Goal: Task Accomplishment & Management: Manage account settings

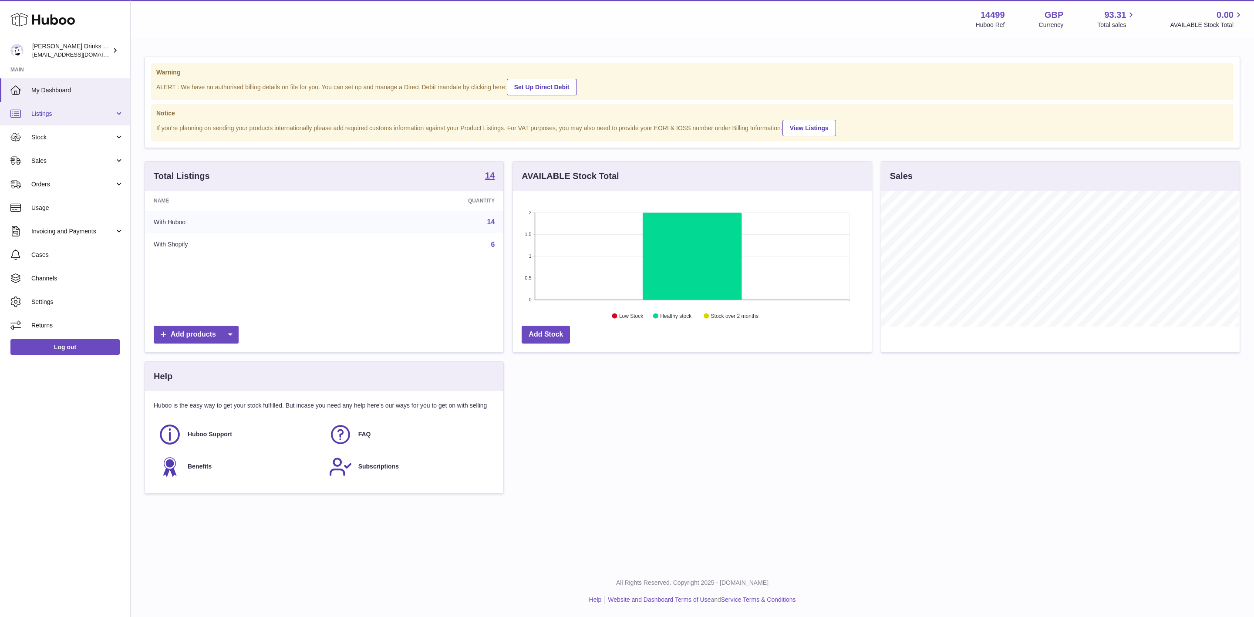
click at [89, 111] on span "Listings" at bounding box center [72, 114] width 83 height 8
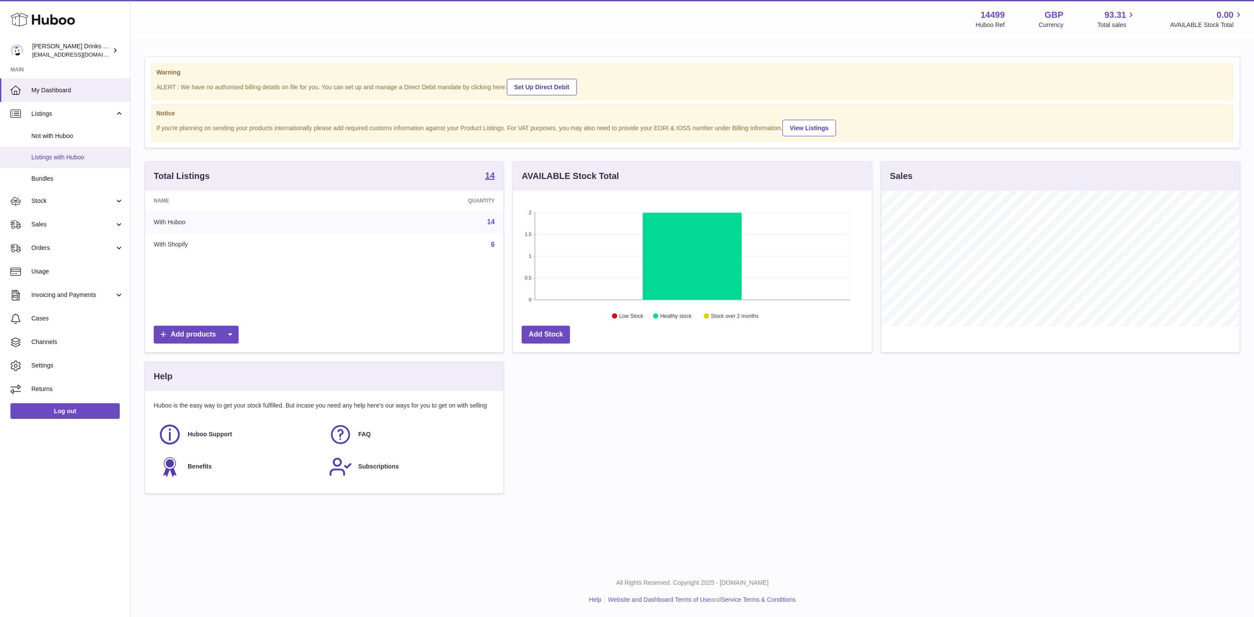
click at [65, 156] on span "Listings with Huboo" at bounding box center [77, 157] width 92 height 8
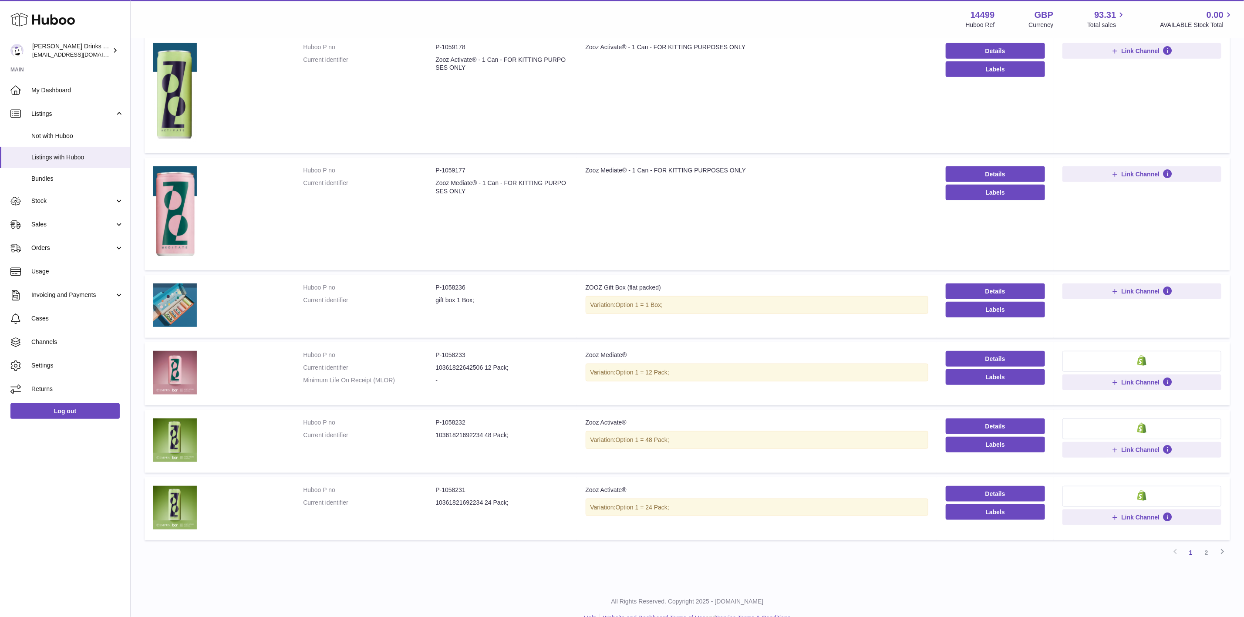
scroll to position [453, 0]
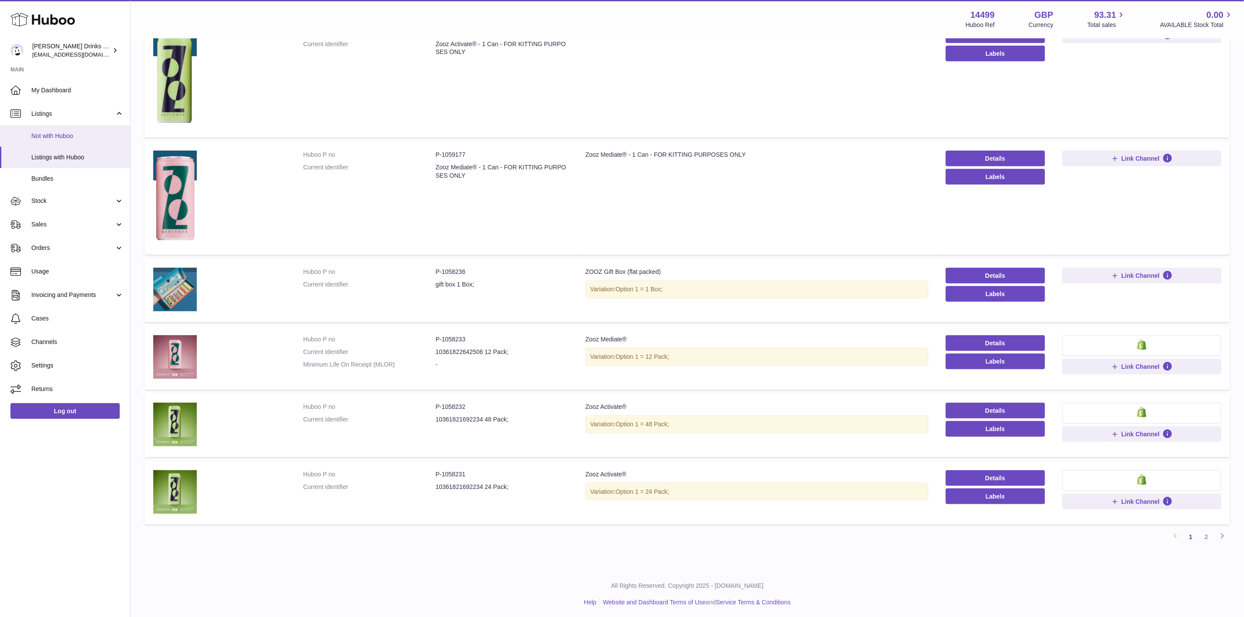
click at [78, 143] on link "Not with Huboo" at bounding box center [65, 135] width 130 height 21
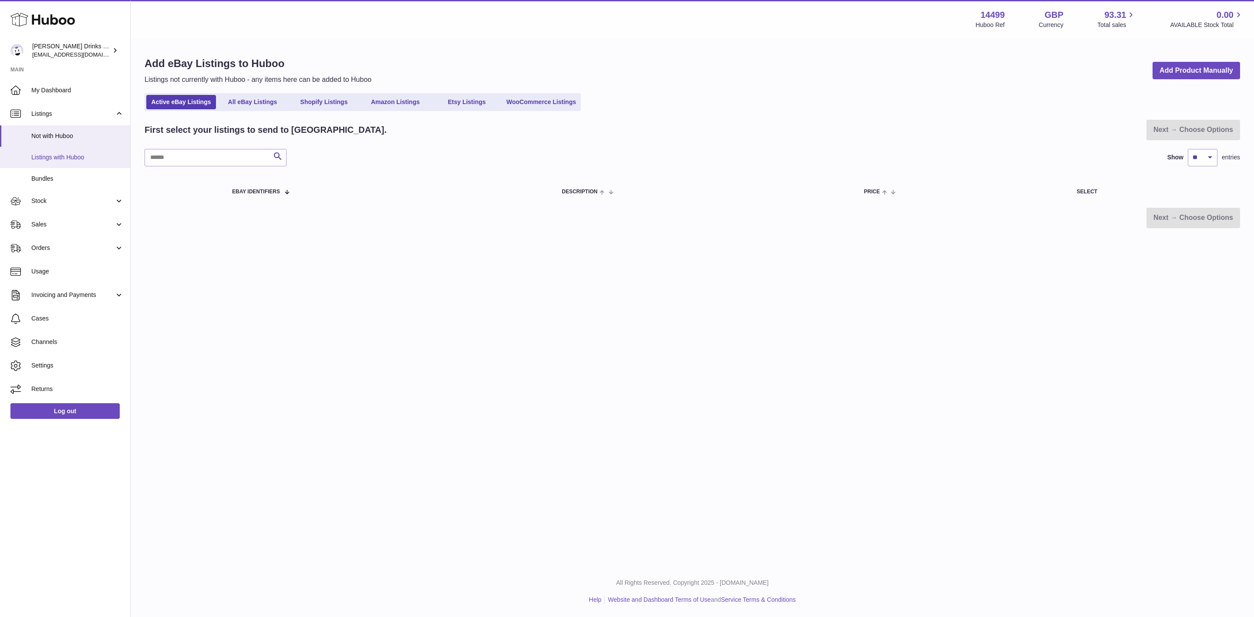
click at [76, 161] on span "Listings with Huboo" at bounding box center [77, 157] width 92 height 8
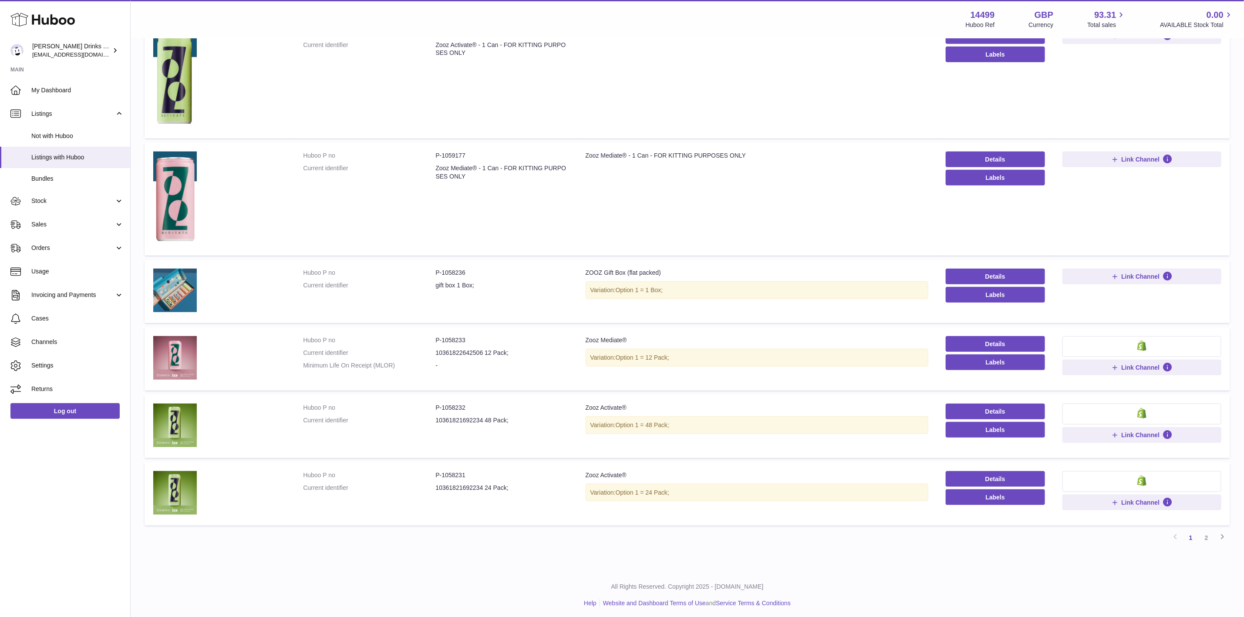
scroll to position [453, 0]
click at [1203, 529] on link "2" at bounding box center [1207, 537] width 16 height 16
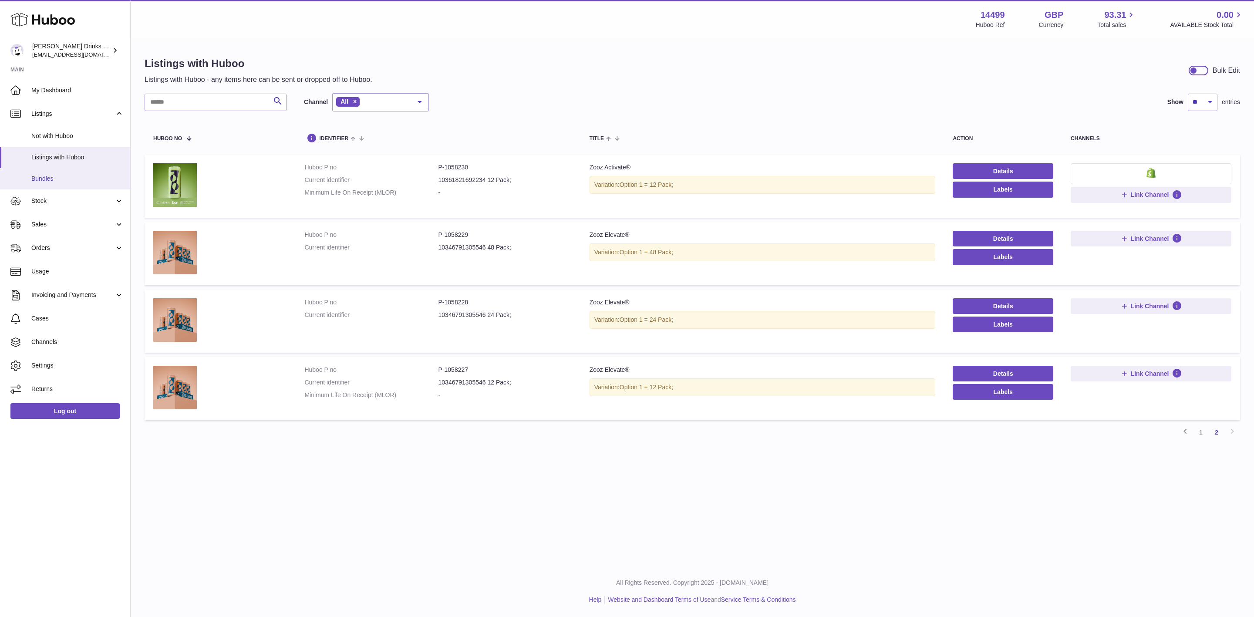
click at [43, 183] on link "Bundles" at bounding box center [65, 178] width 130 height 21
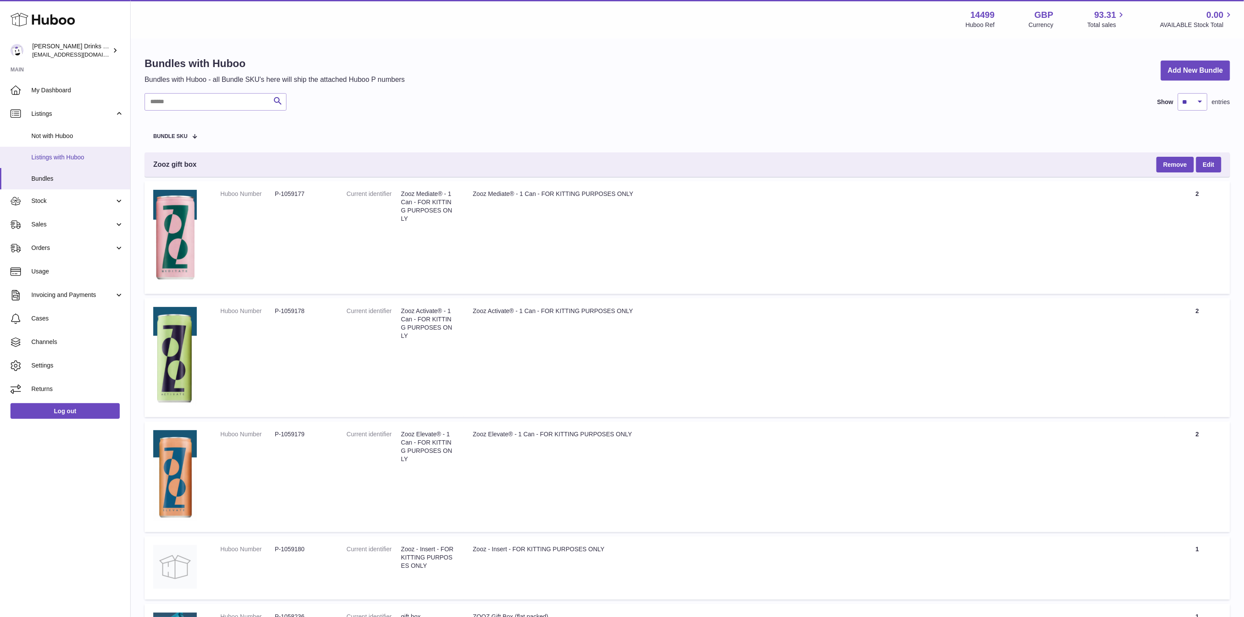
click at [74, 155] on span "Listings with Huboo" at bounding box center [77, 157] width 92 height 8
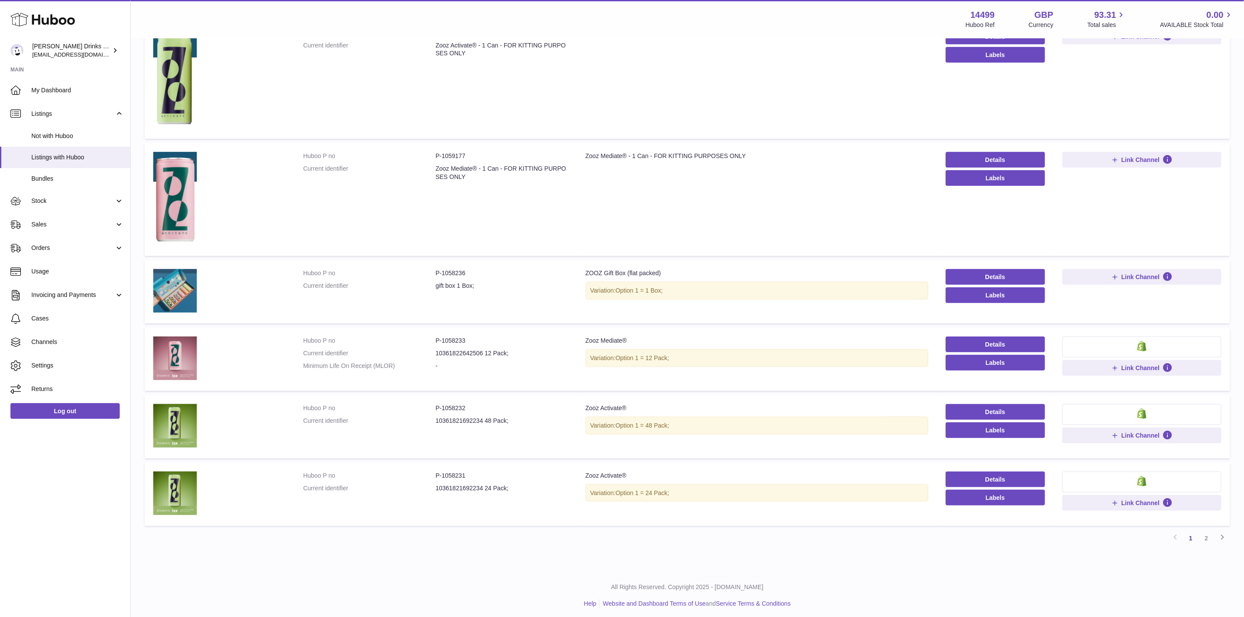
scroll to position [453, 0]
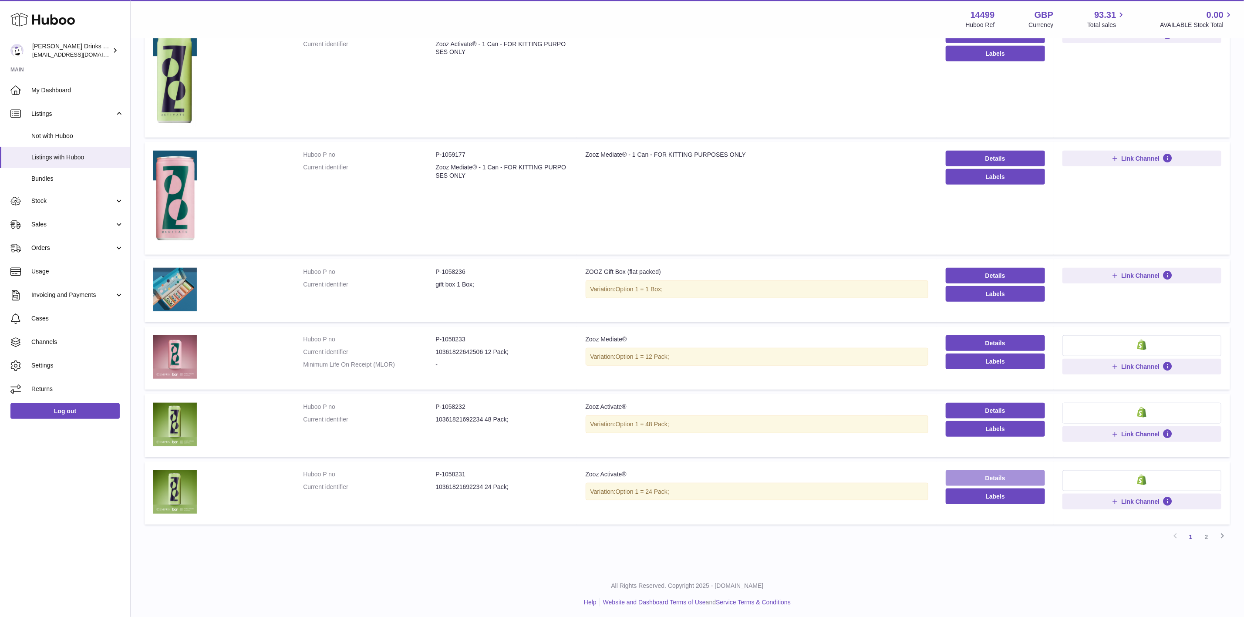
click at [974, 470] on link "Details" at bounding box center [995, 478] width 99 height 16
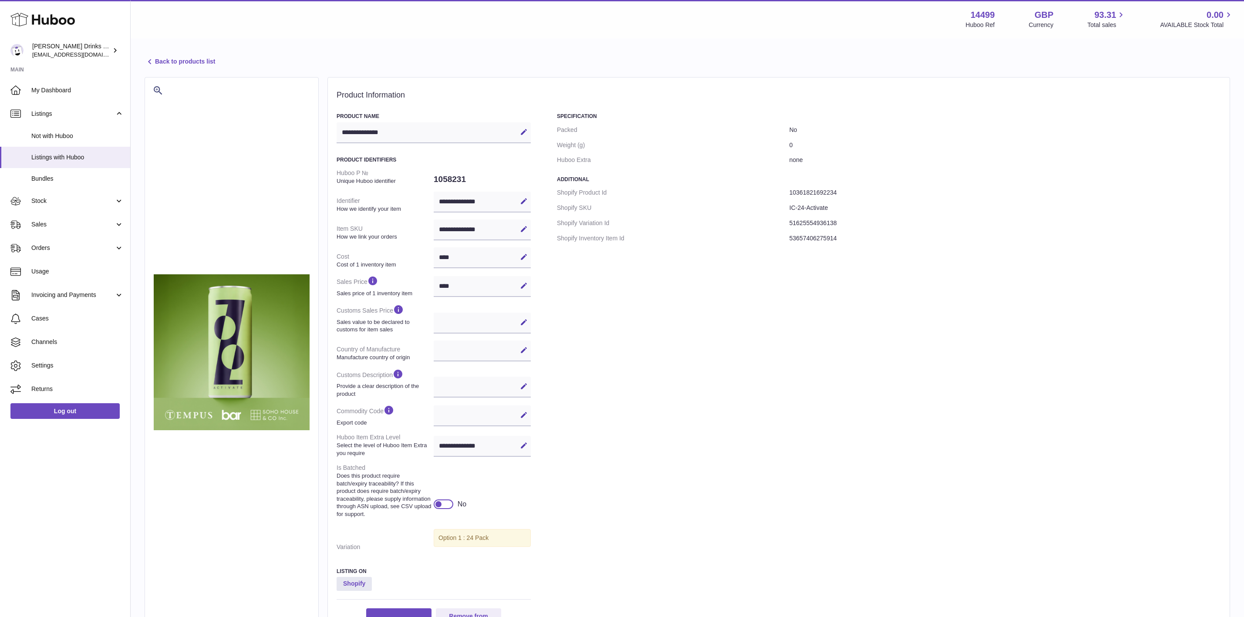
select select
select select "****"
click at [178, 61] on link "Back to products list" at bounding box center [180, 62] width 71 height 10
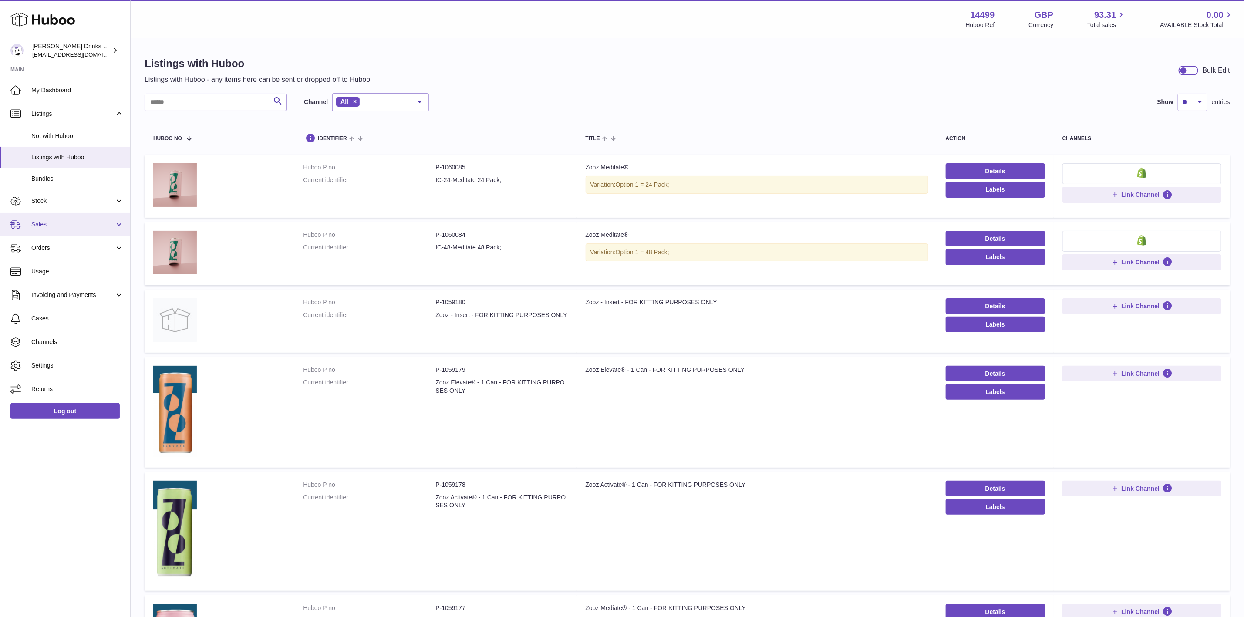
click at [61, 222] on span "Sales" at bounding box center [72, 224] width 83 height 8
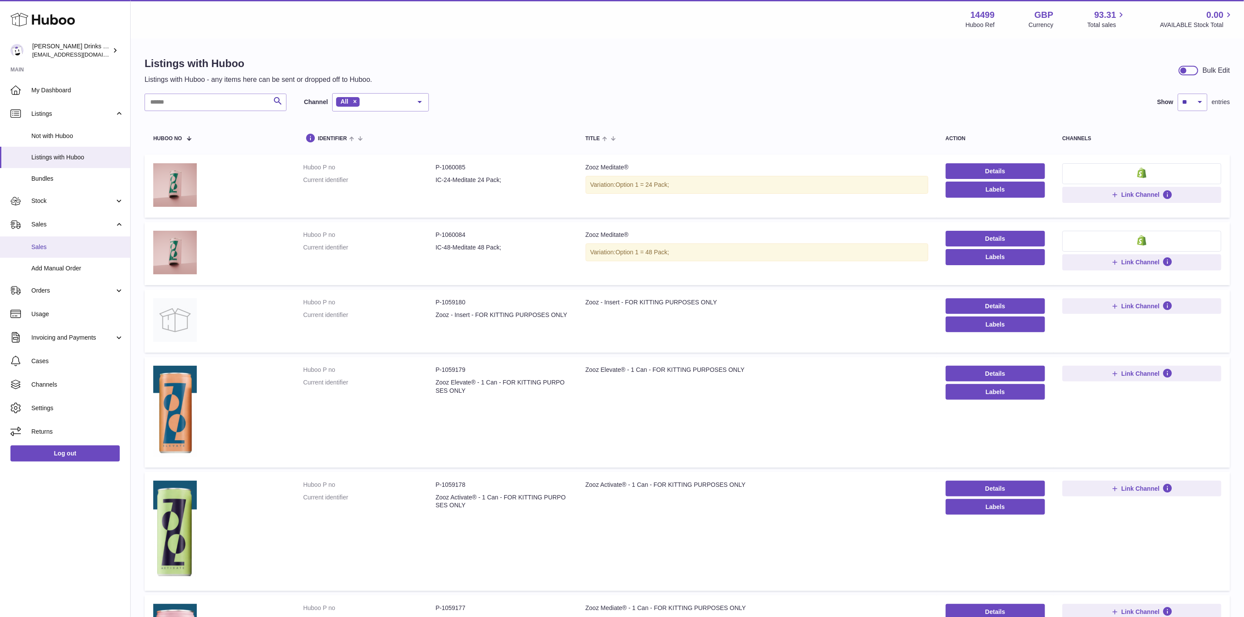
click at [66, 247] on span "Sales" at bounding box center [77, 247] width 92 height 8
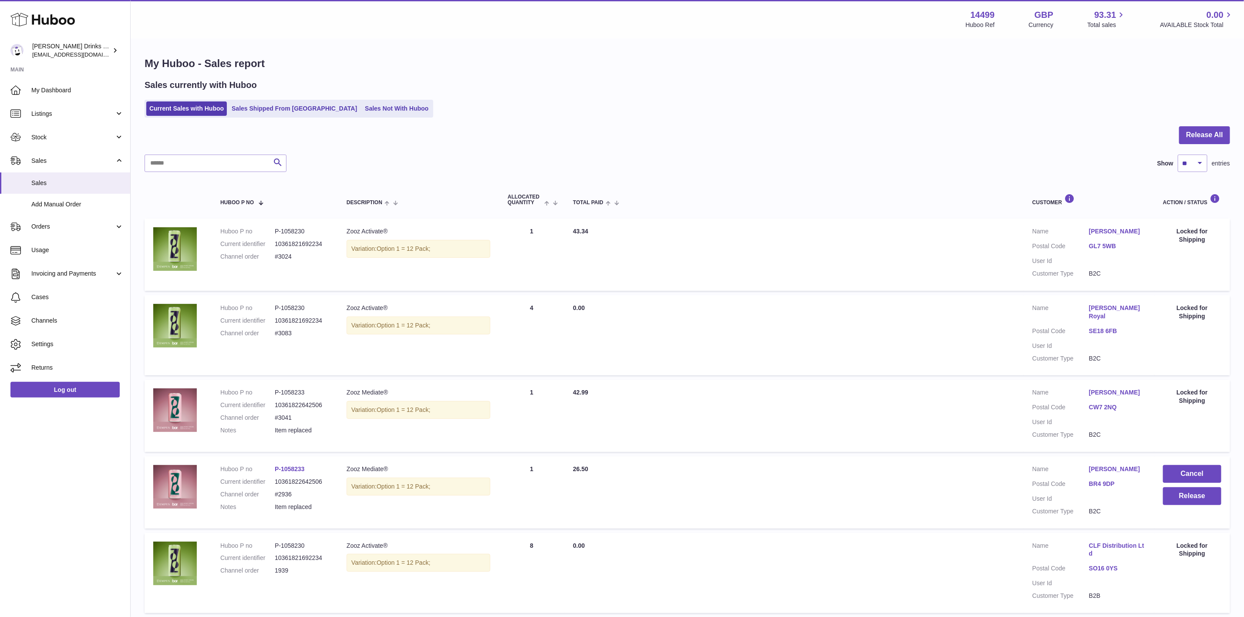
click at [287, 98] on div "Sales currently with Huboo Current Sales with Huboo Sales Shipped From [GEOGRAP…" at bounding box center [687, 98] width 1085 height 38
click at [284, 108] on link "Sales Shipped From [GEOGRAPHIC_DATA]" at bounding box center [294, 108] width 131 height 14
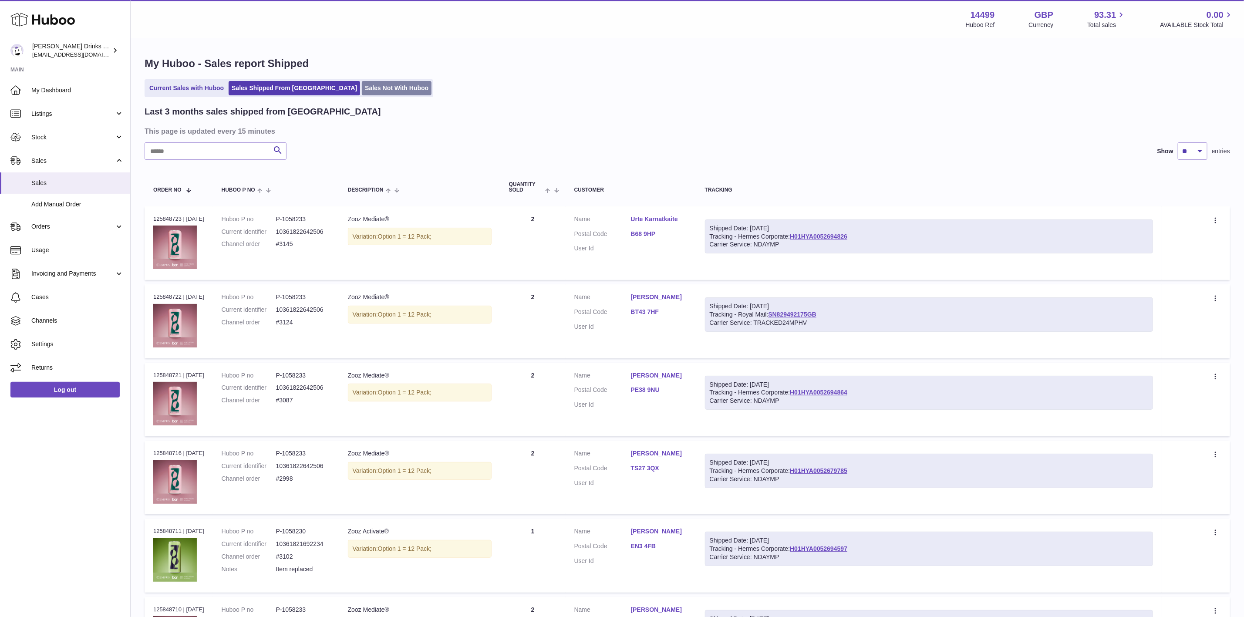
click at [362, 88] on link "Sales Not With Huboo" at bounding box center [397, 88] width 70 height 14
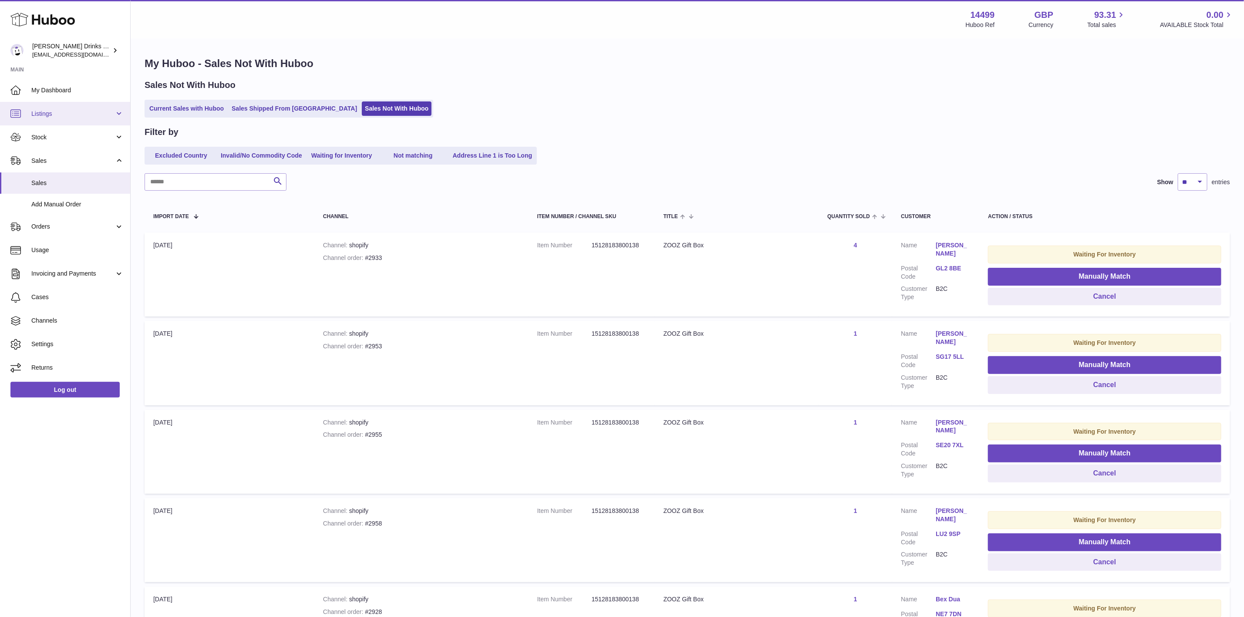
click at [76, 117] on span "Listings" at bounding box center [72, 114] width 83 height 8
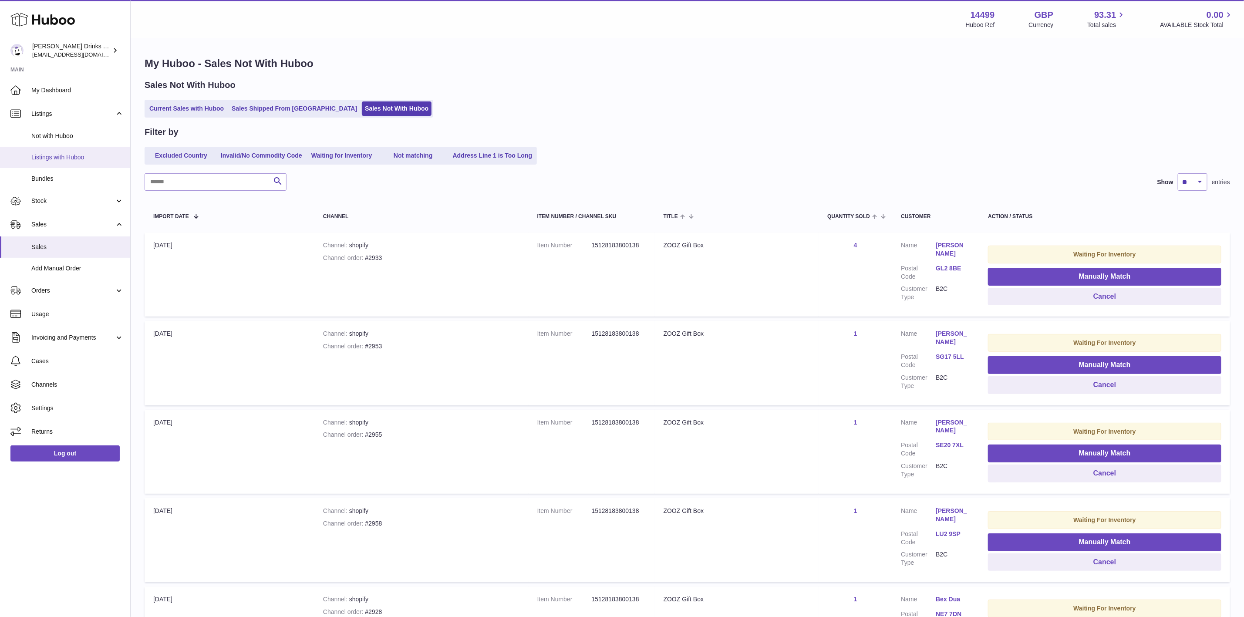
click at [87, 161] on span "Listings with Huboo" at bounding box center [77, 157] width 92 height 8
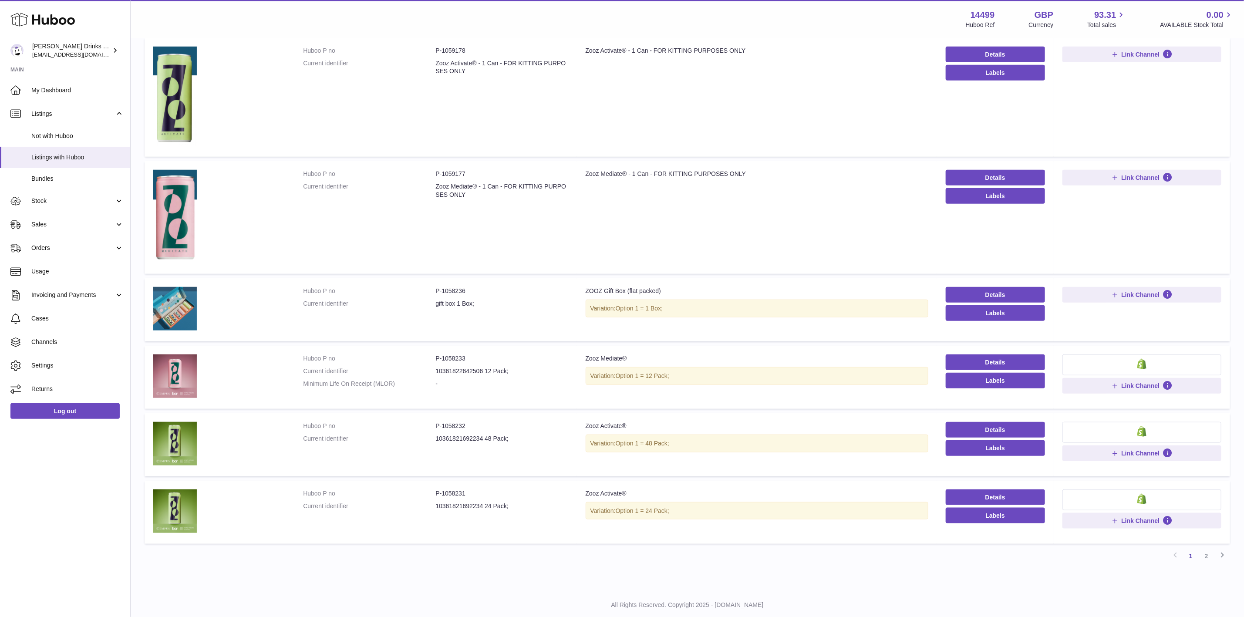
scroll to position [453, 0]
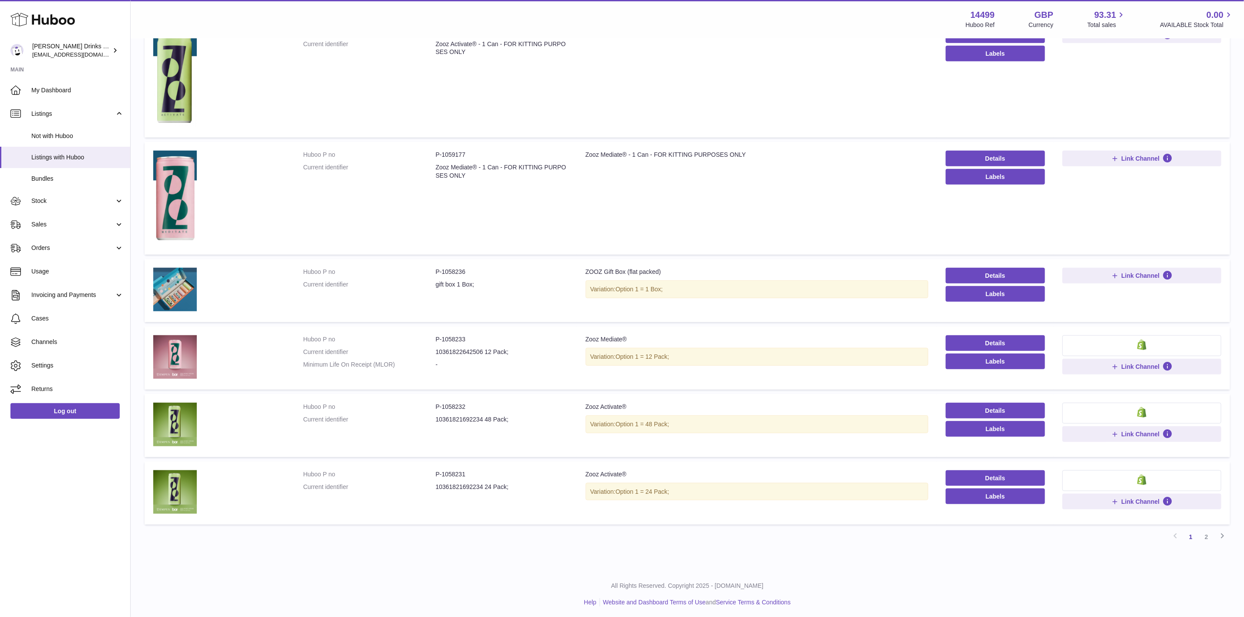
drag, startPoint x: 482, startPoint y: 343, endPoint x: 511, endPoint y: 352, distance: 30.6
click at [511, 352] on dl "Huboo P no P-1058233 Current identifier 10361822642506 12 Pack; Minimum Life On…" at bounding box center [435, 354] width 265 height 38
click at [553, 348] on dd "10361822642506 12 Pack;" at bounding box center [501, 352] width 132 height 8
drag, startPoint x: 647, startPoint y: 491, endPoint x: 628, endPoint y: 432, distance: 61.7
click at [669, 488] on span "Option 1 = 24 Pack;" at bounding box center [643, 491] width 54 height 7
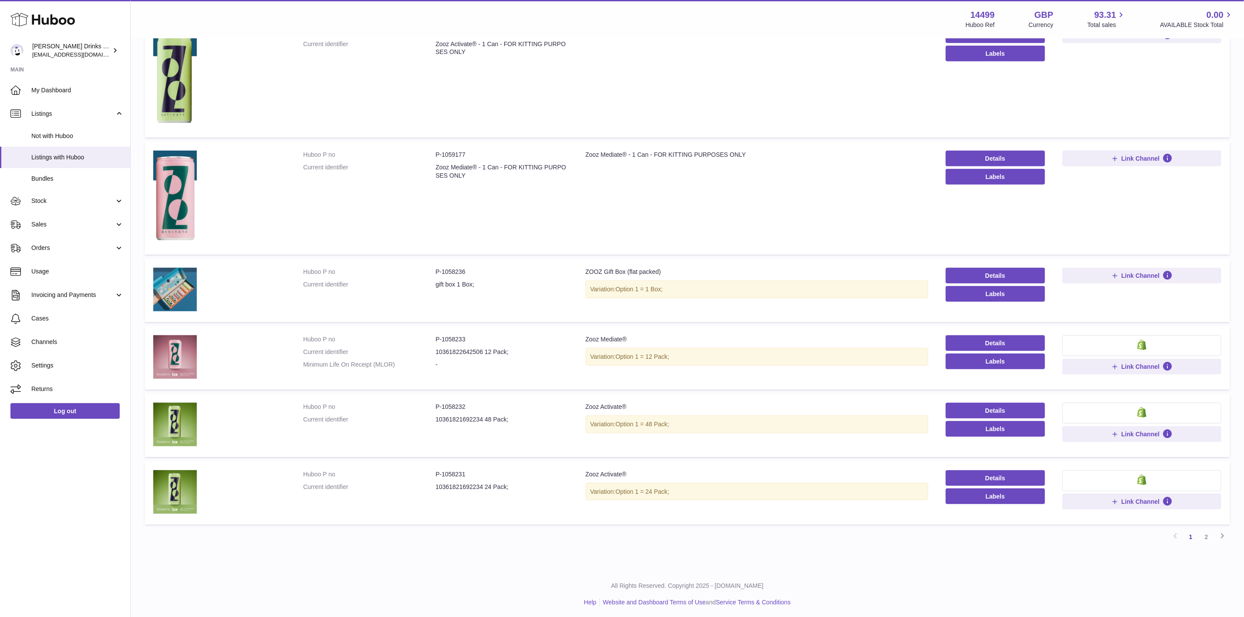
drag, startPoint x: 671, startPoint y: 419, endPoint x: 694, endPoint y: 417, distance: 22.8
click at [694, 417] on div "Variation: Option 1 = 48 Pack;" at bounding box center [757, 424] width 343 height 18
drag, startPoint x: 432, startPoint y: 417, endPoint x: 477, endPoint y: 417, distance: 44.8
click at [477, 417] on dl "Huboo P no P-1058232 Current identifier 10361821692234 48 Pack;" at bounding box center [435, 415] width 265 height 25
click at [340, 348] on dt "Current identifier" at bounding box center [369, 352] width 132 height 8
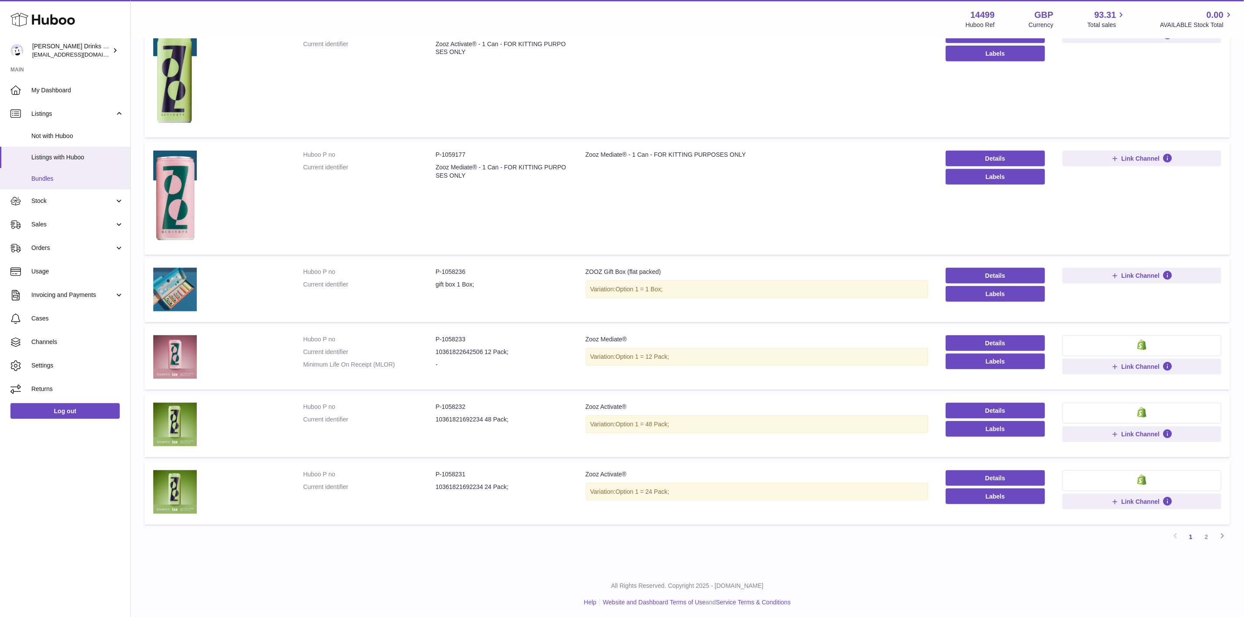
click at [52, 181] on span "Bundles" at bounding box center [77, 179] width 92 height 8
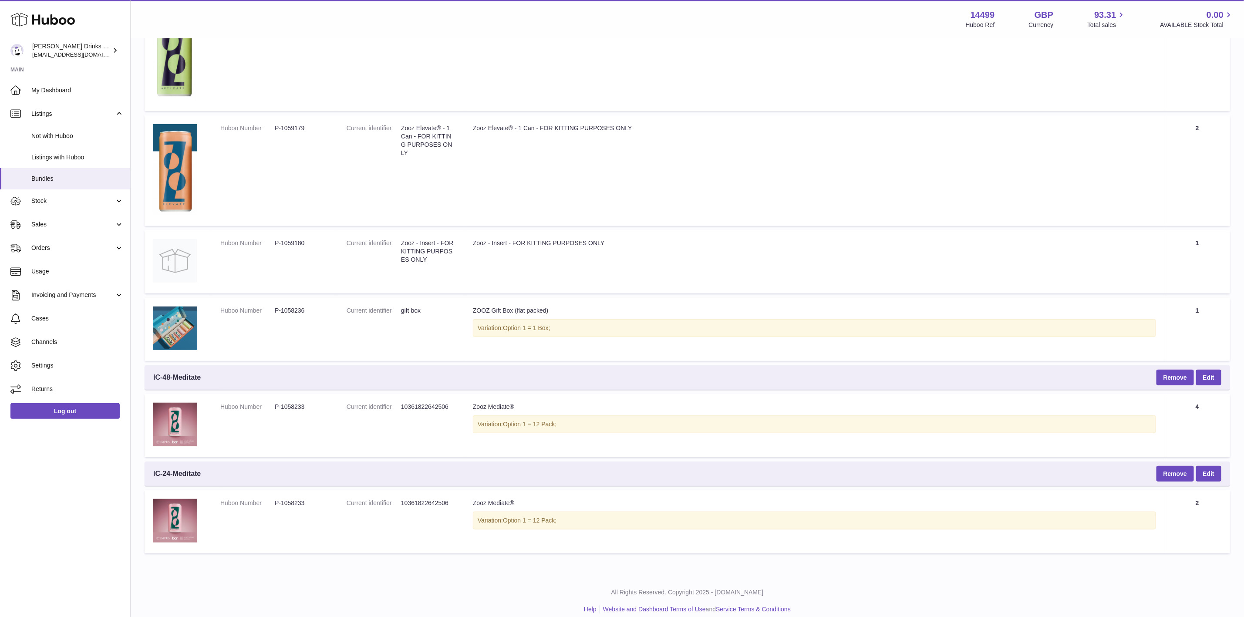
scroll to position [311, 0]
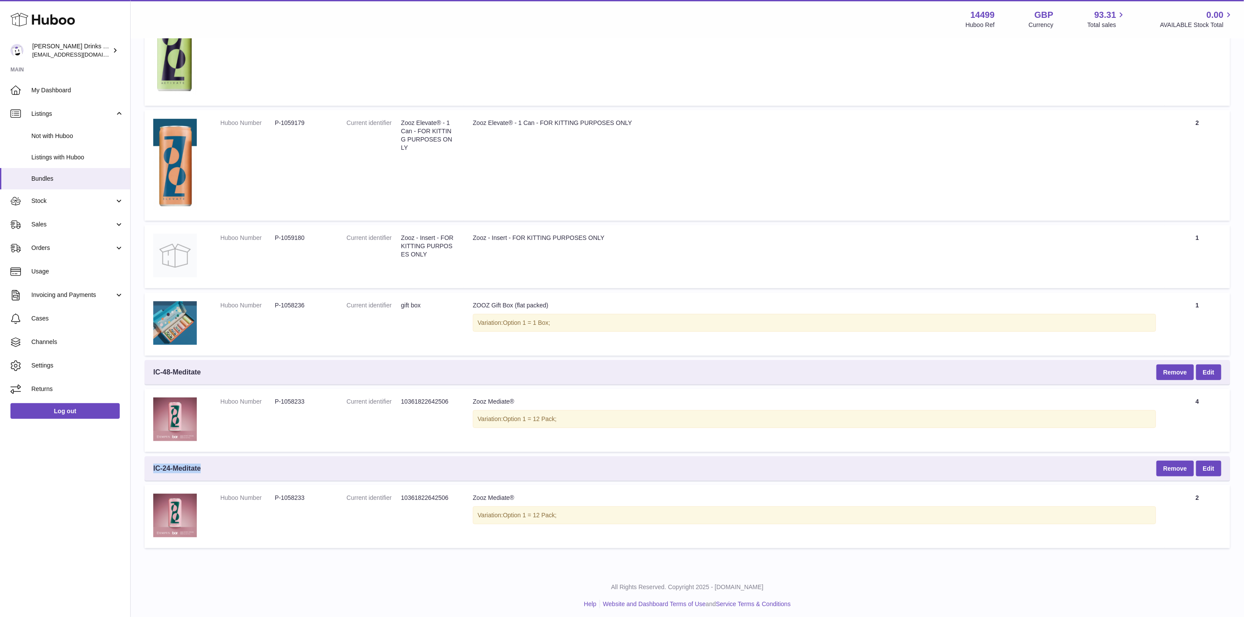
drag, startPoint x: 154, startPoint y: 464, endPoint x: 230, endPoint y: 461, distance: 75.8
click at [230, 461] on div "IC-24-Meditate Remove Edit" at bounding box center [687, 468] width 1085 height 24
click at [226, 469] on div "IC-24-Meditate Remove Edit" at bounding box center [687, 468] width 1085 height 24
click at [51, 228] on span "Sales" at bounding box center [72, 224] width 83 height 8
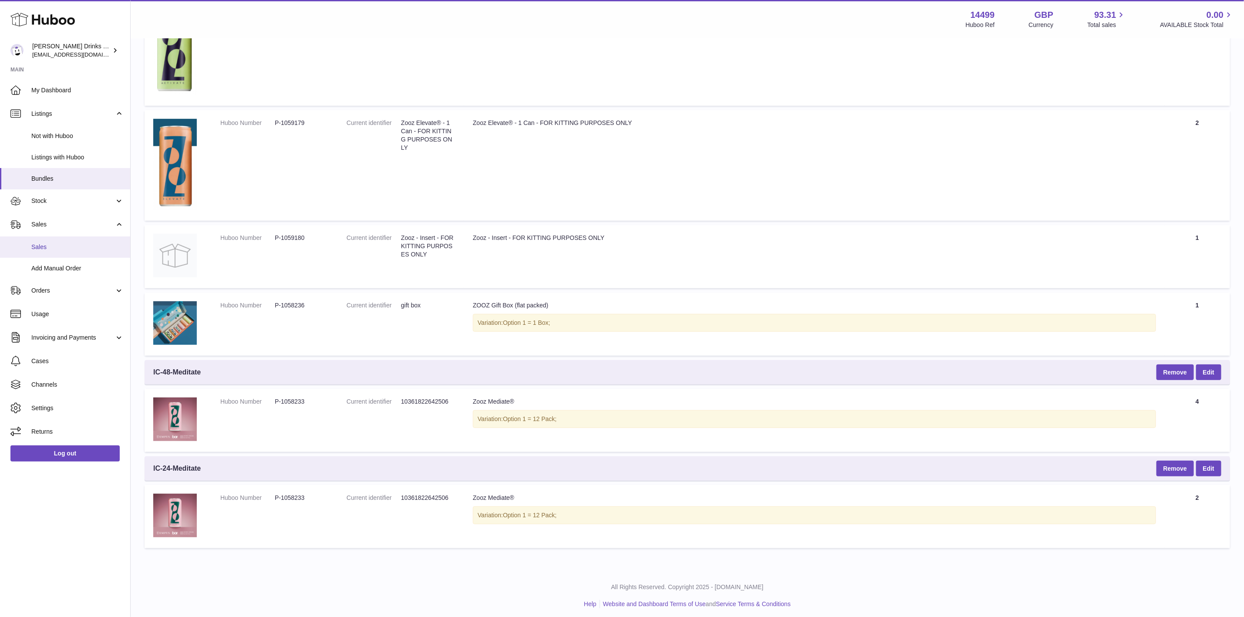
click at [62, 251] on span "Sales" at bounding box center [77, 247] width 92 height 8
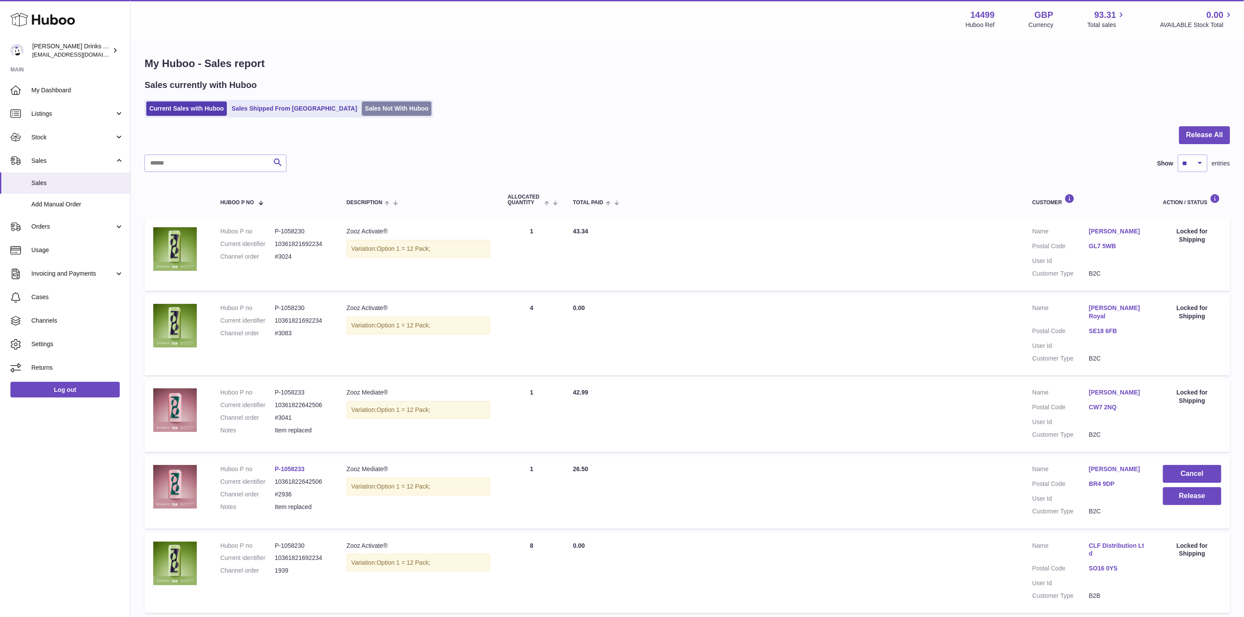
click at [362, 105] on link "Sales Not With Huboo" at bounding box center [397, 108] width 70 height 14
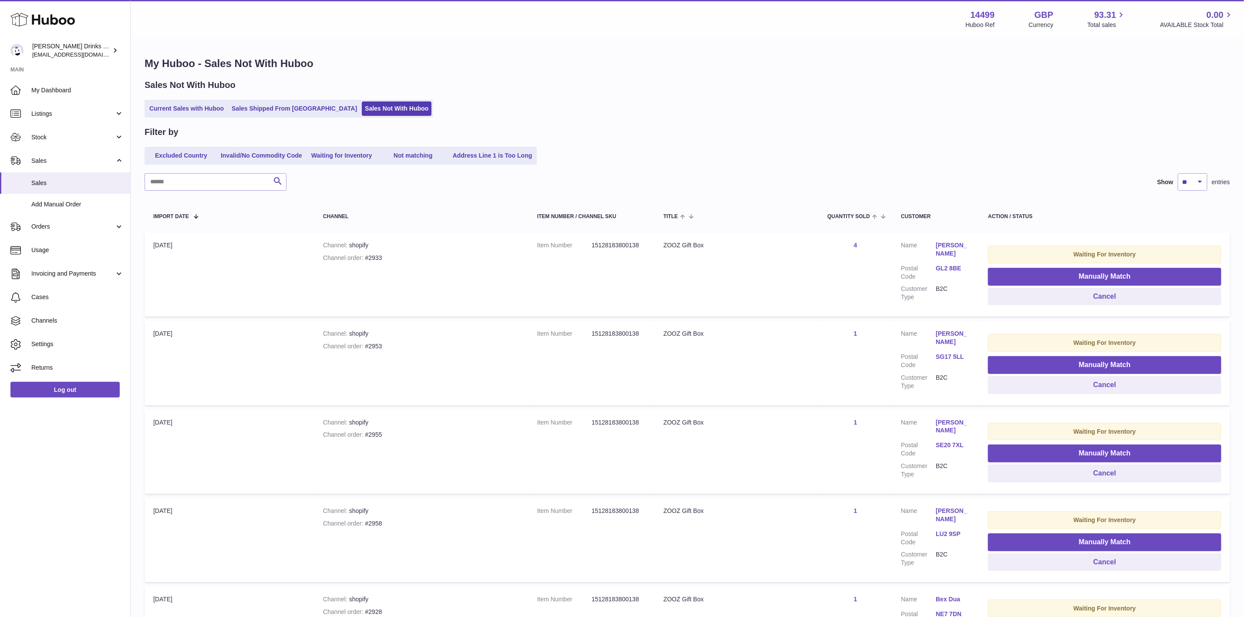
drag, startPoint x: 831, startPoint y: 239, endPoint x: 863, endPoint y: 239, distance: 32.7
click at [863, 239] on td "Quantity Sold 4" at bounding box center [856, 275] width 74 height 84
click at [1036, 274] on button "Manually Match" at bounding box center [1104, 277] width 233 height 18
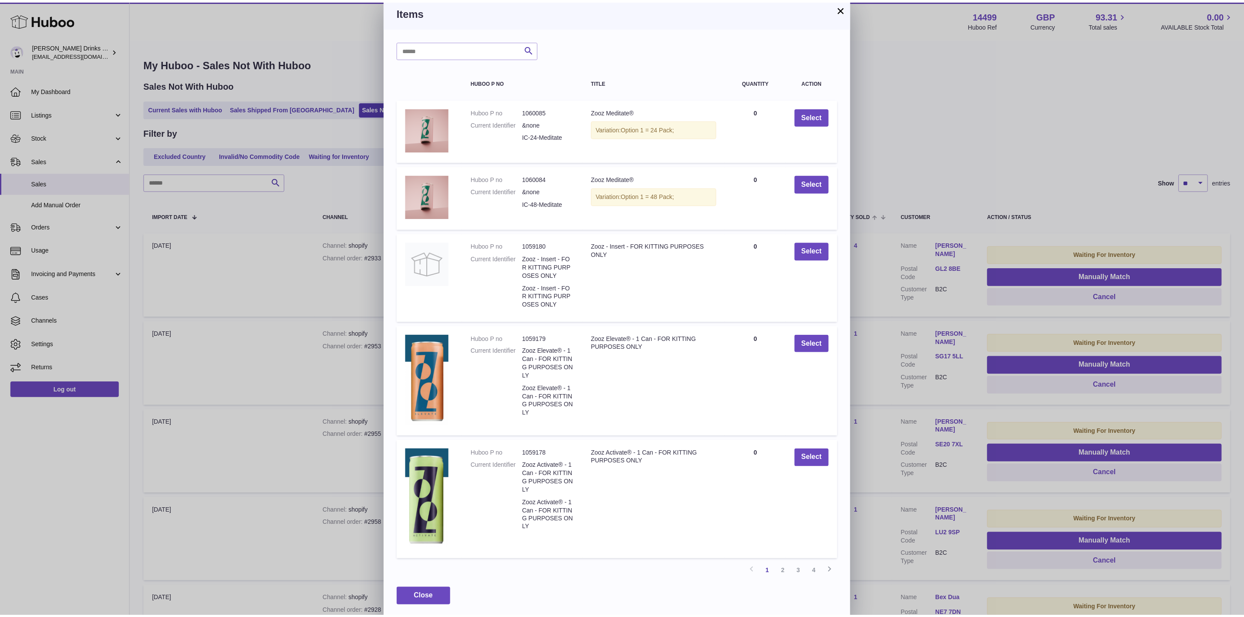
scroll to position [4, 0]
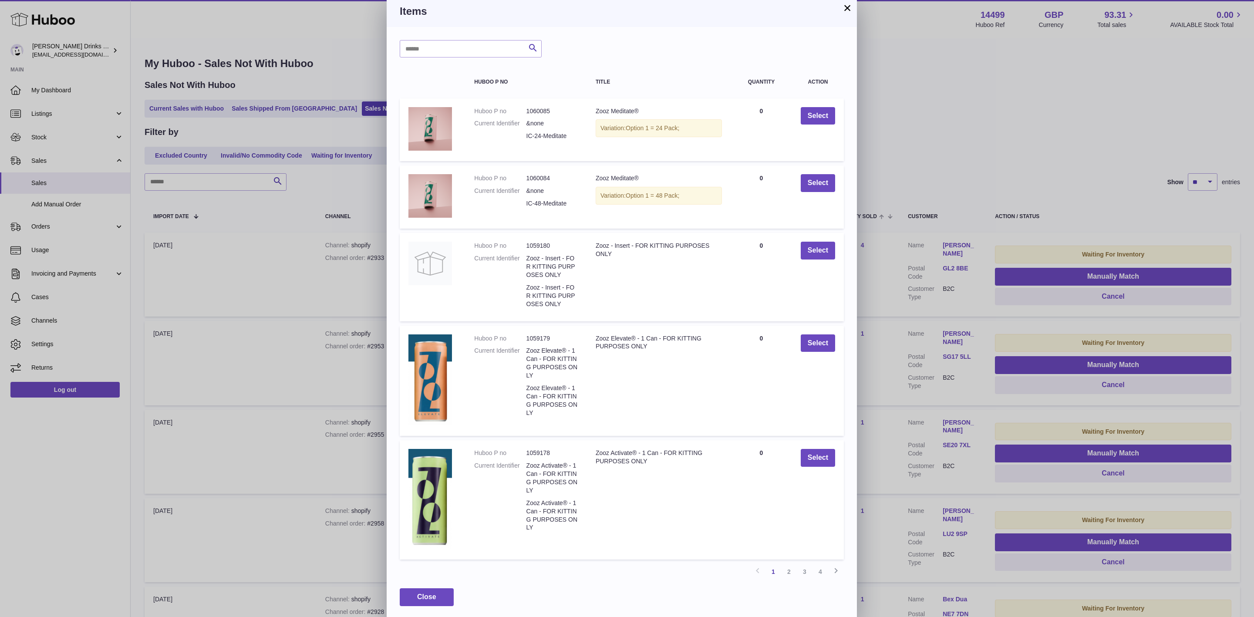
click at [846, 10] on button "×" at bounding box center [847, 8] width 10 height 10
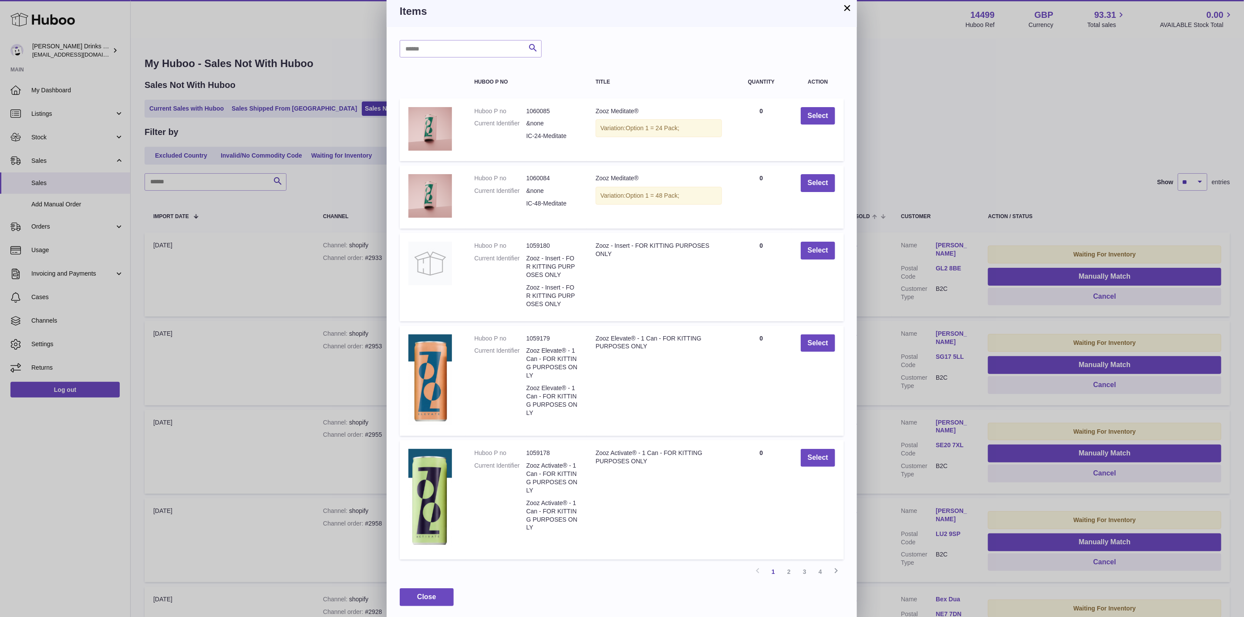
scroll to position [0, 0]
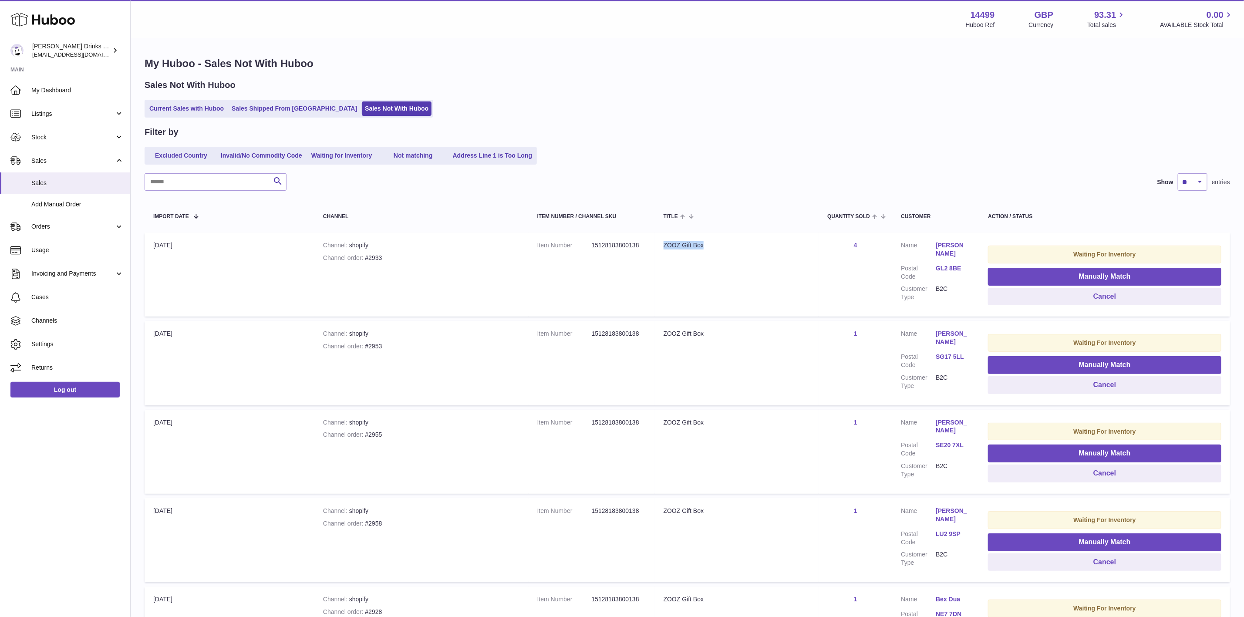
drag, startPoint x: 660, startPoint y: 246, endPoint x: 731, endPoint y: 249, distance: 71.0
click at [731, 249] on td "Title ZOOZ Gift Box" at bounding box center [737, 275] width 164 height 84
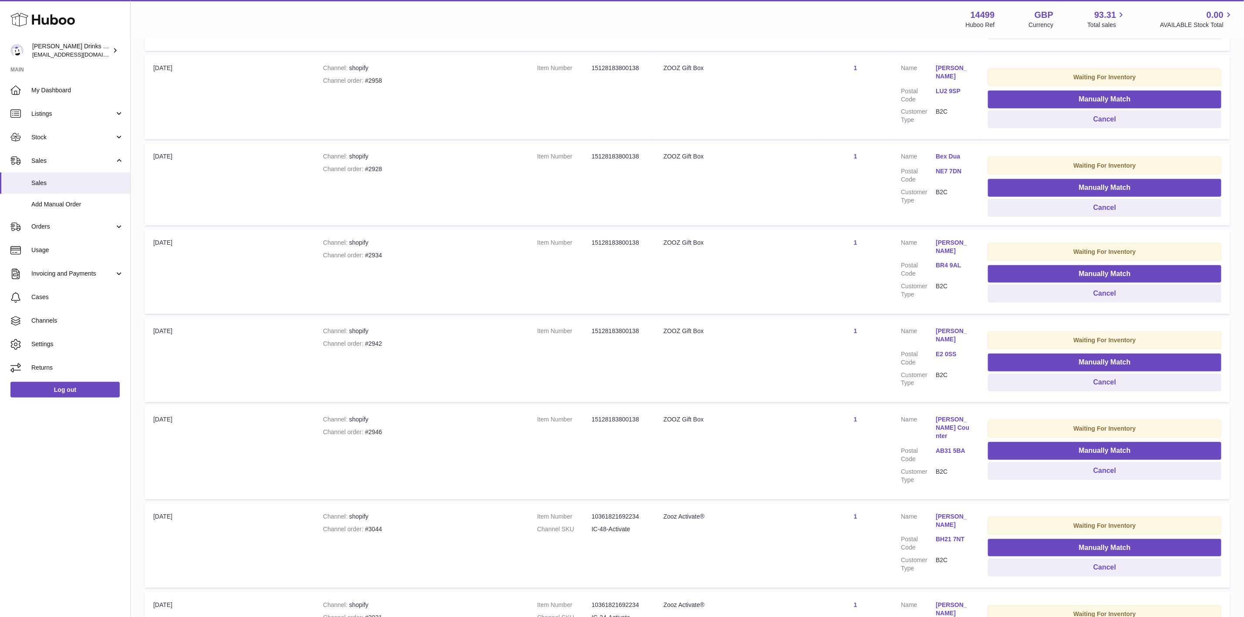
scroll to position [579, 0]
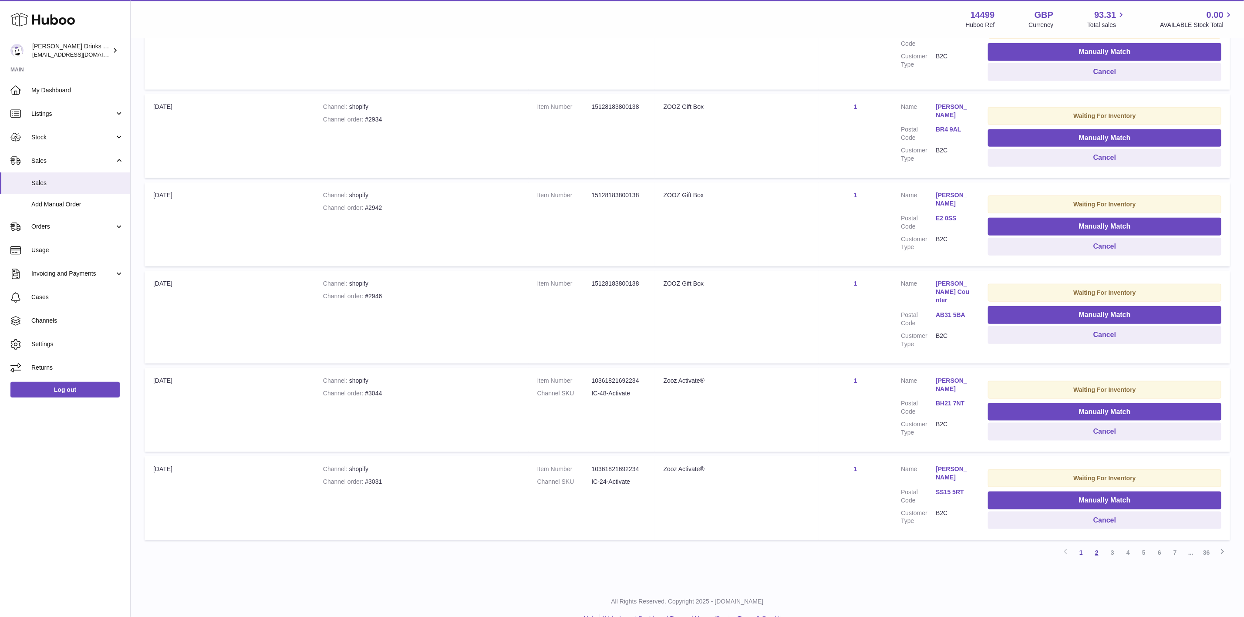
click at [1099, 545] on link "2" at bounding box center [1097, 553] width 16 height 16
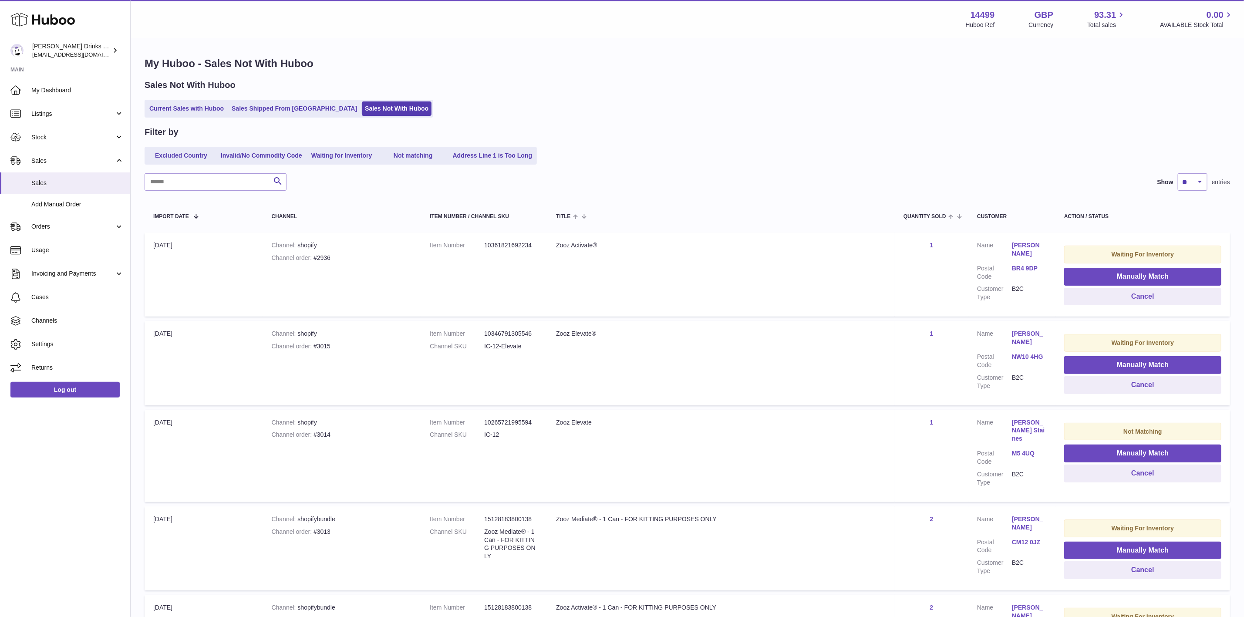
click at [923, 242] on td "Quantity Sold 1" at bounding box center [932, 275] width 74 height 84
click at [930, 242] on link "1" at bounding box center [931, 245] width 3 height 7
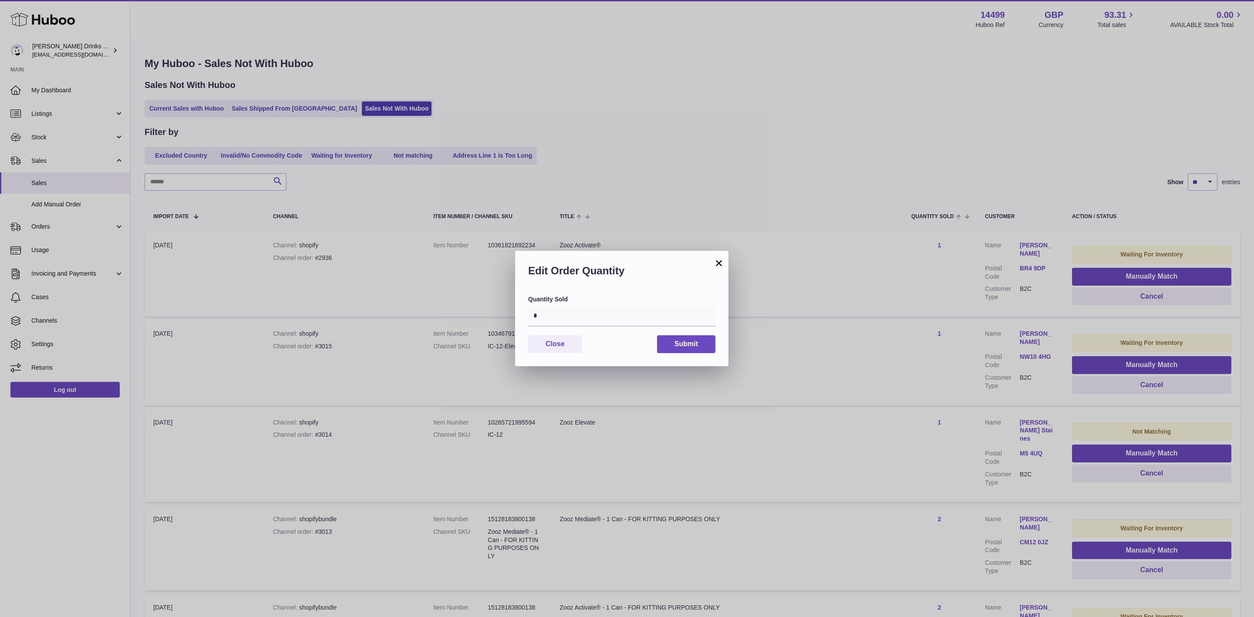
click at [716, 261] on button "×" at bounding box center [719, 263] width 10 height 10
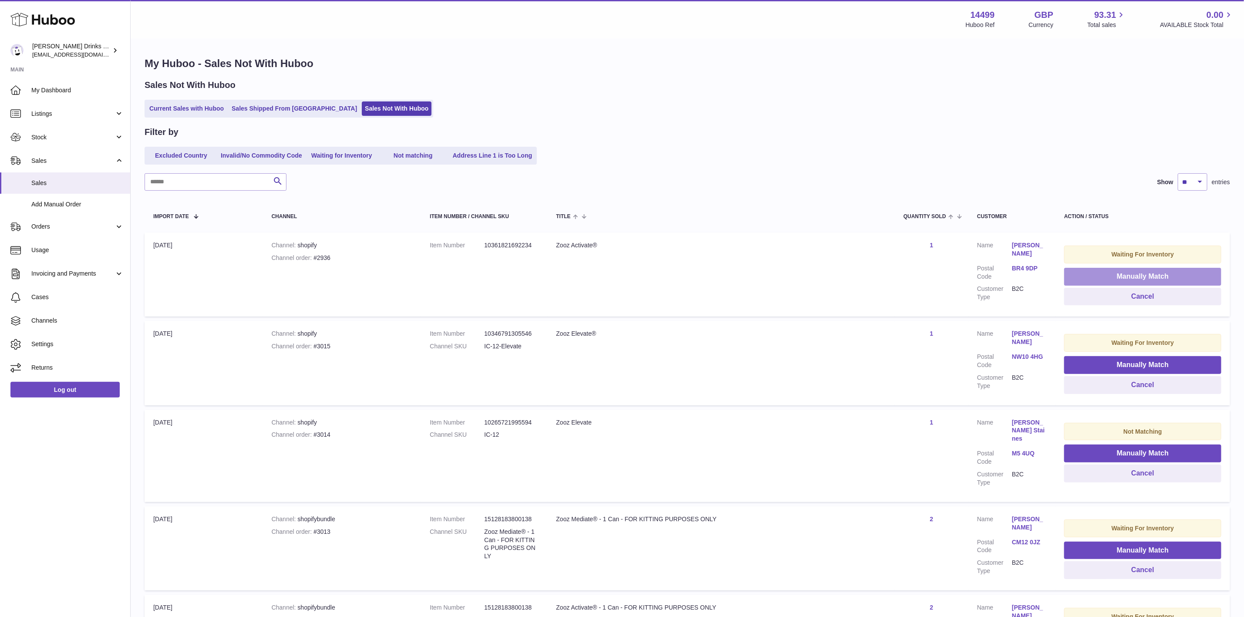
click at [1142, 273] on button "Manually Match" at bounding box center [1142, 277] width 157 height 18
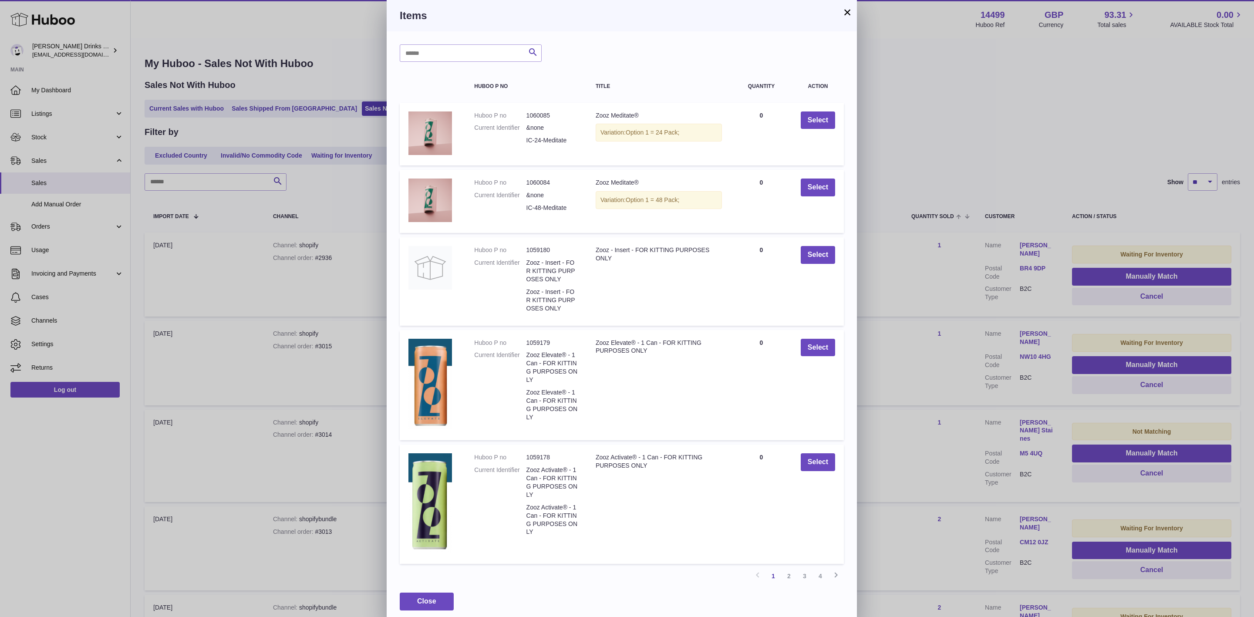
scroll to position [4, 0]
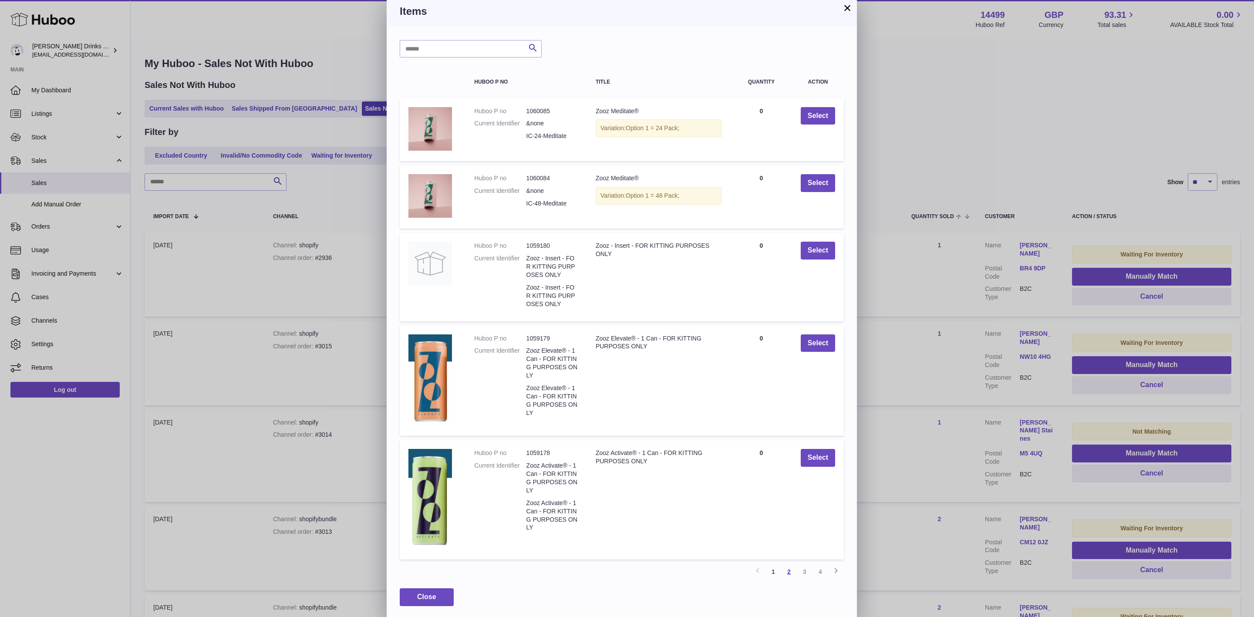
click at [787, 568] on link "2" at bounding box center [789, 572] width 16 height 16
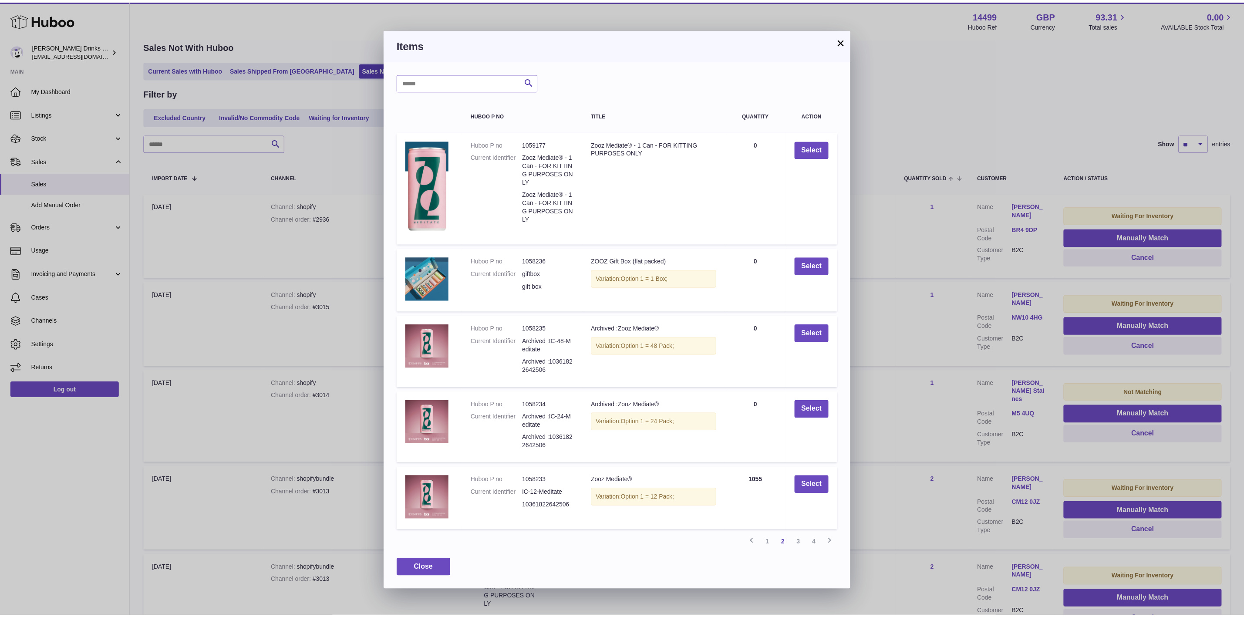
scroll to position [0, 0]
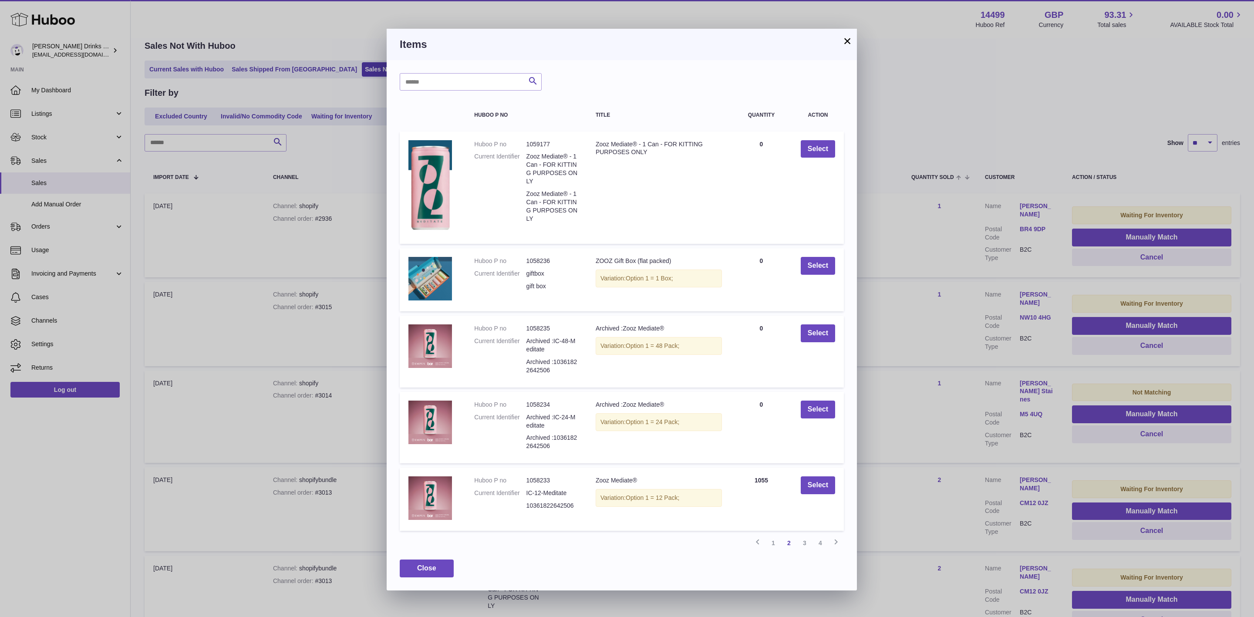
click at [775, 537] on link "1" at bounding box center [773, 543] width 16 height 16
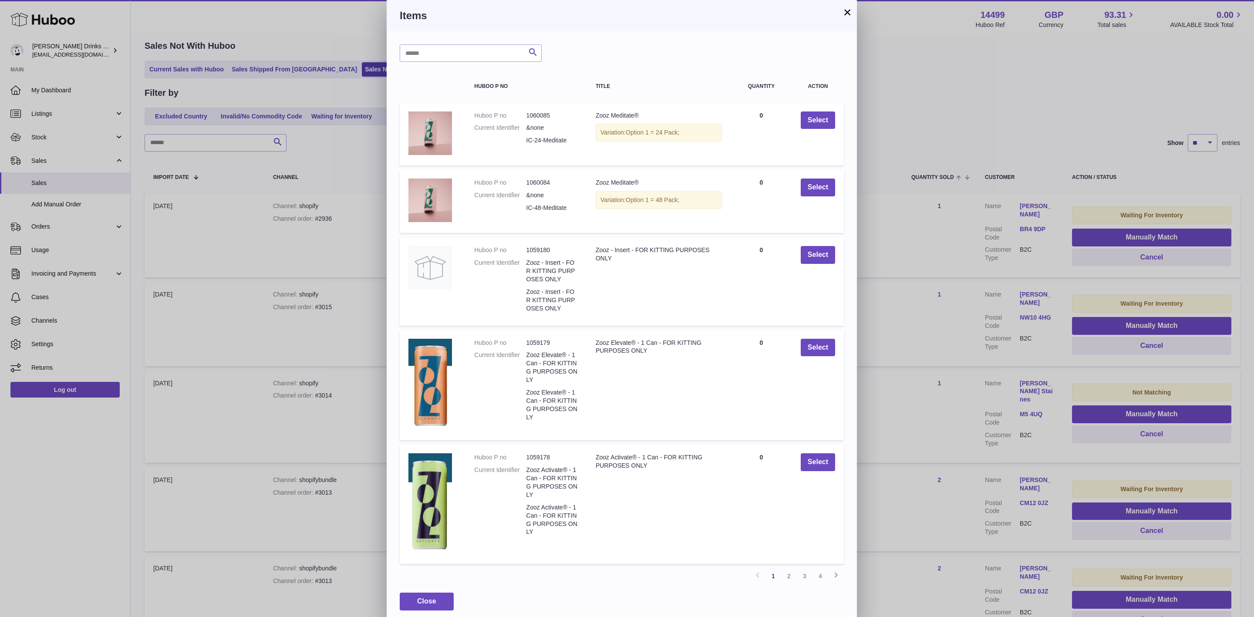
click at [802, 580] on link "3" at bounding box center [805, 576] width 16 height 16
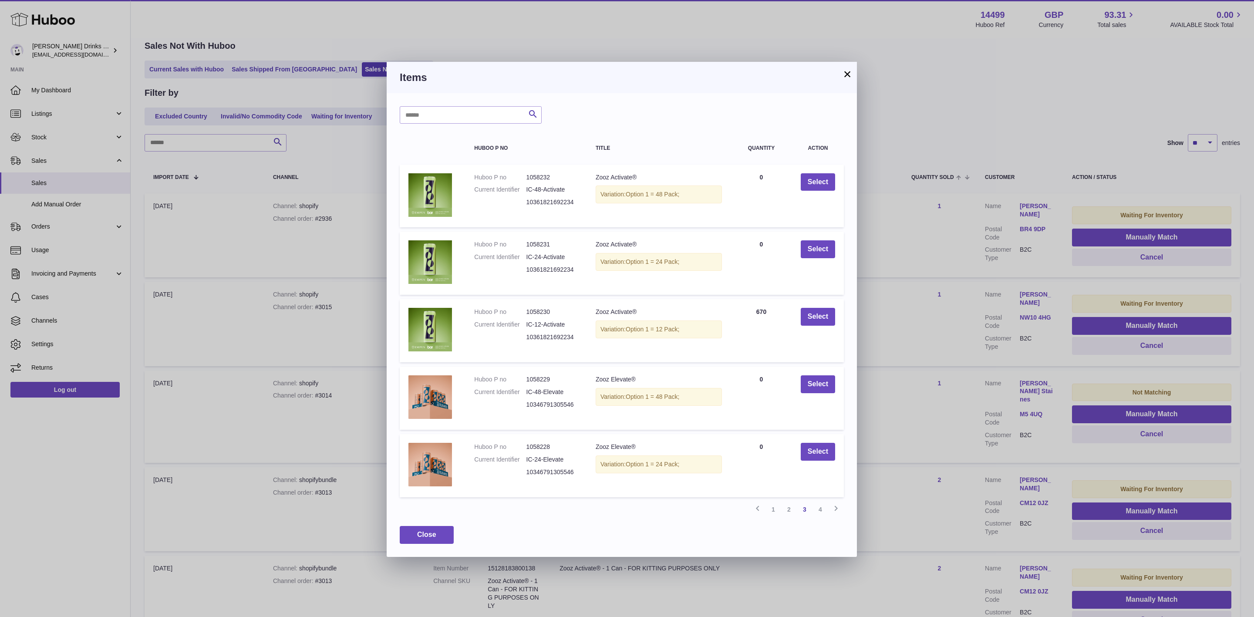
click at [672, 261] on span "Option 1 = 24 Pack;" at bounding box center [653, 261] width 54 height 7
click at [671, 191] on span "Option 1 = 48 Pack;" at bounding box center [653, 194] width 54 height 7
click at [843, 73] on button "×" at bounding box center [847, 74] width 10 height 10
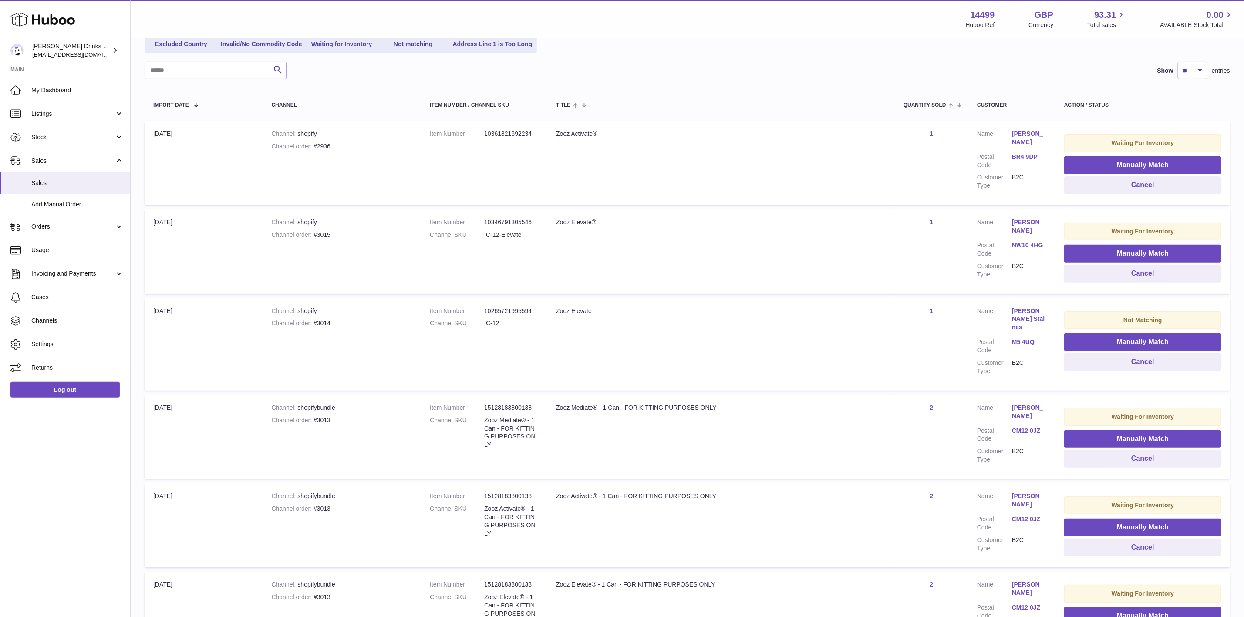
scroll to position [39, 0]
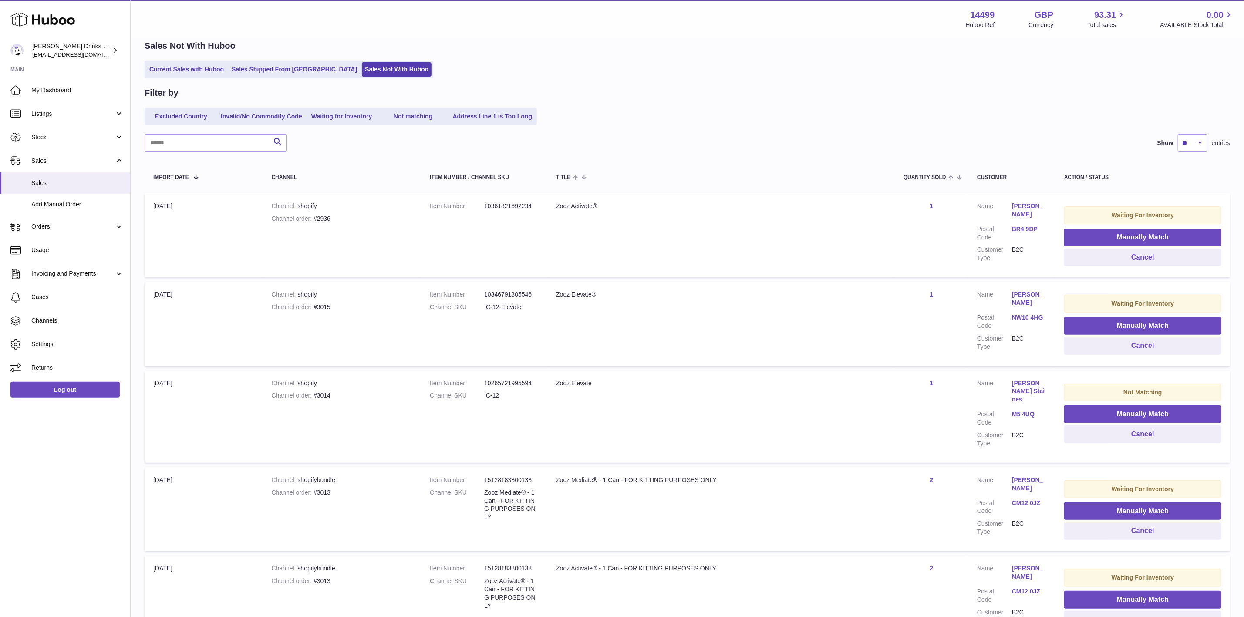
drag, startPoint x: 1001, startPoint y: 197, endPoint x: 1036, endPoint y: 213, distance: 38.6
click at [1036, 213] on td "Customer Name Shona Moses Postal Code BR4 9DP Customer Type B2C" at bounding box center [1011, 235] width 87 height 84
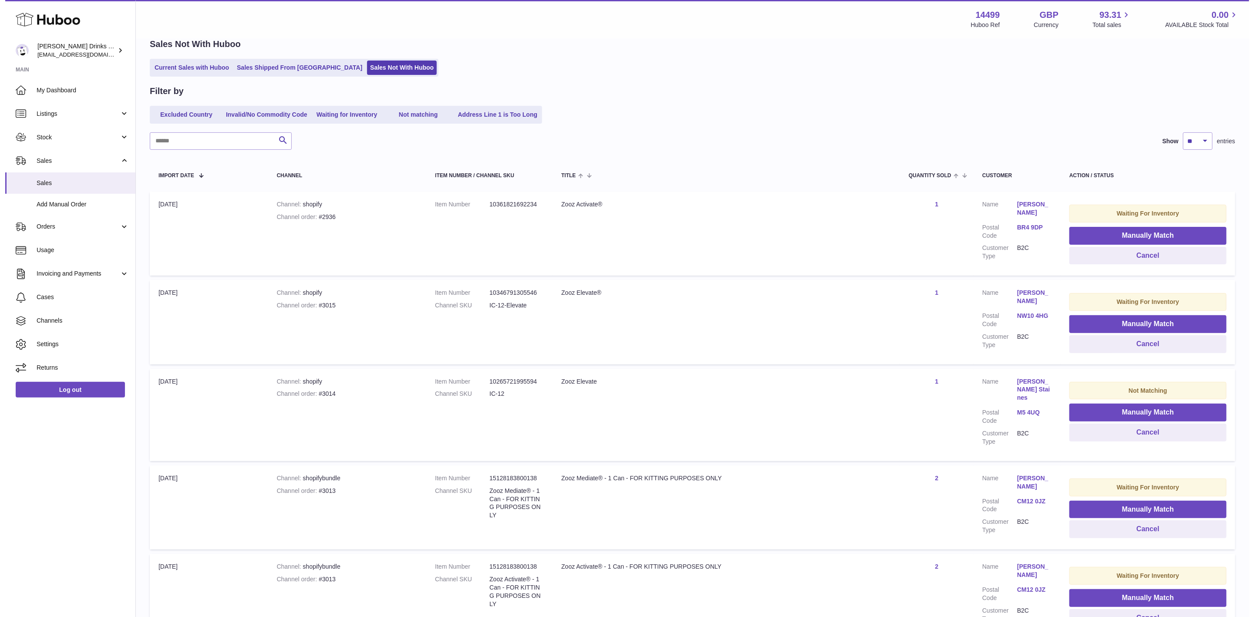
scroll to position [0, 0]
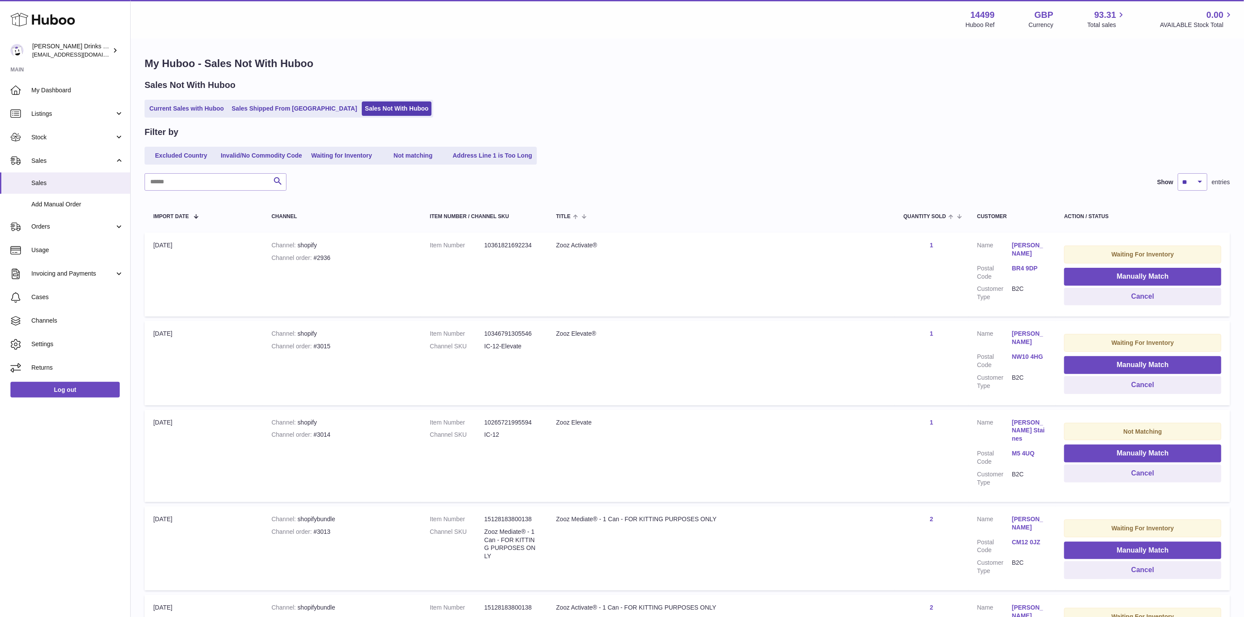
click at [950, 248] on td "Quantity Sold 1" at bounding box center [932, 275] width 74 height 84
drag, startPoint x: 998, startPoint y: 236, endPoint x: 1022, endPoint y: 251, distance: 28.4
click at [1022, 251] on td "Customer Name Shona Moses Postal Code BR4 9DP Customer Type B2C" at bounding box center [1011, 275] width 87 height 84
copy dl "Shona Moses"
drag, startPoint x: 673, startPoint y: 239, endPoint x: 703, endPoint y: 239, distance: 30.5
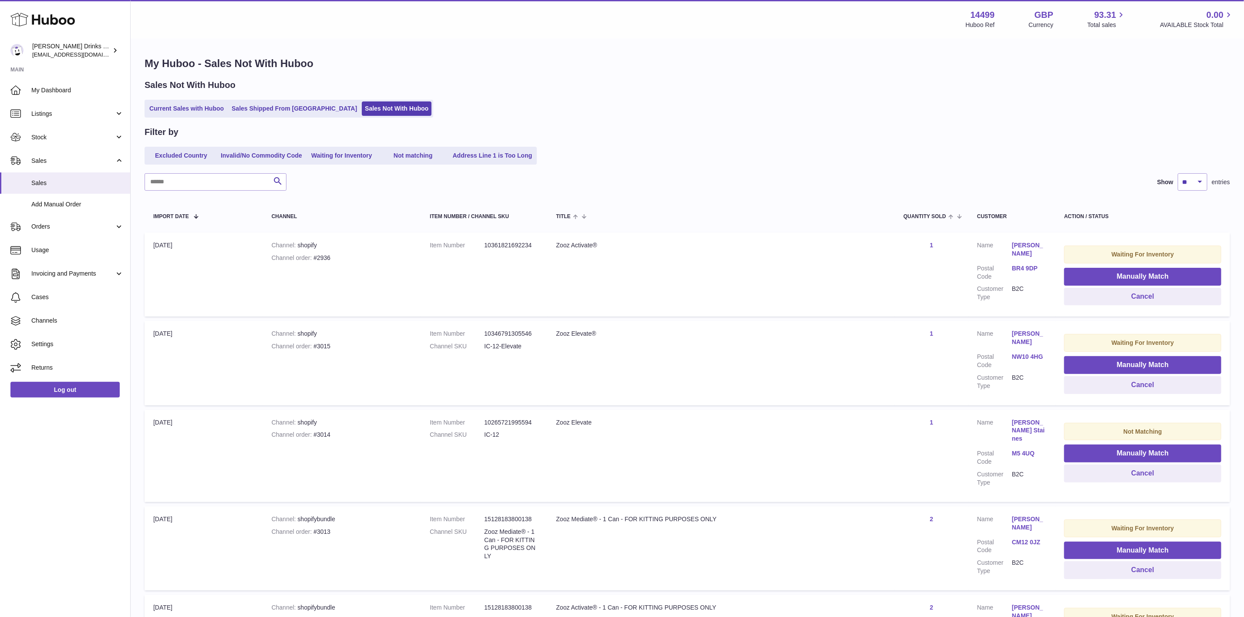
click at [673, 241] on div "Zooz Activate®" at bounding box center [721, 245] width 330 height 8
click at [930, 245] on link "1" at bounding box center [931, 245] width 3 height 7
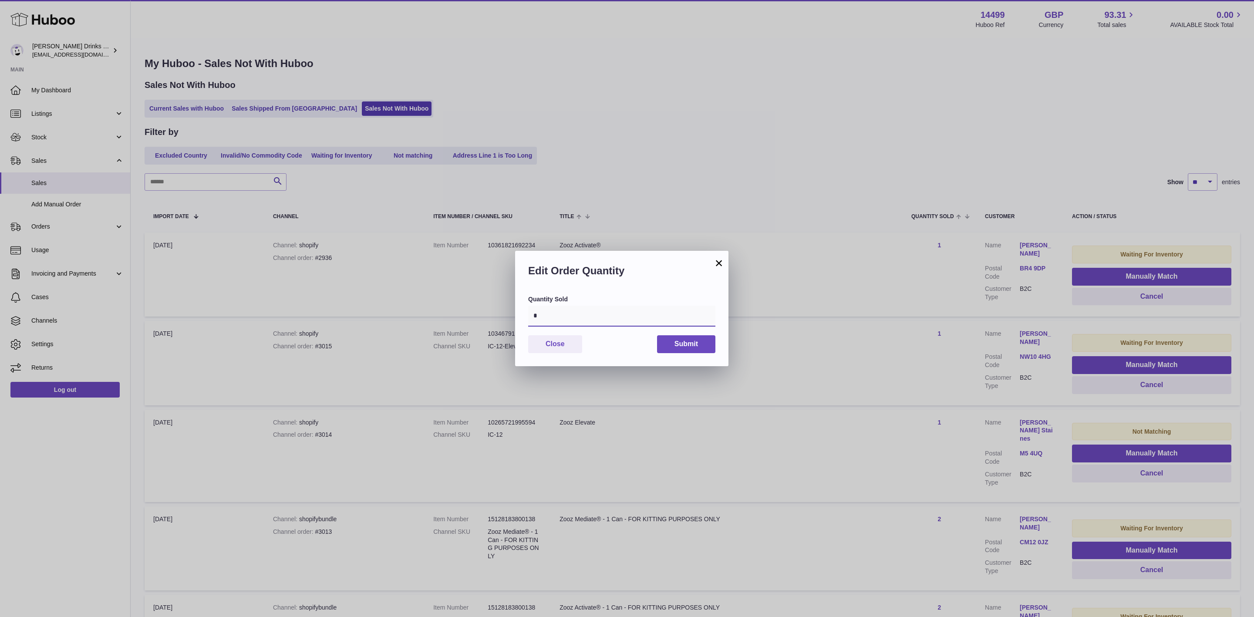
click at [575, 319] on input "*" at bounding box center [621, 316] width 187 height 21
type input "*"
click at [702, 345] on button "Submit" at bounding box center [686, 344] width 58 height 18
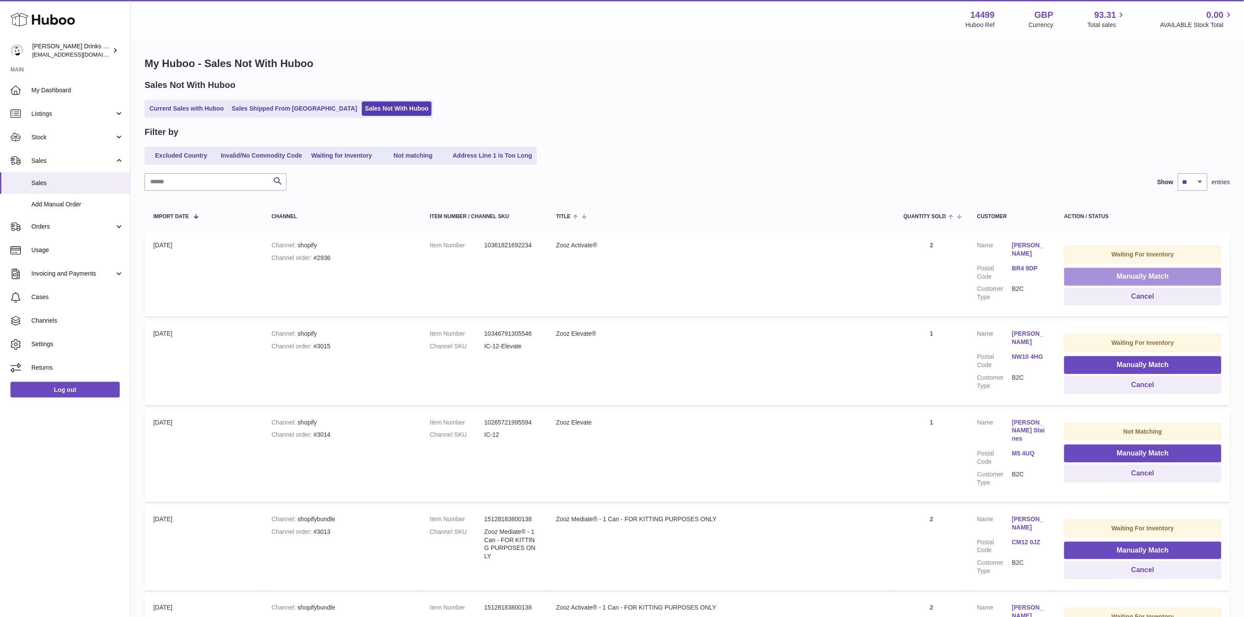
click at [1125, 272] on button "Manually Match" at bounding box center [1142, 277] width 157 height 18
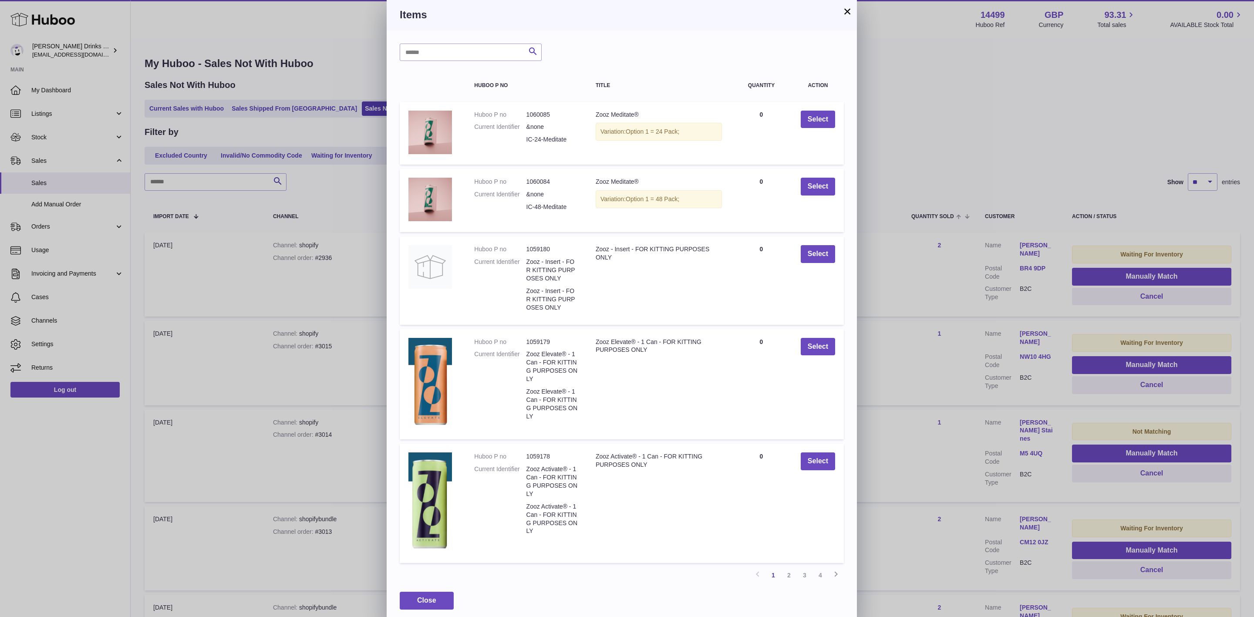
scroll to position [12, 0]
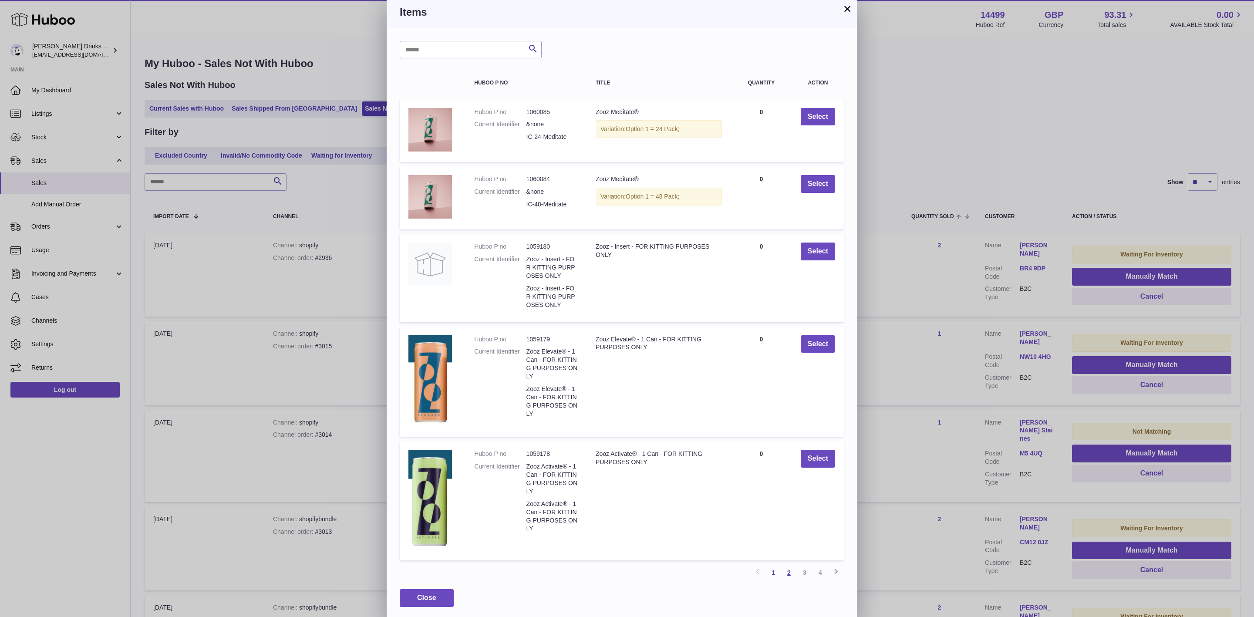
click at [792, 571] on link "2" at bounding box center [789, 573] width 16 height 16
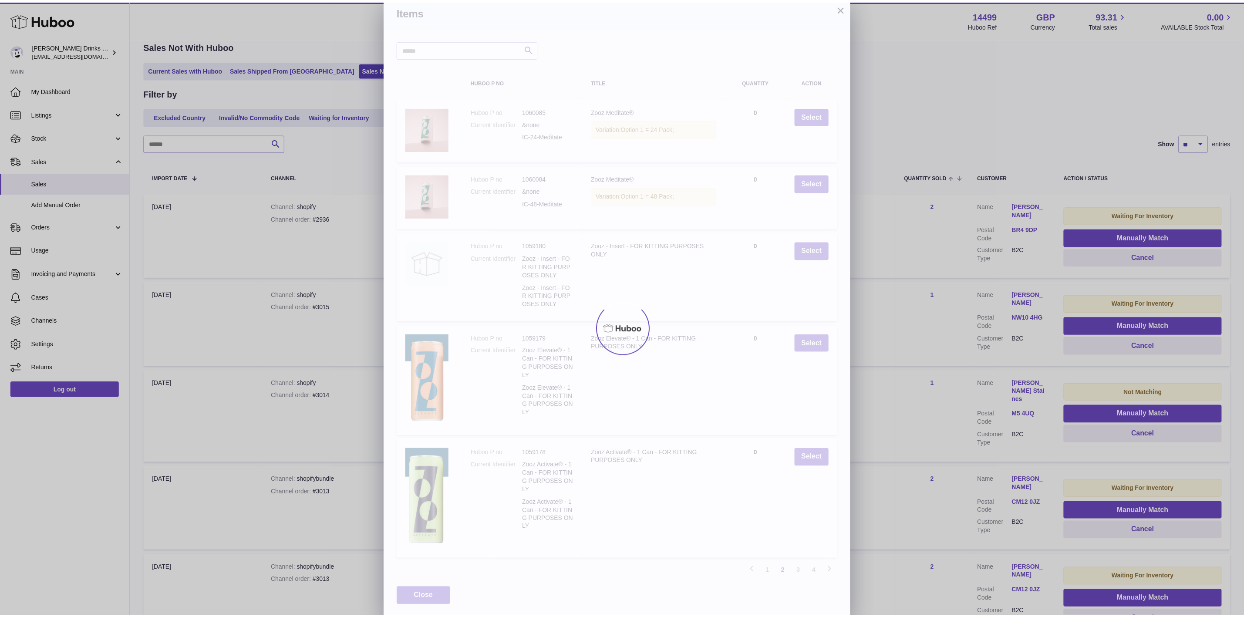
scroll to position [0, 0]
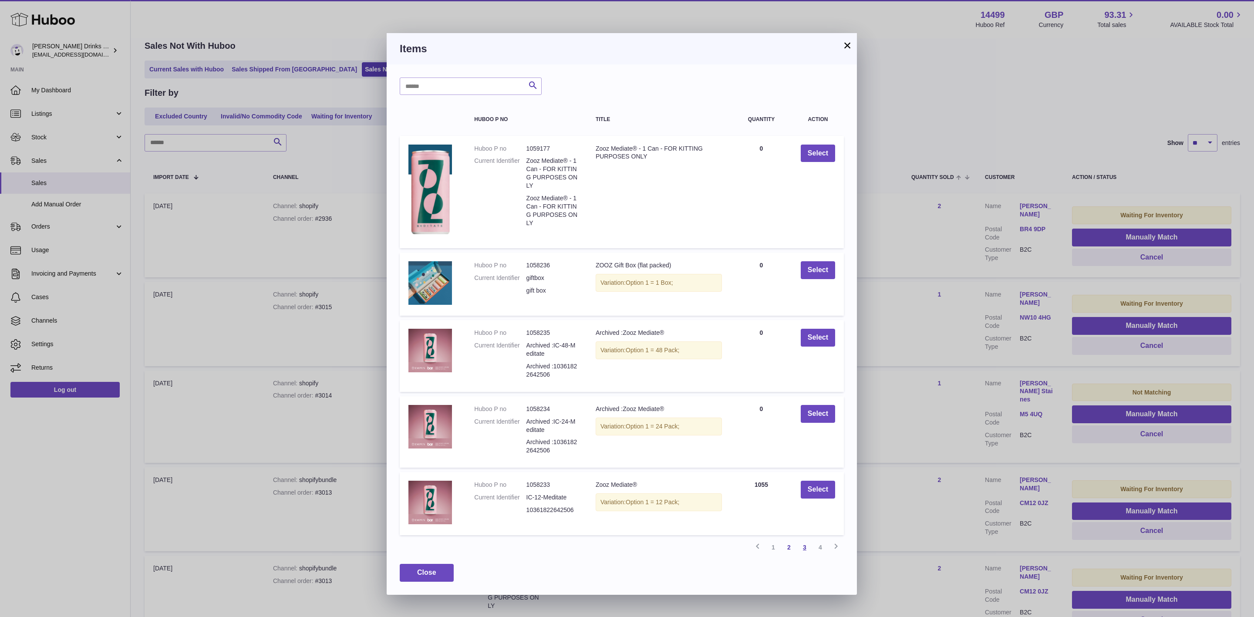
click at [804, 548] on link "3" at bounding box center [805, 547] width 16 height 16
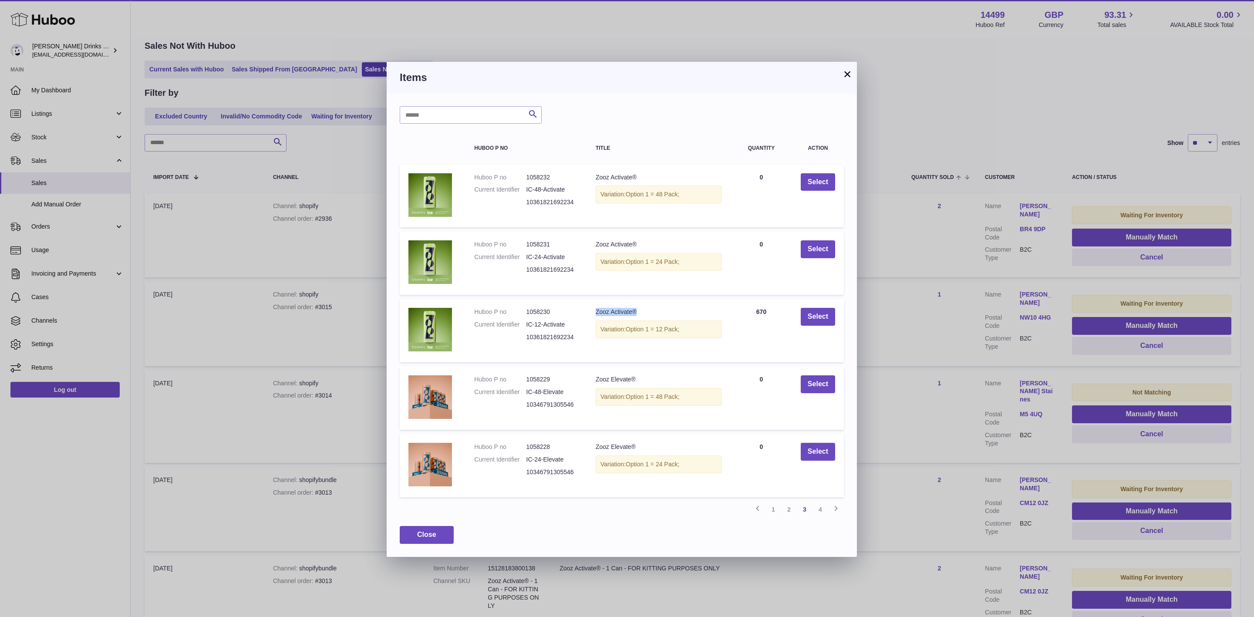
drag, startPoint x: 652, startPoint y: 309, endPoint x: 597, endPoint y: 308, distance: 54.9
click at [597, 308] on div "Zooz Activate®" at bounding box center [659, 312] width 126 height 8
click at [731, 317] on td "Quantity 670" at bounding box center [761, 330] width 61 height 63
click at [812, 317] on button "Select" at bounding box center [818, 317] width 34 height 18
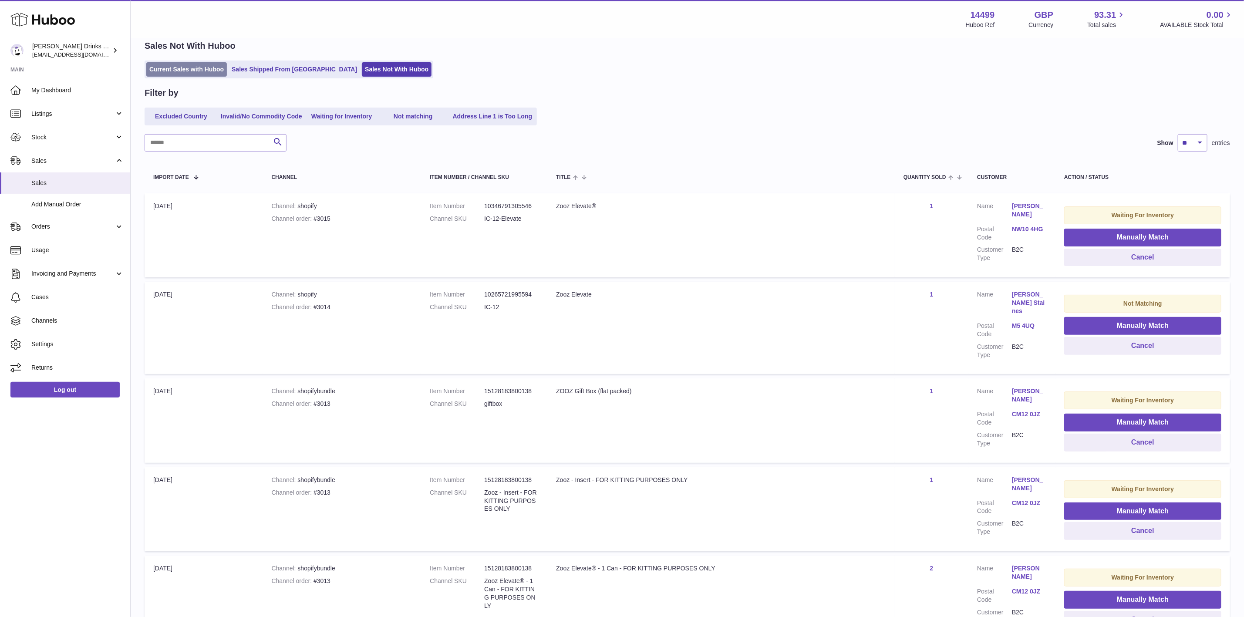
click at [202, 68] on link "Current Sales with Huboo" at bounding box center [186, 69] width 81 height 14
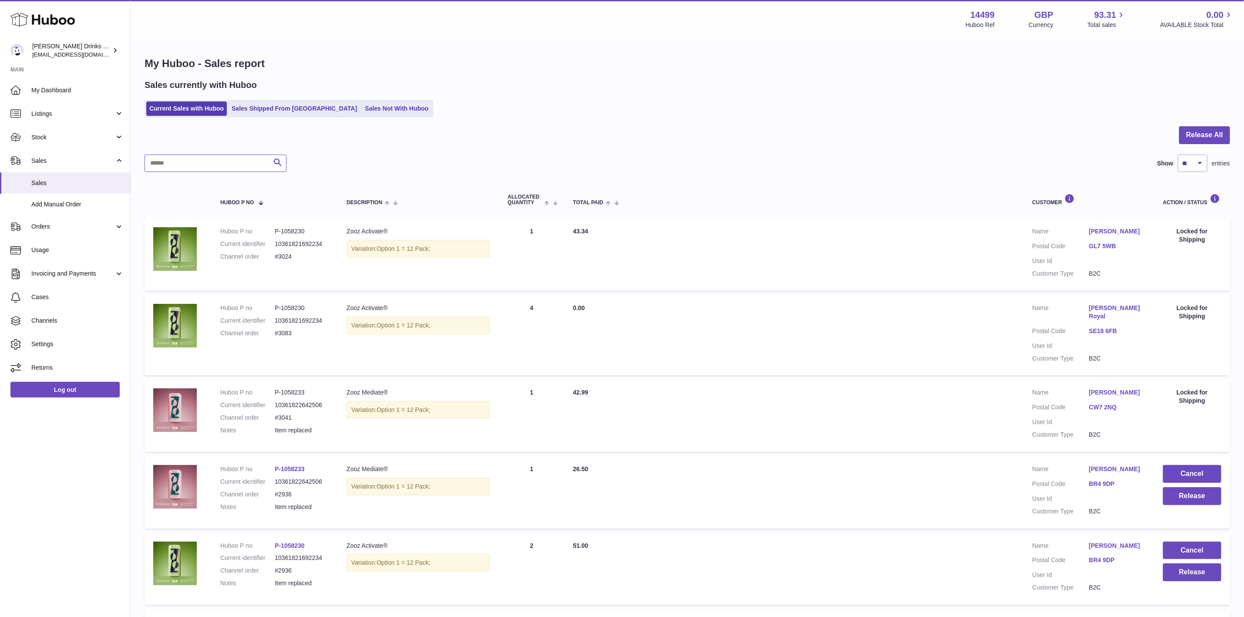
click at [192, 166] on input "text" at bounding box center [216, 163] width 142 height 17
paste input "**********"
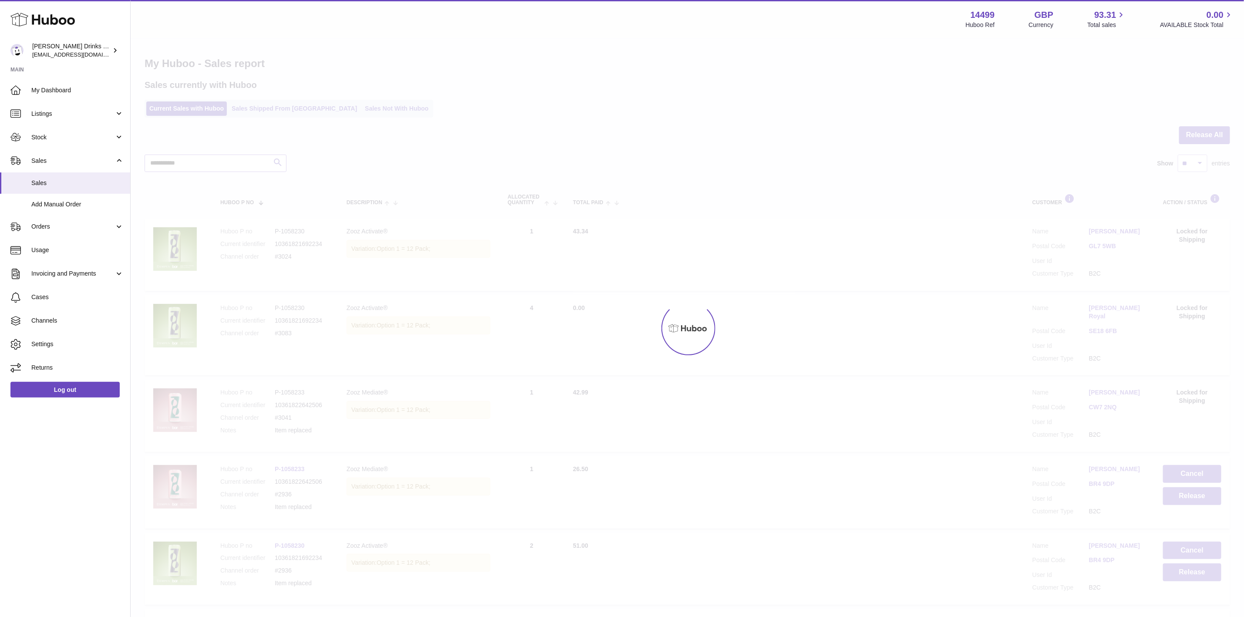
type input "**********"
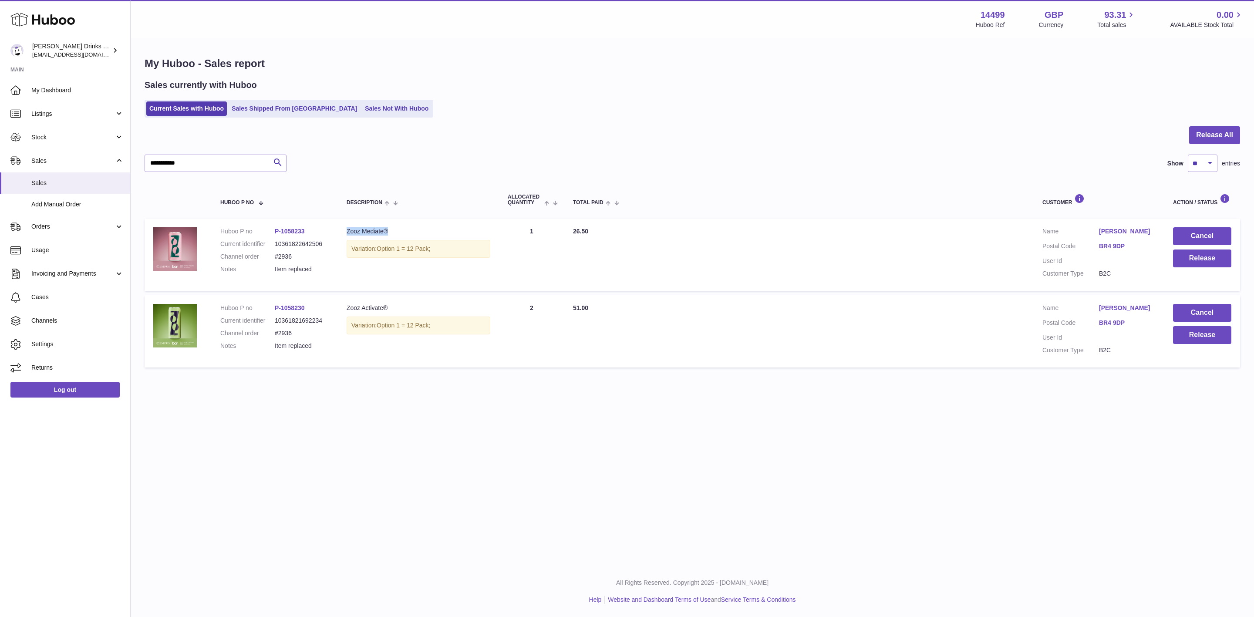
drag, startPoint x: 361, startPoint y: 233, endPoint x: 448, endPoint y: 233, distance: 87.1
click at [448, 233] on td "Description Zooz Mediate® Variation: Option 1 = 12 Pack;" at bounding box center [418, 255] width 161 height 72
click at [448, 233] on div "Zooz Mediate®" at bounding box center [419, 231] width 144 height 8
click at [1194, 261] on button "Release" at bounding box center [1202, 258] width 58 height 18
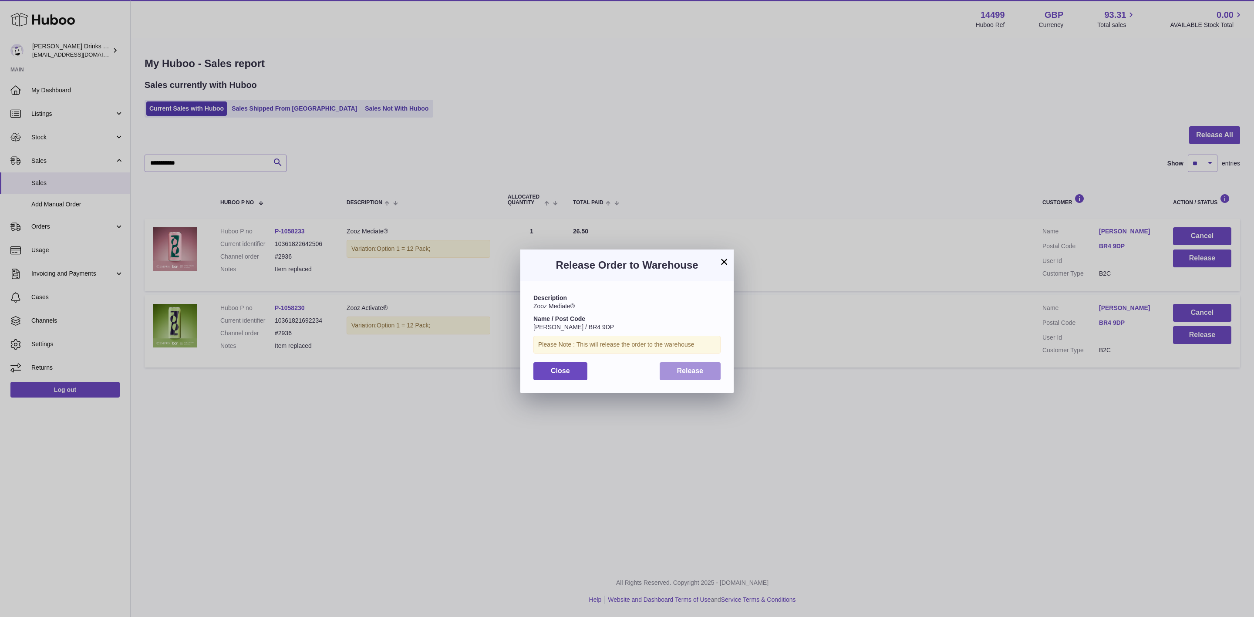
click at [688, 370] on span "Release" at bounding box center [690, 370] width 27 height 7
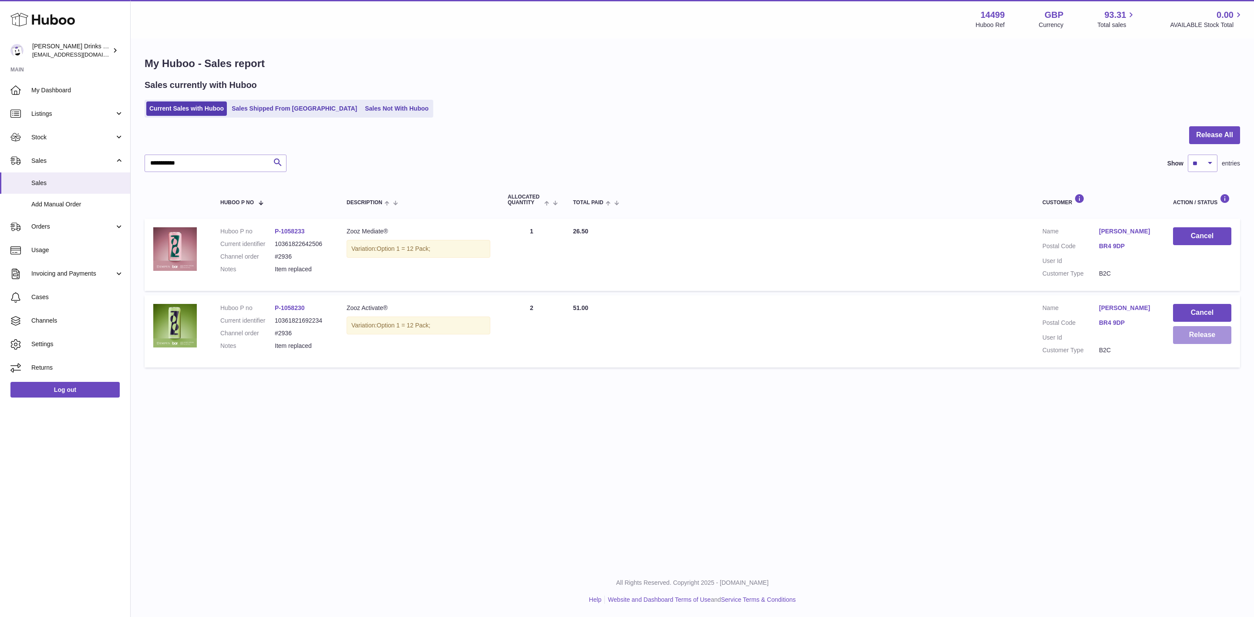
click at [1191, 334] on button "Release" at bounding box center [1202, 335] width 58 height 18
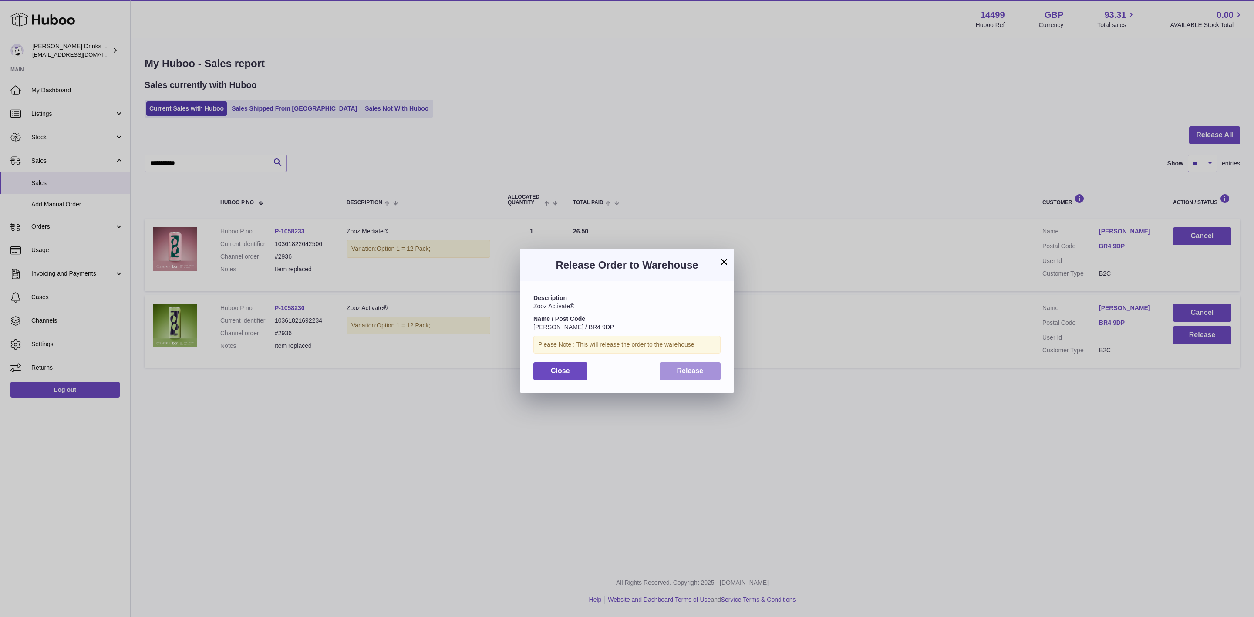
click at [681, 370] on span "Release" at bounding box center [690, 370] width 27 height 7
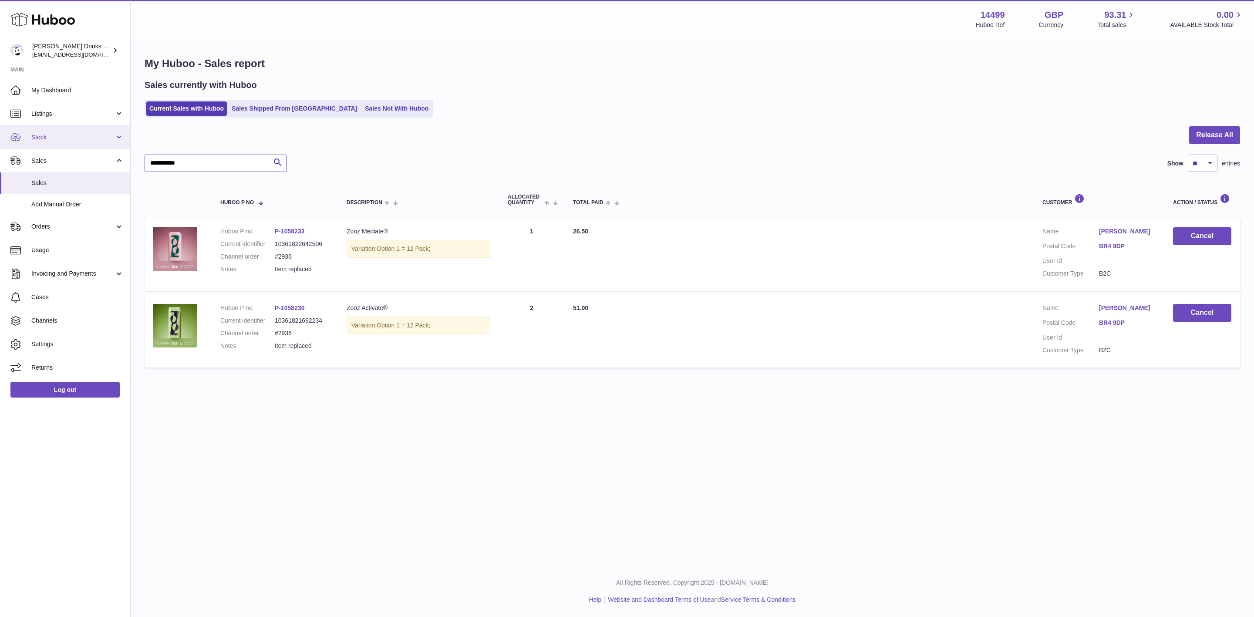
drag, startPoint x: 220, startPoint y: 159, endPoint x: 18, endPoint y: 142, distance: 202.4
click at [18, 142] on div "**********" at bounding box center [627, 308] width 1254 height 617
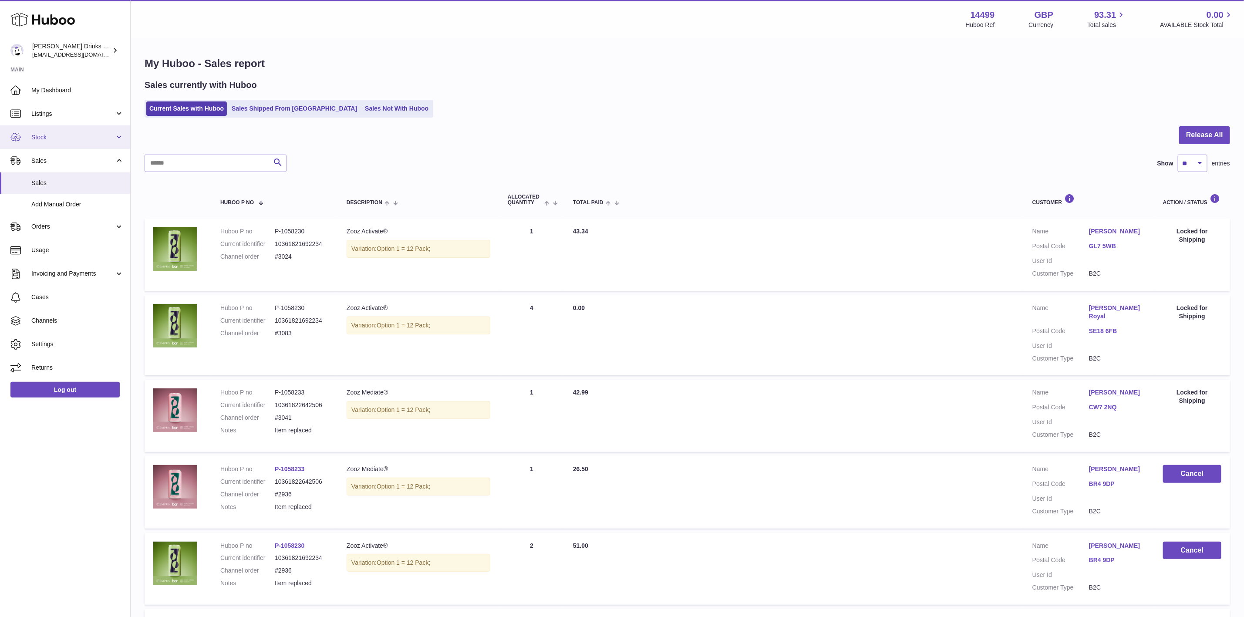
click at [76, 130] on link "Stock" at bounding box center [65, 137] width 130 height 24
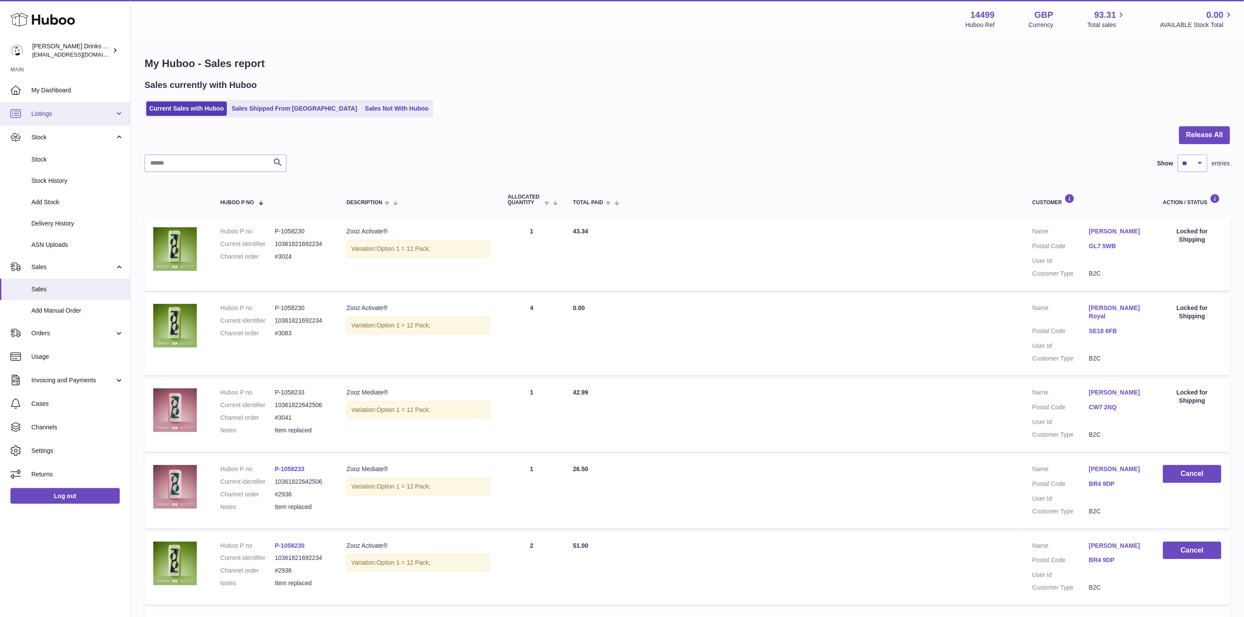
click at [68, 108] on link "Listings" at bounding box center [65, 114] width 130 height 24
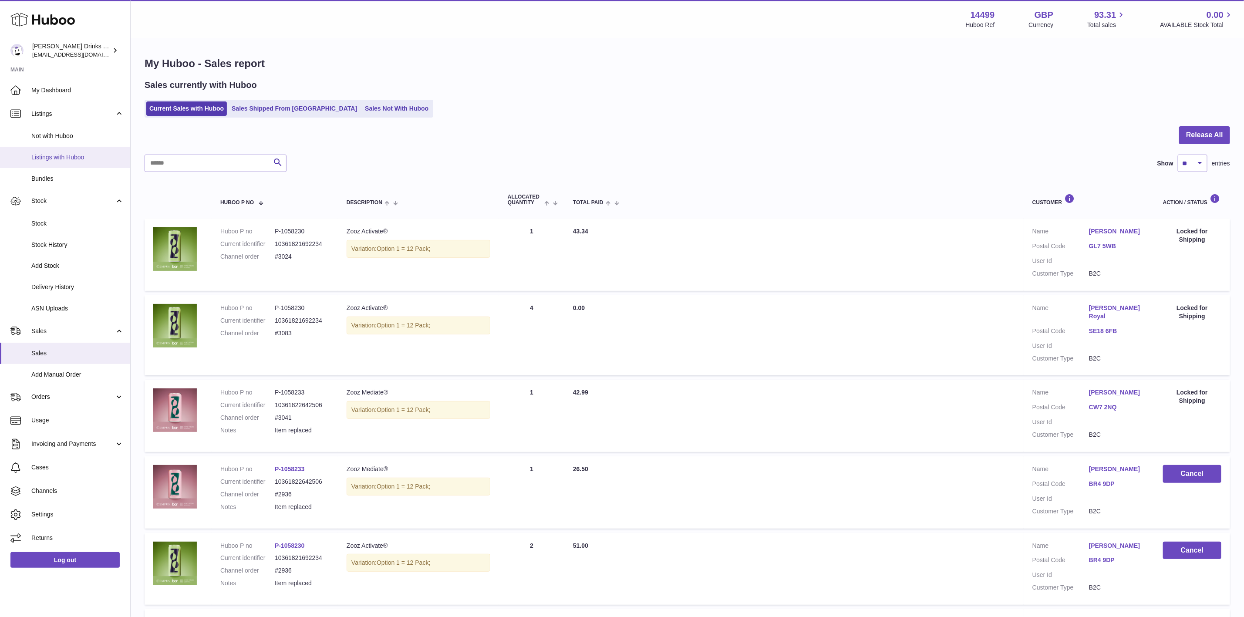
click at [76, 162] on link "Listings with Huboo" at bounding box center [65, 157] width 130 height 21
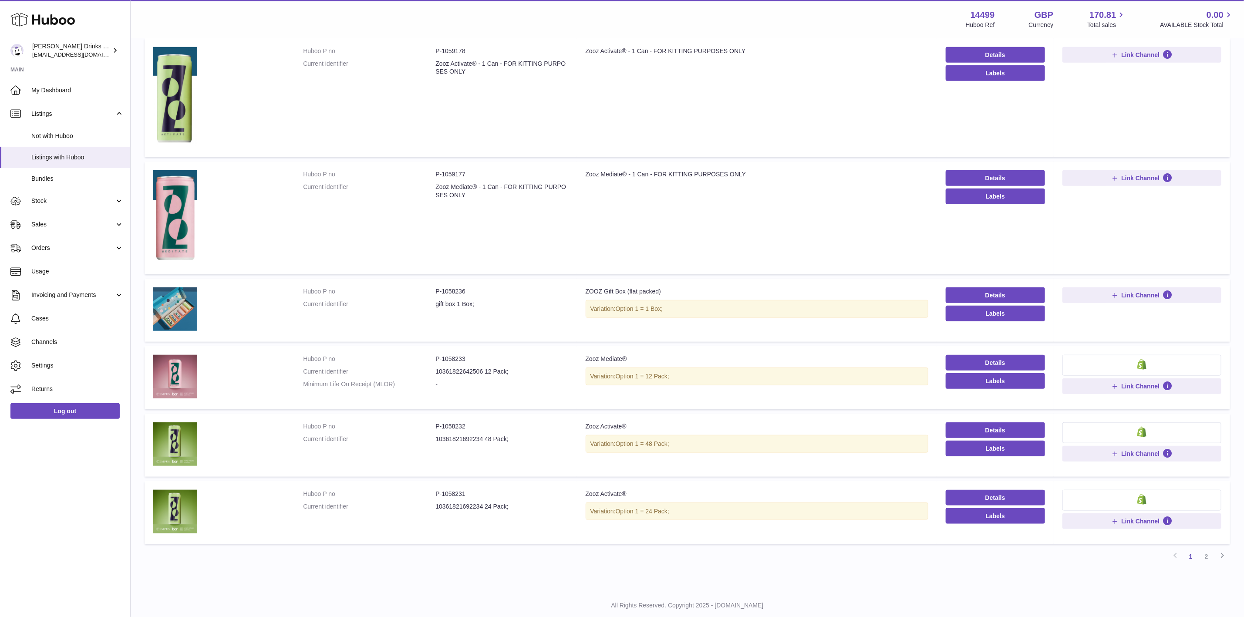
scroll to position [453, 0]
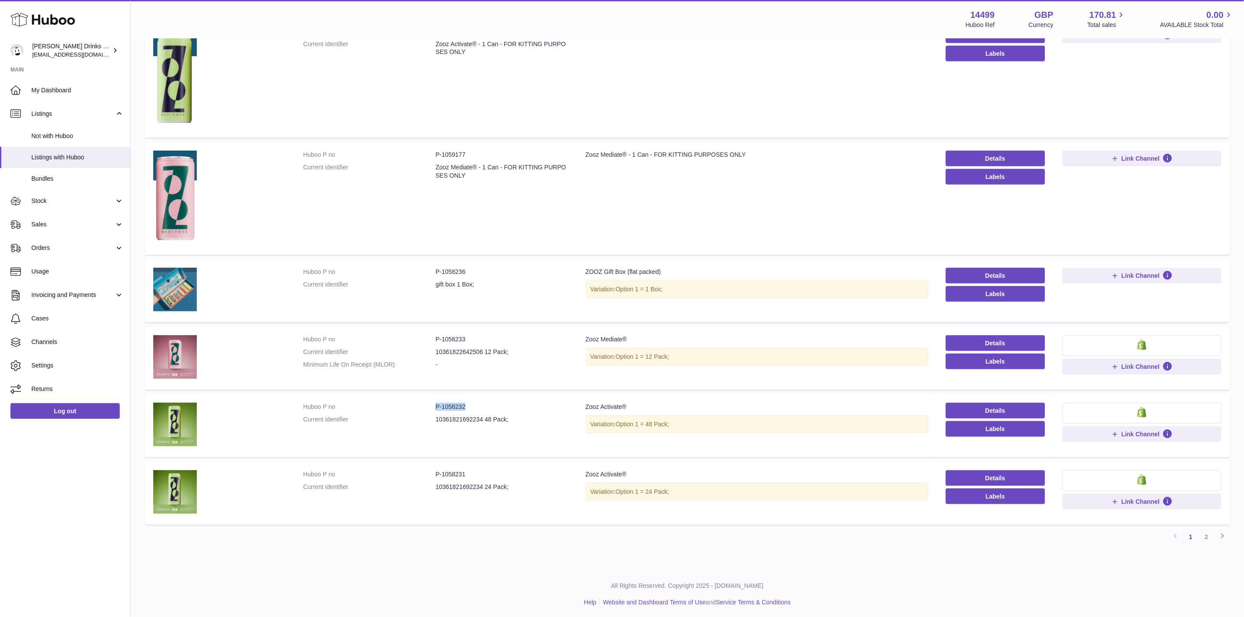
drag, startPoint x: 436, startPoint y: 400, endPoint x: 513, endPoint y: 409, distance: 77.6
click at [513, 409] on dl "Huboo P no P-1058232 Current identifier 10361821692234 48 Pack;" at bounding box center [435, 415] width 265 height 25
drag, startPoint x: 438, startPoint y: 417, endPoint x: 620, endPoint y: 438, distance: 184.1
click at [482, 417] on dl "Huboo P no P-1058232 Current identifier 10361821692234 48 Pack;" at bounding box center [435, 415] width 265 height 25
click at [1000, 408] on link "Details" at bounding box center [995, 411] width 99 height 16
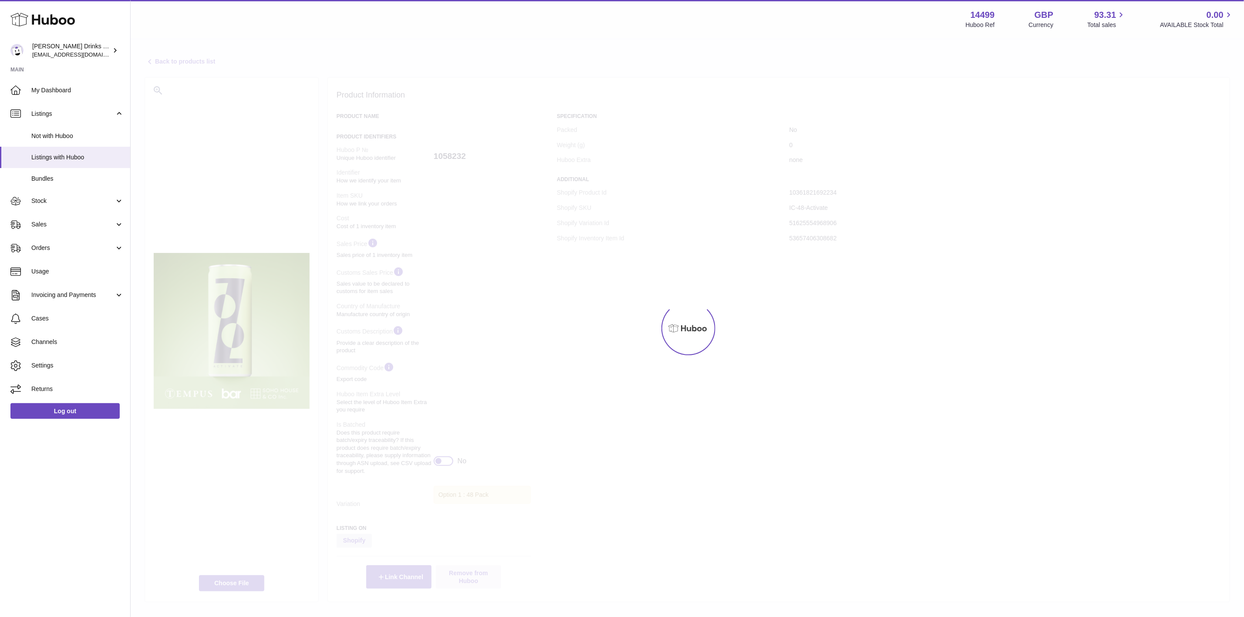
select select
select select "****"
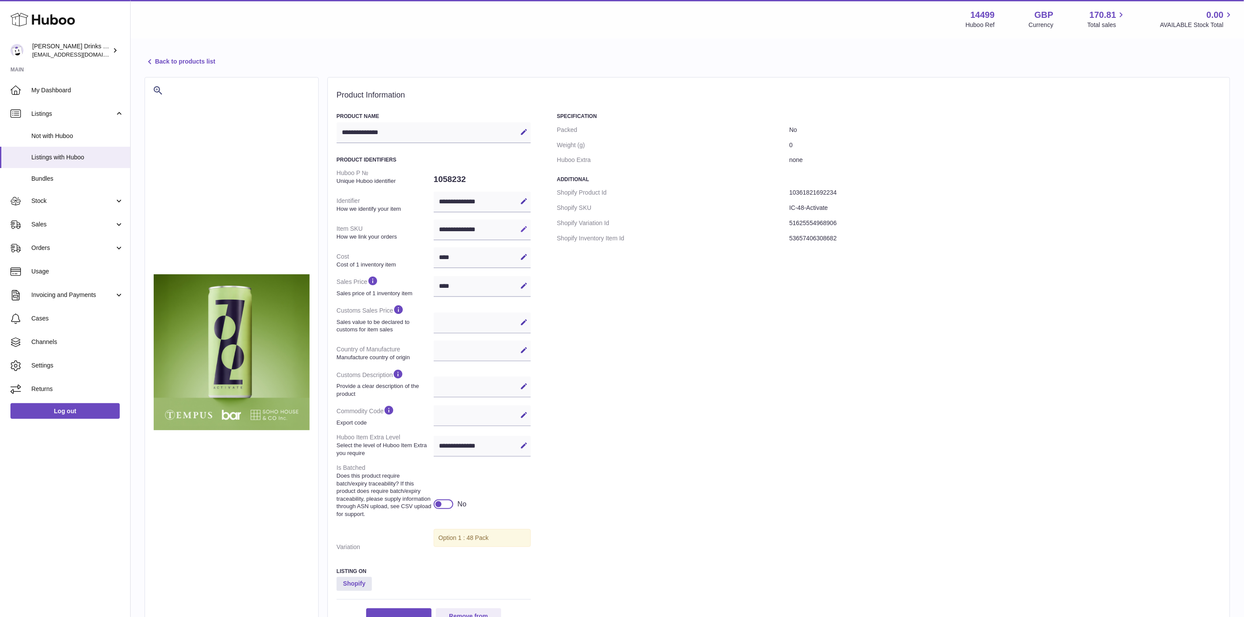
click at [520, 229] on icon at bounding box center [524, 229] width 8 height 8
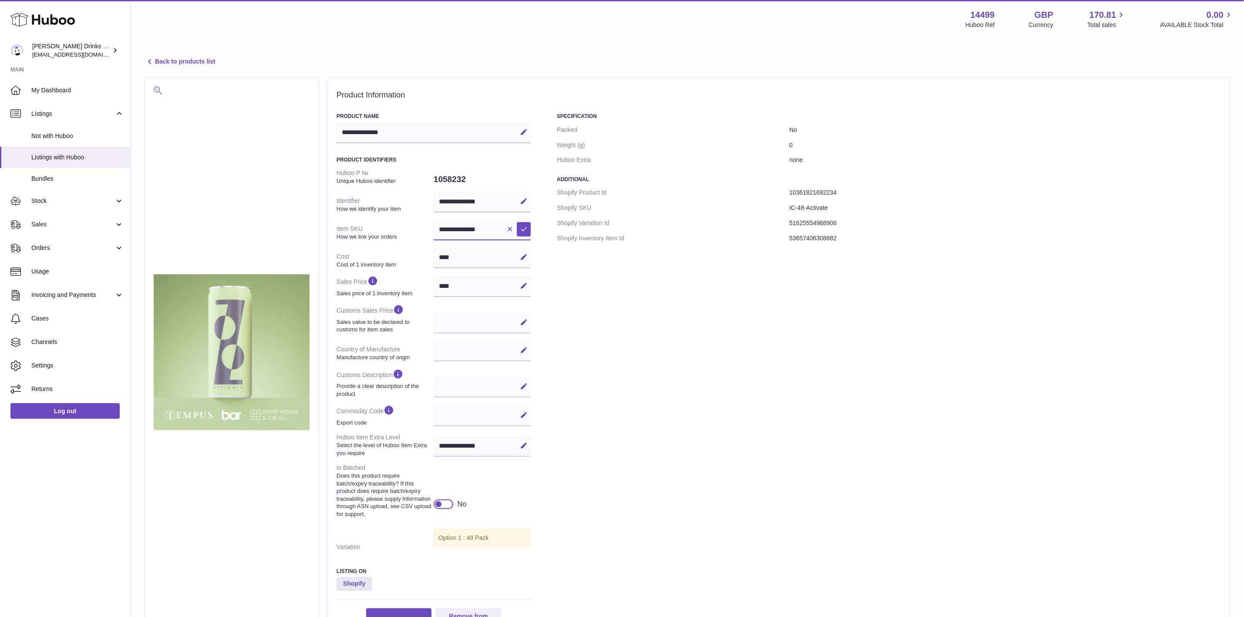
drag, startPoint x: 494, startPoint y: 228, endPoint x: 192, endPoint y: 219, distance: 301.9
click at [192, 219] on div "**********" at bounding box center [687, 361] width 1085 height 569
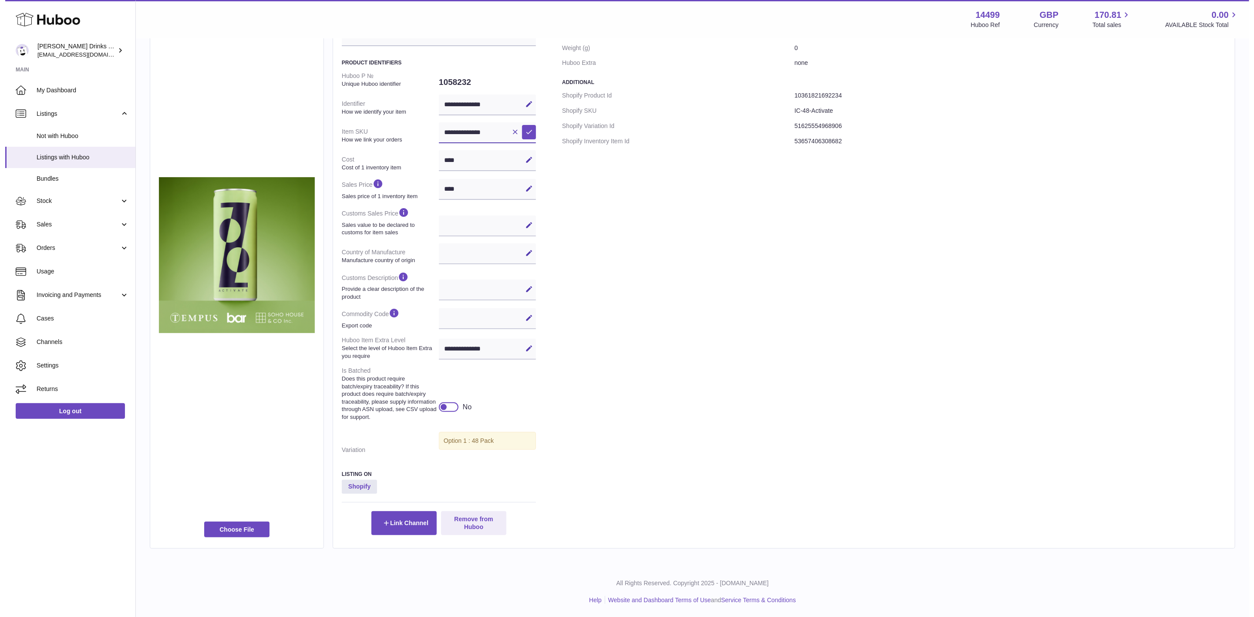
scroll to position [105, 0]
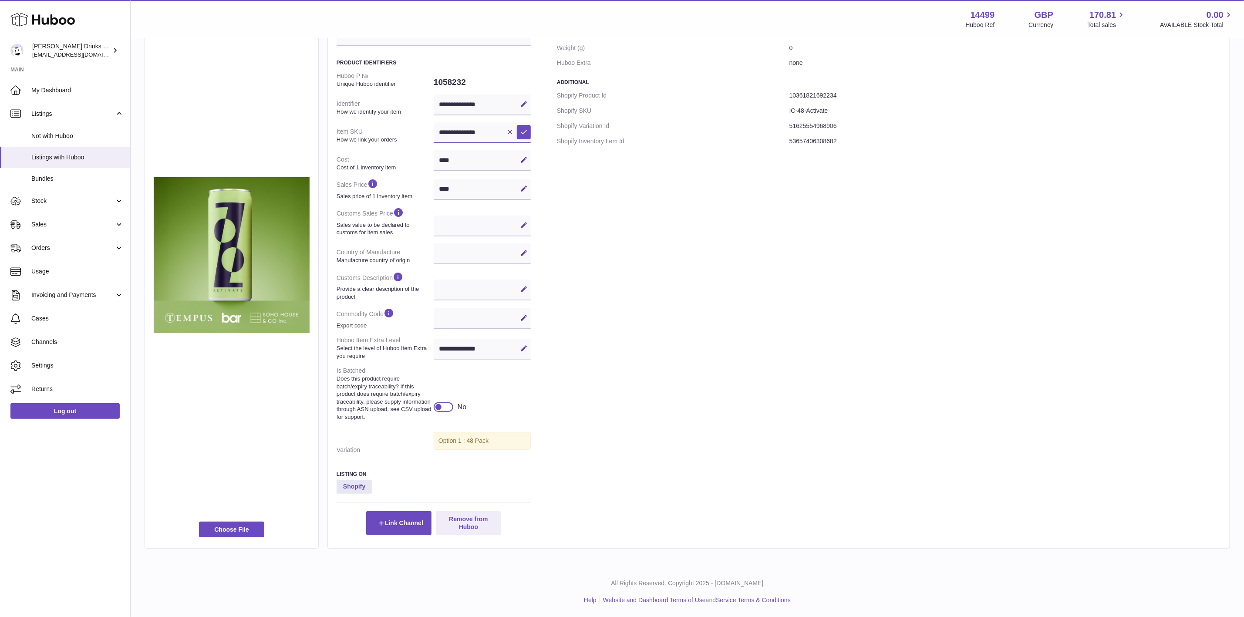
drag, startPoint x: 457, startPoint y: 114, endPoint x: 453, endPoint y: 125, distance: 12.0
click at [472, 513] on button "Remove from Huboo" at bounding box center [468, 523] width 65 height 24
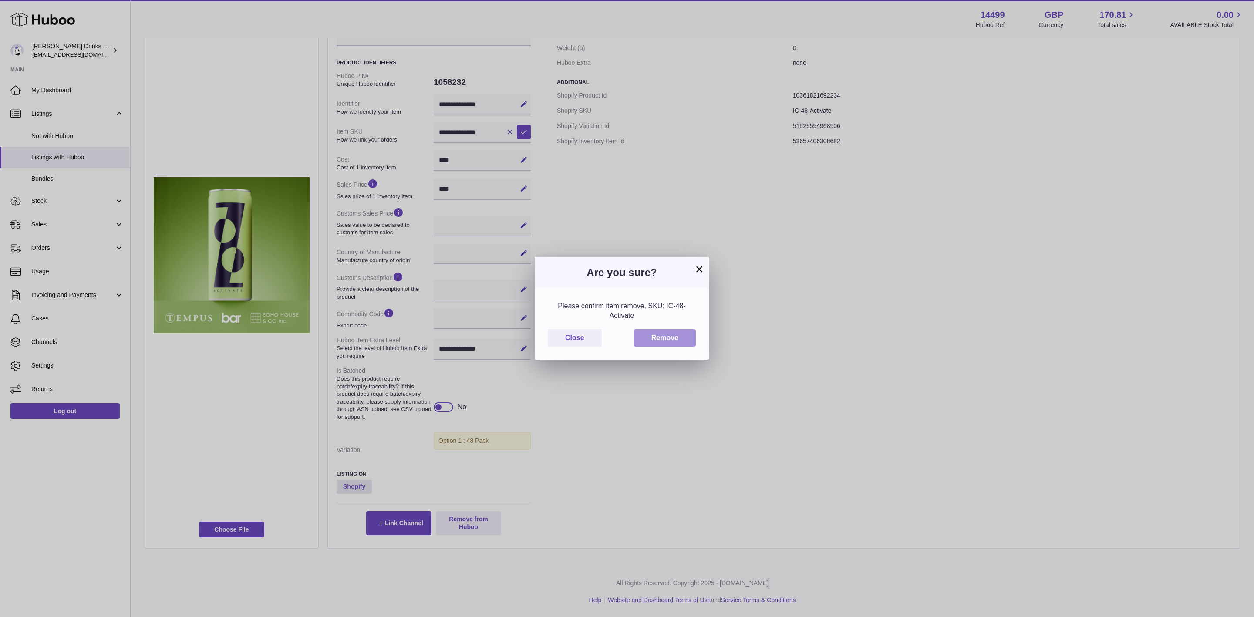
click at [663, 332] on button "Remove" at bounding box center [665, 338] width 62 height 18
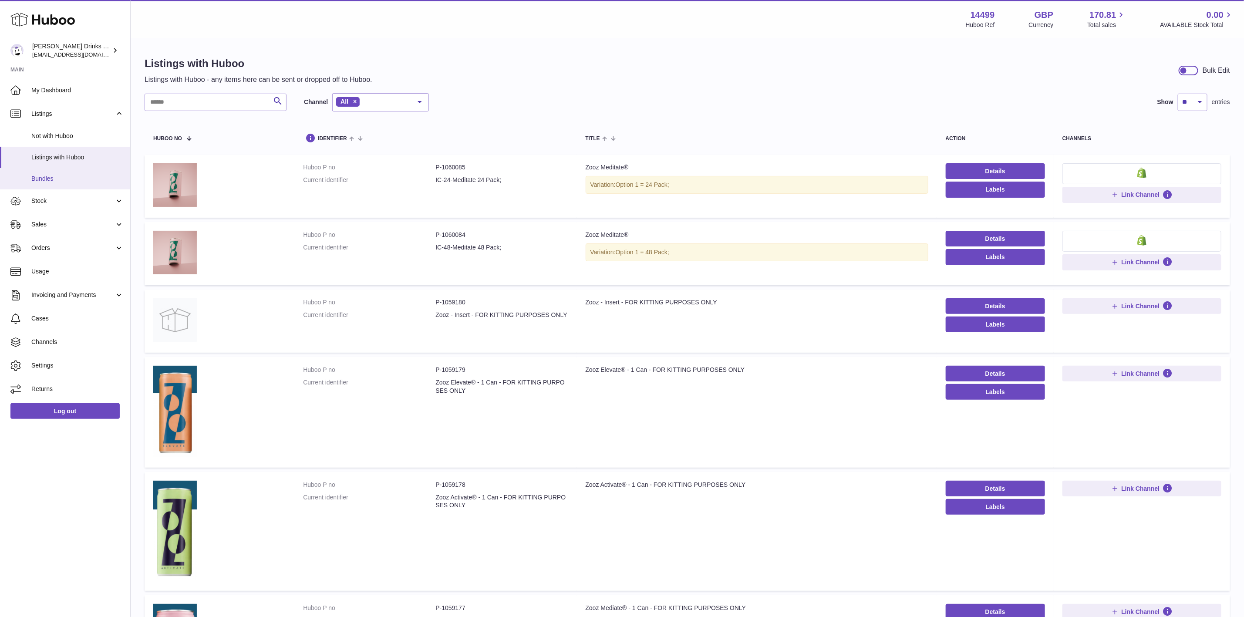
click at [63, 172] on link "Bundles" at bounding box center [65, 178] width 130 height 21
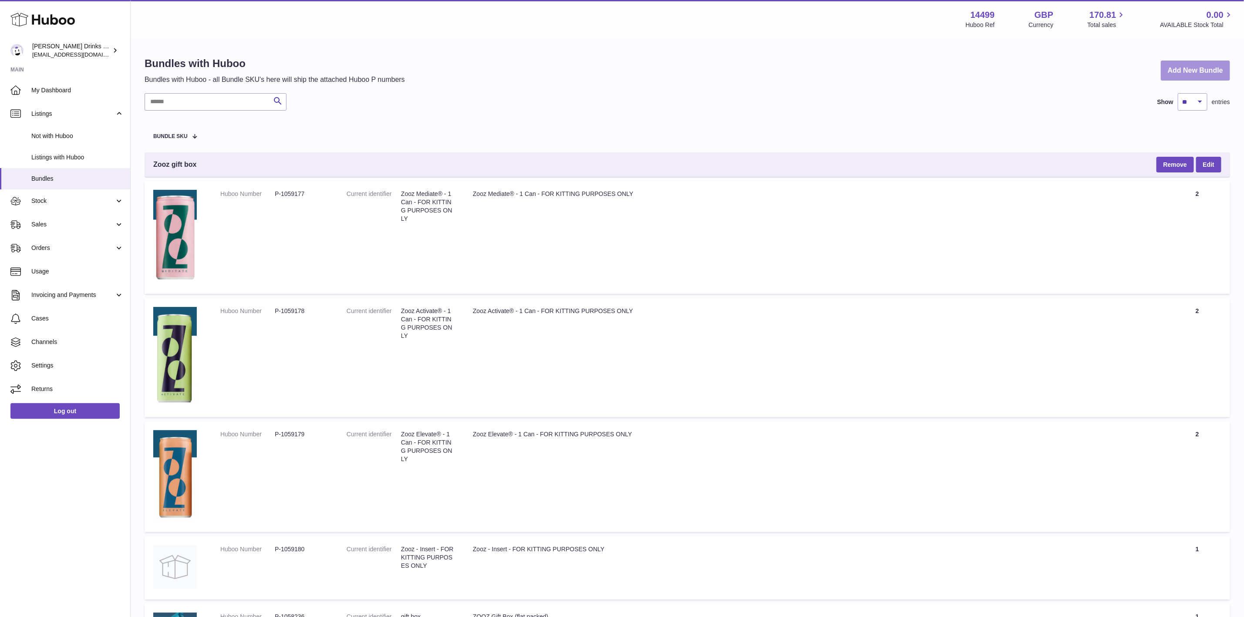
click at [1182, 72] on link "Add New Bundle" at bounding box center [1195, 71] width 69 height 20
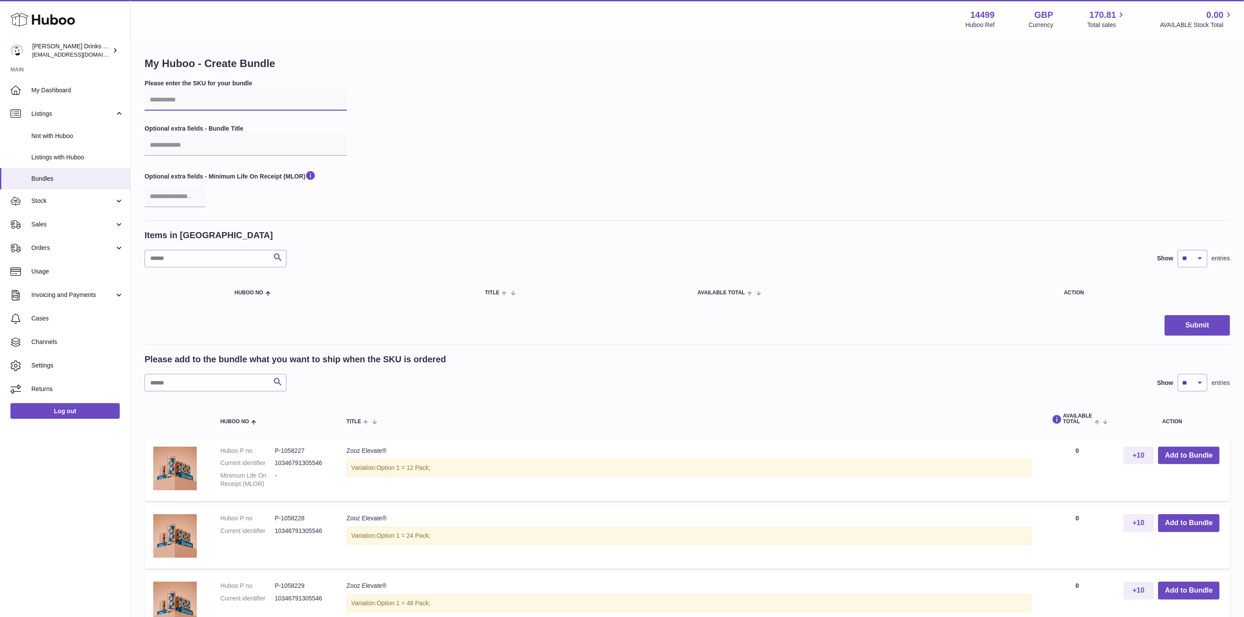
click at [191, 103] on input "text" at bounding box center [246, 100] width 202 height 21
paste input "**********"
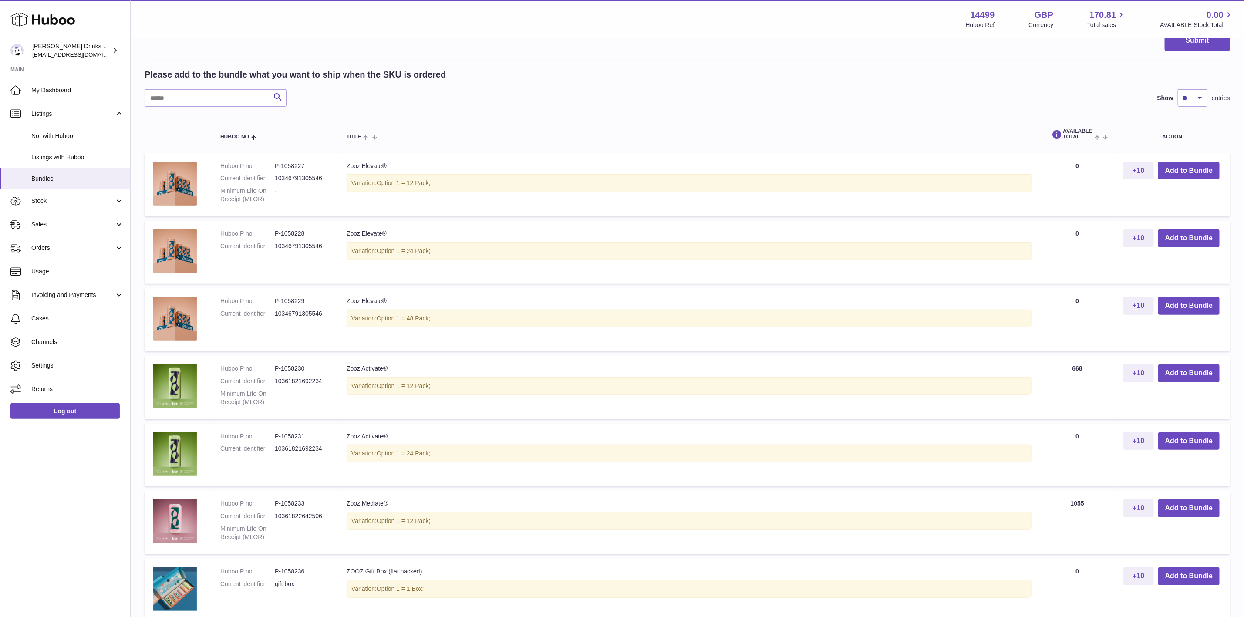
scroll to position [327, 0]
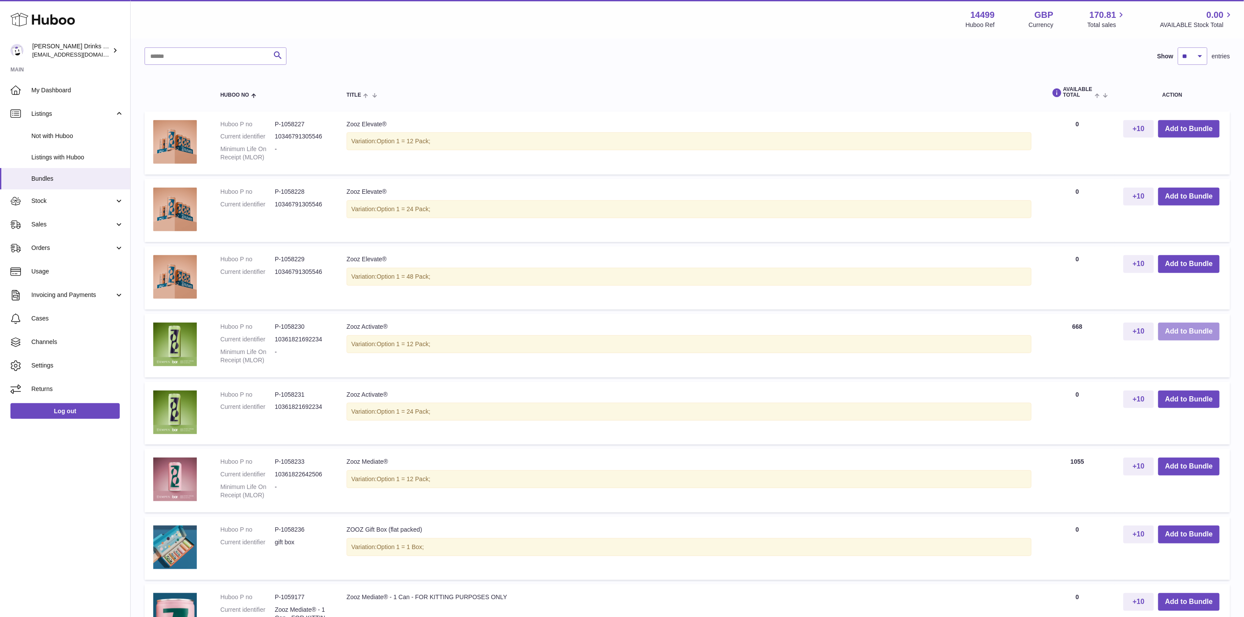
type input "**********"
click at [1195, 324] on button "Add to Bundle" at bounding box center [1188, 332] width 61 height 18
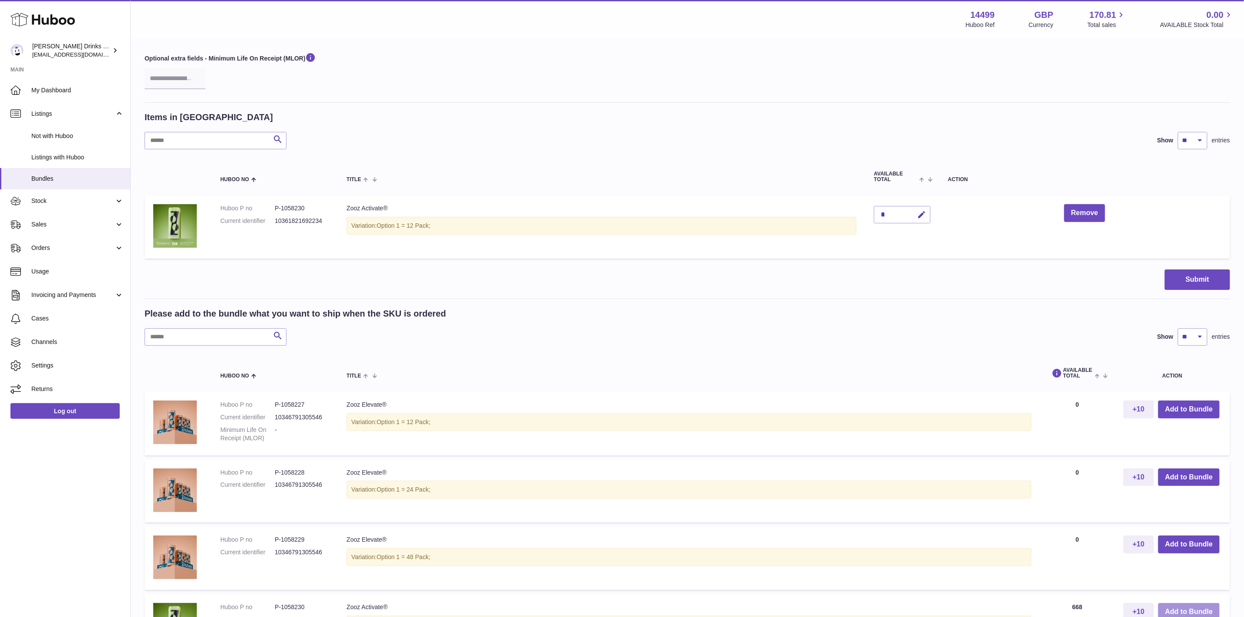
scroll to position [0, 0]
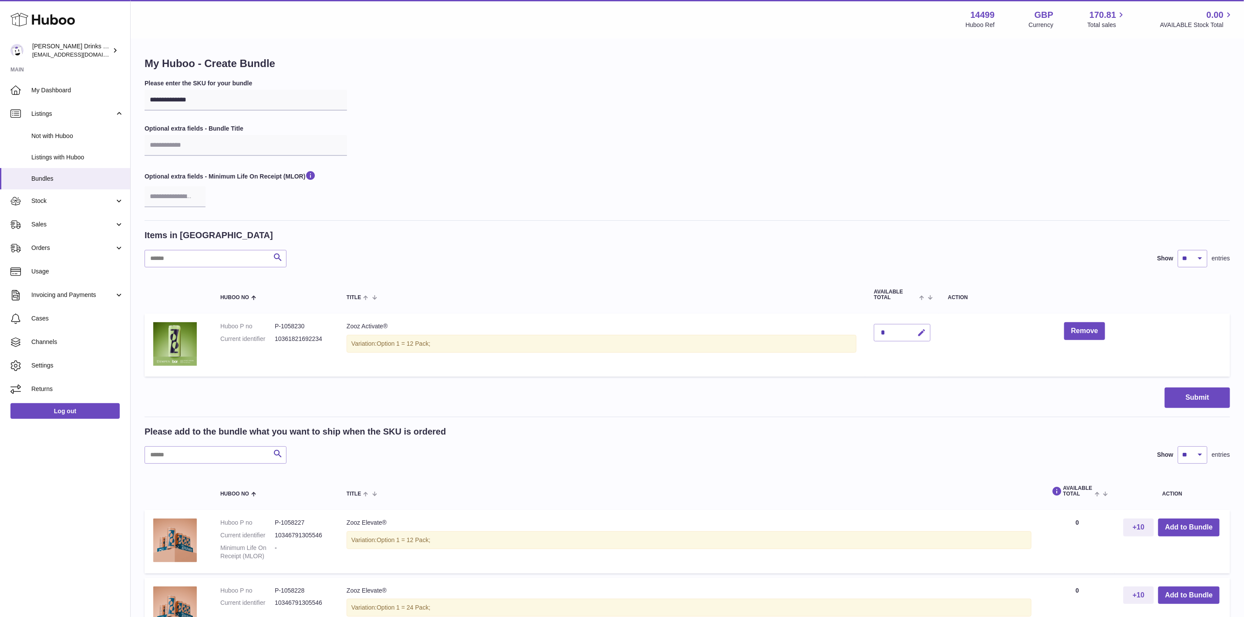
click at [925, 328] on icon "button" at bounding box center [921, 332] width 9 height 9
type input "*"
click at [923, 330] on icon "submit" at bounding box center [922, 333] width 8 height 8
click at [1204, 393] on button "Submit" at bounding box center [1197, 398] width 65 height 20
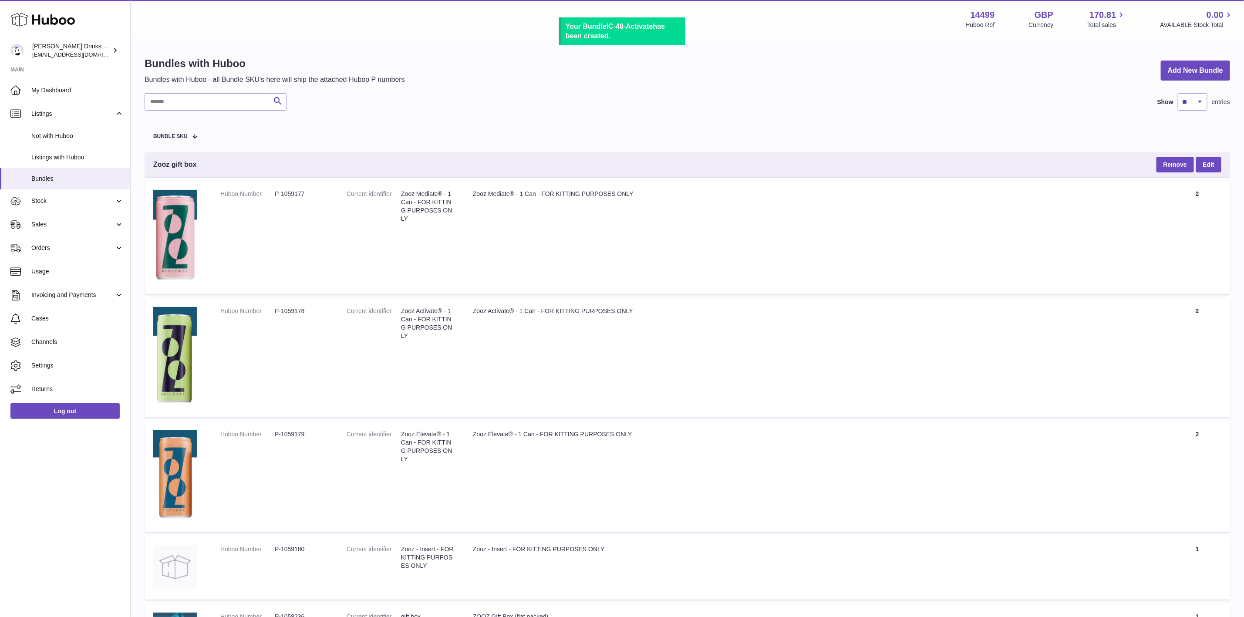
scroll to position [407, 0]
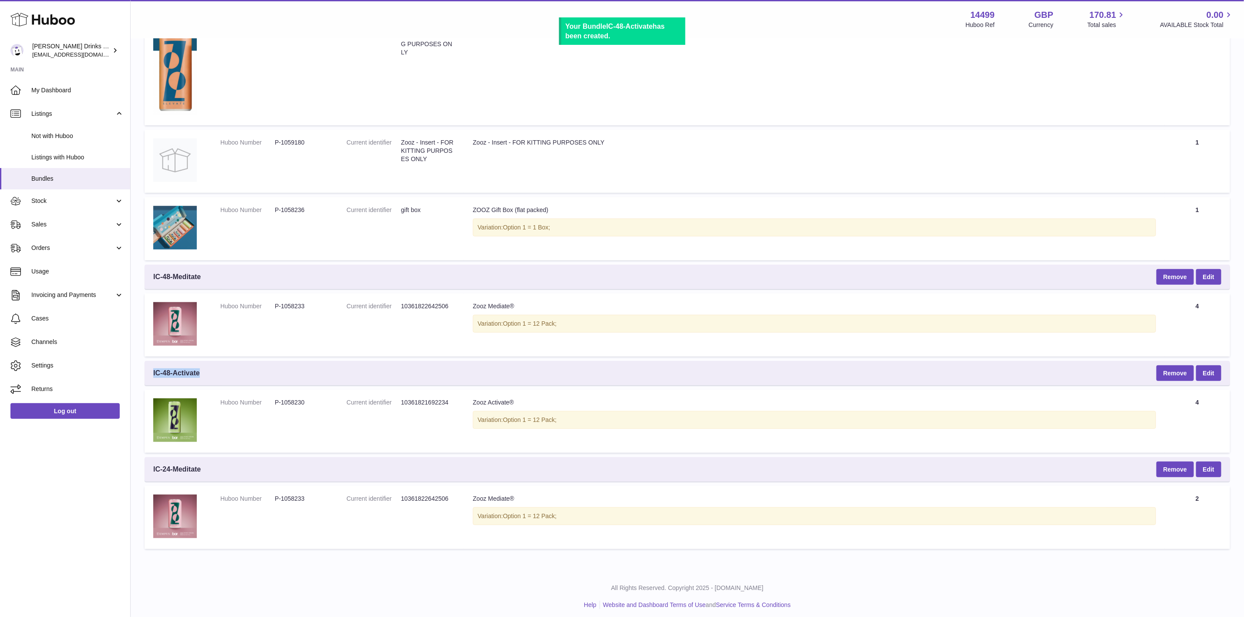
drag, startPoint x: 166, startPoint y: 369, endPoint x: 220, endPoint y: 375, distance: 54.3
click at [220, 375] on div "IC-48-Activate Remove Edit" at bounding box center [687, 373] width 1085 height 24
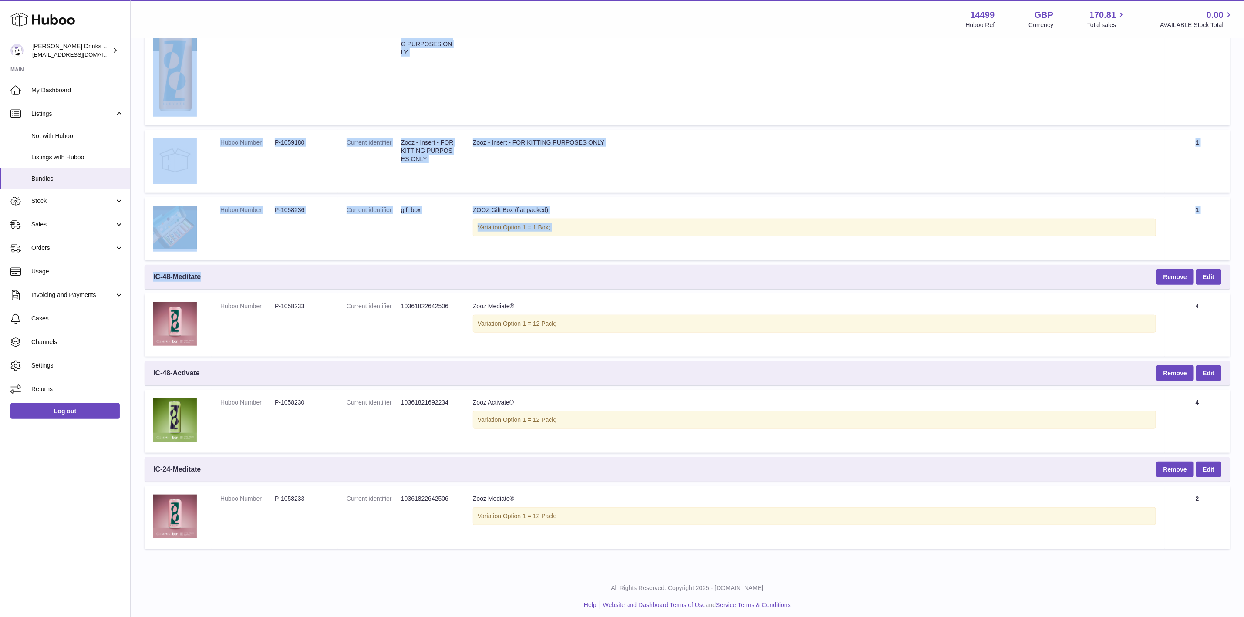
drag, startPoint x: 213, startPoint y: 271, endPoint x: 140, endPoint y: 270, distance: 73.2
click at [132, 270] on div "Bundles with Huboo Bundles with Huboo - all Bundle SKU's here will ship the att…" at bounding box center [687, 102] width 1113 height 938
click at [236, 267] on div "IC-48-Meditate Remove Edit" at bounding box center [687, 277] width 1085 height 24
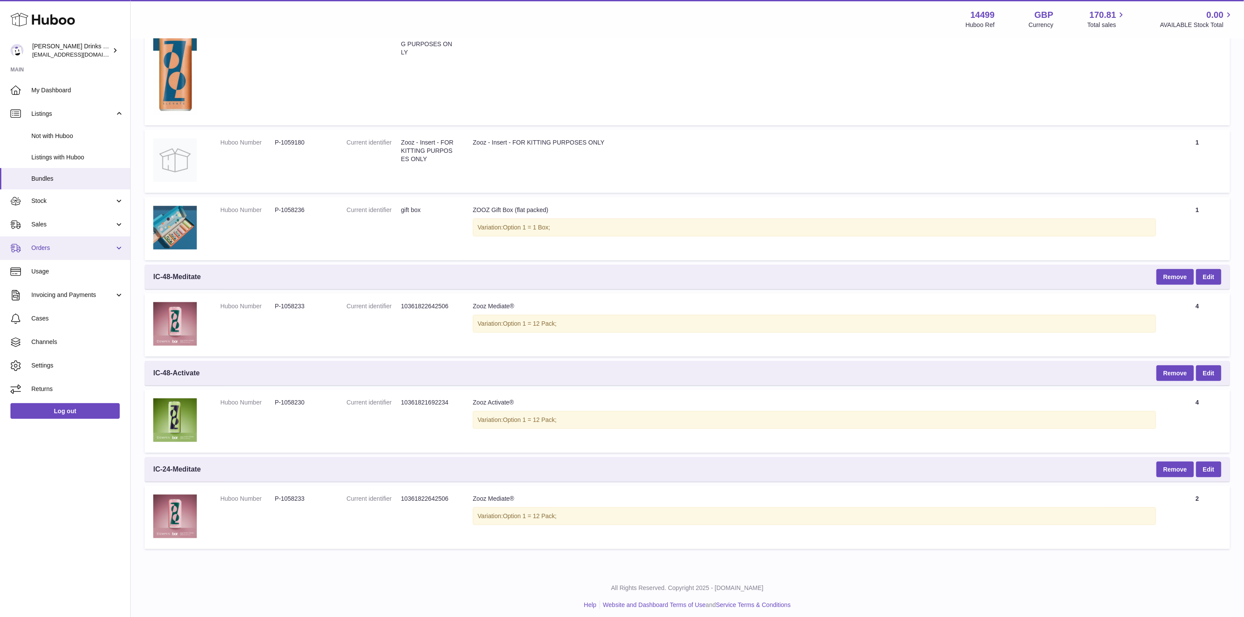
click at [71, 243] on link "Orders" at bounding box center [65, 248] width 130 height 24
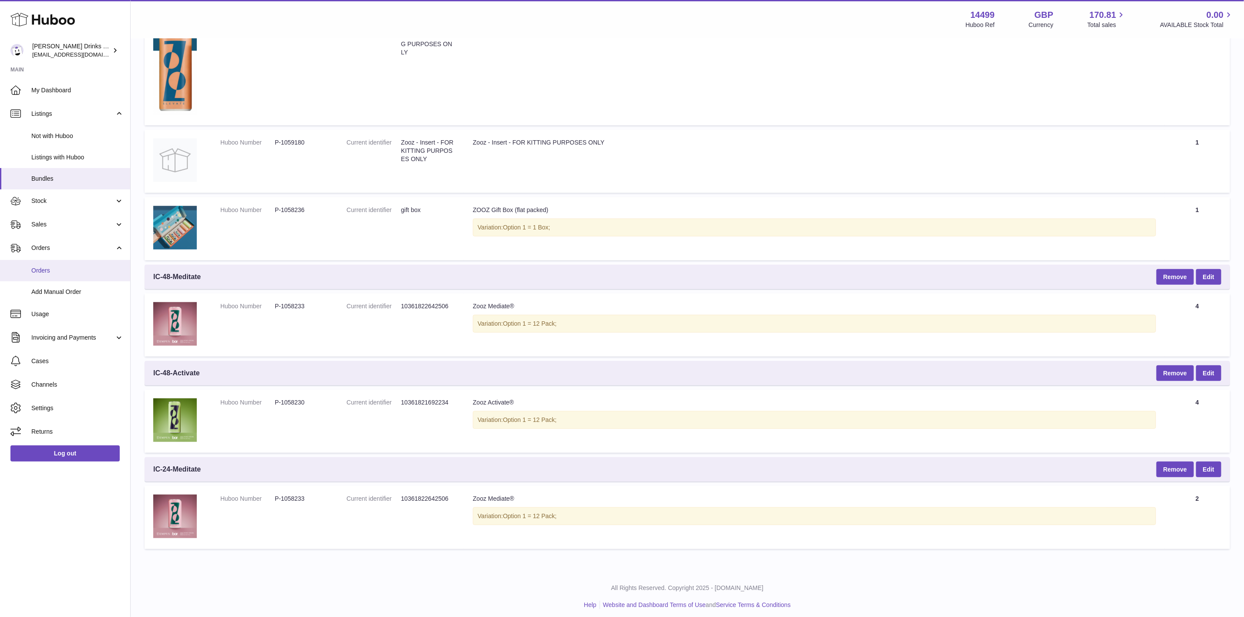
click at [84, 269] on span "Orders" at bounding box center [77, 270] width 92 height 8
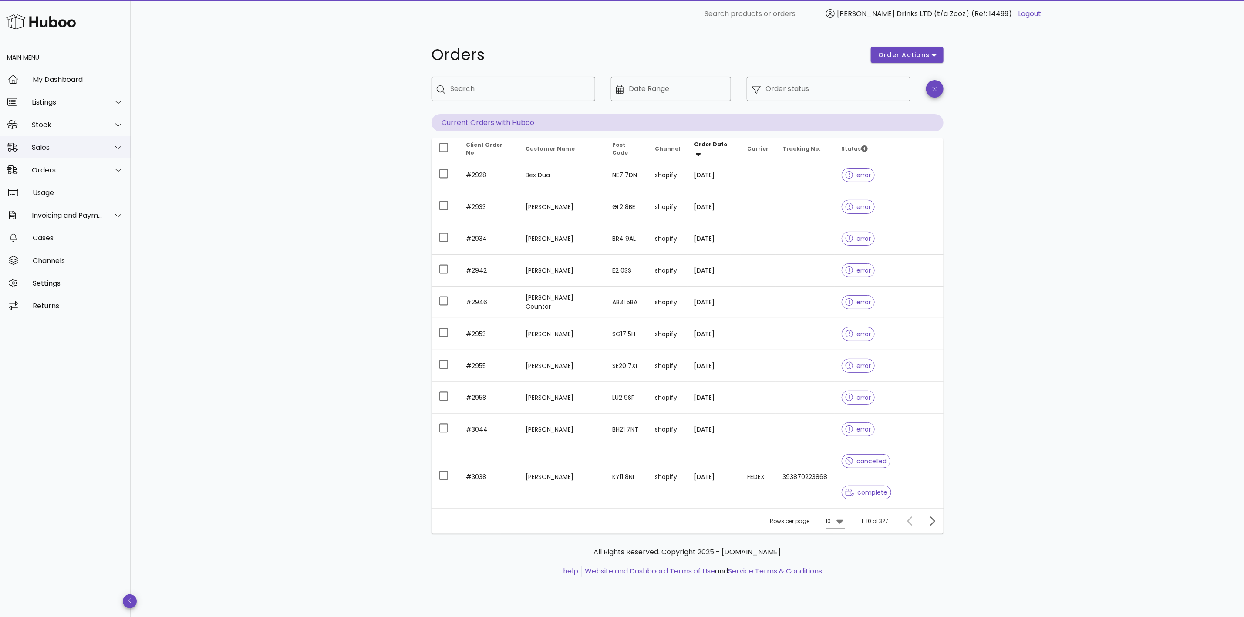
click at [81, 143] on div "Sales" at bounding box center [67, 147] width 71 height 8
click at [69, 166] on div "Sales" at bounding box center [77, 169] width 92 height 8
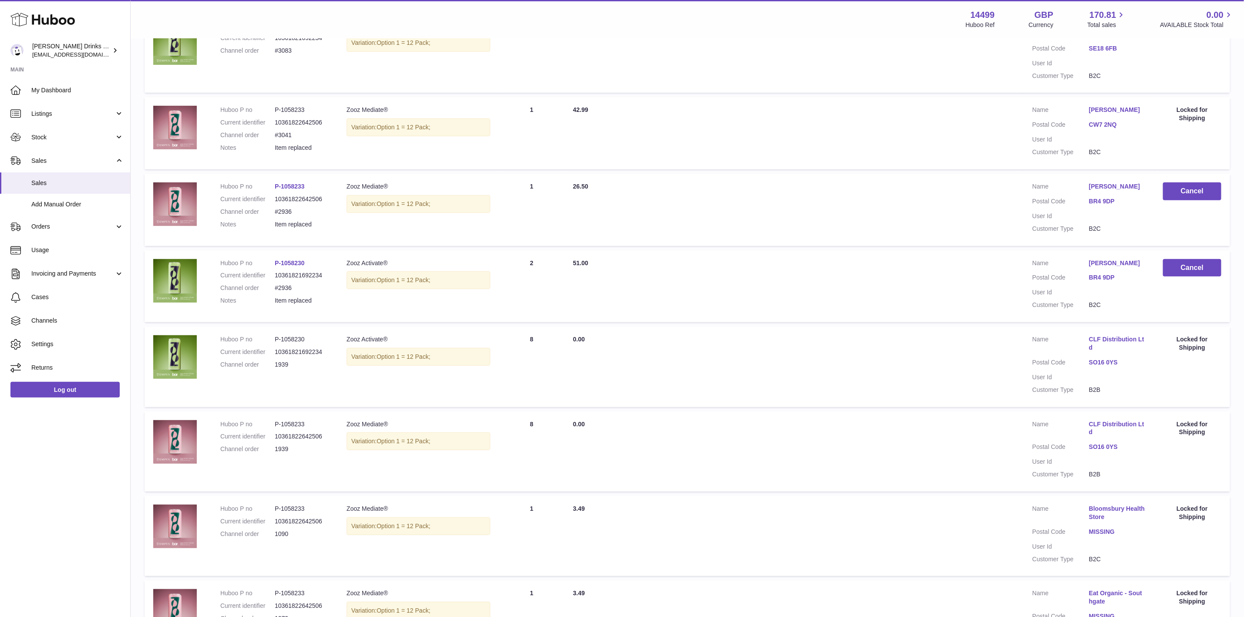
scroll to position [261, 0]
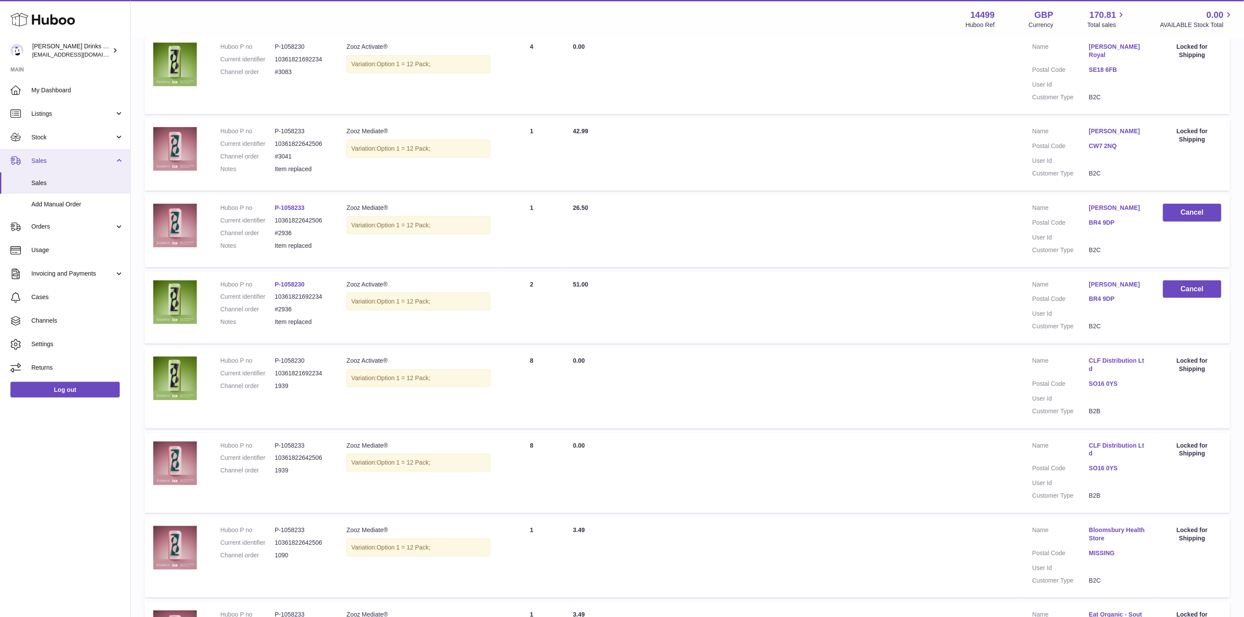
click at [60, 161] on span "Sales" at bounding box center [72, 161] width 83 height 8
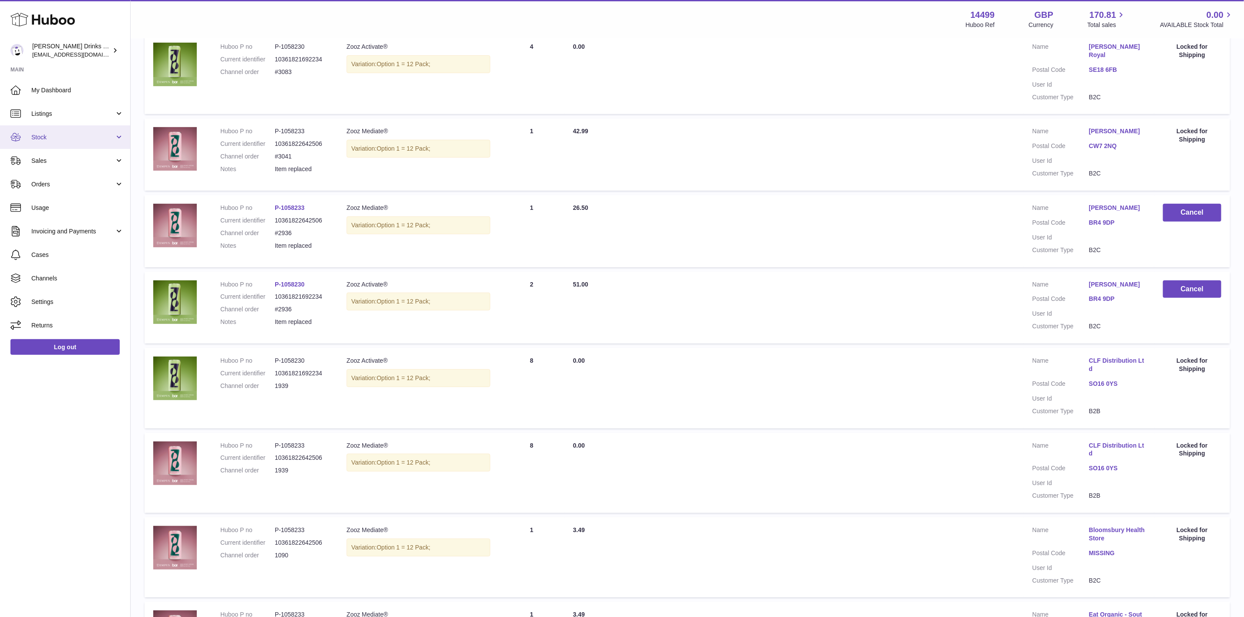
click at [70, 129] on link "Stock" at bounding box center [65, 137] width 130 height 24
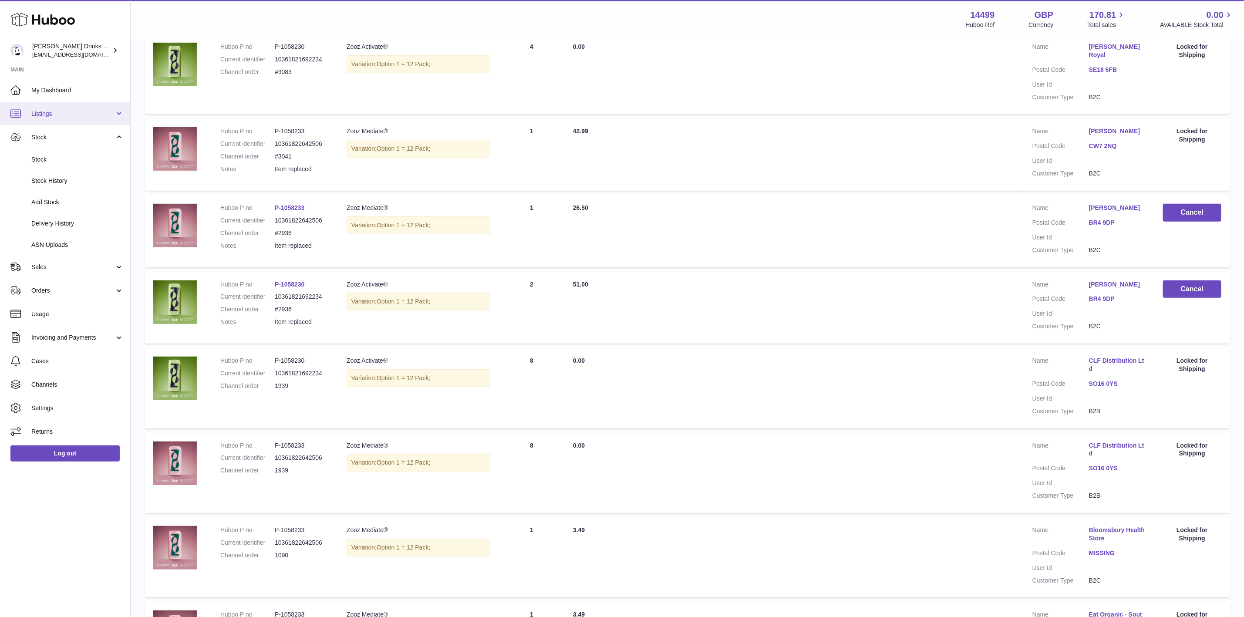
click at [77, 115] on span "Listings" at bounding box center [72, 114] width 83 height 8
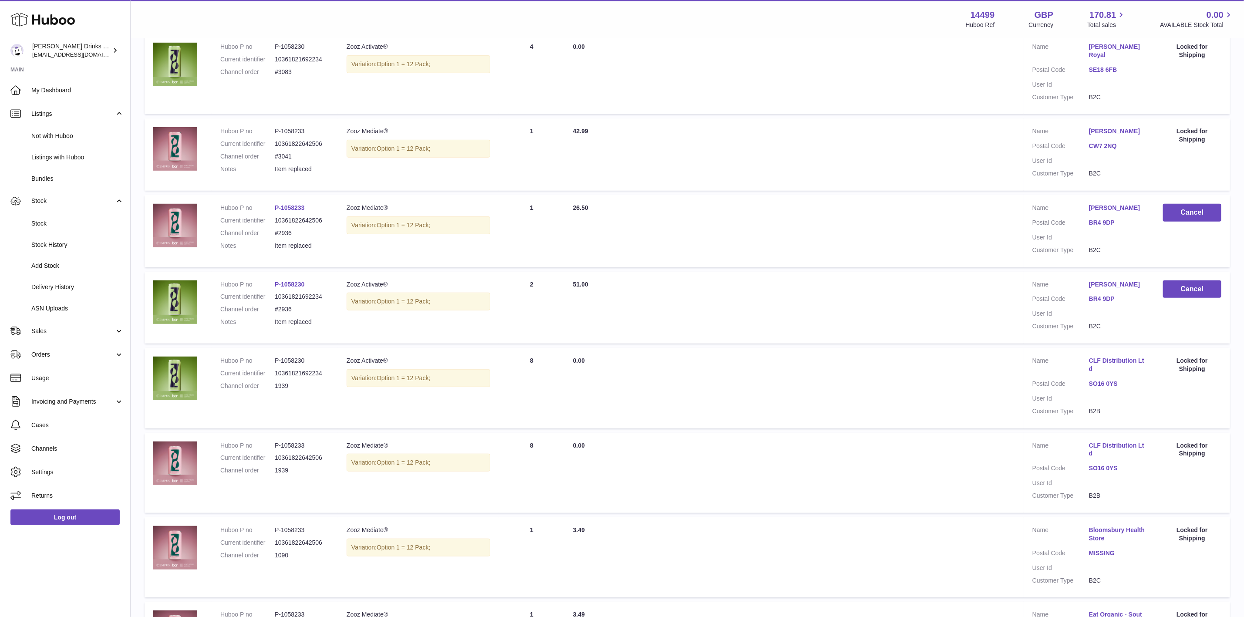
click at [502, 370] on td "Quantity Sold 8" at bounding box center [531, 388] width 65 height 80
click at [61, 156] on span "Listings with Huboo" at bounding box center [77, 157] width 92 height 8
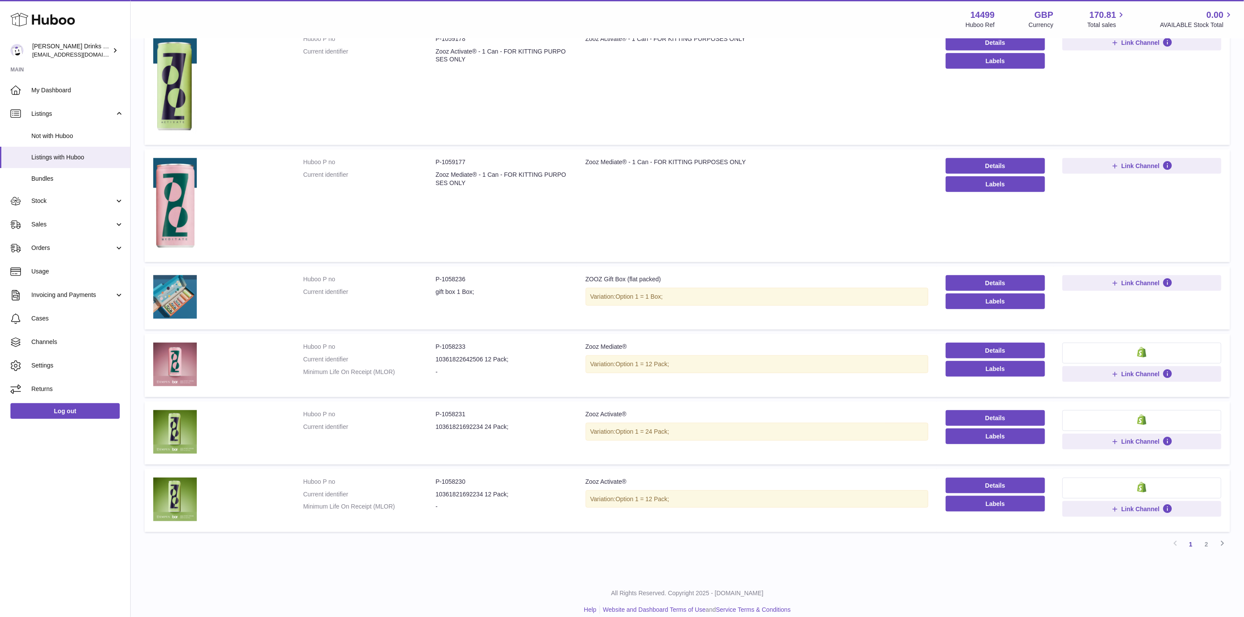
scroll to position [453, 0]
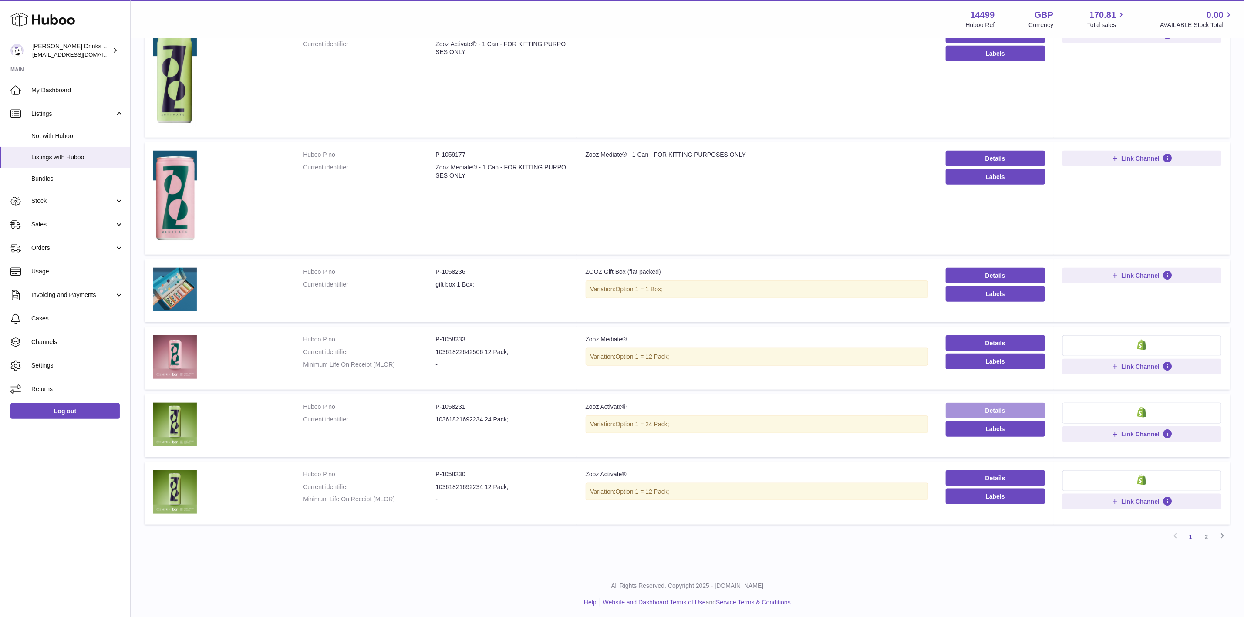
click at [1006, 408] on link "Details" at bounding box center [995, 411] width 99 height 16
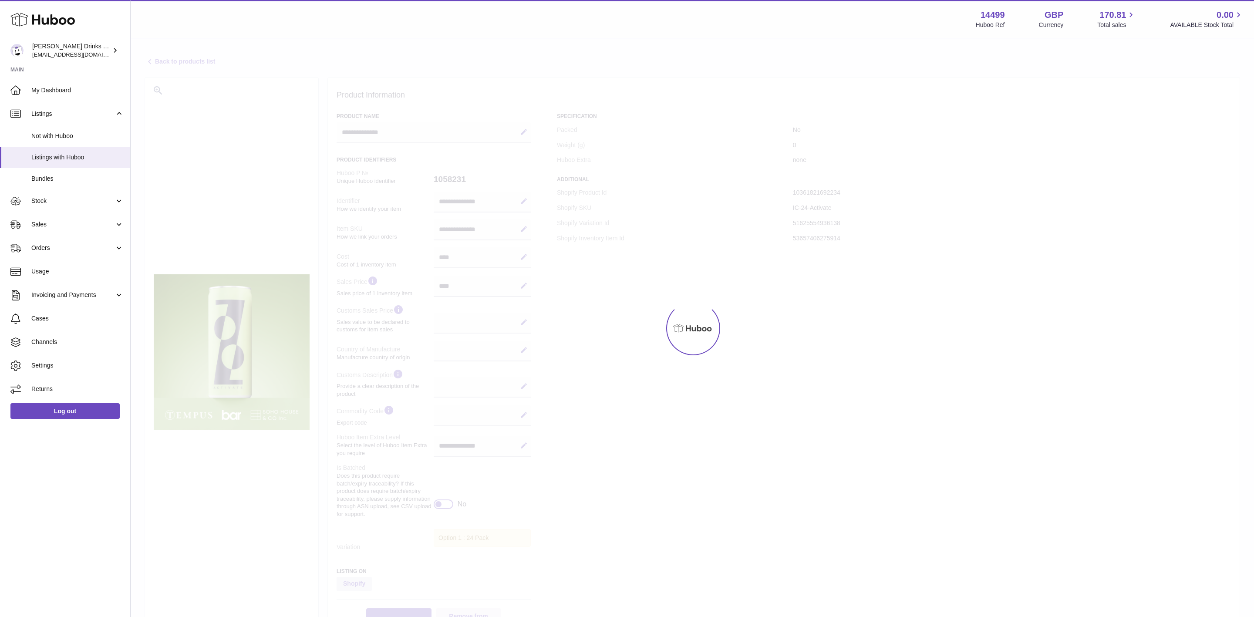
select select
select select "****"
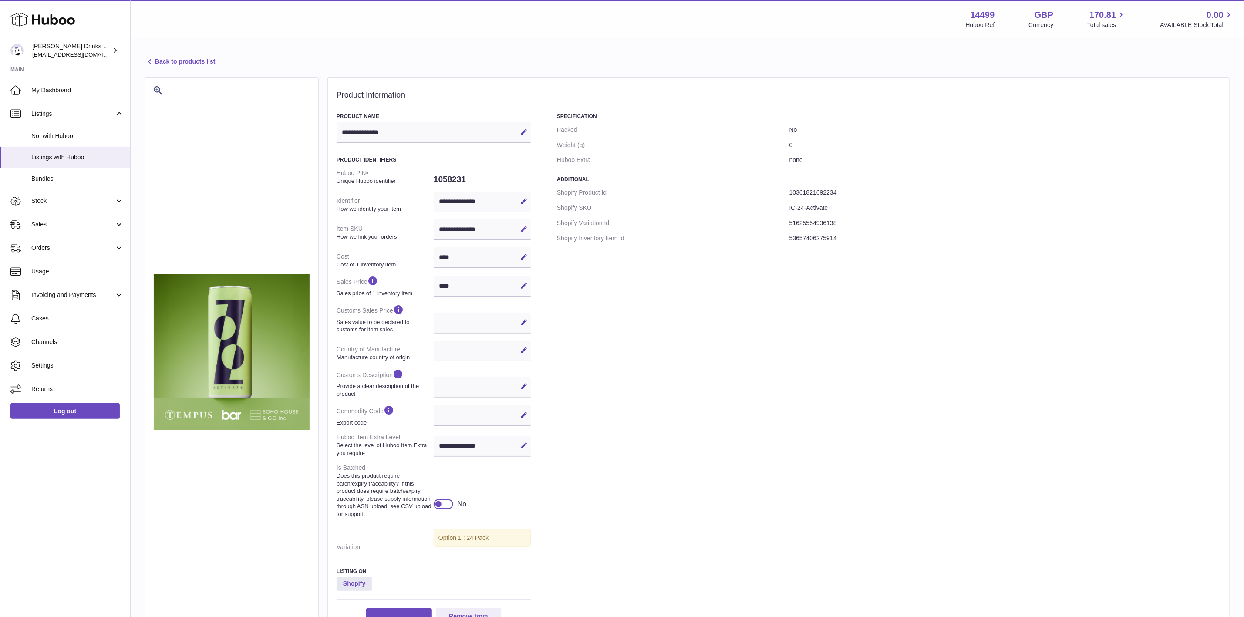
click at [523, 227] on icon at bounding box center [524, 229] width 8 height 8
drag, startPoint x: 468, startPoint y: 226, endPoint x: 390, endPoint y: 228, distance: 78.4
click at [390, 228] on dl "**********" at bounding box center [434, 359] width 194 height 389
click at [172, 59] on link "Back to products list" at bounding box center [180, 62] width 71 height 10
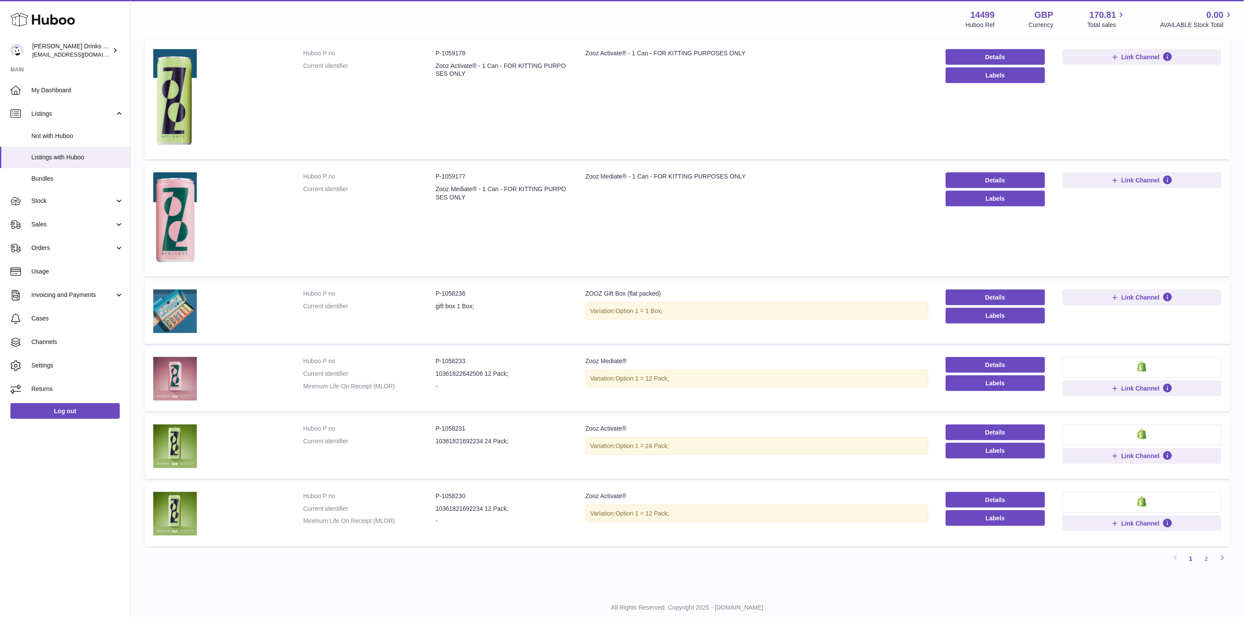
scroll to position [453, 0]
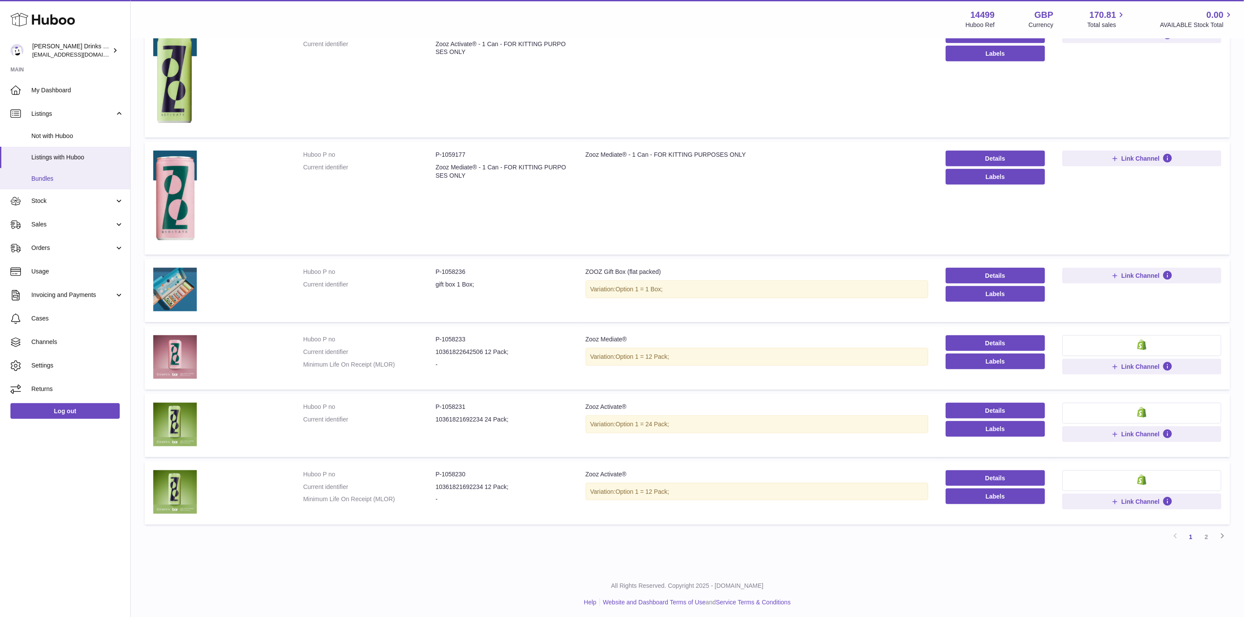
click at [69, 178] on span "Bundles" at bounding box center [77, 179] width 92 height 8
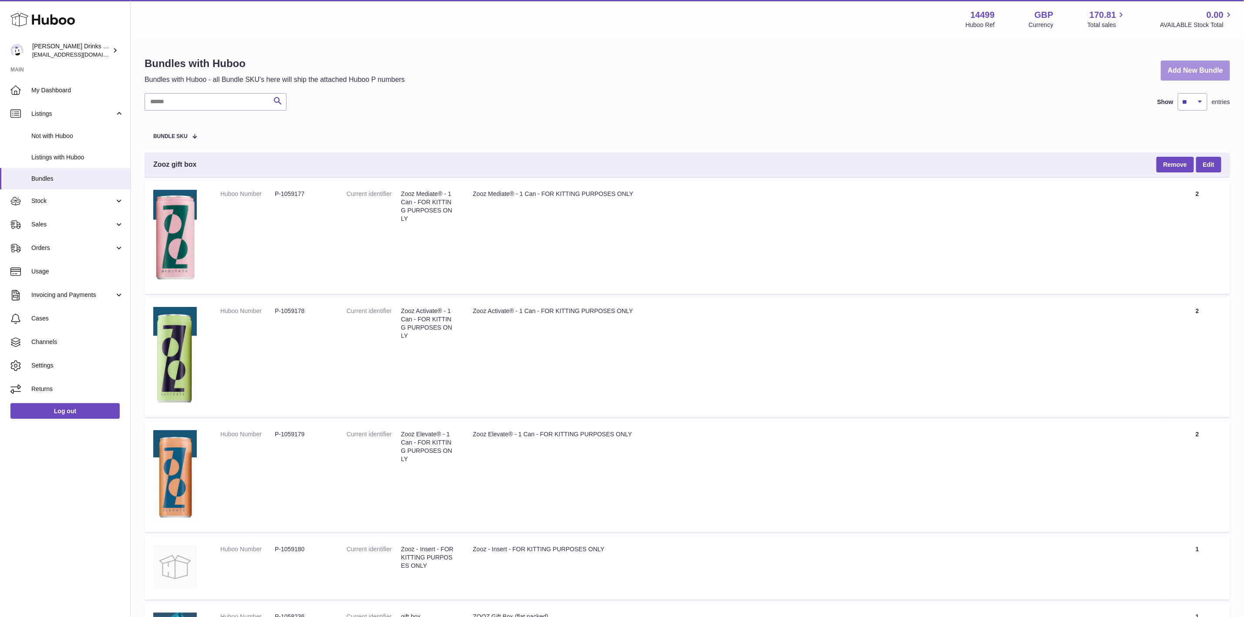
click at [1189, 66] on link "Add New Bundle" at bounding box center [1195, 71] width 69 height 20
click at [64, 152] on link "Listings with Huboo" at bounding box center [65, 157] width 130 height 21
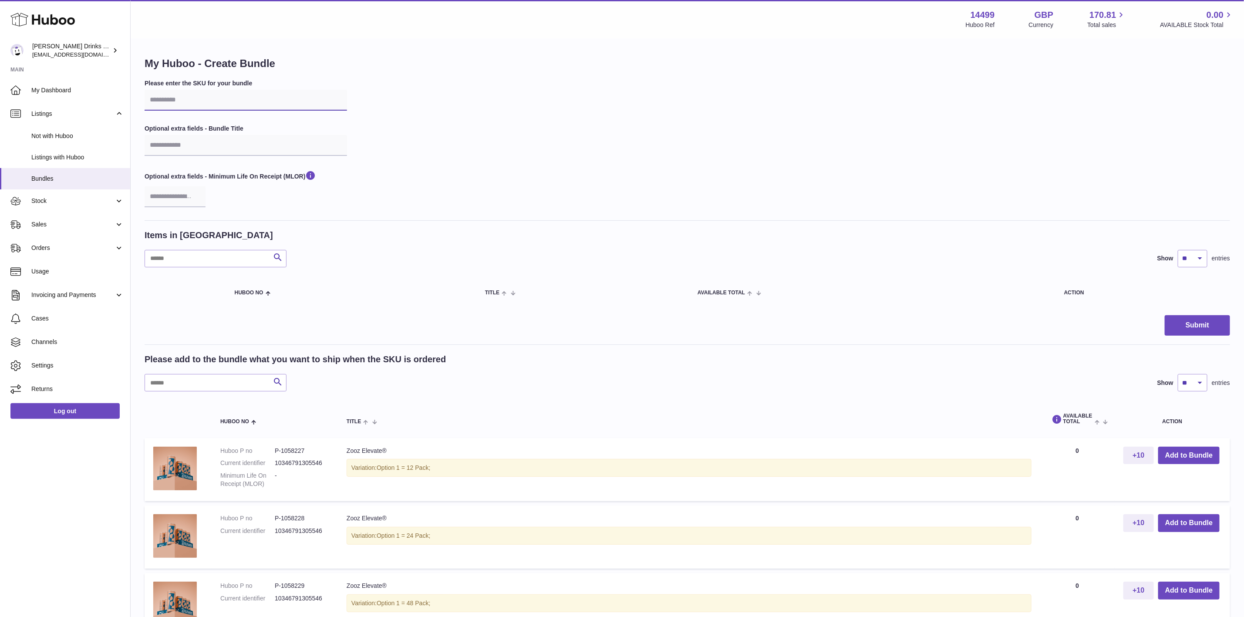
click at [219, 98] on input "text" at bounding box center [246, 100] width 202 height 21
paste input "**********"
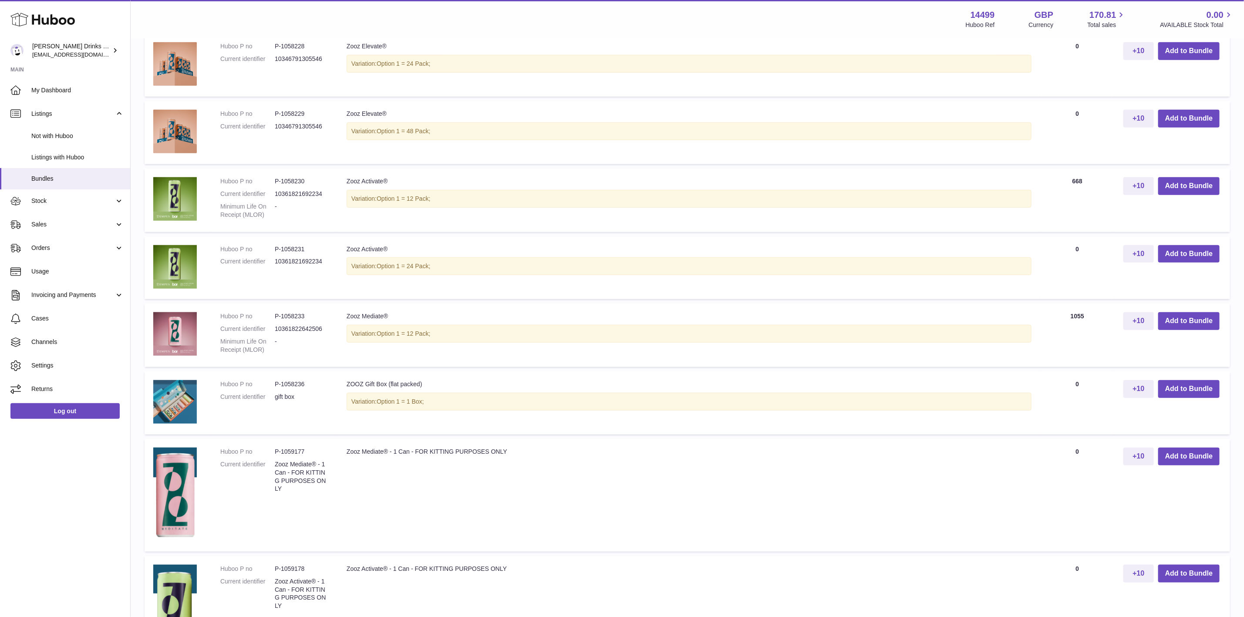
scroll to position [522, 0]
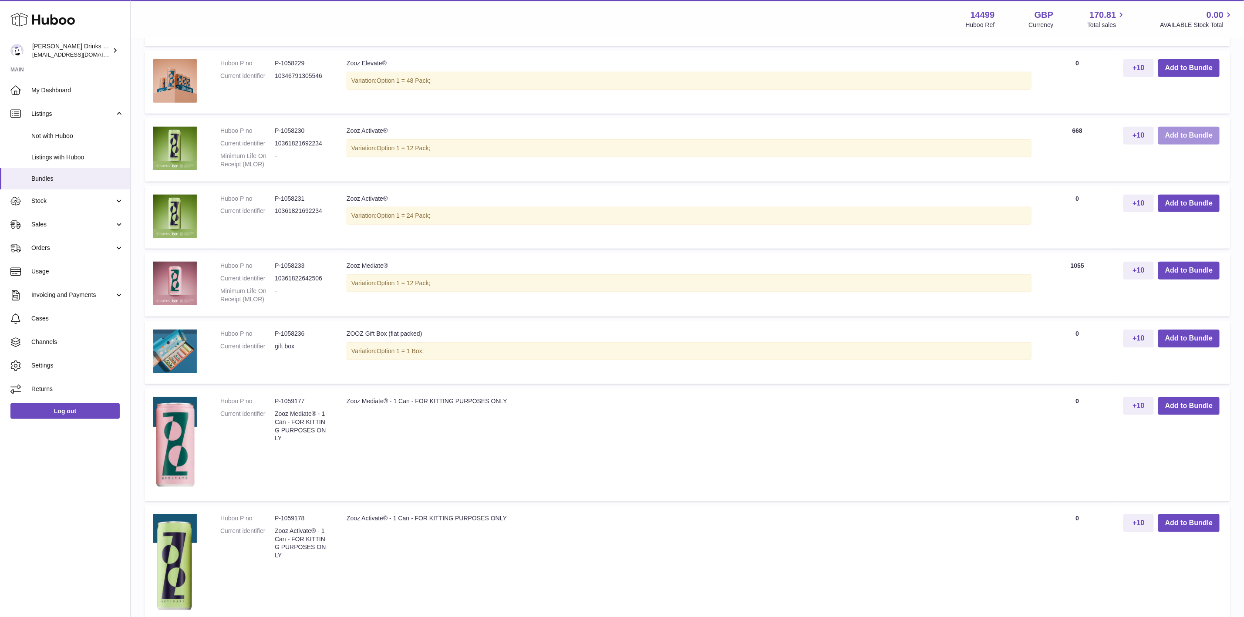
type input "**********"
click at [1183, 129] on button "Add to Bundle" at bounding box center [1188, 136] width 61 height 18
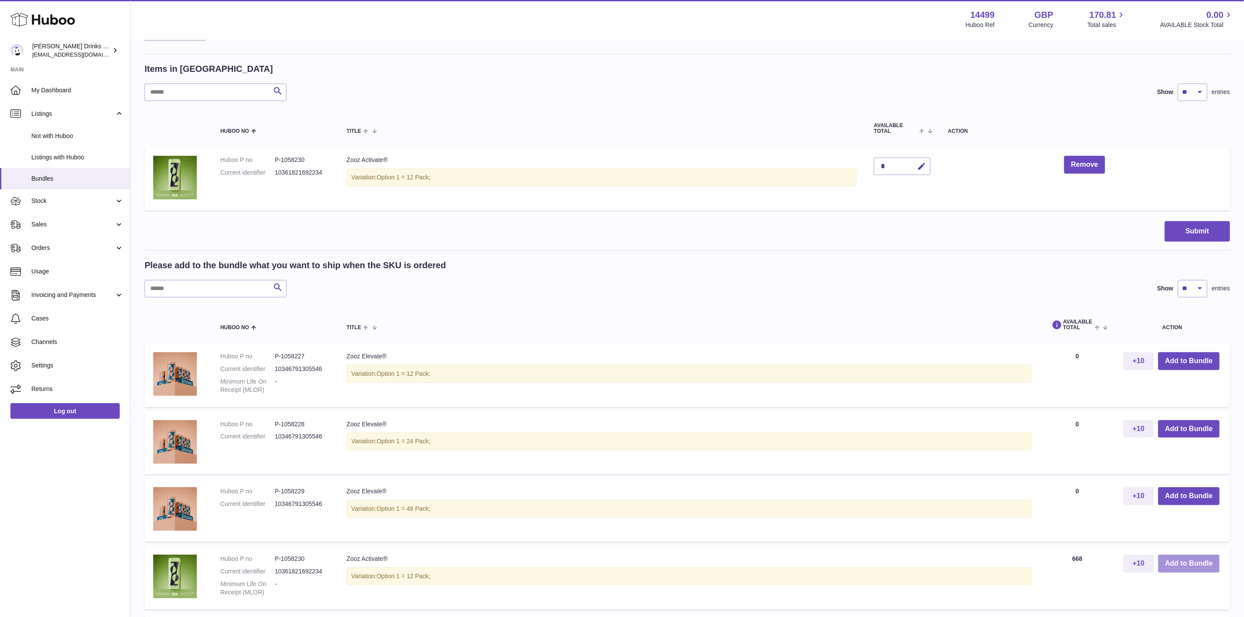
scroll to position [7, 0]
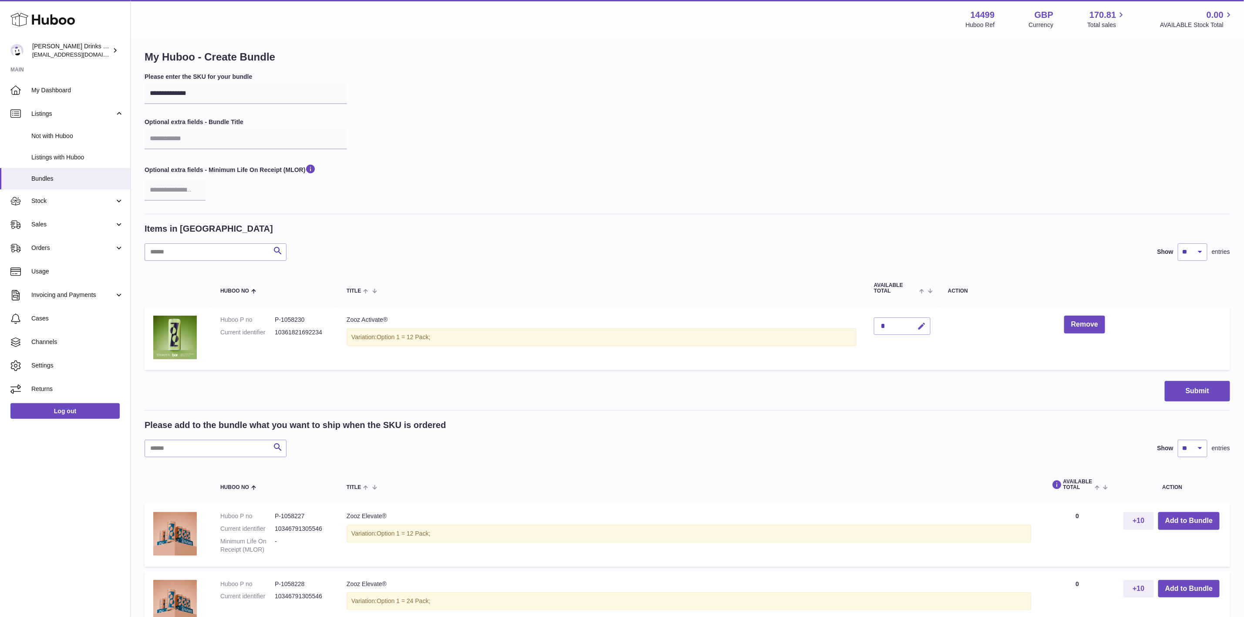
click at [926, 322] on icon "button" at bounding box center [921, 326] width 9 height 9
type input "*"
click at [929, 323] on button "submit" at bounding box center [920, 326] width 17 height 14
click at [1200, 394] on button "Submit" at bounding box center [1197, 391] width 65 height 20
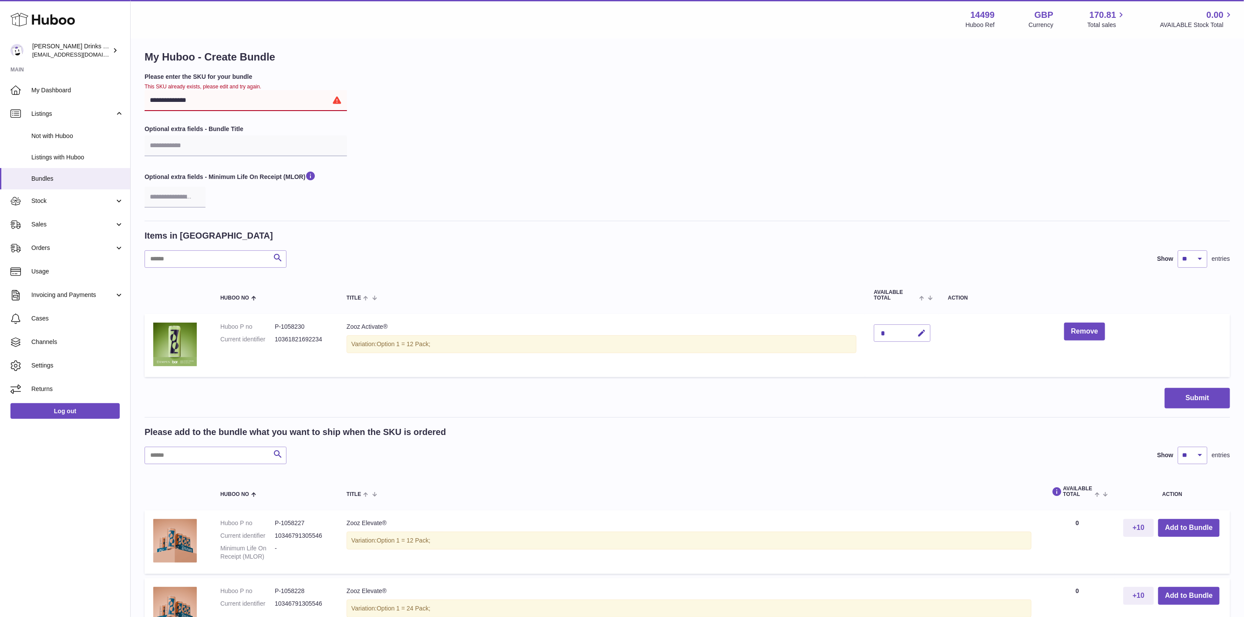
click at [232, 107] on input "**********" at bounding box center [246, 100] width 202 height 21
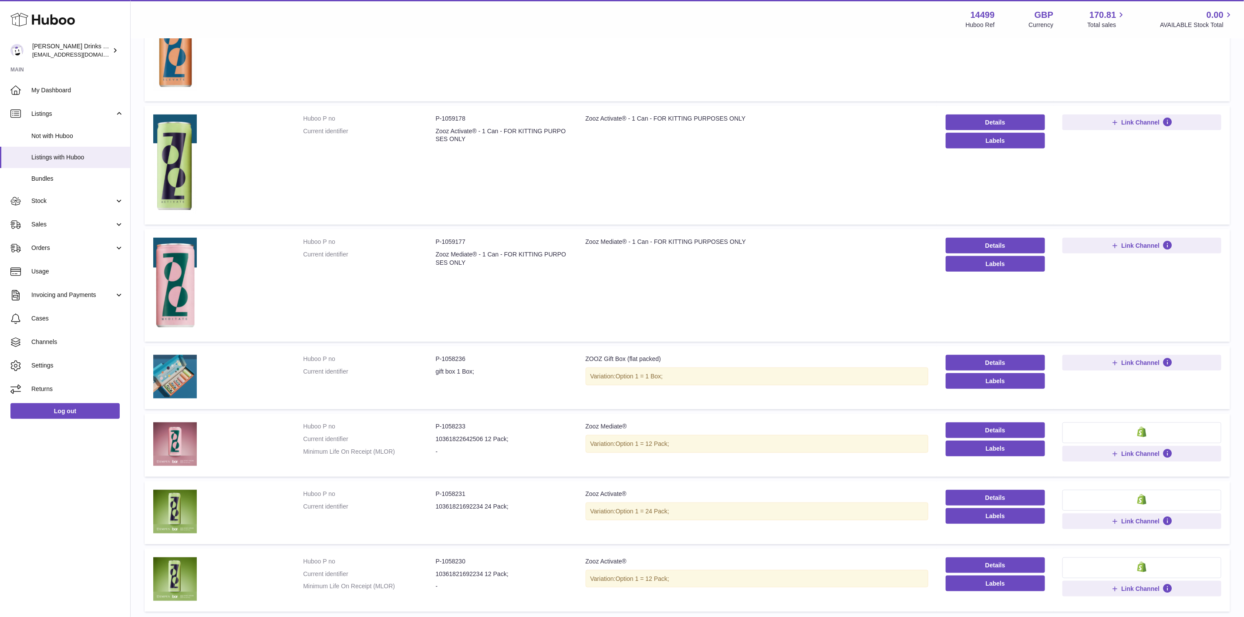
scroll to position [453, 0]
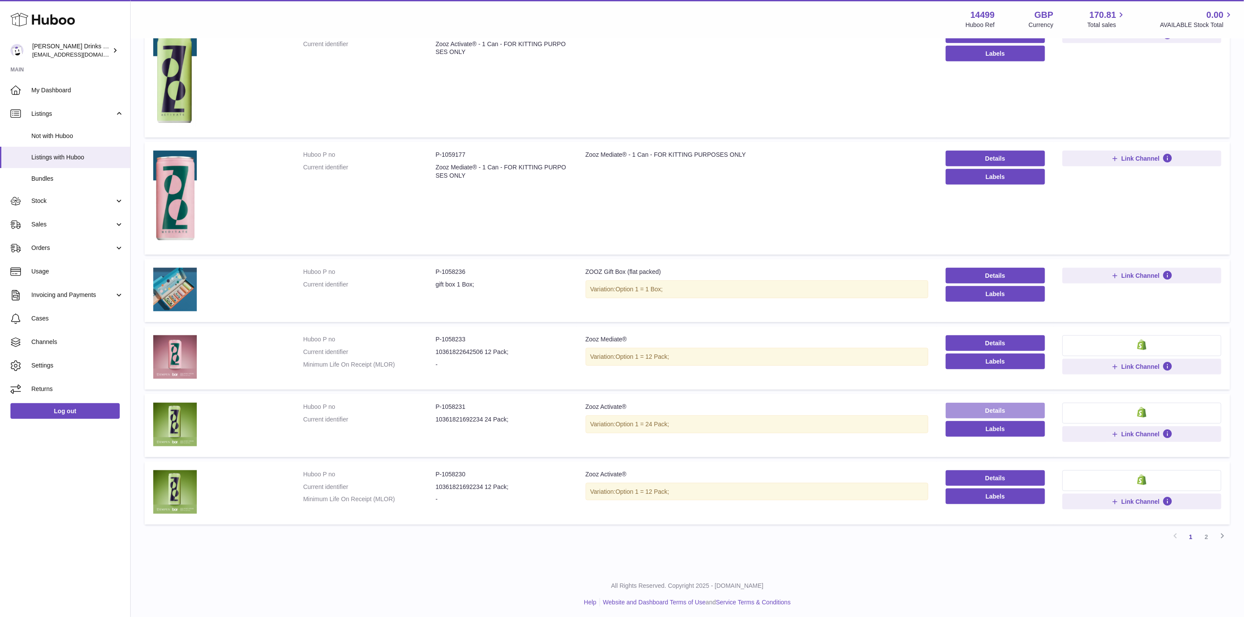
click at [981, 403] on link "Details" at bounding box center [995, 411] width 99 height 16
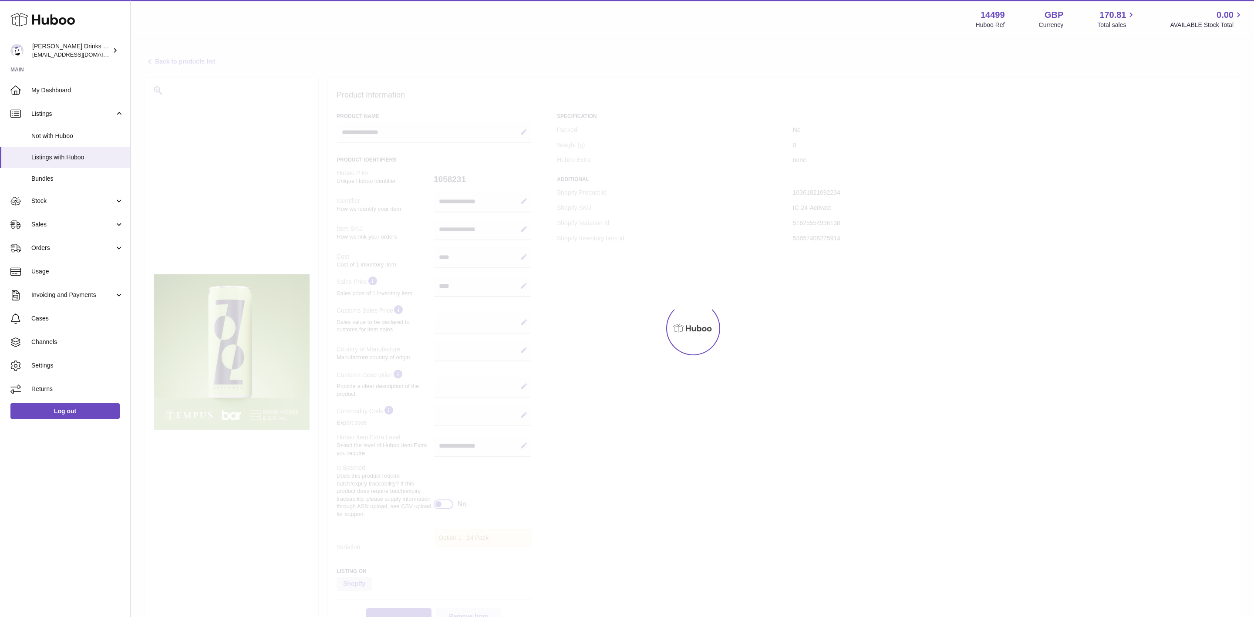
select select
select select "****"
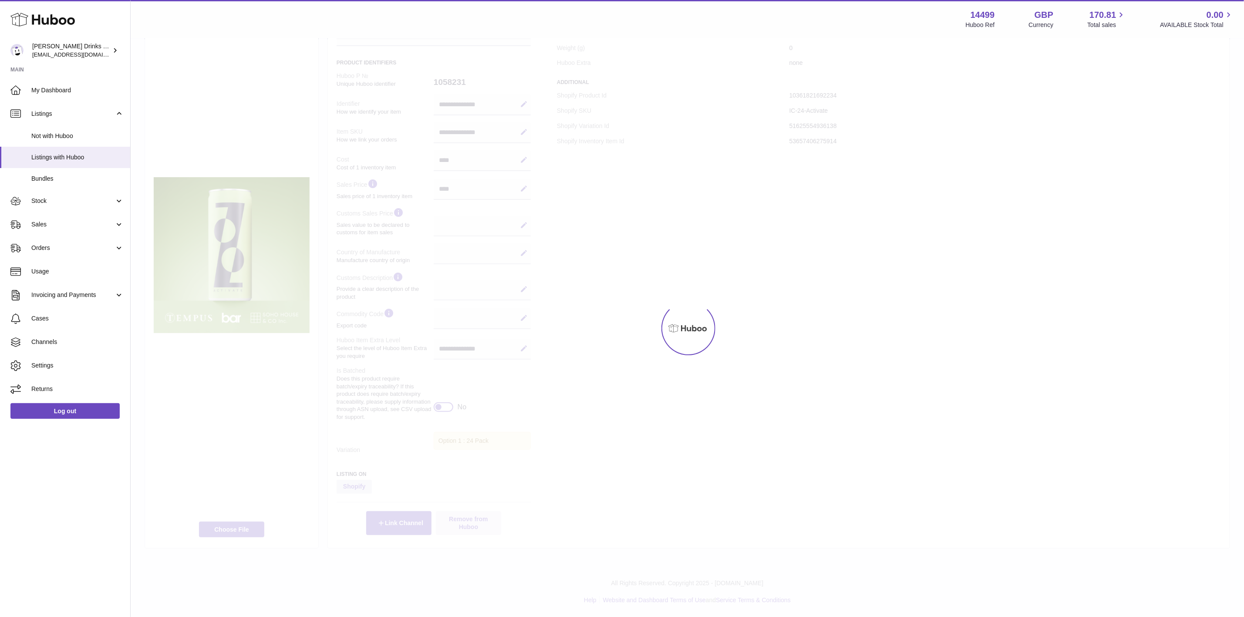
scroll to position [105, 0]
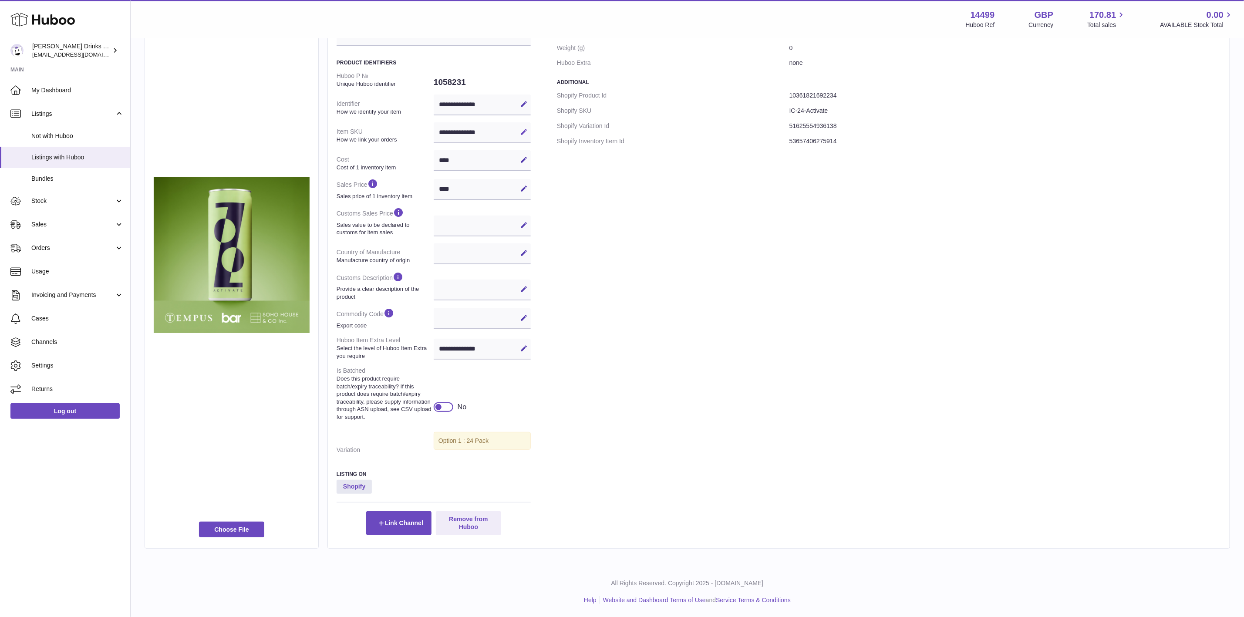
click at [523, 128] on button "Edit" at bounding box center [524, 132] width 14 height 14
drag, startPoint x: 489, startPoint y: 121, endPoint x: 319, endPoint y: 121, distance: 170.2
click at [319, 121] on div "**********" at bounding box center [687, 264] width 1085 height 569
click at [473, 520] on button "Remove from Huboo" at bounding box center [468, 523] width 65 height 24
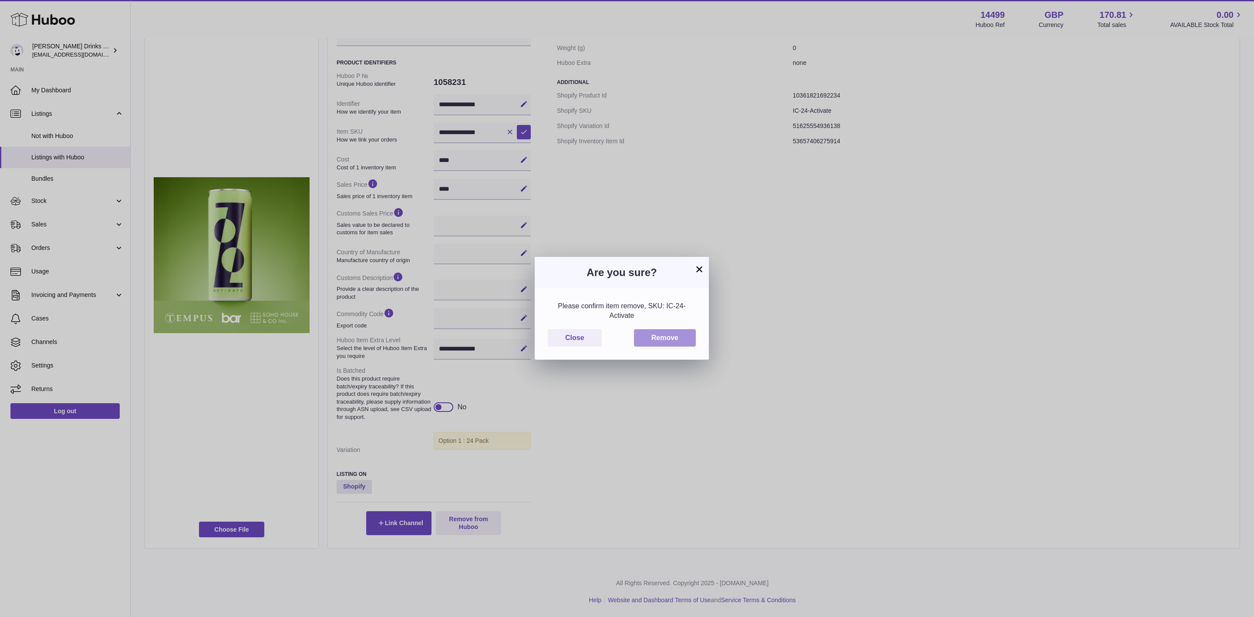
click at [665, 338] on button "Remove" at bounding box center [665, 338] width 62 height 18
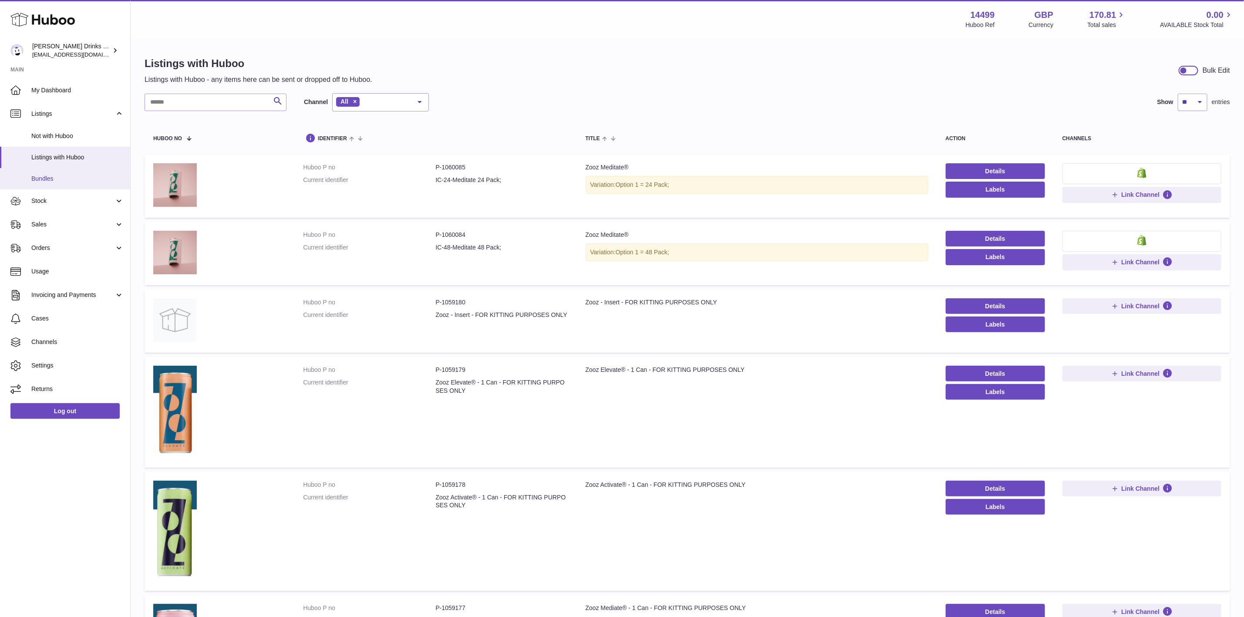
click at [63, 176] on span "Bundles" at bounding box center [77, 179] width 92 height 8
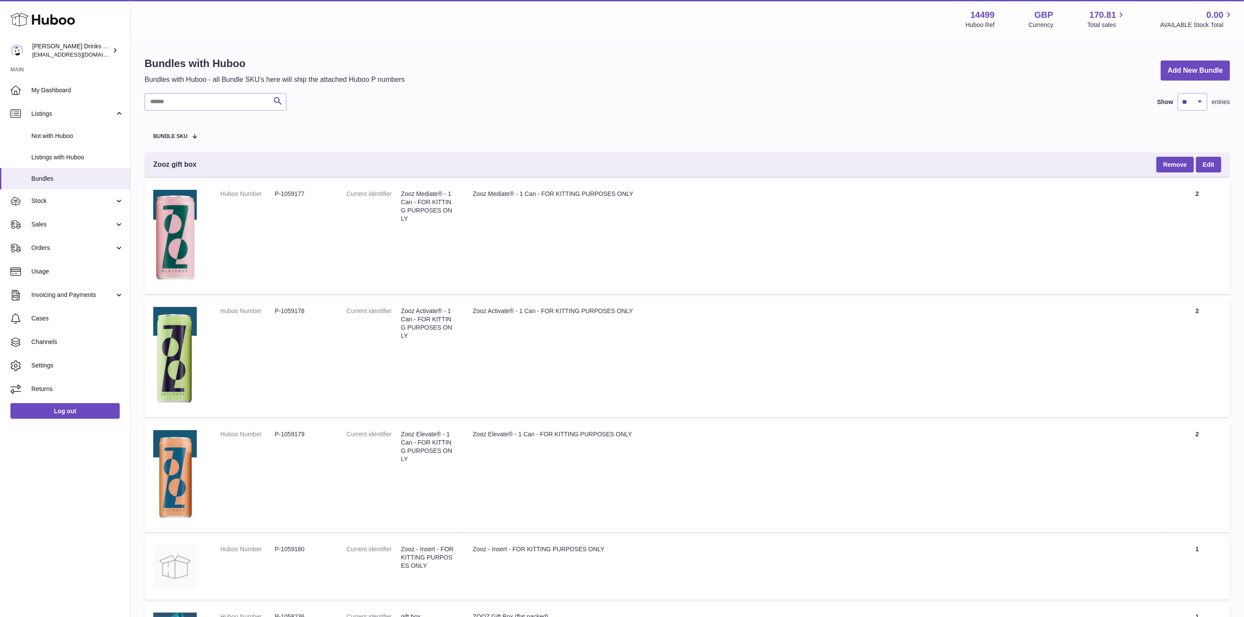
click at [1197, 59] on div "Bundles with Huboo Bundles with Huboo - all Bundle SKU's here will ship the att…" at bounding box center [687, 71] width 1085 height 28
click at [1190, 68] on link "Add New Bundle" at bounding box center [1195, 71] width 69 height 20
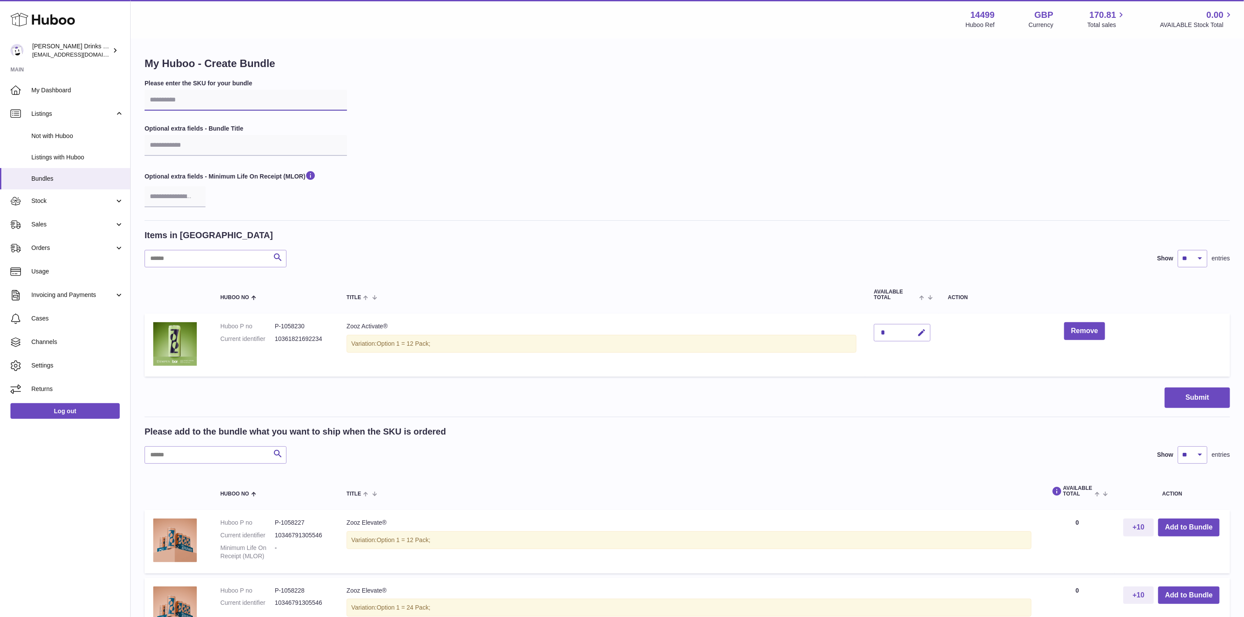
click at [216, 100] on input "text" at bounding box center [246, 100] width 202 height 21
paste input "**********"
type input "**********"
click at [1188, 394] on button "Submit" at bounding box center [1197, 398] width 65 height 20
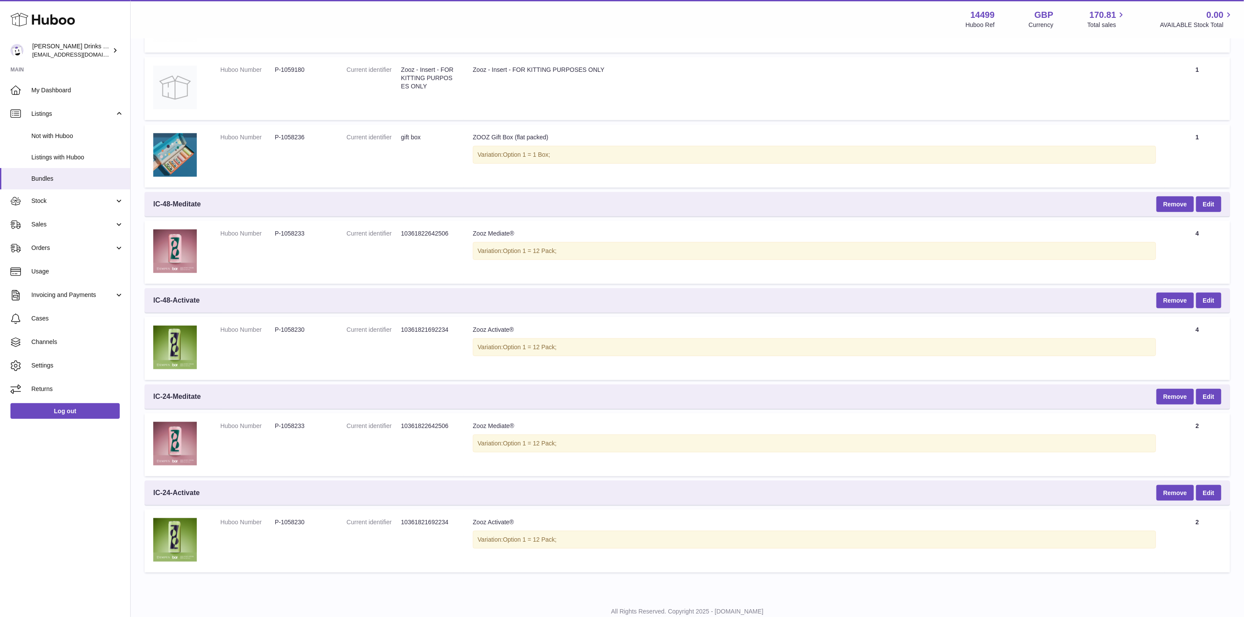
scroll to position [502, 0]
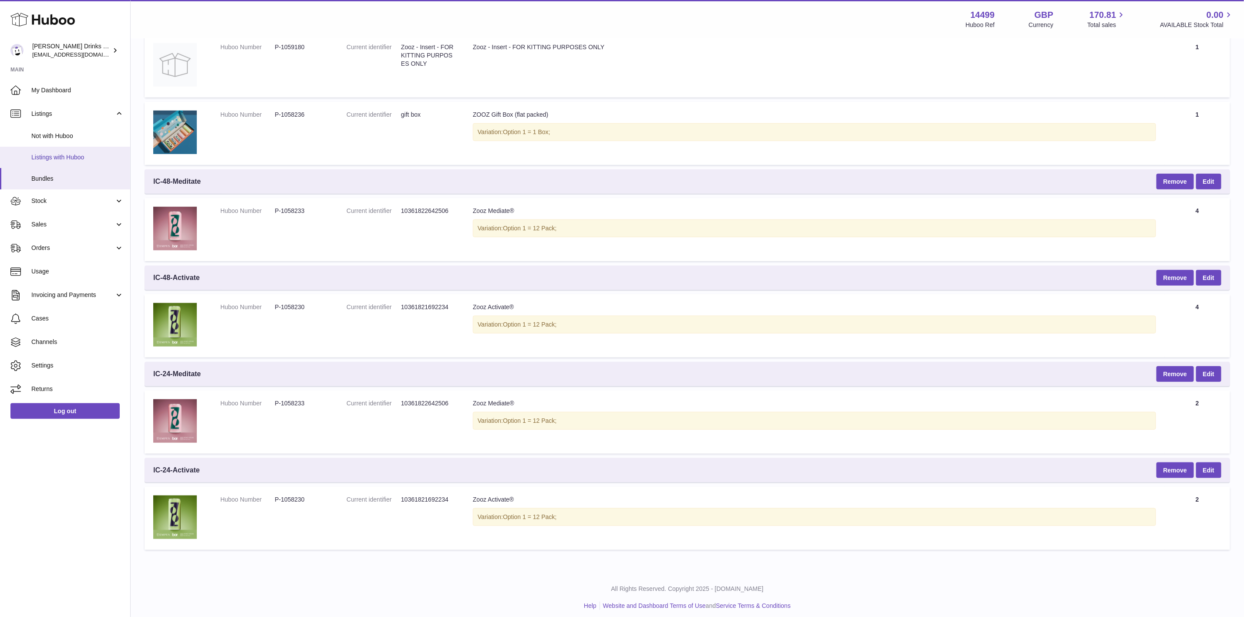
click at [69, 155] on span "Listings with Huboo" at bounding box center [77, 157] width 92 height 8
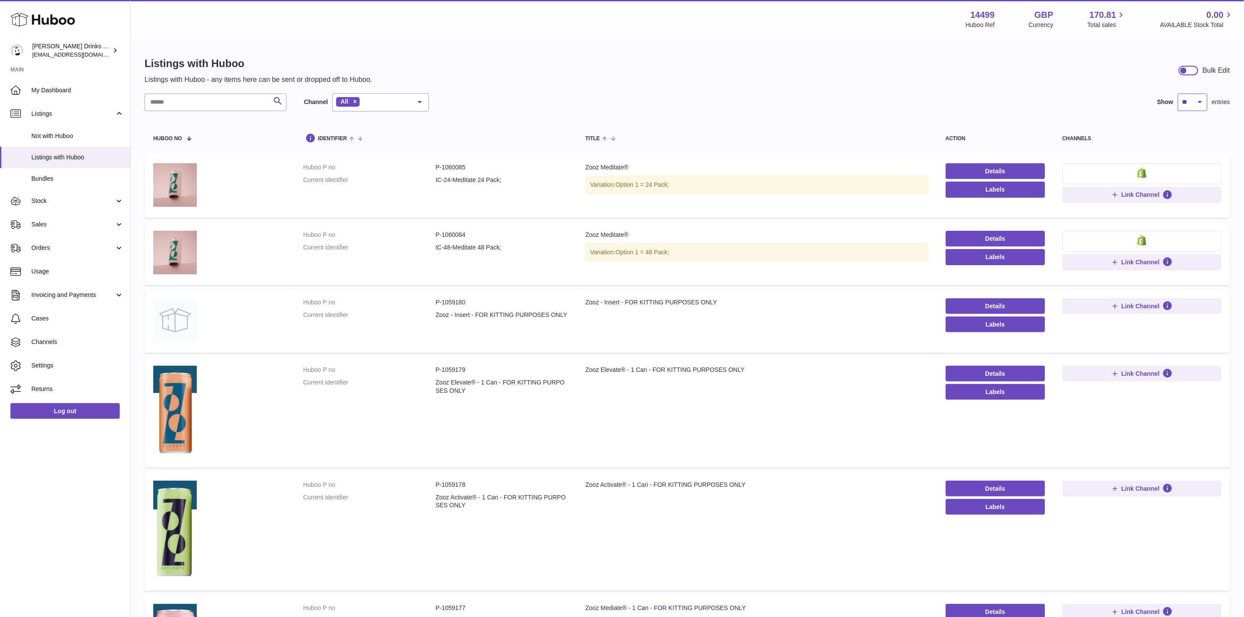
click at [1199, 105] on select "** ** ** ***" at bounding box center [1193, 102] width 30 height 17
select select "***"
click at [1178, 94] on select "** ** ** ***" at bounding box center [1193, 102] width 30 height 17
click at [983, 170] on link "Details" at bounding box center [995, 171] width 99 height 16
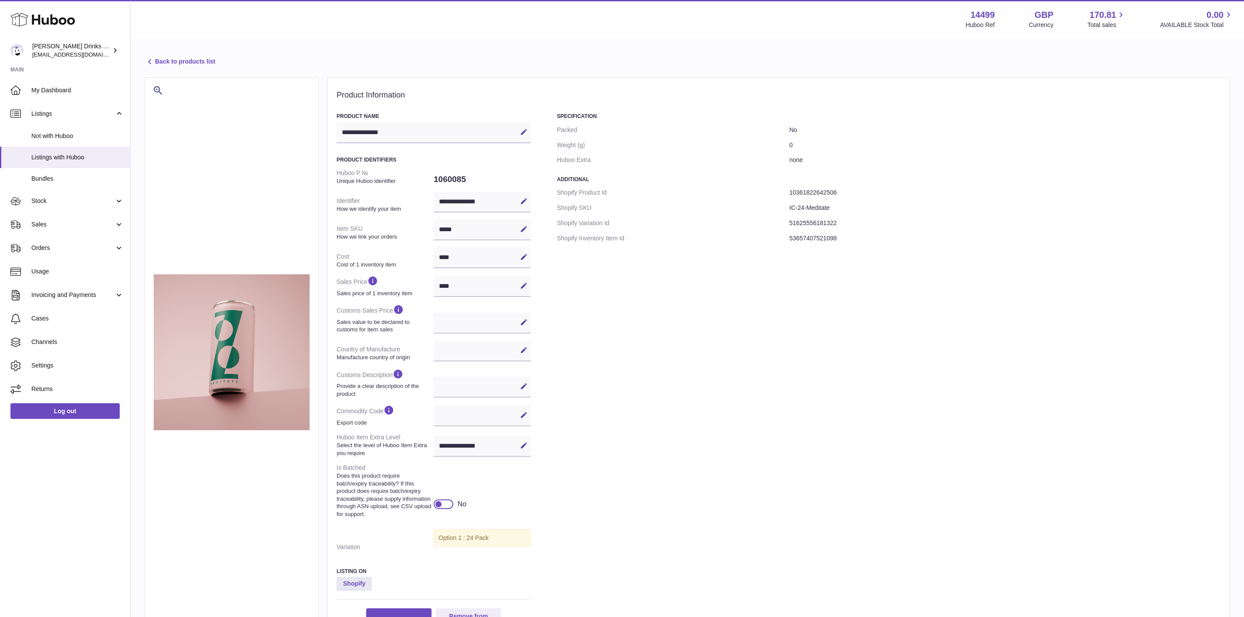
select select
select select "****"
click at [169, 61] on link "Back to products list" at bounding box center [180, 62] width 71 height 10
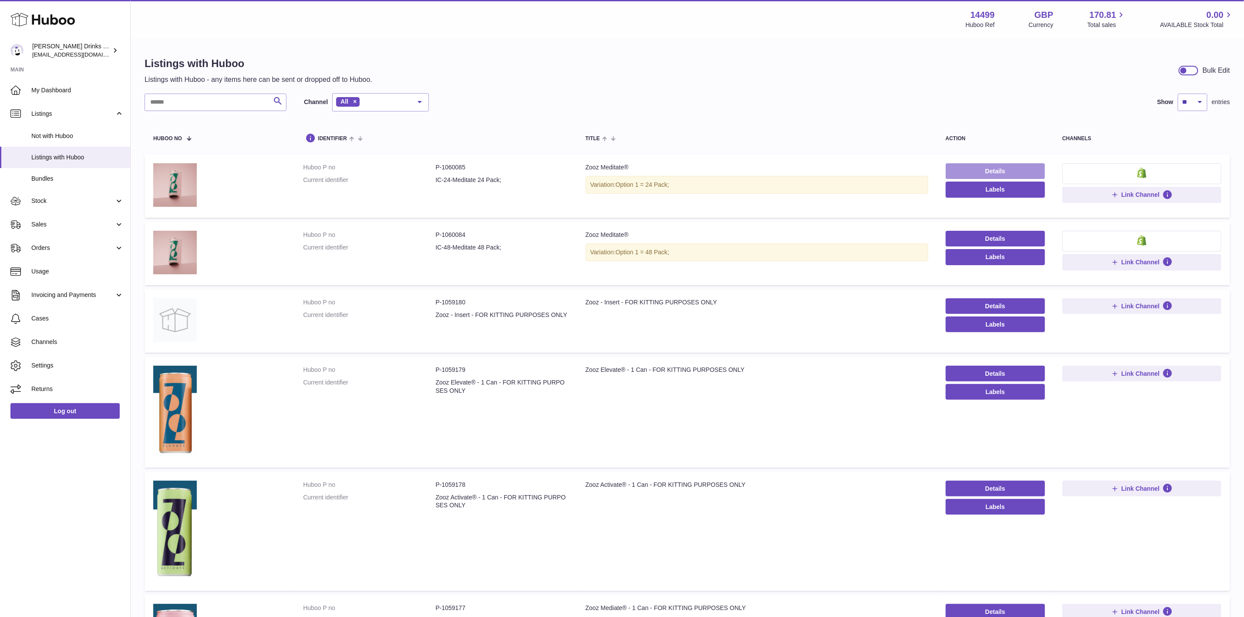
click at [989, 163] on link "Details" at bounding box center [995, 171] width 99 height 16
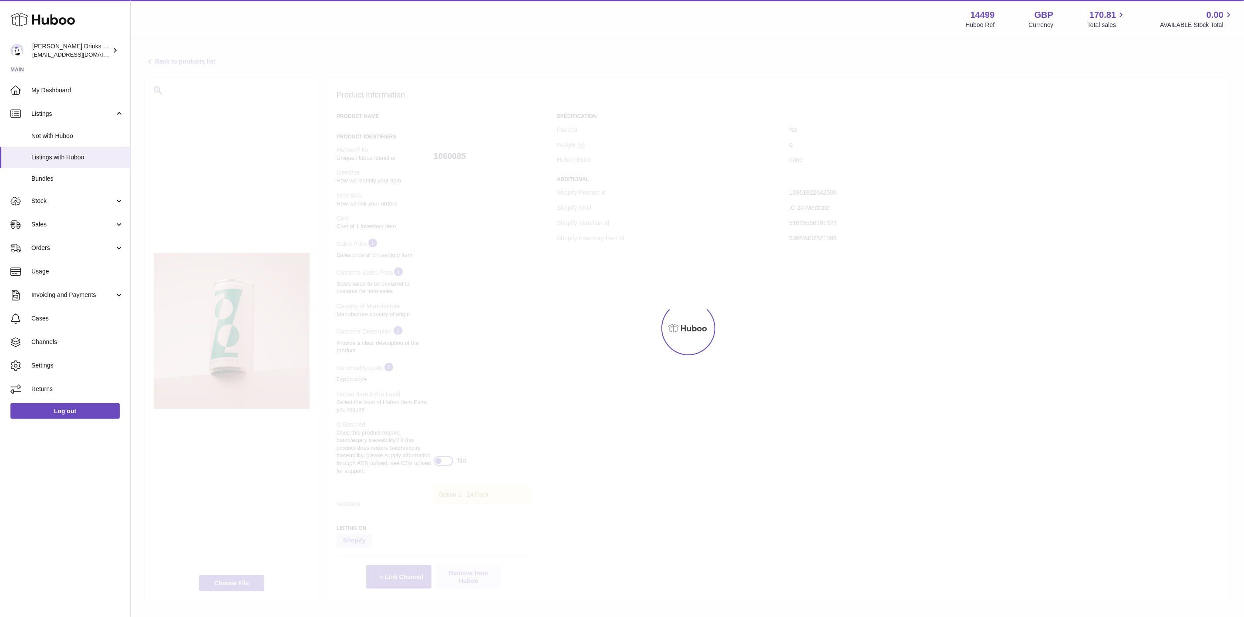
select select
select select "****"
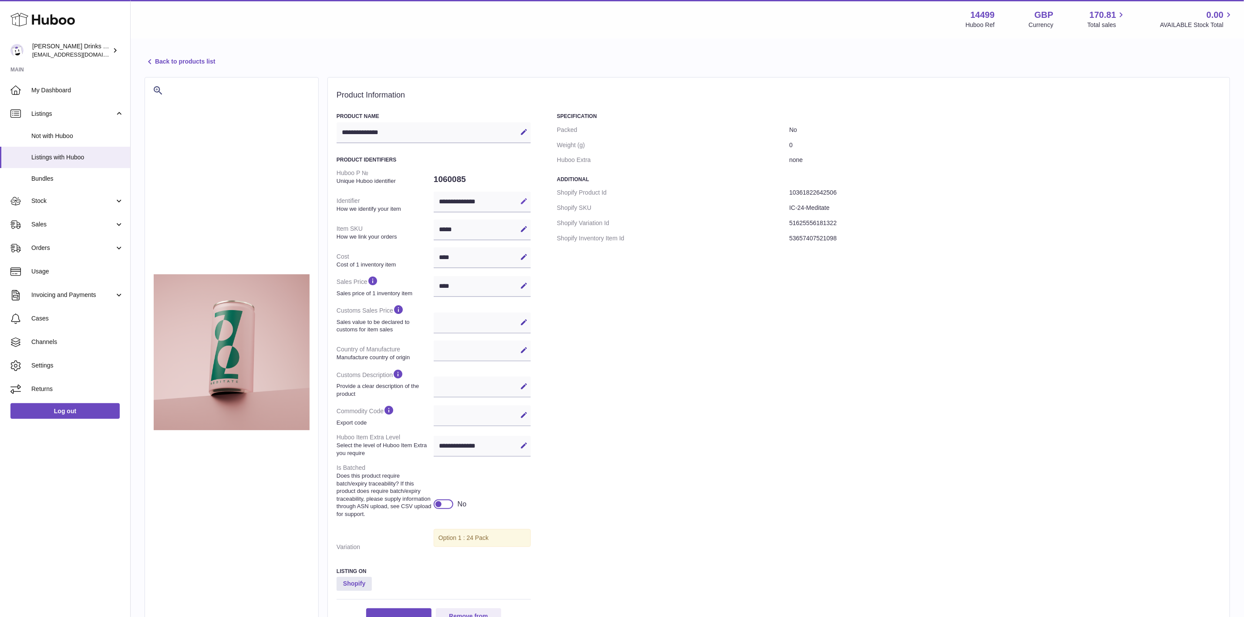
click at [522, 196] on button "Edit" at bounding box center [524, 201] width 14 height 14
drag, startPoint x: 494, startPoint y: 200, endPoint x: 327, endPoint y: 200, distance: 167.2
click at [327, 200] on div "**********" at bounding box center [687, 361] width 1085 height 569
click at [51, 176] on span "Bundles" at bounding box center [77, 179] width 92 height 8
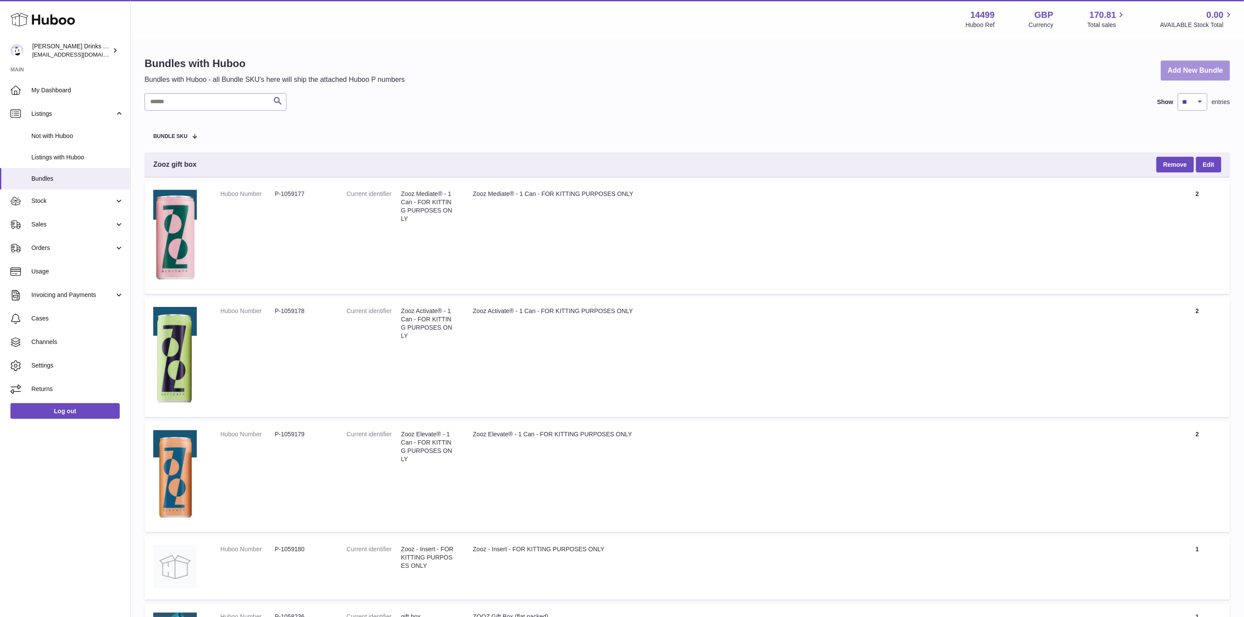
click at [1175, 75] on link "Add New Bundle" at bounding box center [1195, 71] width 69 height 20
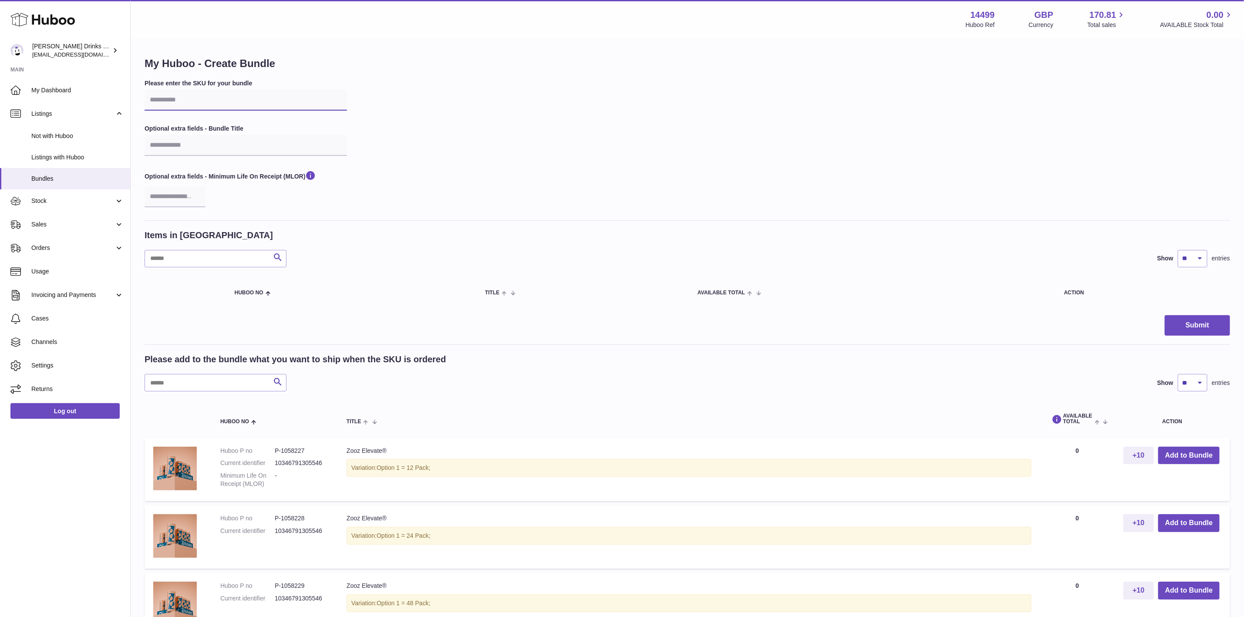
click at [230, 96] on input "text" at bounding box center [246, 100] width 202 height 21
paste input "**********"
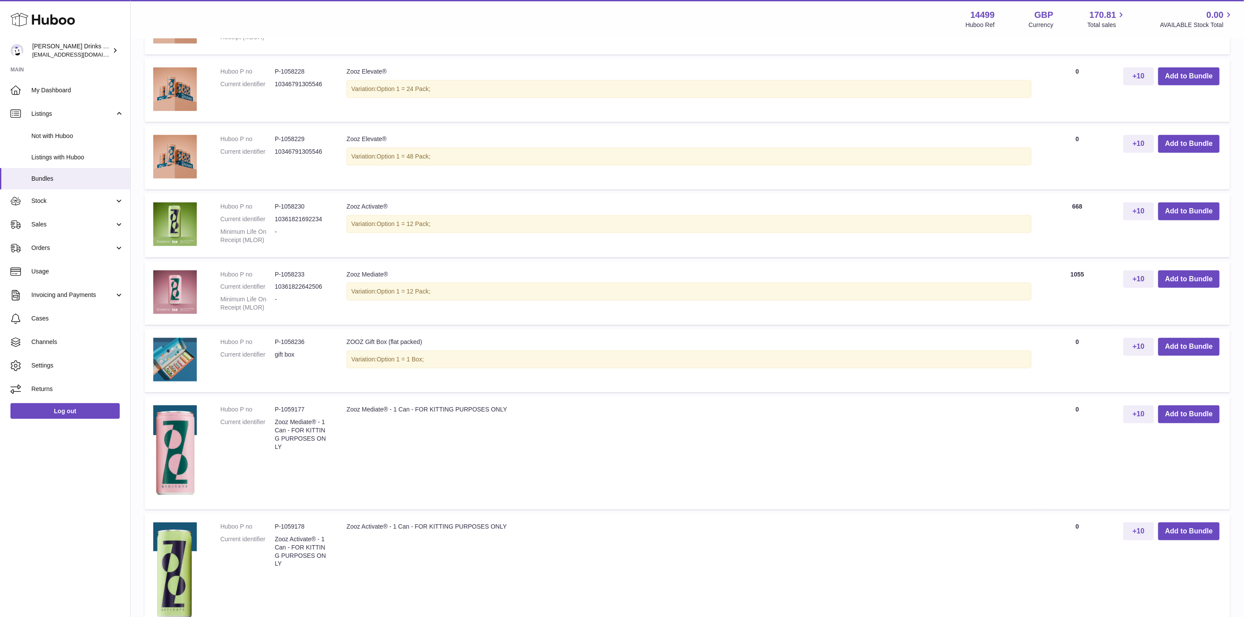
scroll to position [457, 0]
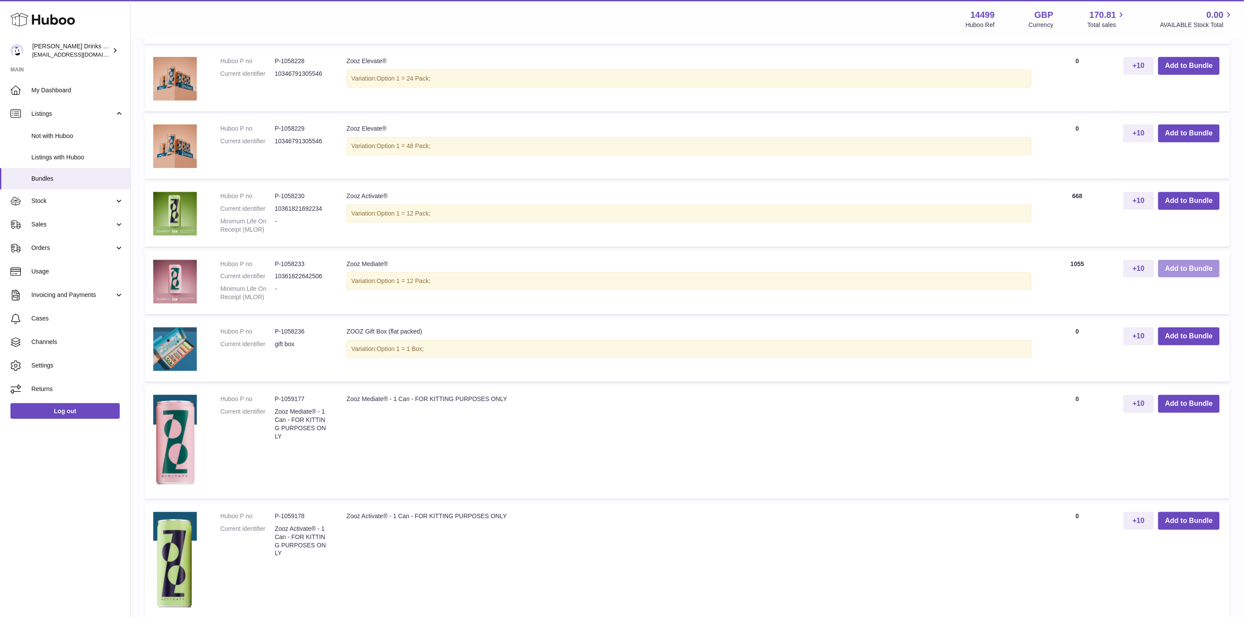
type input "**********"
click at [1177, 267] on button "Add to Bundle" at bounding box center [1188, 269] width 61 height 18
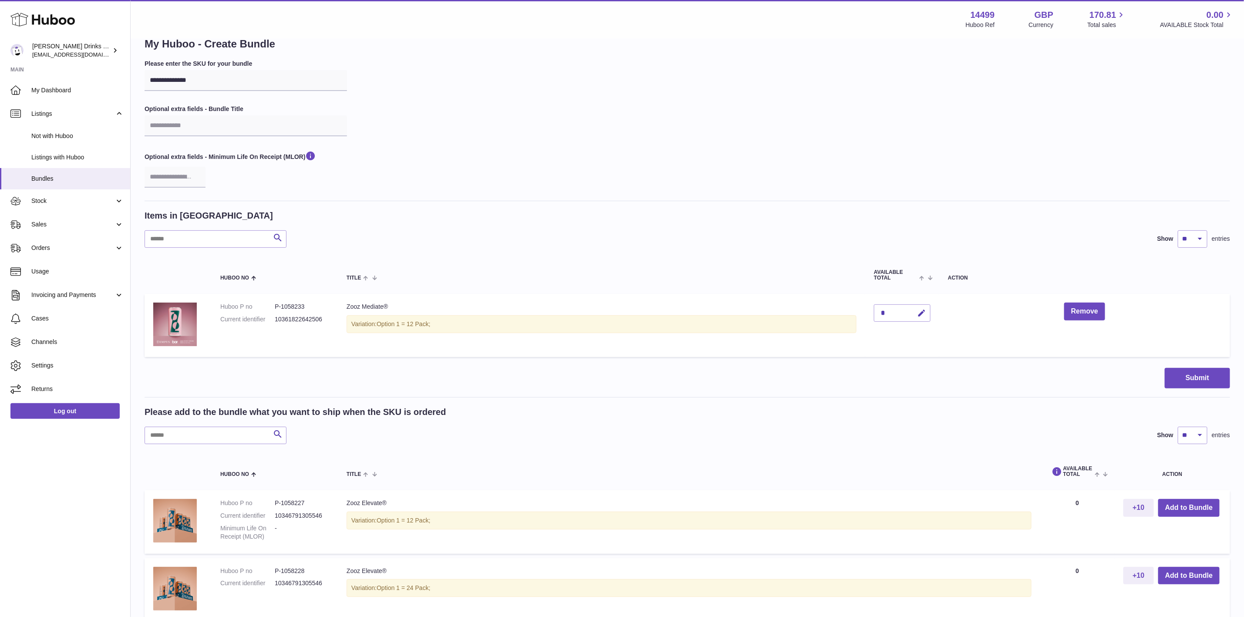
scroll to position [0, 0]
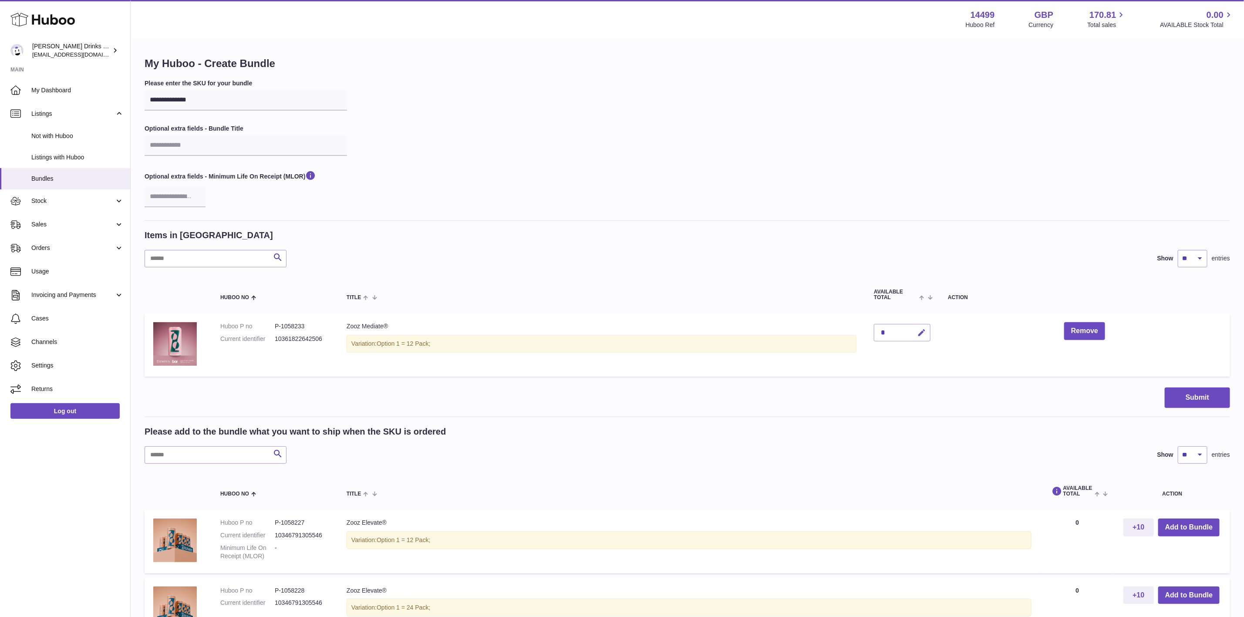
click at [926, 331] on icon "button" at bounding box center [921, 332] width 9 height 9
type input "*"
click at [926, 330] on icon "submit" at bounding box center [922, 333] width 8 height 8
click at [1194, 391] on button "Submit" at bounding box center [1197, 398] width 65 height 20
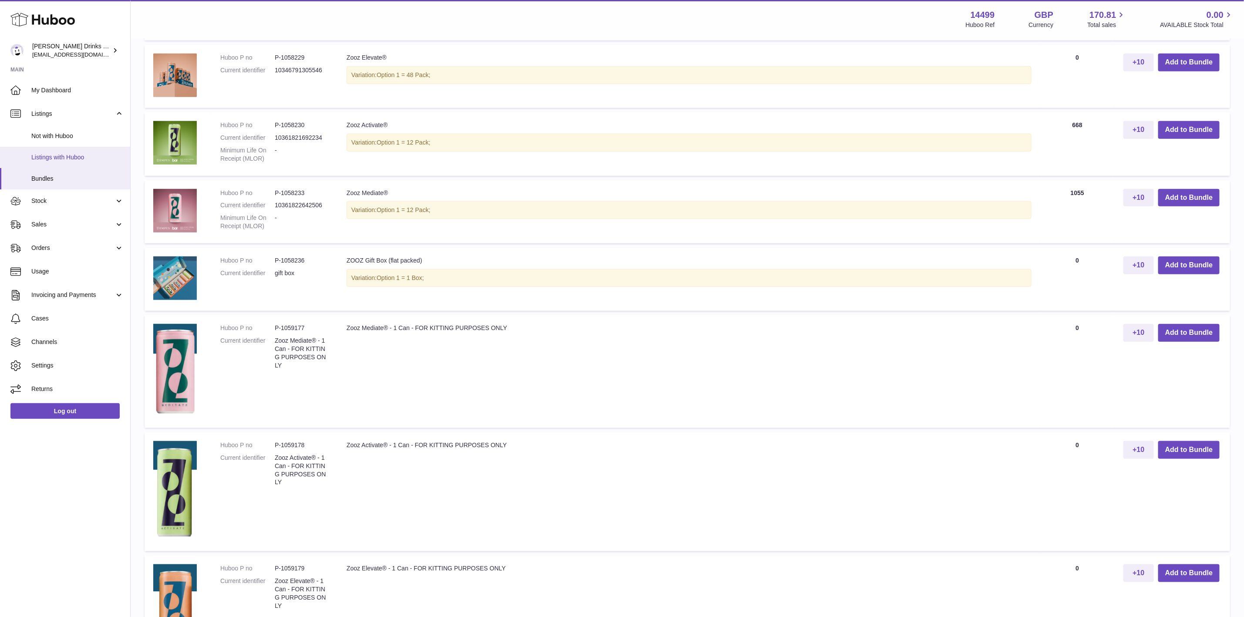
click at [63, 148] on link "Listings with Huboo" at bounding box center [65, 157] width 130 height 21
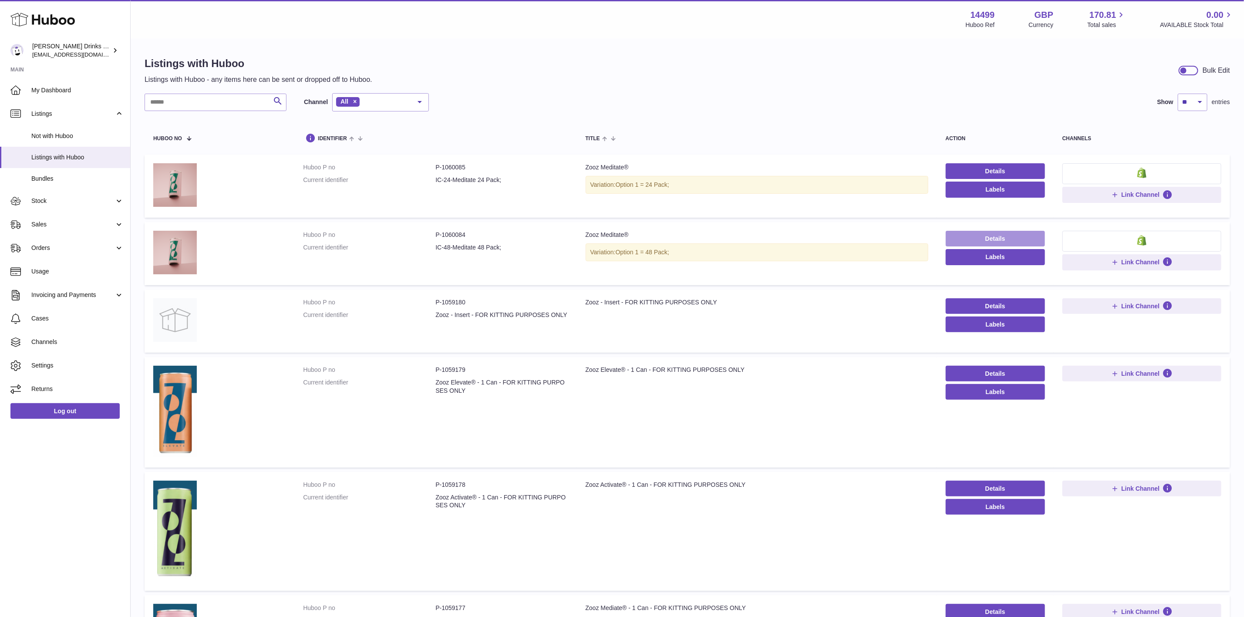
click at [978, 234] on link "Details" at bounding box center [995, 239] width 99 height 16
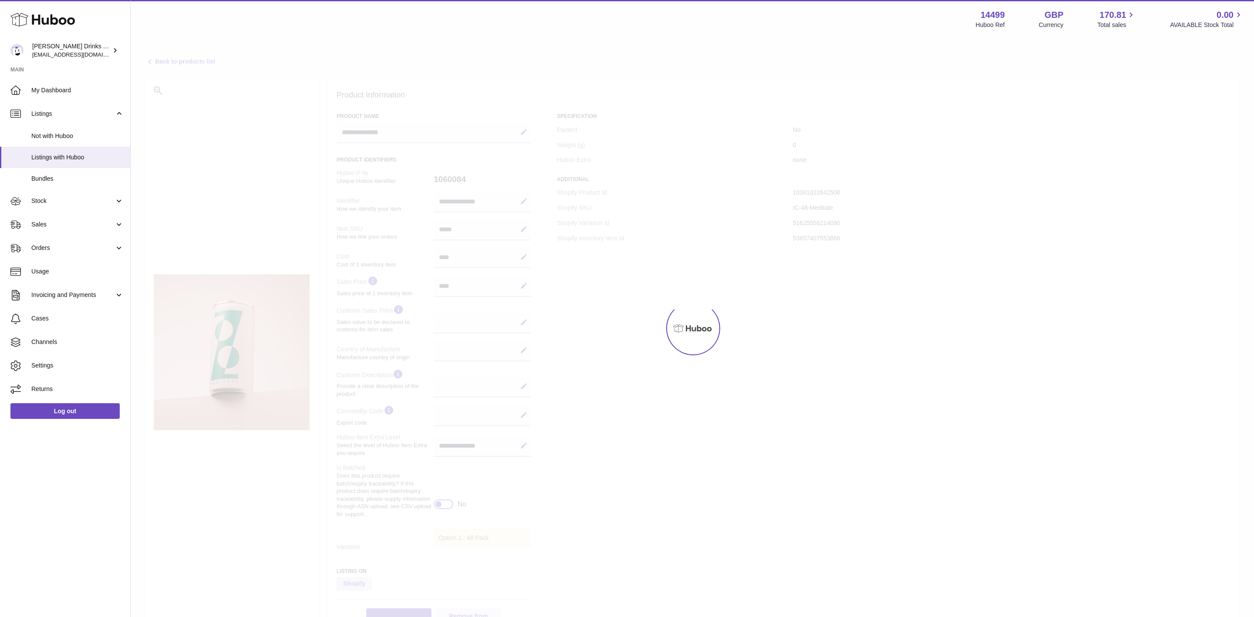
select select
select select "****"
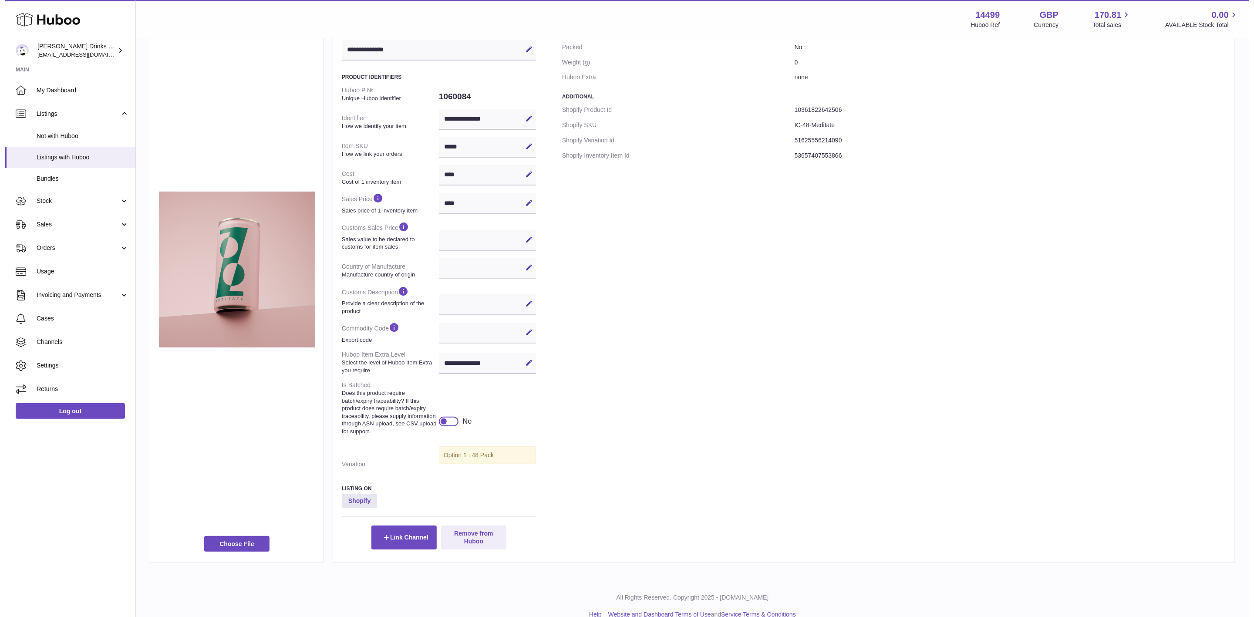
scroll to position [105, 0]
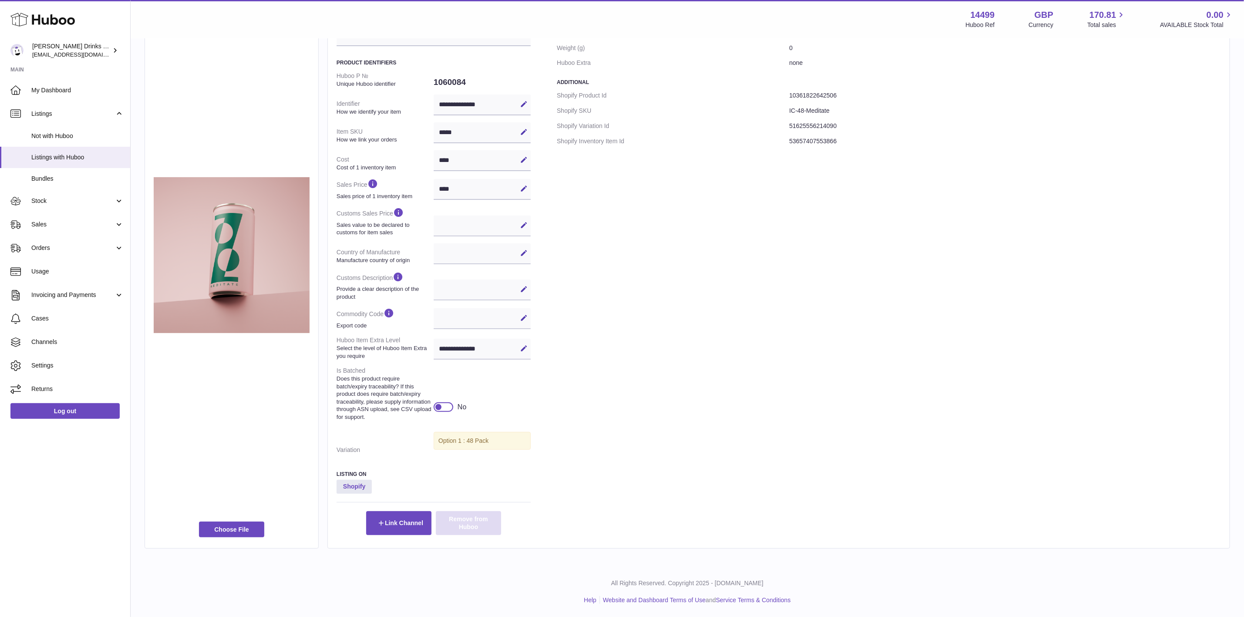
click at [472, 524] on button "Remove from Huboo" at bounding box center [468, 523] width 65 height 24
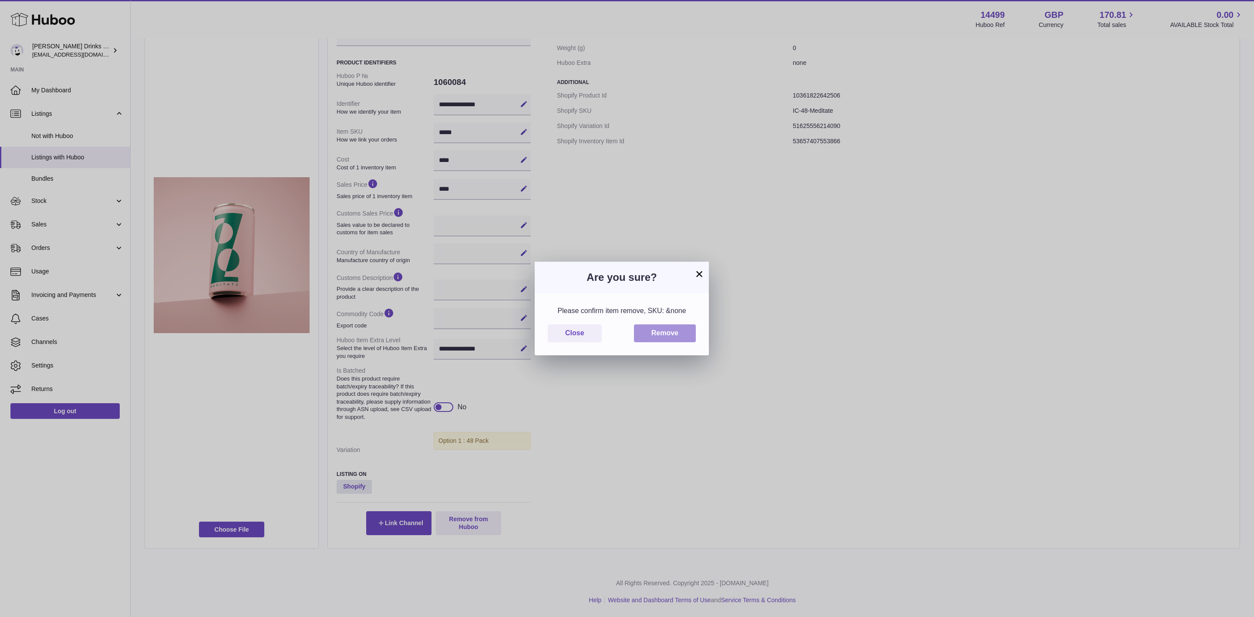
click at [672, 327] on button "Remove" at bounding box center [665, 333] width 62 height 18
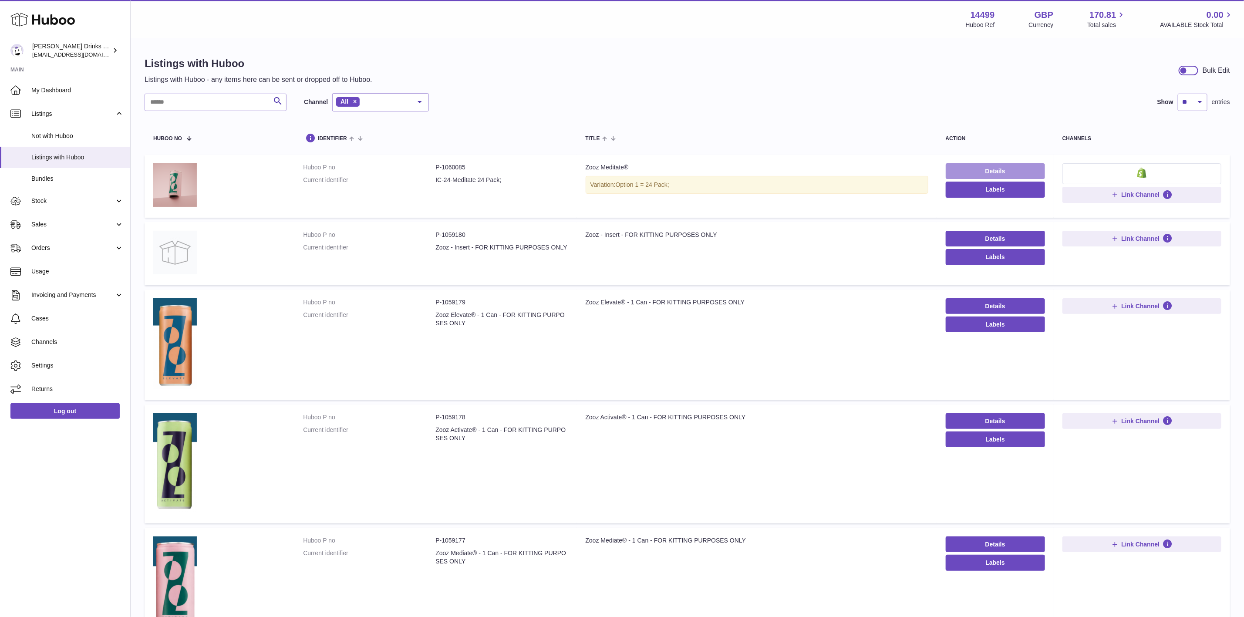
click at [979, 167] on link "Details" at bounding box center [995, 171] width 99 height 16
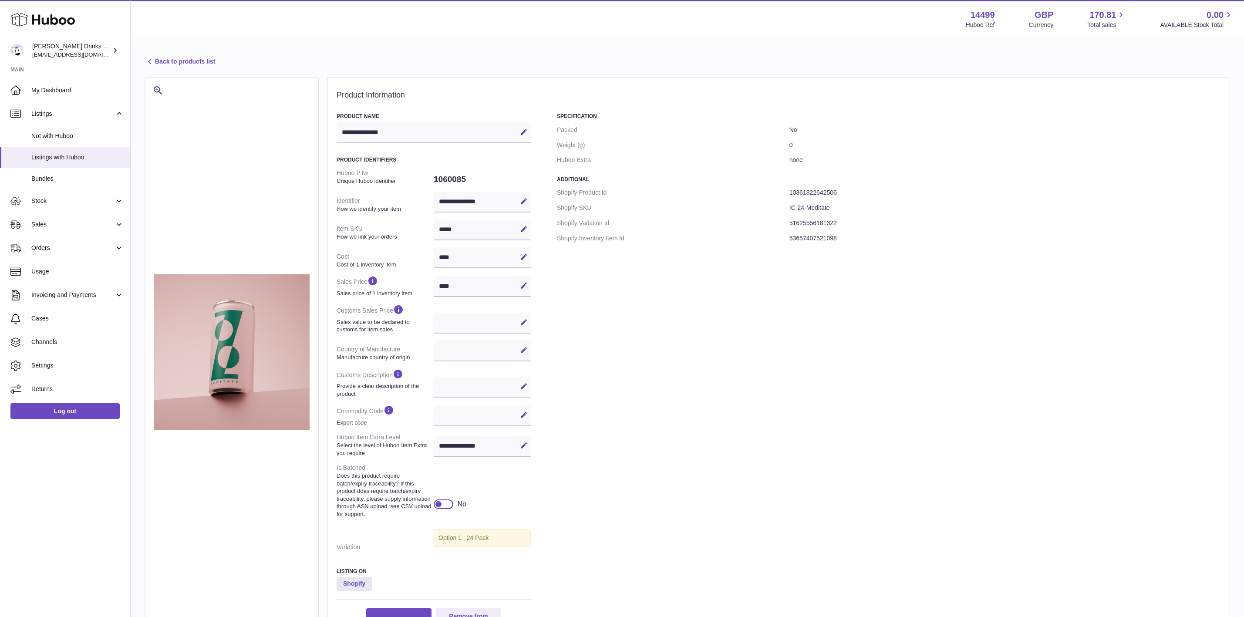
select select
select select "****"
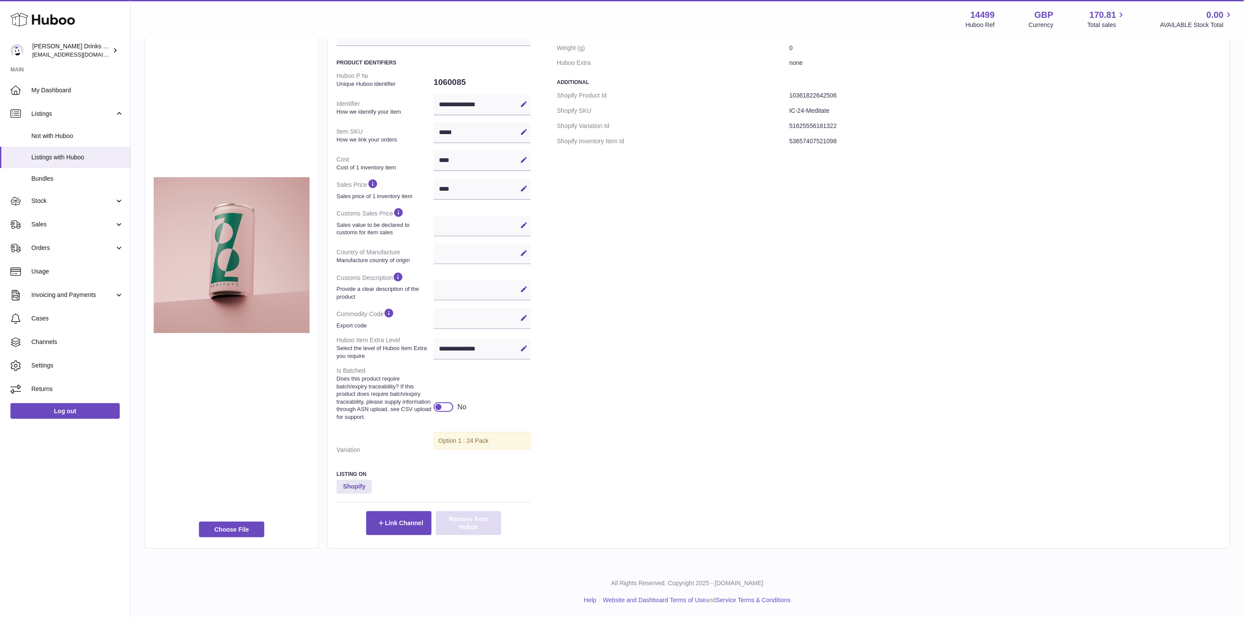
click at [476, 519] on button "Remove from Huboo" at bounding box center [468, 523] width 65 height 24
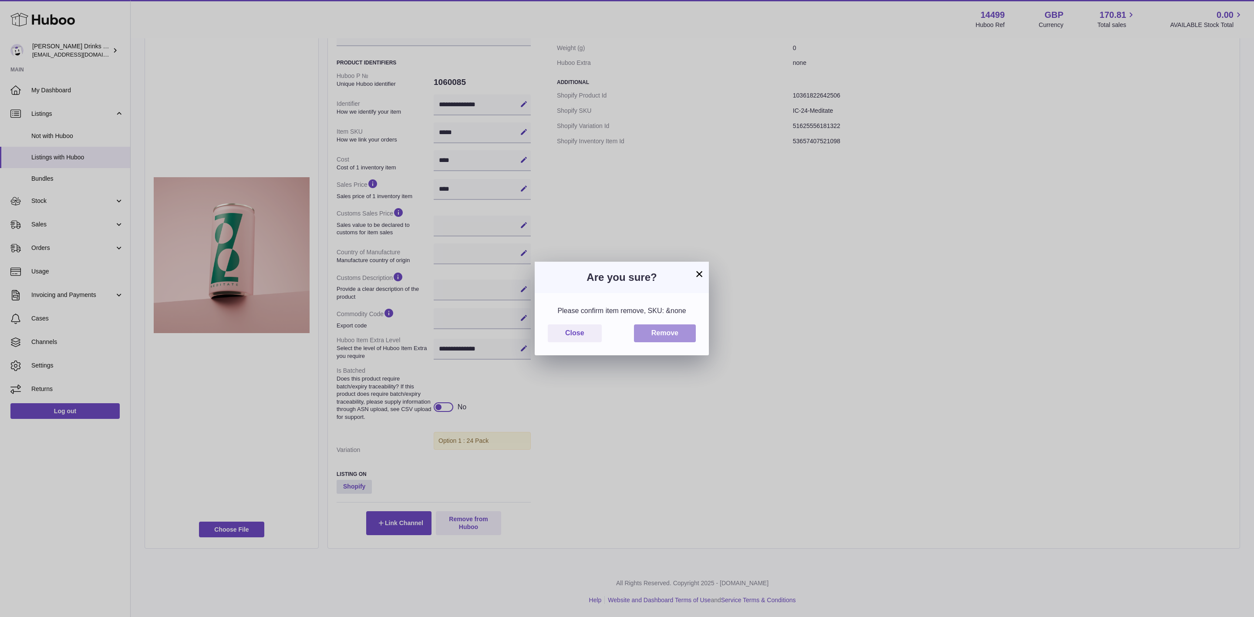
click at [660, 335] on button "Remove" at bounding box center [665, 333] width 62 height 18
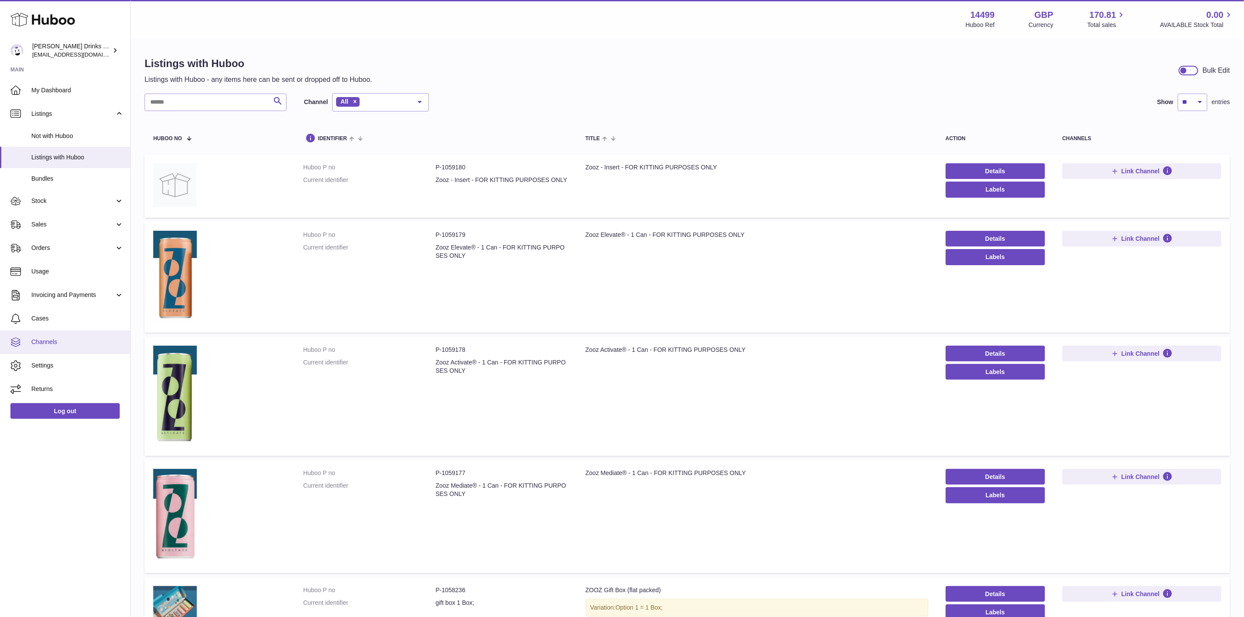
click at [62, 338] on span "Channels" at bounding box center [77, 342] width 92 height 8
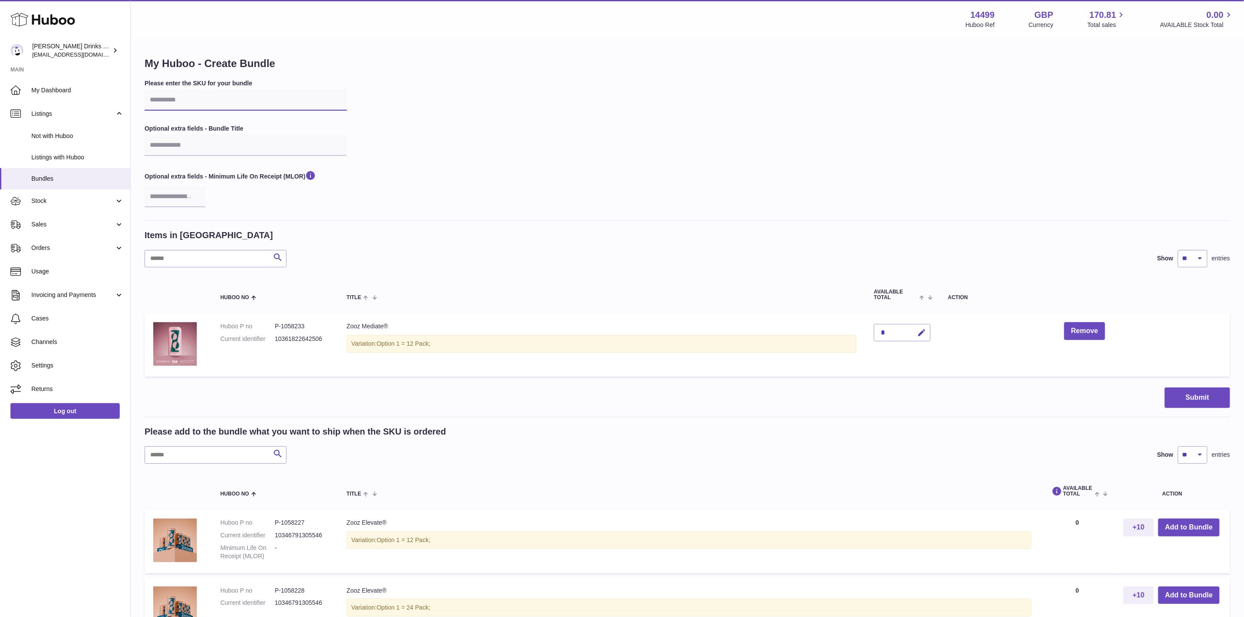
click at [178, 107] on input "text" at bounding box center [246, 100] width 202 height 21
paste input "**********"
type input "**********"
click at [1188, 396] on button "Submit" at bounding box center [1197, 398] width 65 height 20
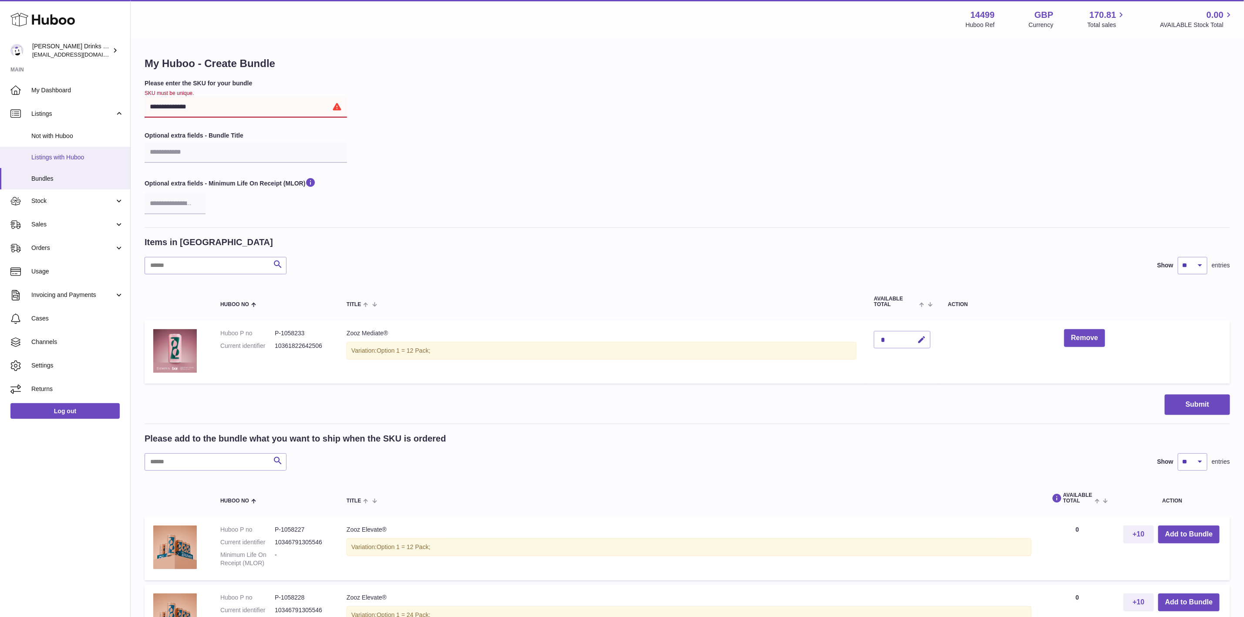
click at [77, 161] on span "Listings with Huboo" at bounding box center [77, 157] width 92 height 8
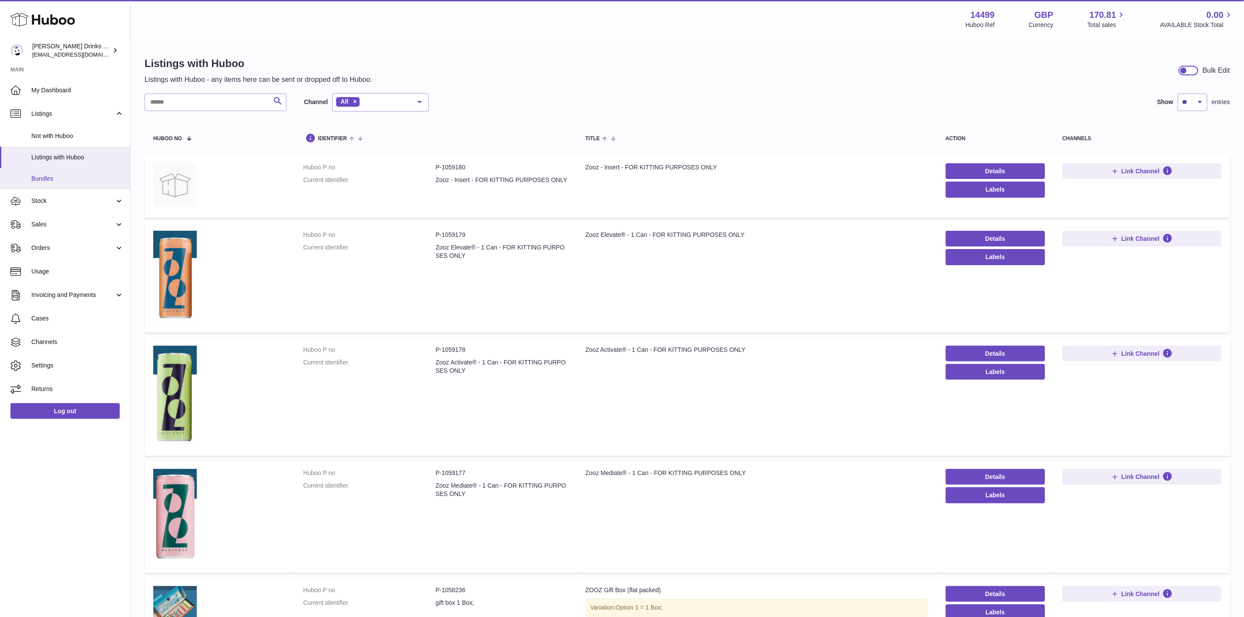
click at [72, 178] on span "Bundles" at bounding box center [77, 179] width 92 height 8
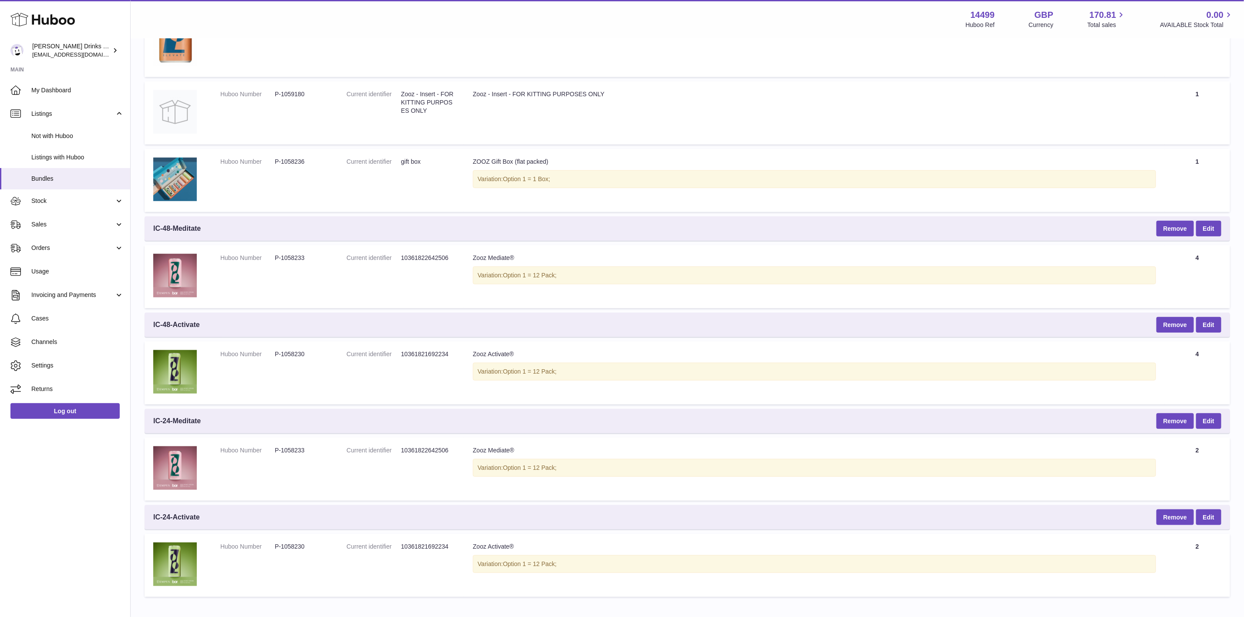
scroll to position [502, 0]
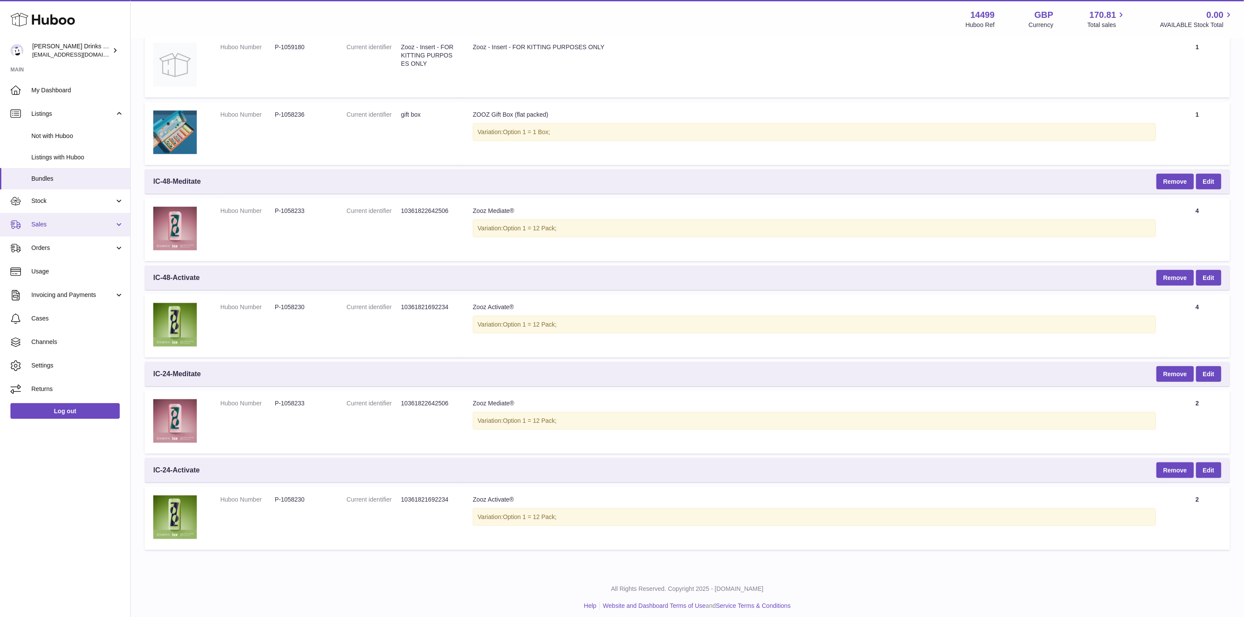
click at [60, 230] on link "Sales" at bounding box center [65, 225] width 130 height 24
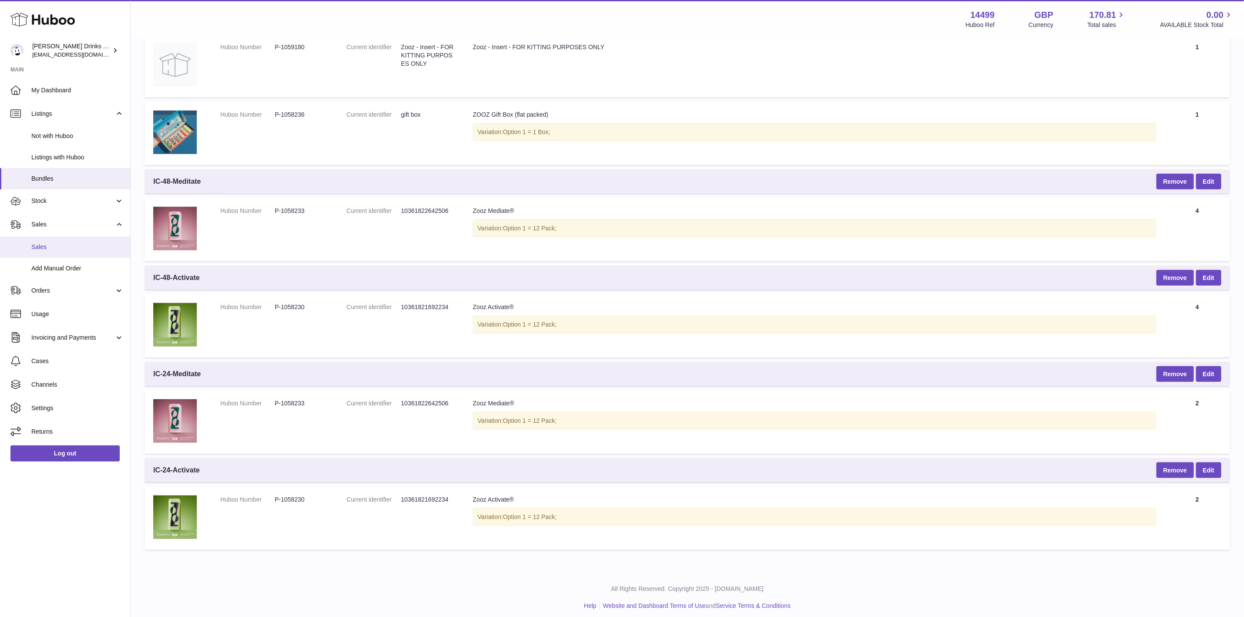
click at [68, 243] on span "Sales" at bounding box center [77, 247] width 92 height 8
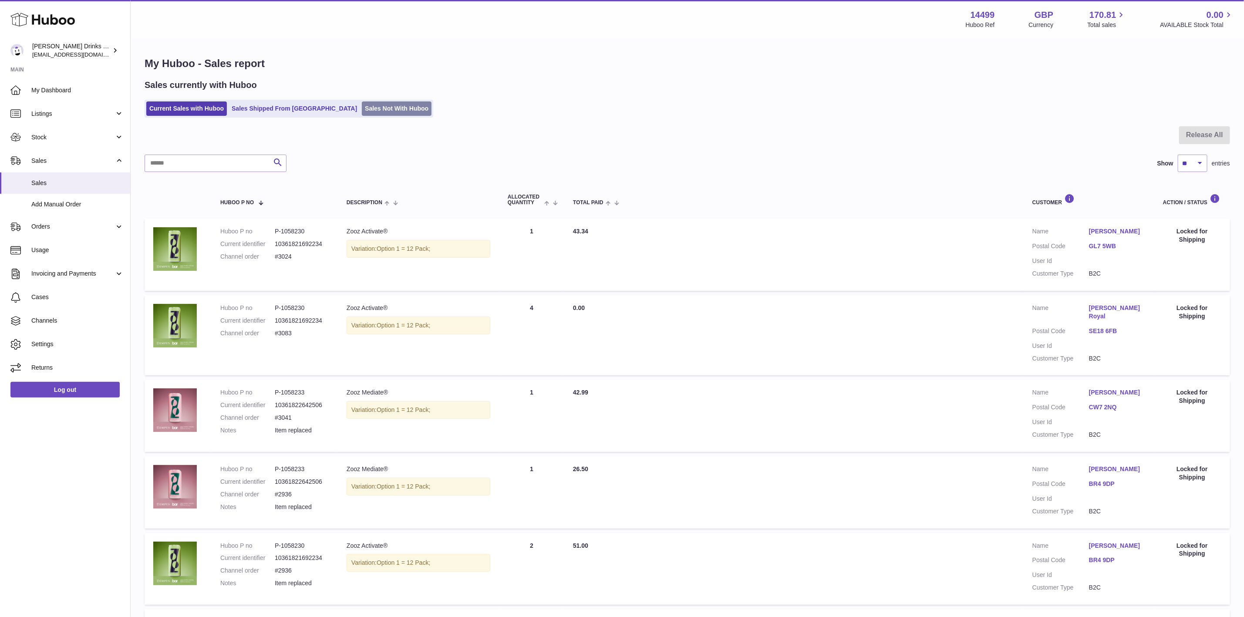
click at [363, 111] on link "Sales Not With Huboo" at bounding box center [397, 108] width 70 height 14
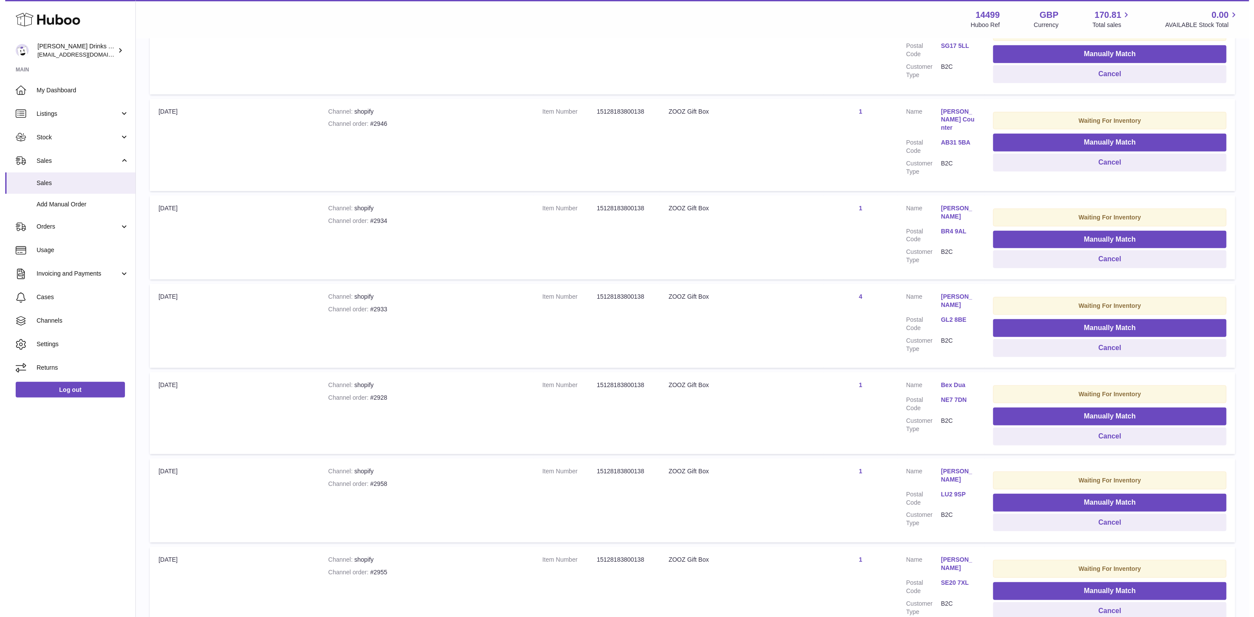
scroll to position [579, 0]
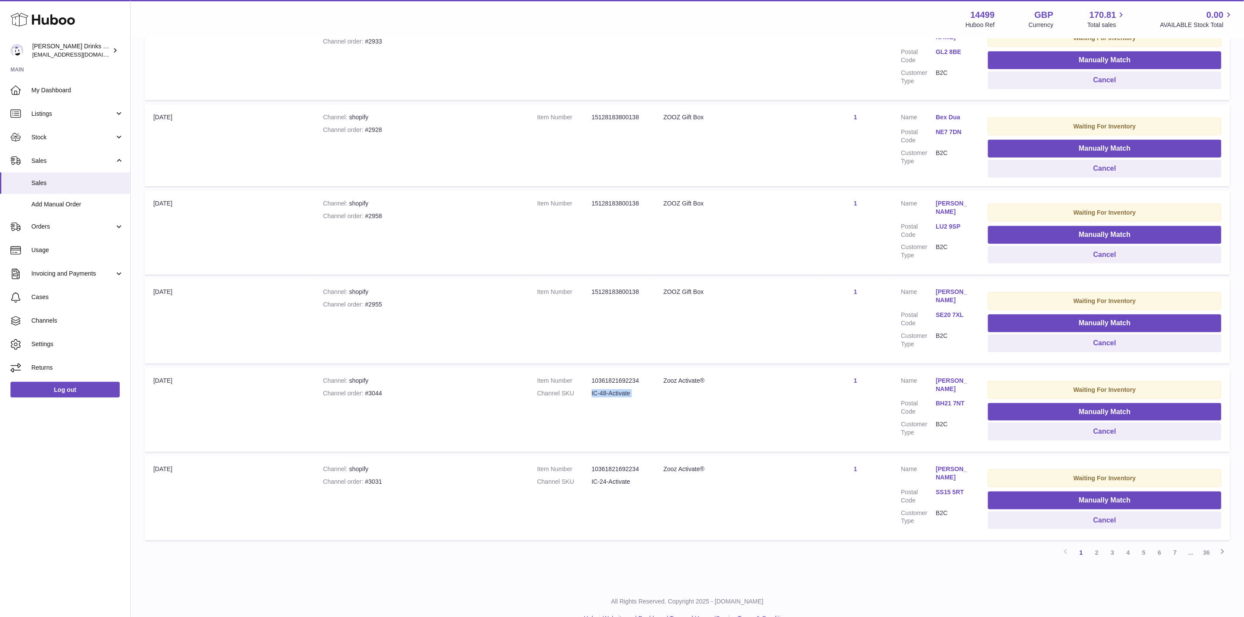
drag, startPoint x: 588, startPoint y: 374, endPoint x: 657, endPoint y: 366, distance: 70.1
click at [657, 368] on tr "Import date [DATE] Channel shopify Channel order #3044 Item Number 103618216922…" at bounding box center [687, 410] width 1085 height 84
click at [854, 377] on link "1" at bounding box center [855, 380] width 3 height 7
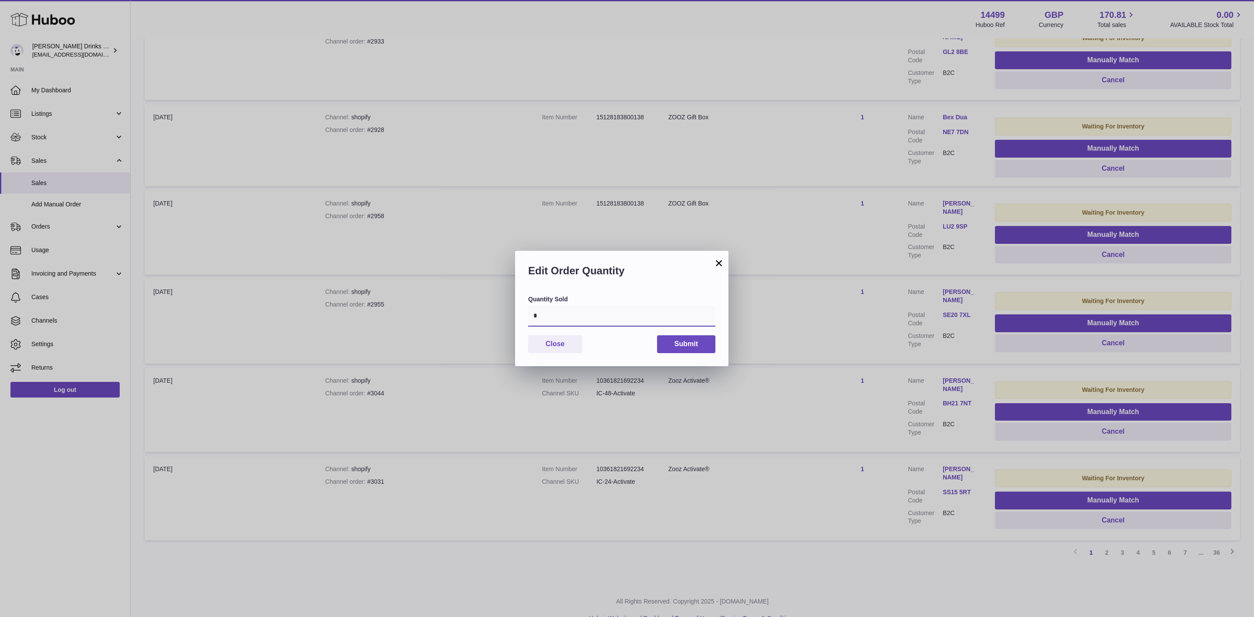
drag, startPoint x: 574, startPoint y: 314, endPoint x: 302, endPoint y: 293, distance: 273.0
click at [302, 293] on div "× Edit Order Quantity Quantity Sold * Close Submit" at bounding box center [627, 308] width 1254 height 617
type input "*"
click at [707, 340] on button "Submit" at bounding box center [686, 344] width 58 height 18
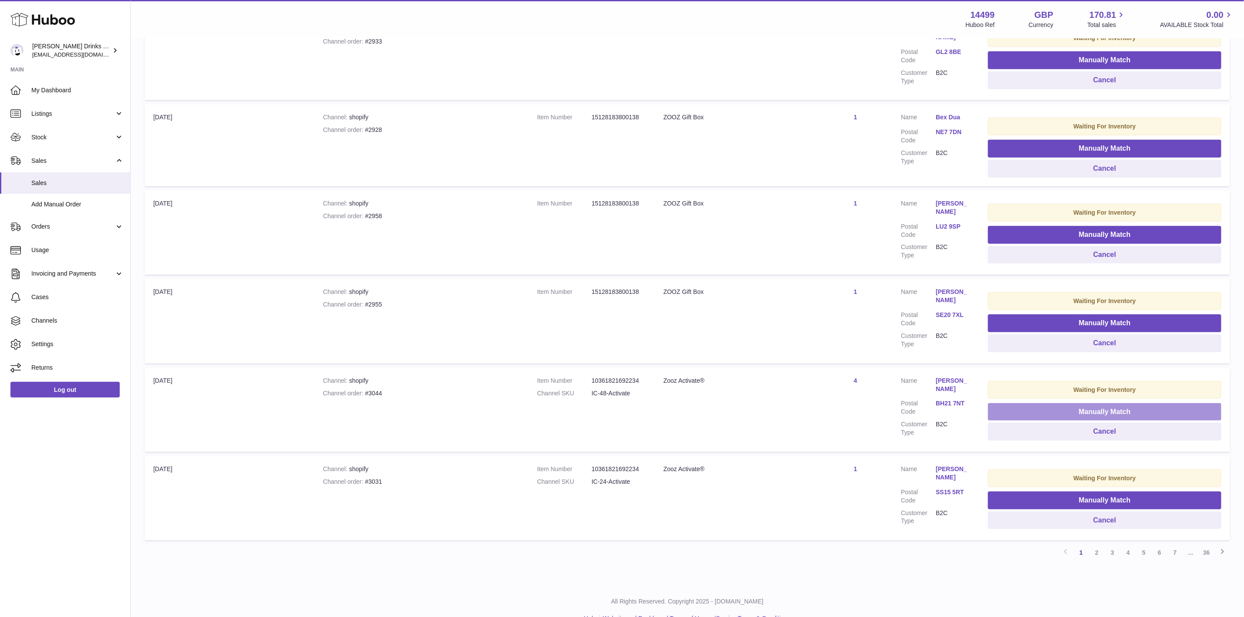
click at [1027, 403] on button "Manually Match" at bounding box center [1104, 412] width 233 height 18
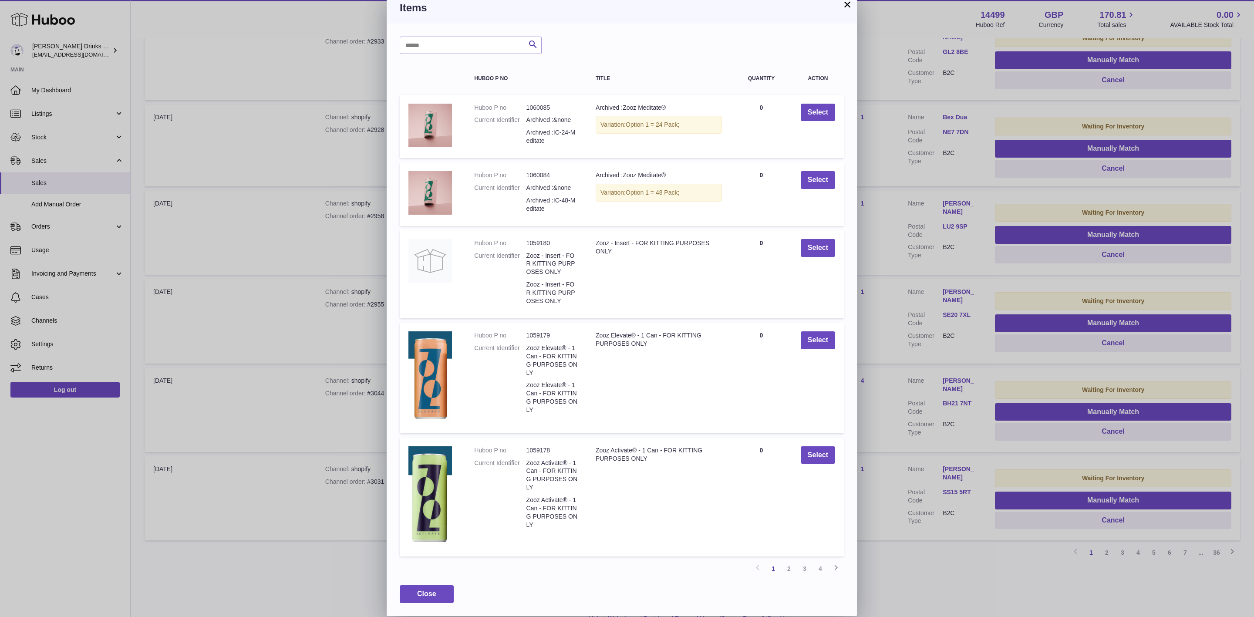
scroll to position [21, 0]
click at [790, 567] on link "2" at bounding box center [789, 569] width 16 height 16
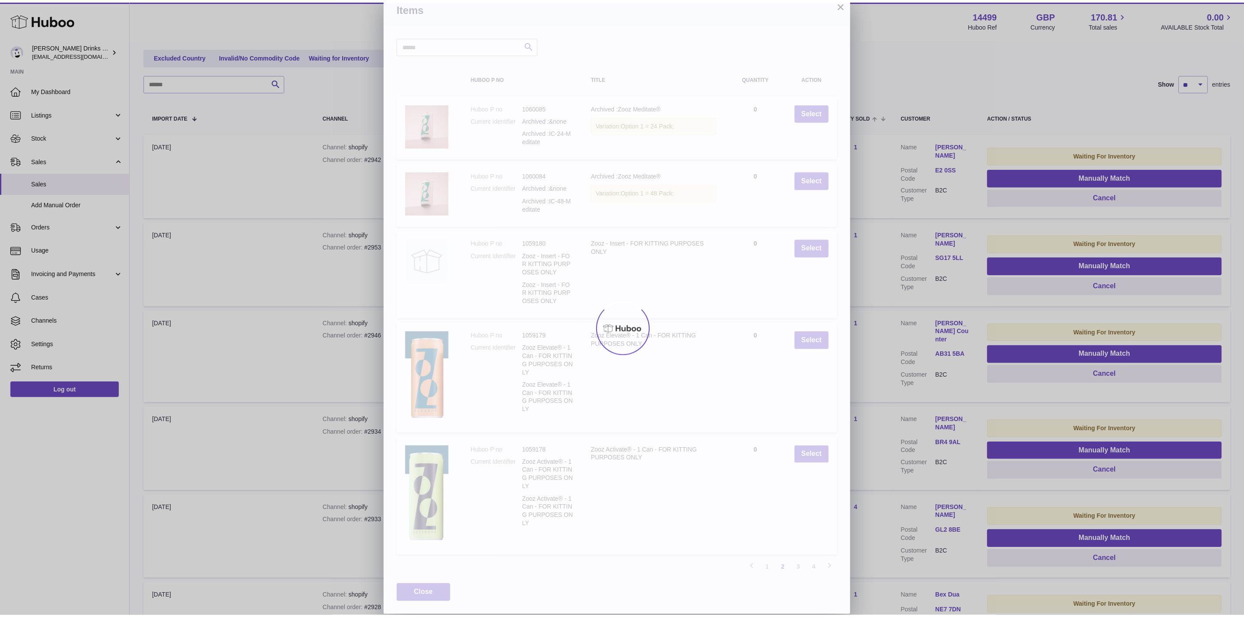
scroll to position [0, 0]
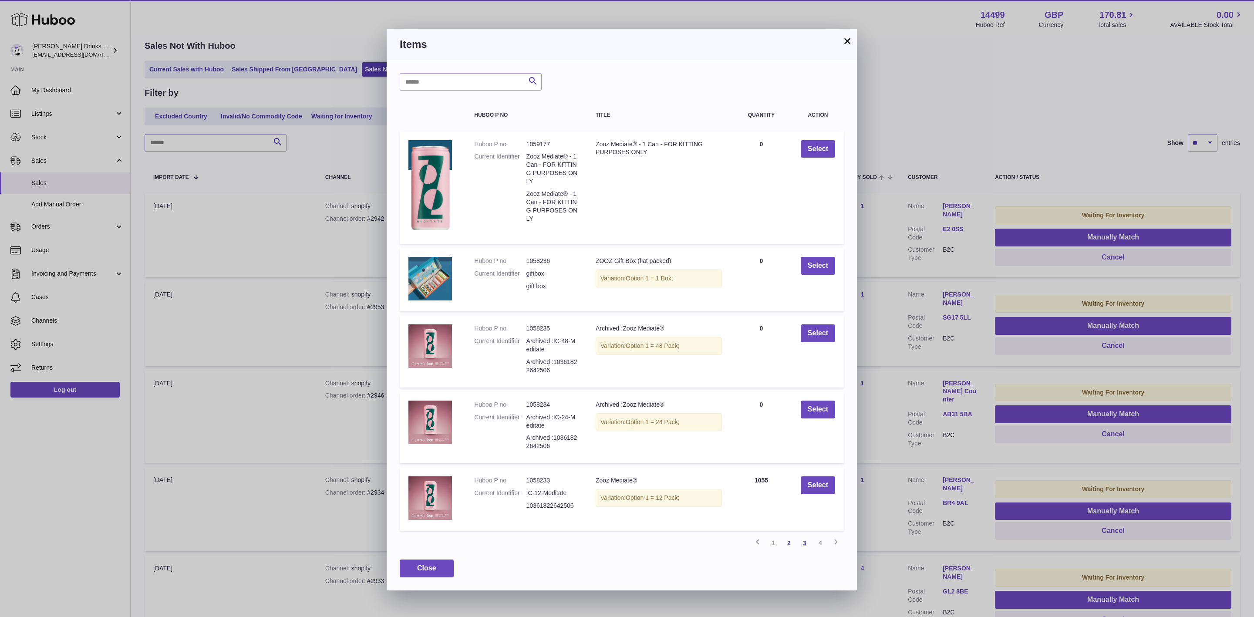
click at [806, 541] on link "3" at bounding box center [805, 543] width 16 height 16
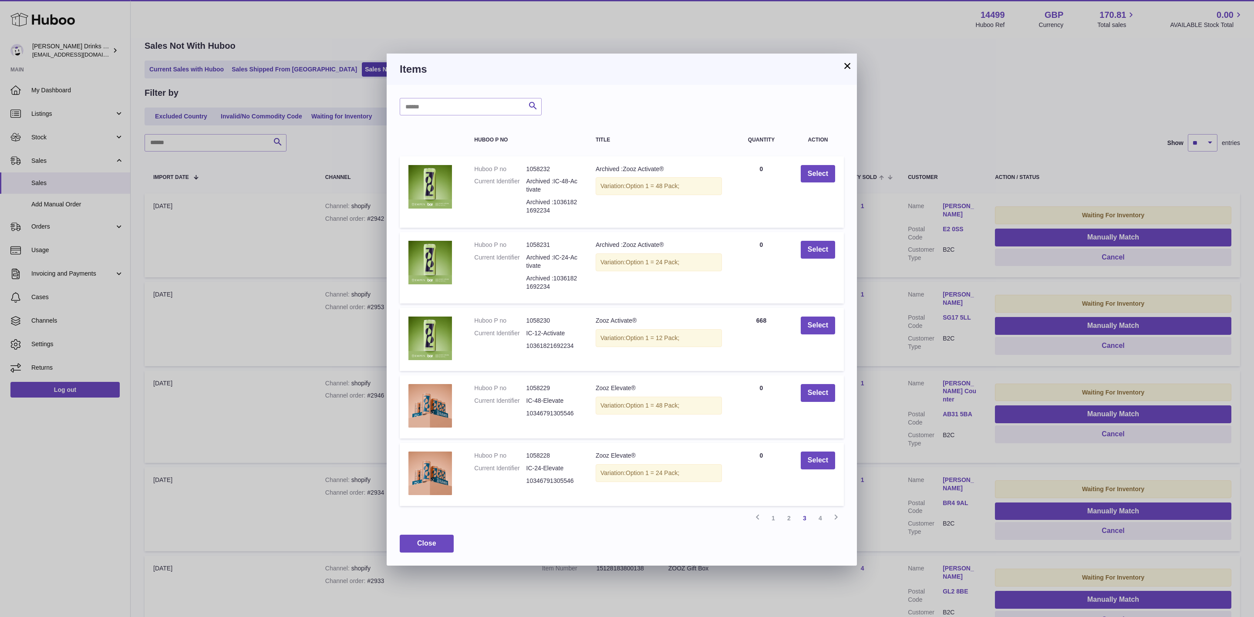
click at [844, 61] on button "×" at bounding box center [847, 66] width 10 height 10
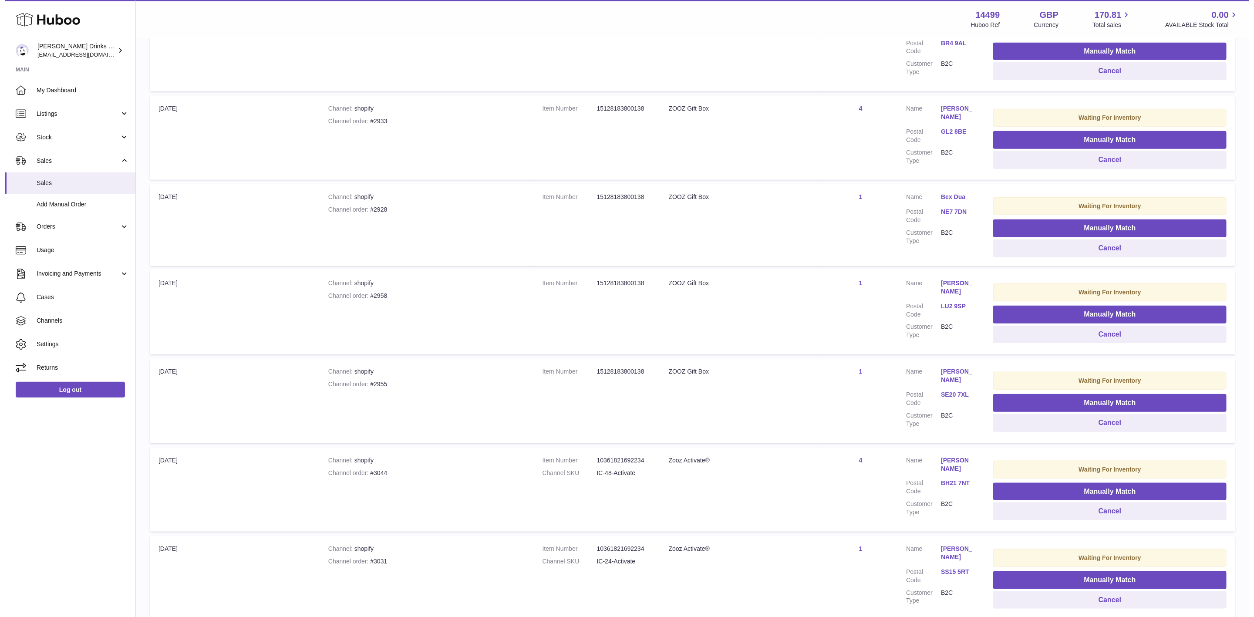
scroll to position [579, 0]
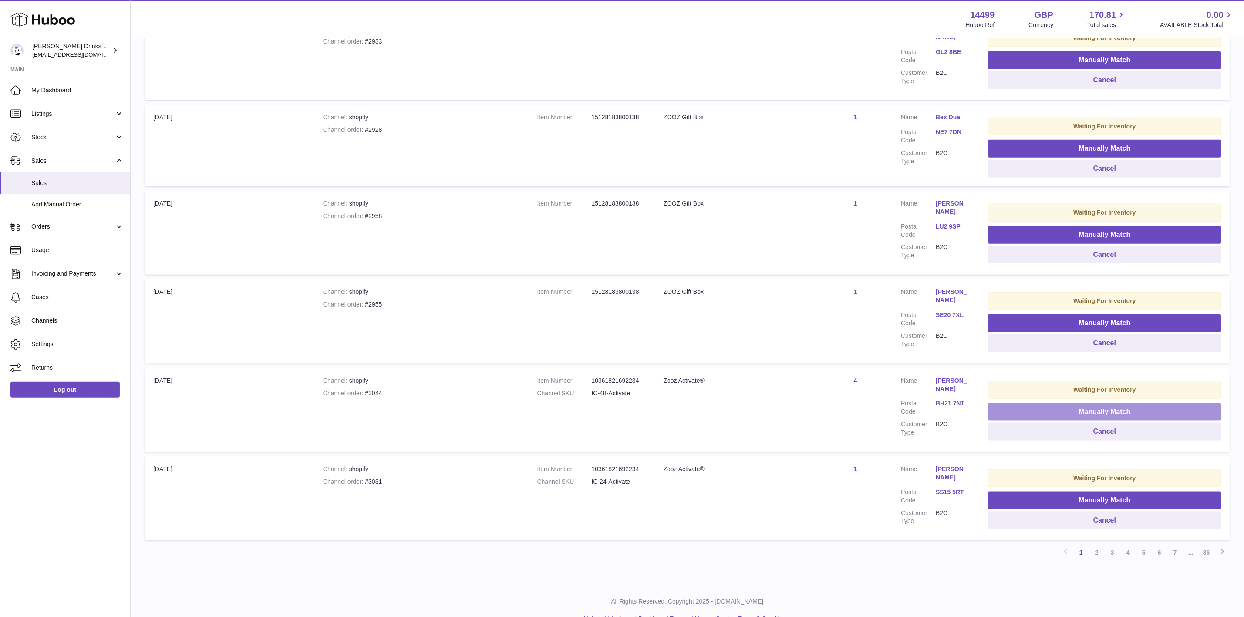
click at [1038, 403] on button "Manually Match" at bounding box center [1104, 412] width 233 height 18
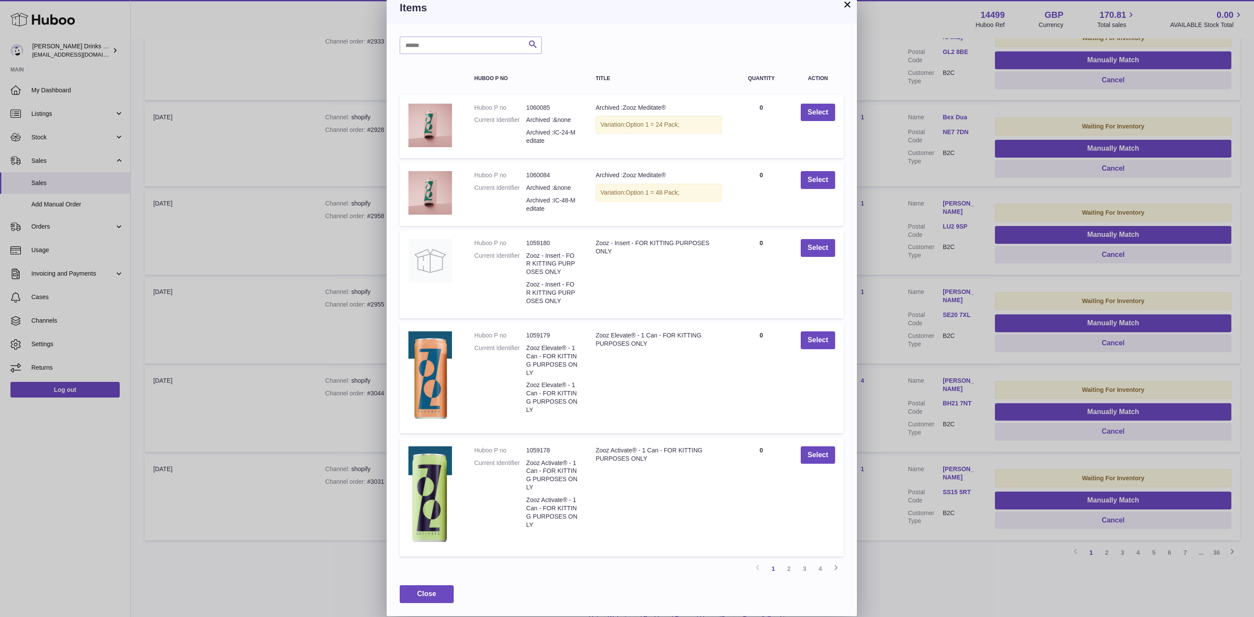
scroll to position [21, 0]
click at [791, 567] on link "2" at bounding box center [789, 569] width 16 height 16
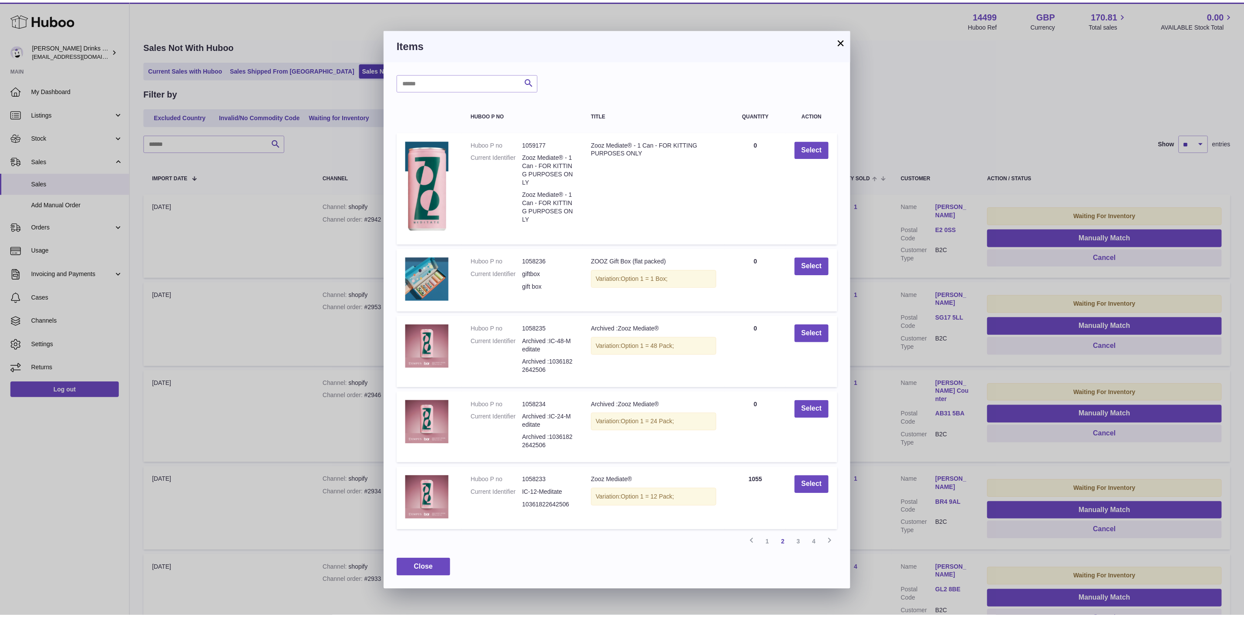
scroll to position [0, 0]
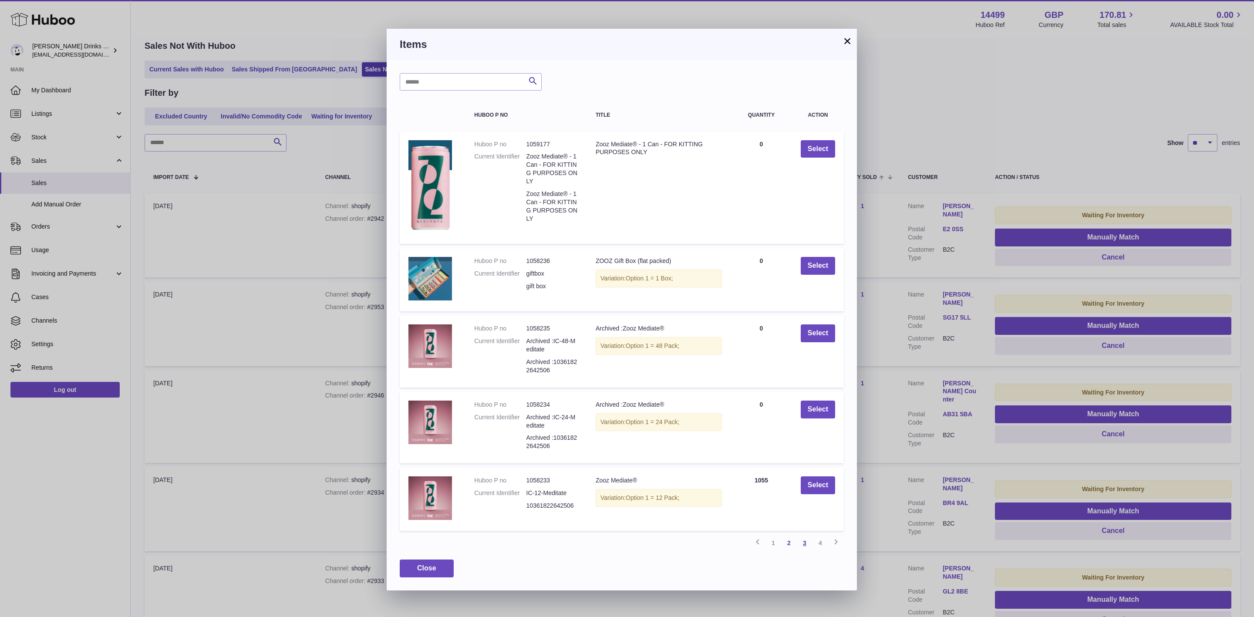
click at [806, 541] on link "3" at bounding box center [805, 543] width 16 height 16
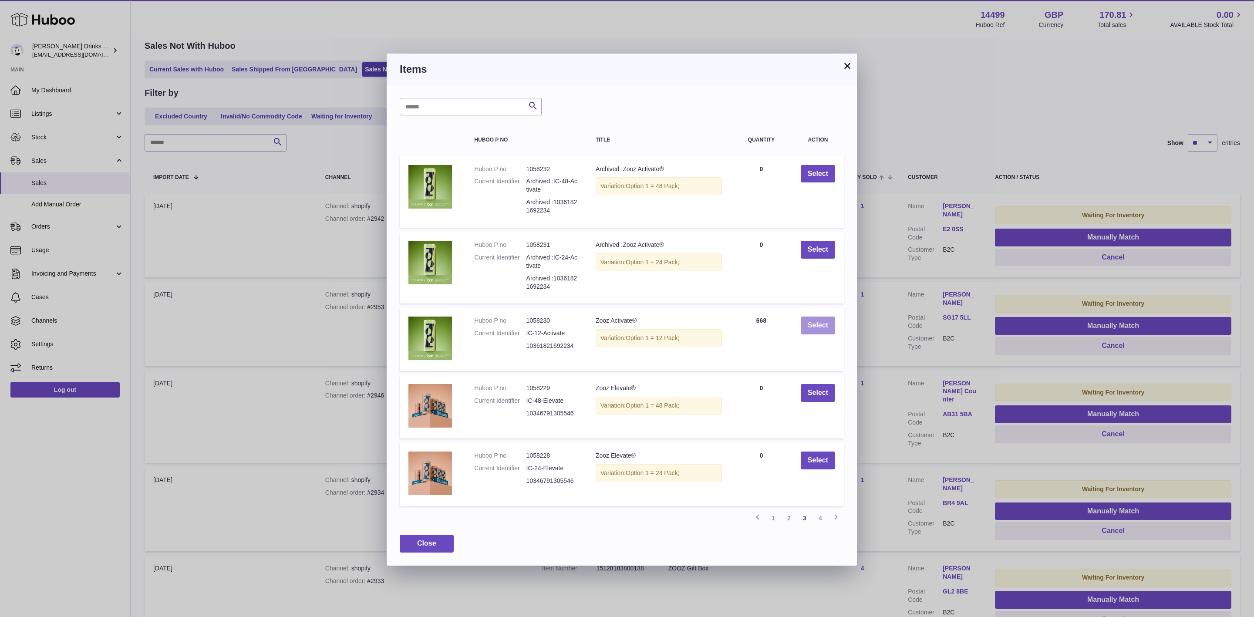
click at [815, 324] on button "Select" at bounding box center [818, 326] width 34 height 18
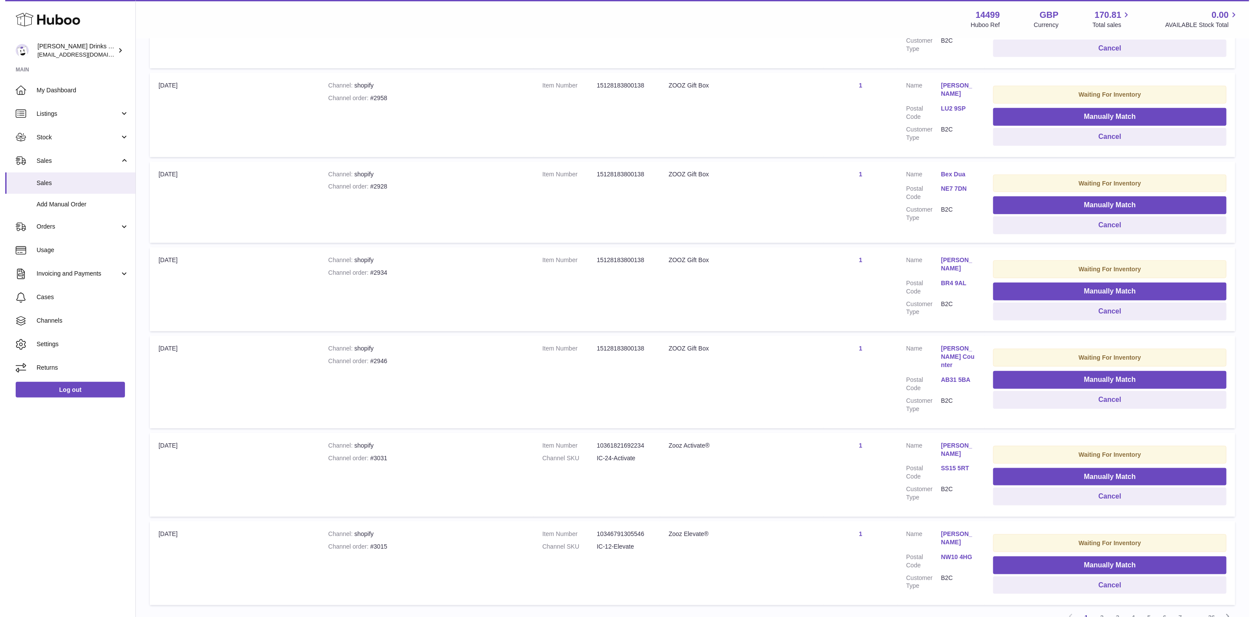
scroll to position [579, 0]
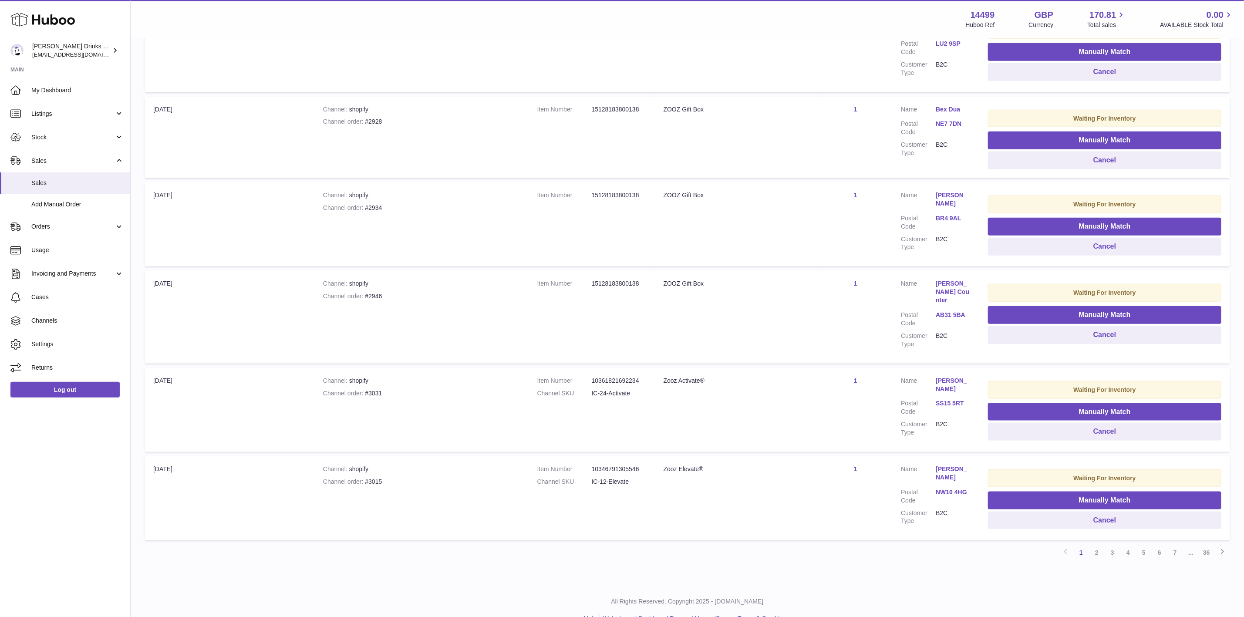
click at [852, 368] on td "Quantity Sold 1" at bounding box center [856, 410] width 74 height 84
click at [854, 377] on link "1" at bounding box center [855, 380] width 3 height 7
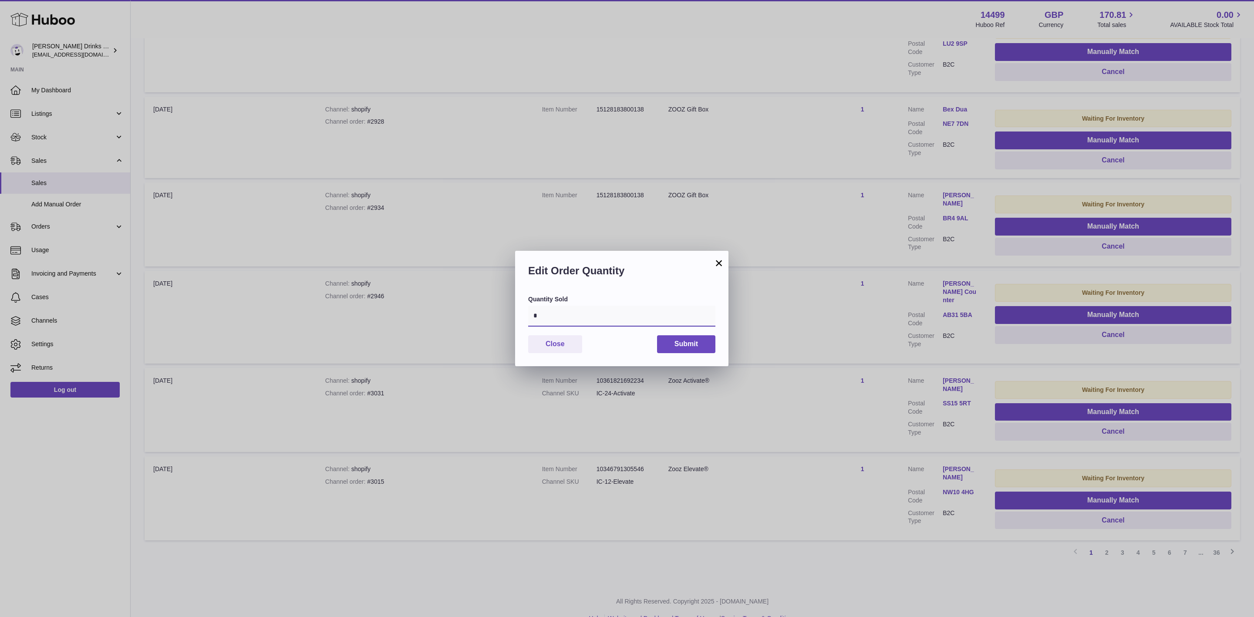
drag, startPoint x: 571, startPoint y: 318, endPoint x: 264, endPoint y: 284, distance: 308.8
click at [264, 284] on div "× Edit Order Quantity Quantity Sold * Close Submit" at bounding box center [627, 308] width 1254 height 617
type input "*"
click at [708, 348] on button "Submit" at bounding box center [686, 344] width 58 height 18
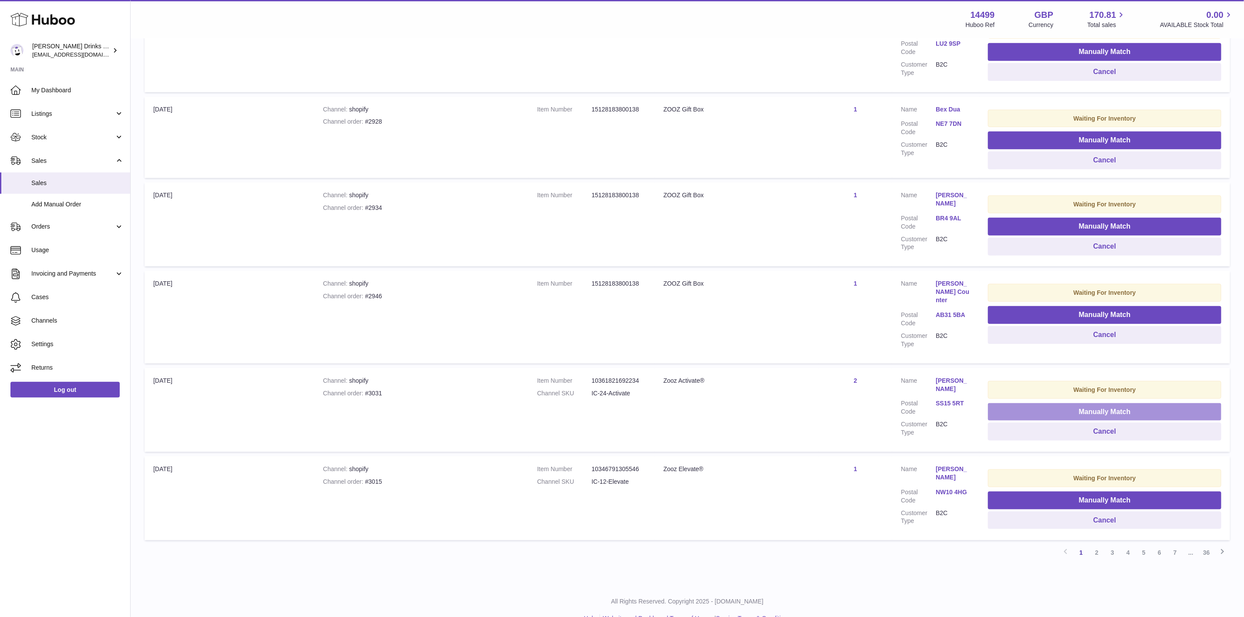
click at [1047, 403] on button "Manually Match" at bounding box center [1104, 412] width 233 height 18
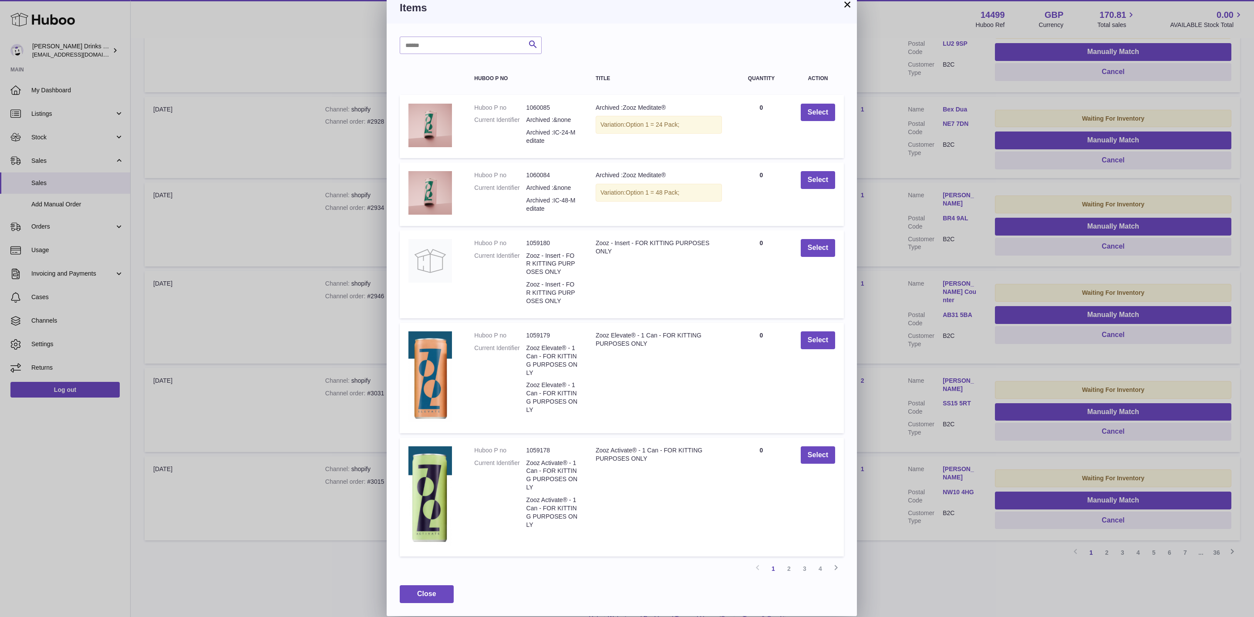
scroll to position [21, 0]
click at [785, 564] on link "2" at bounding box center [789, 569] width 16 height 16
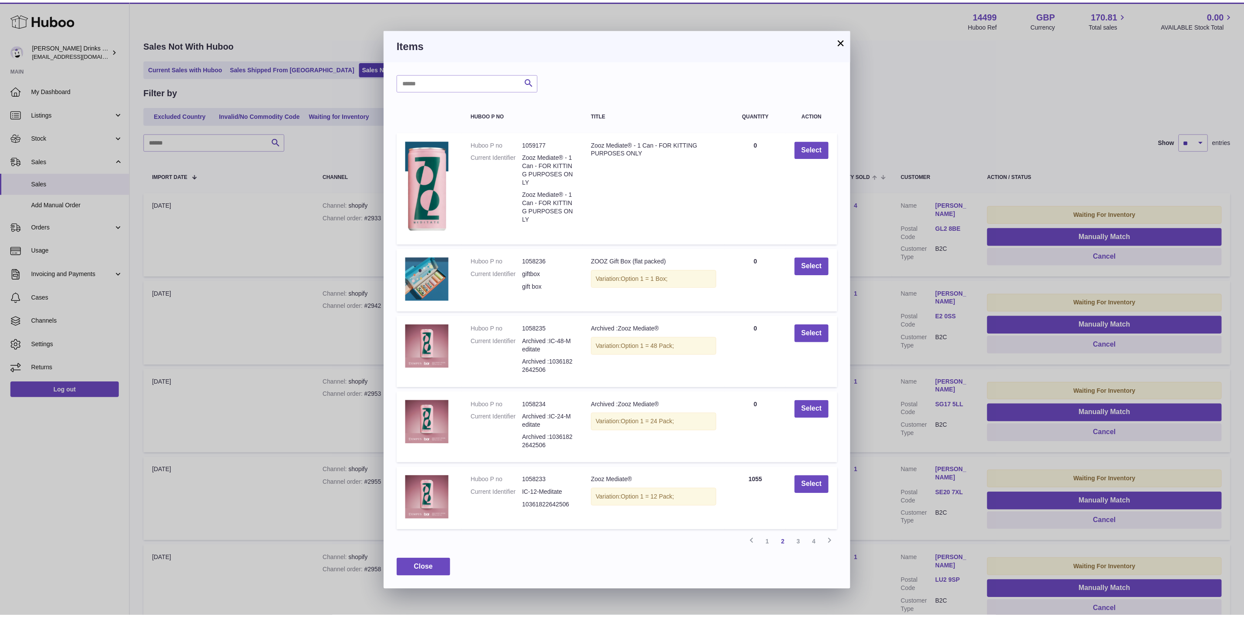
scroll to position [39, 0]
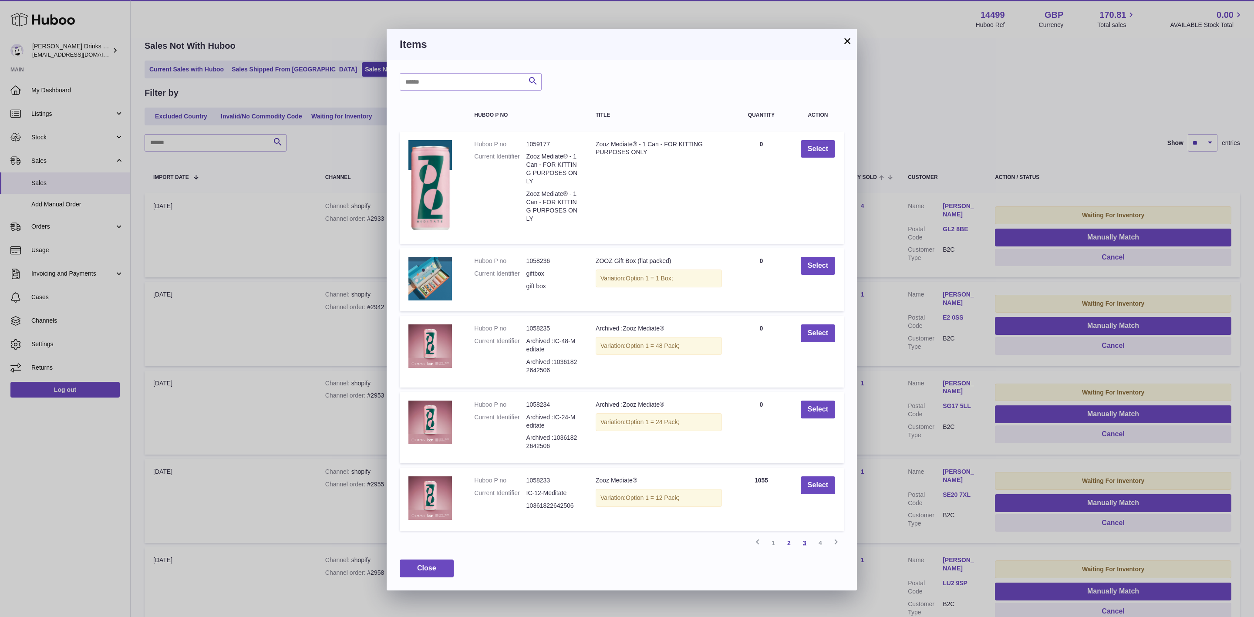
click at [802, 539] on link "3" at bounding box center [805, 543] width 16 height 16
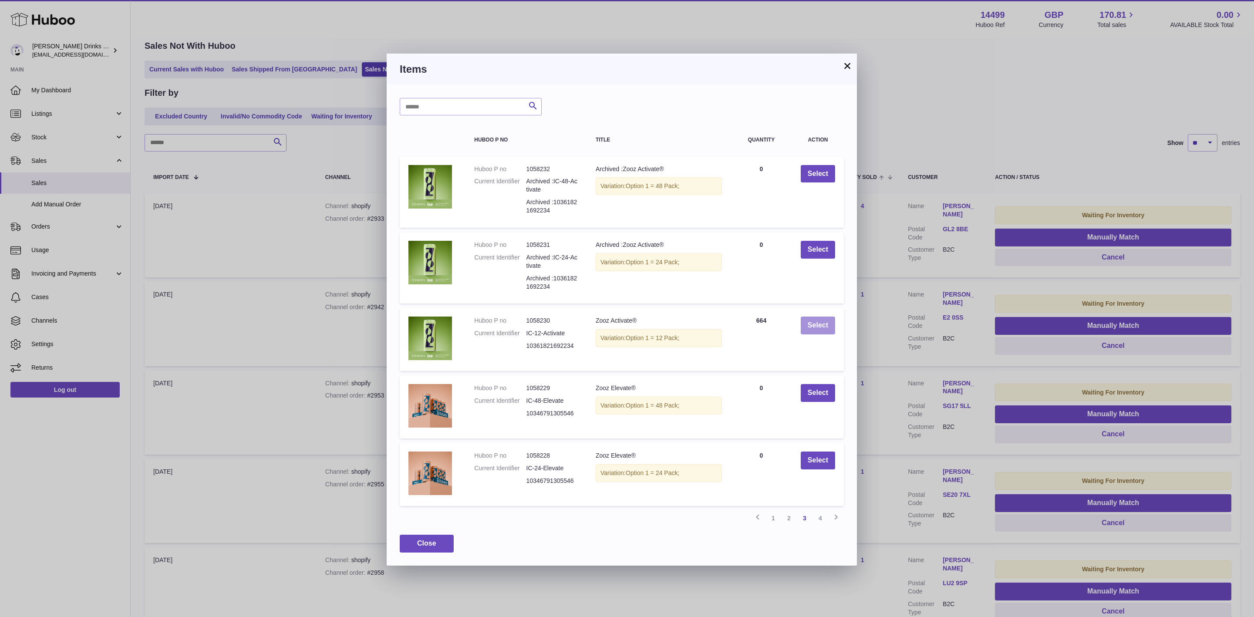
click at [806, 328] on button "Select" at bounding box center [818, 326] width 34 height 18
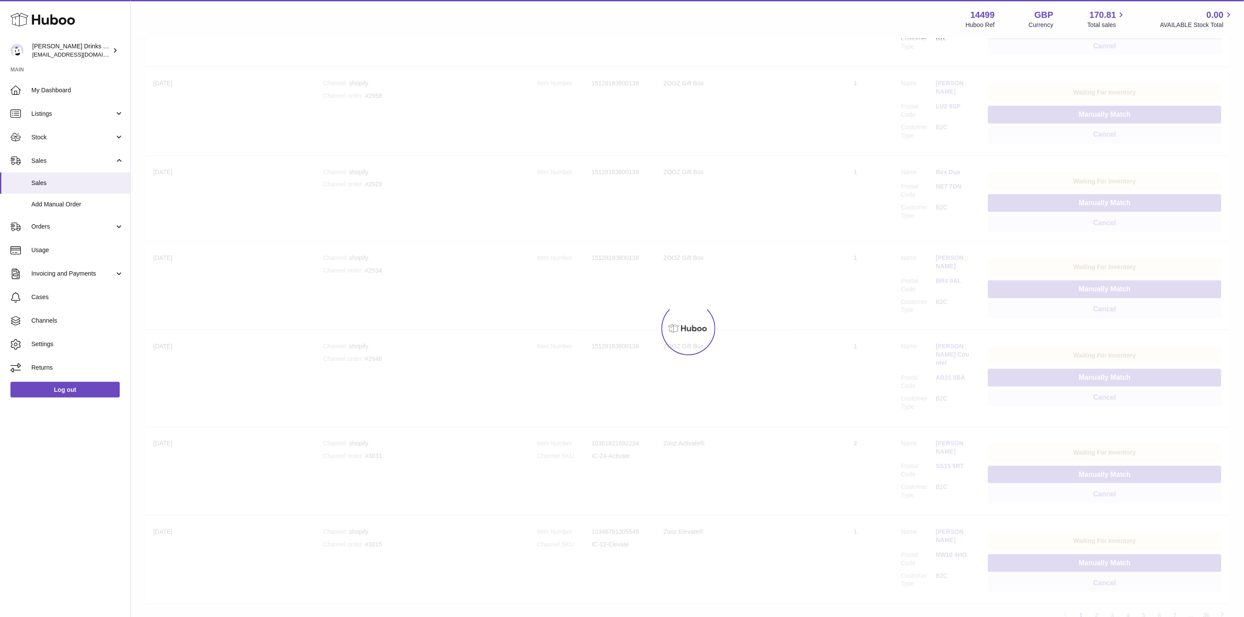
scroll to position [579, 0]
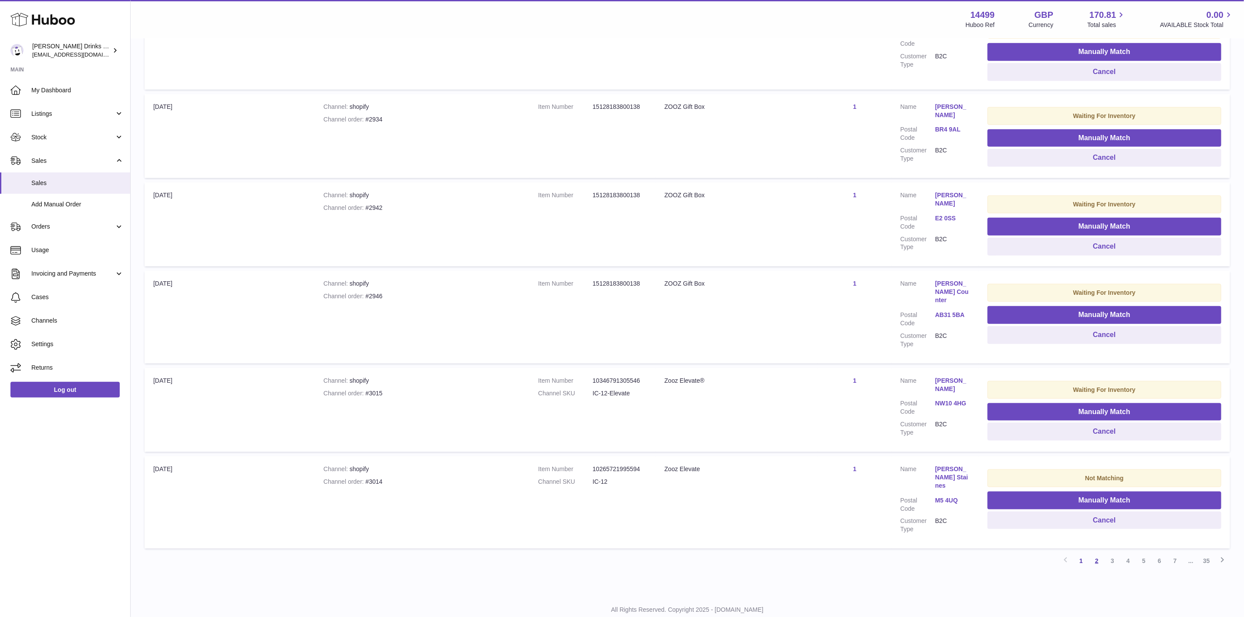
click at [1097, 553] on link "2" at bounding box center [1097, 561] width 16 height 16
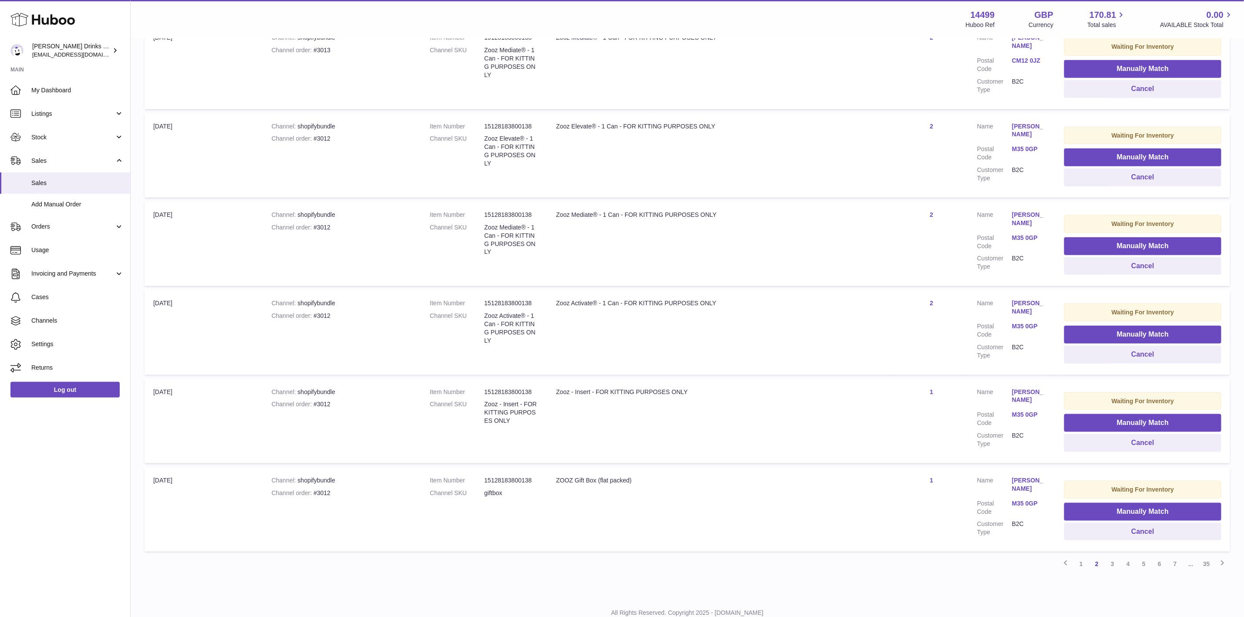
scroll to position [564, 0]
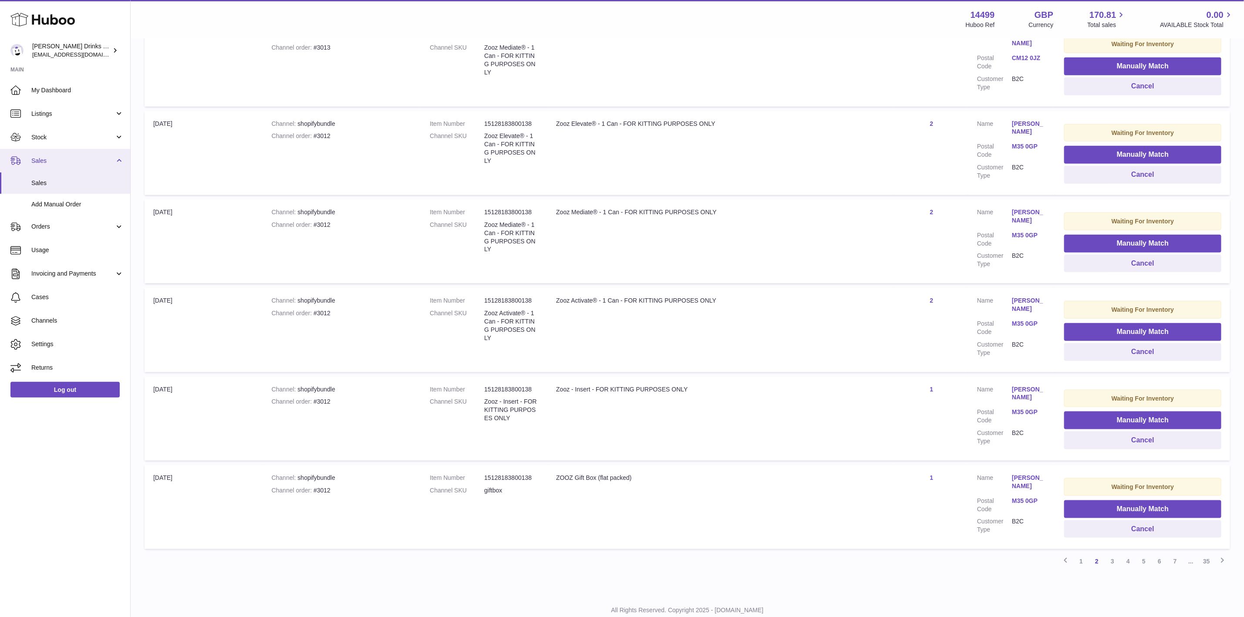
click at [74, 159] on span "Sales" at bounding box center [72, 161] width 83 height 8
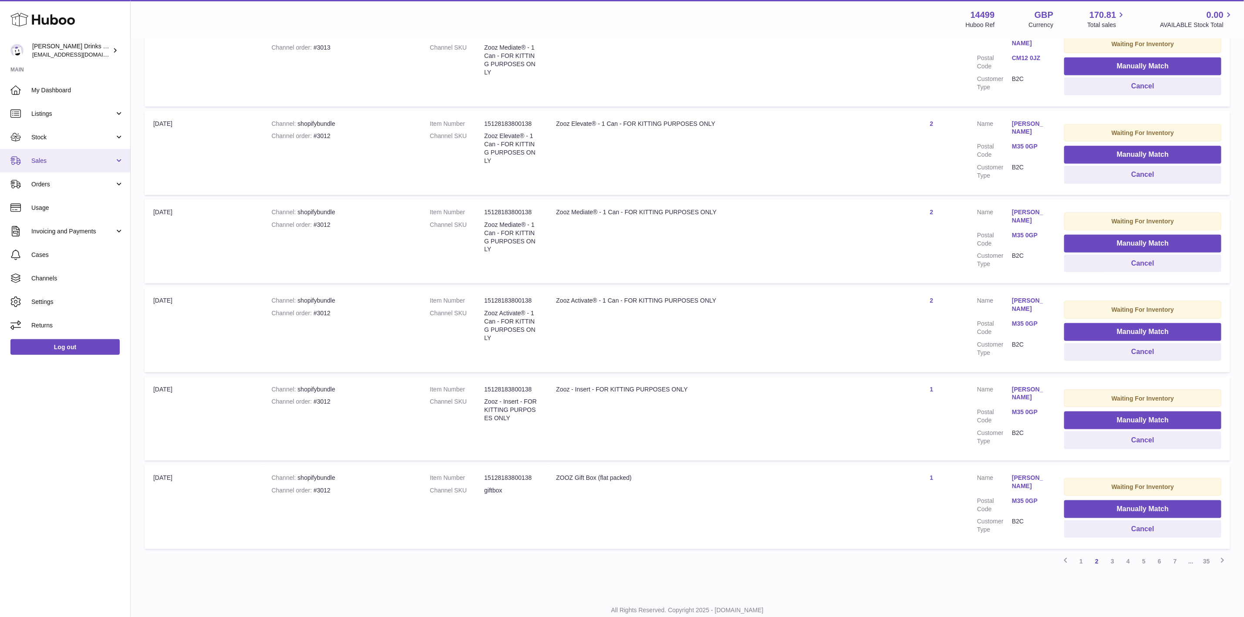
click at [68, 158] on span "Sales" at bounding box center [72, 161] width 83 height 8
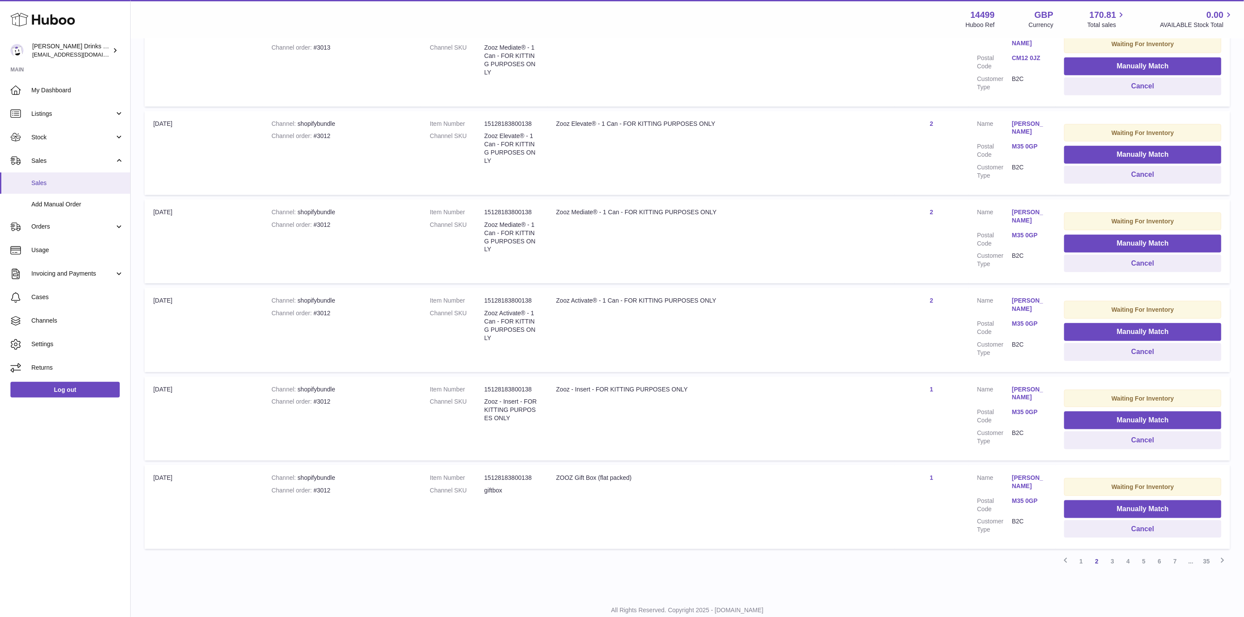
click at [63, 182] on span "Sales" at bounding box center [77, 183] width 92 height 8
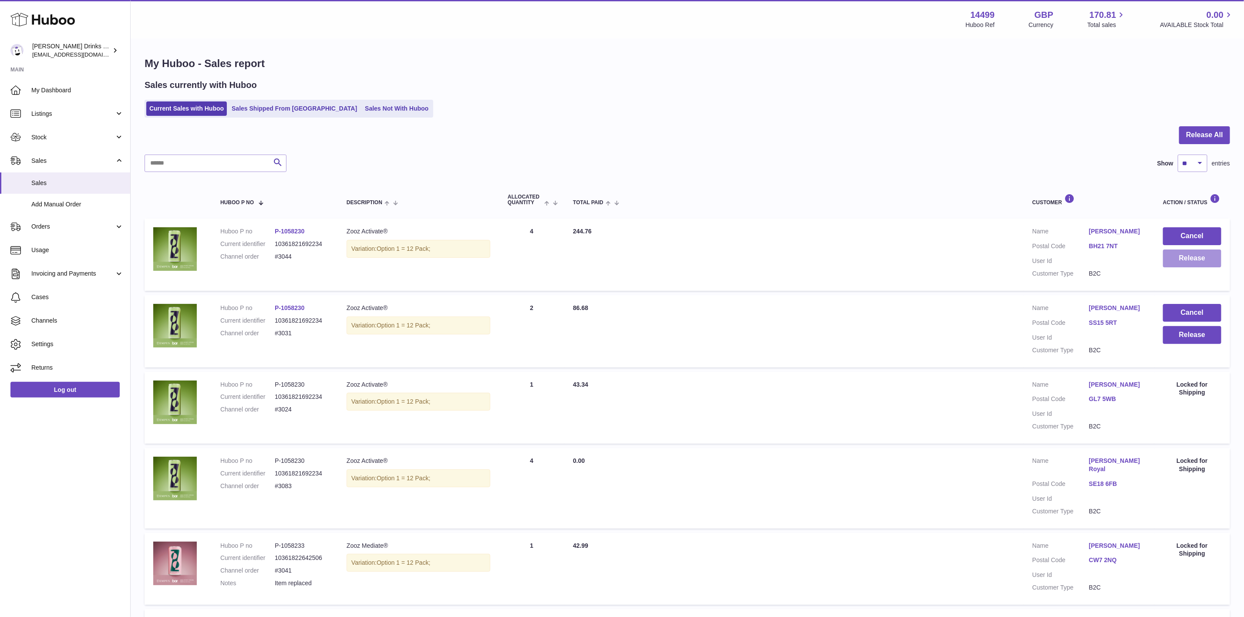
click at [1197, 260] on button "Release" at bounding box center [1192, 258] width 58 height 18
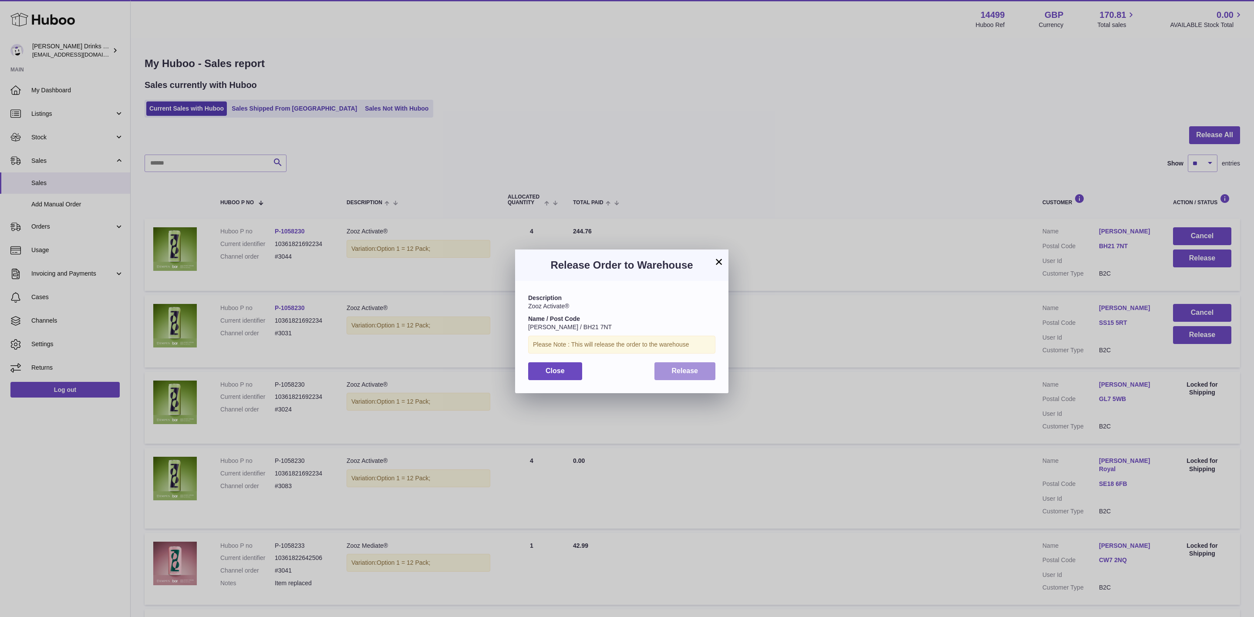
click at [701, 373] on button "Release" at bounding box center [684, 371] width 61 height 18
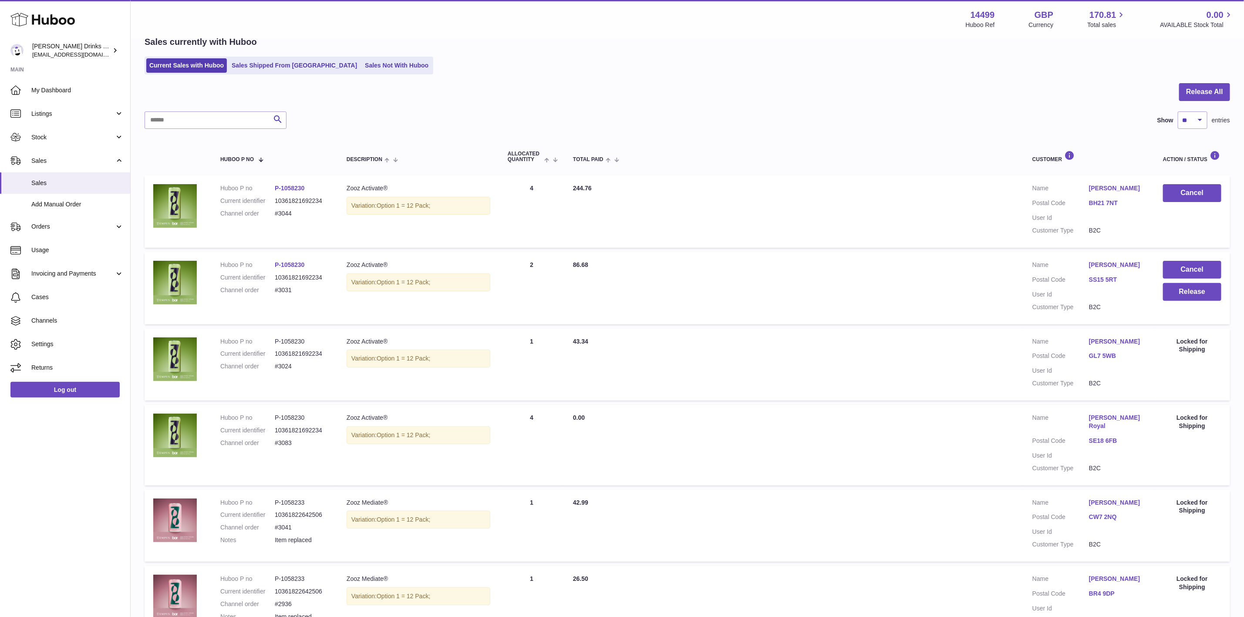
scroll to position [65, 0]
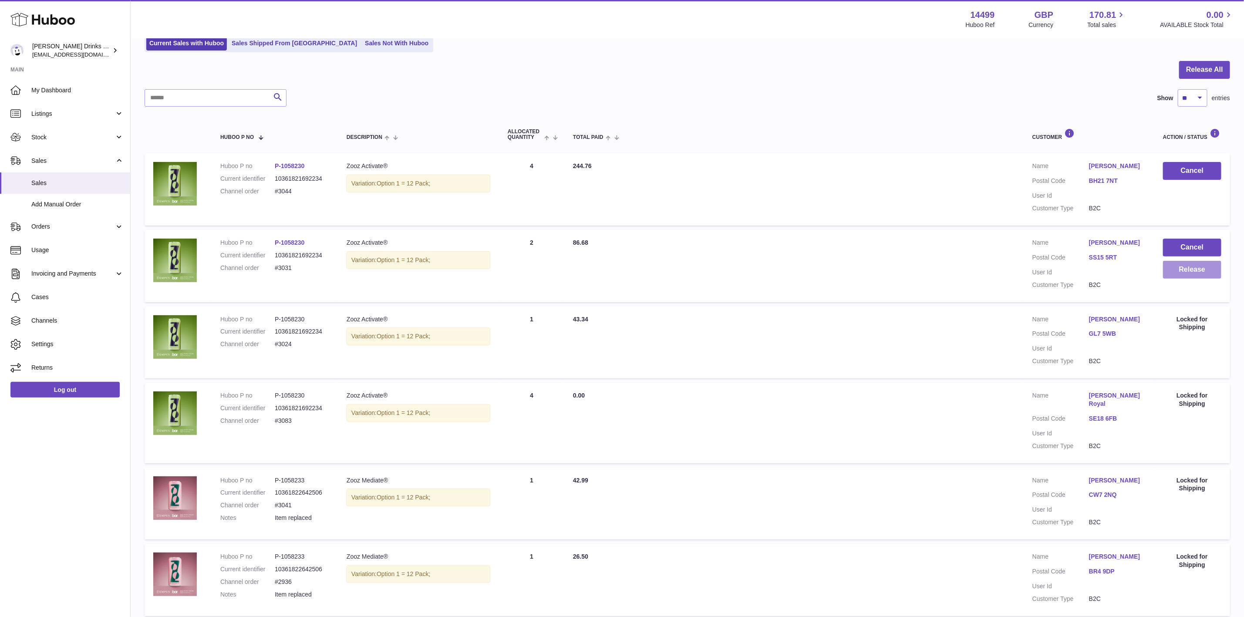
click at [1188, 276] on button "Release" at bounding box center [1192, 270] width 58 height 18
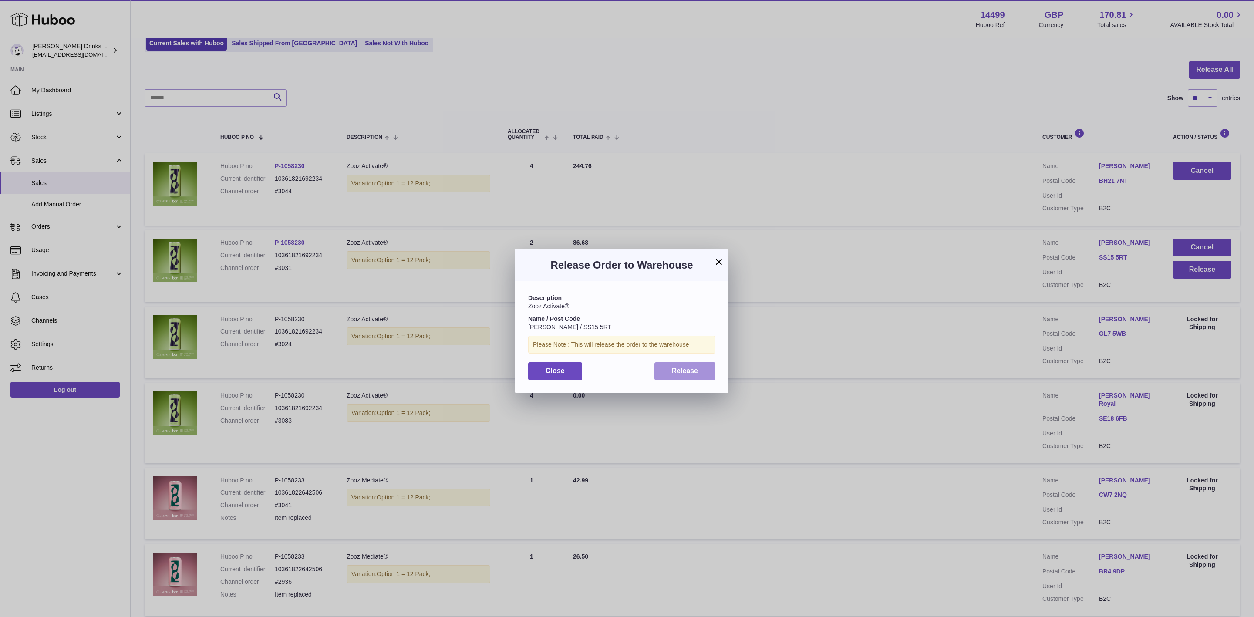
click at [676, 380] on button "Release" at bounding box center [684, 371] width 61 height 18
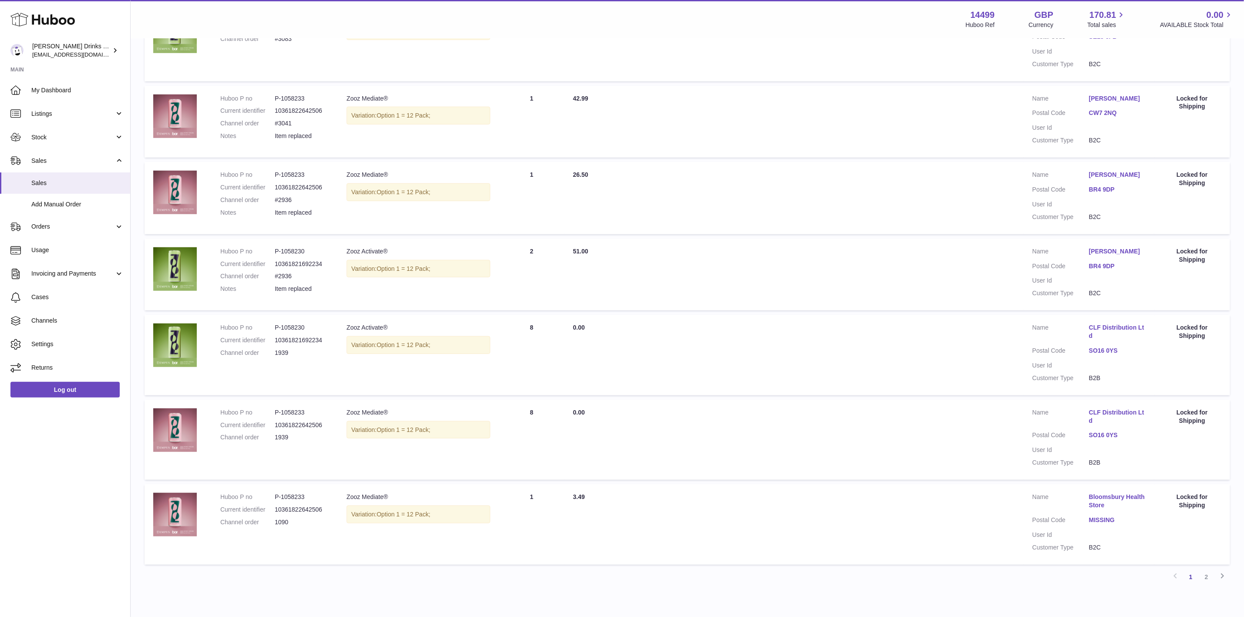
scroll to position [475, 0]
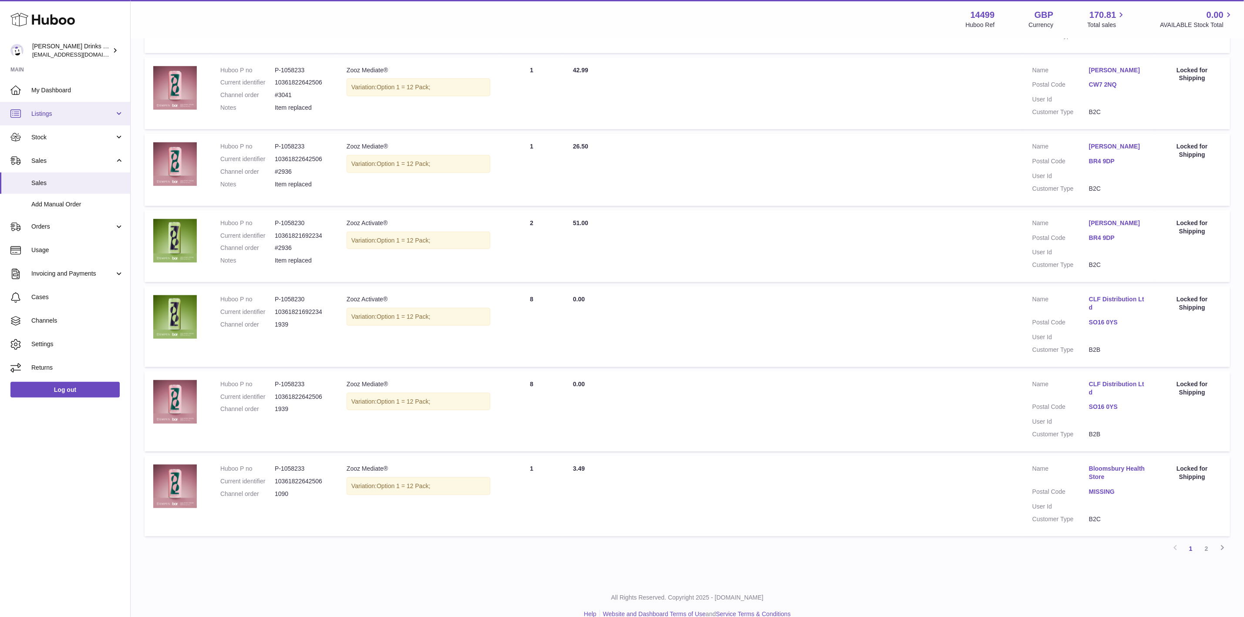
click at [77, 120] on link "Listings" at bounding box center [65, 114] width 130 height 24
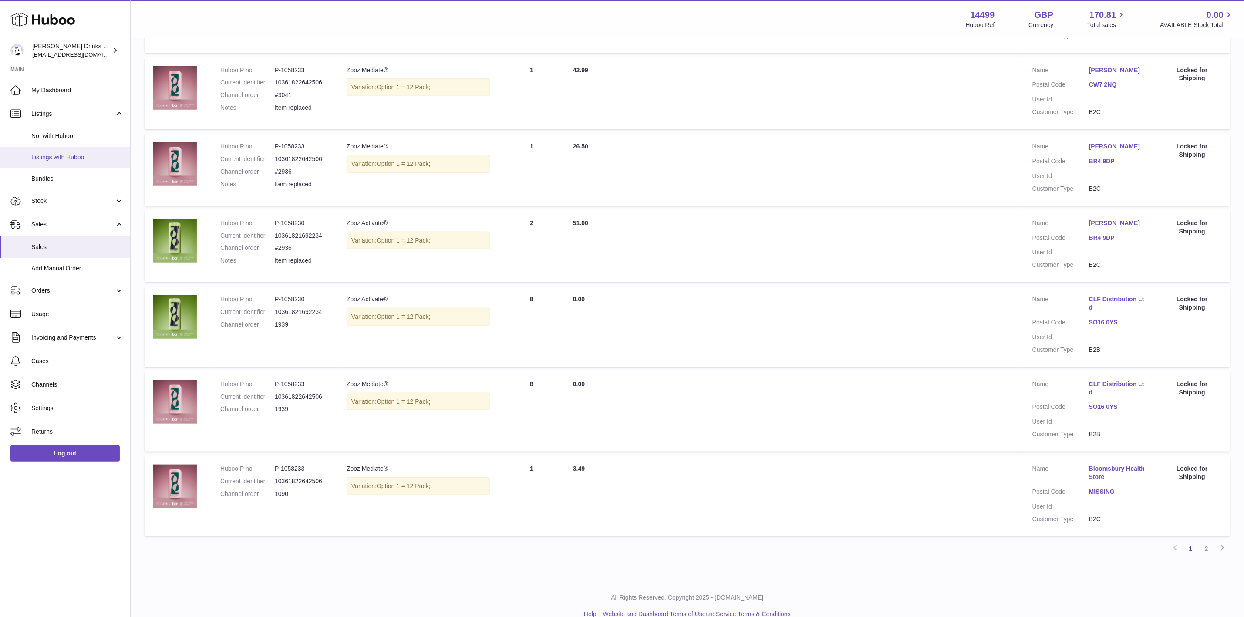
click at [79, 157] on span "Listings with Huboo" at bounding box center [77, 157] width 92 height 8
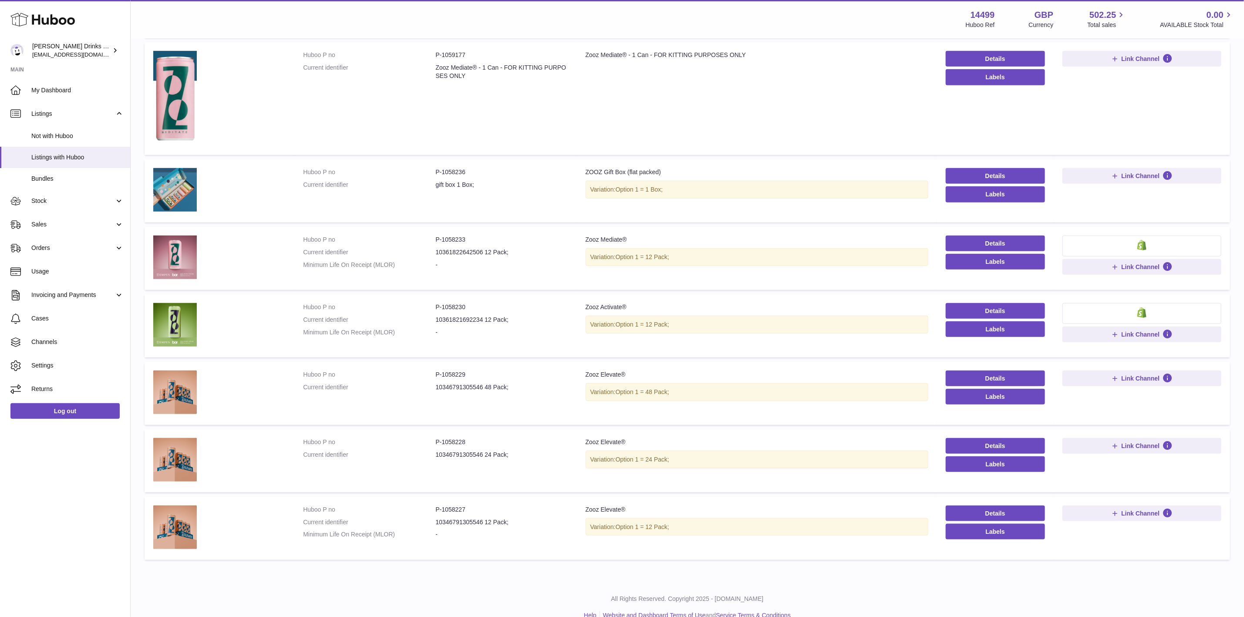
scroll to position [431, 0]
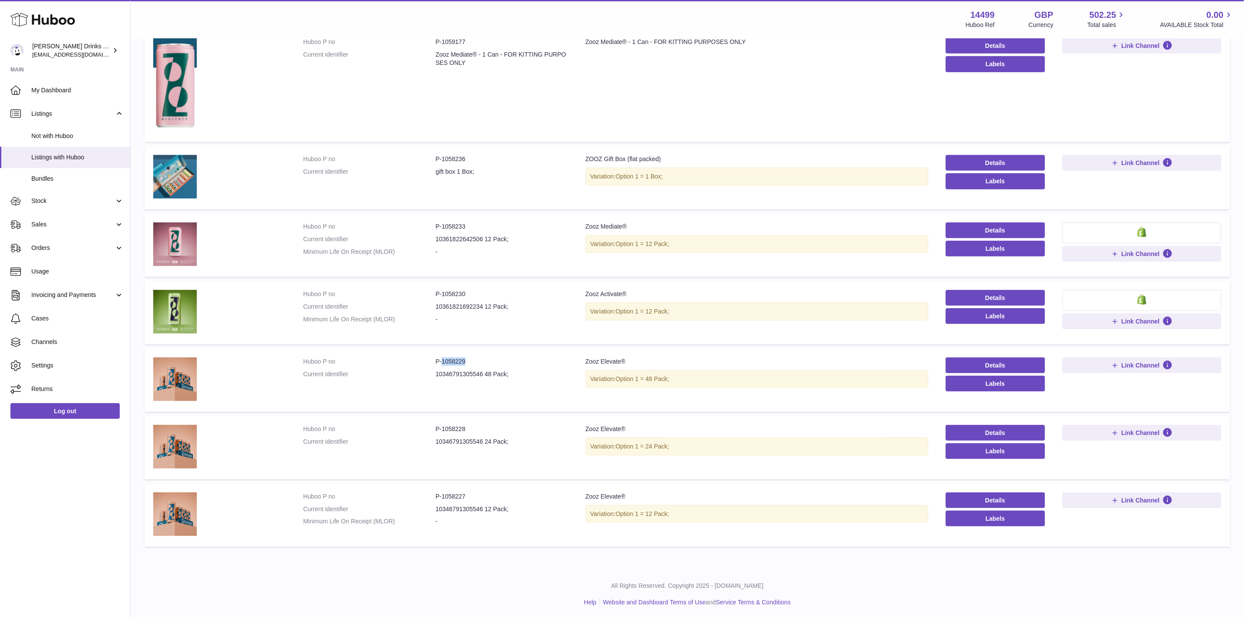
drag, startPoint x: 441, startPoint y: 356, endPoint x: 767, endPoint y: 381, distance: 327.6
click at [489, 354] on td "Huboo P no P-1058229 Current identifier 10346791305546 48 Pack;" at bounding box center [435, 380] width 282 height 63
click at [981, 360] on link "Details" at bounding box center [995, 365] width 99 height 16
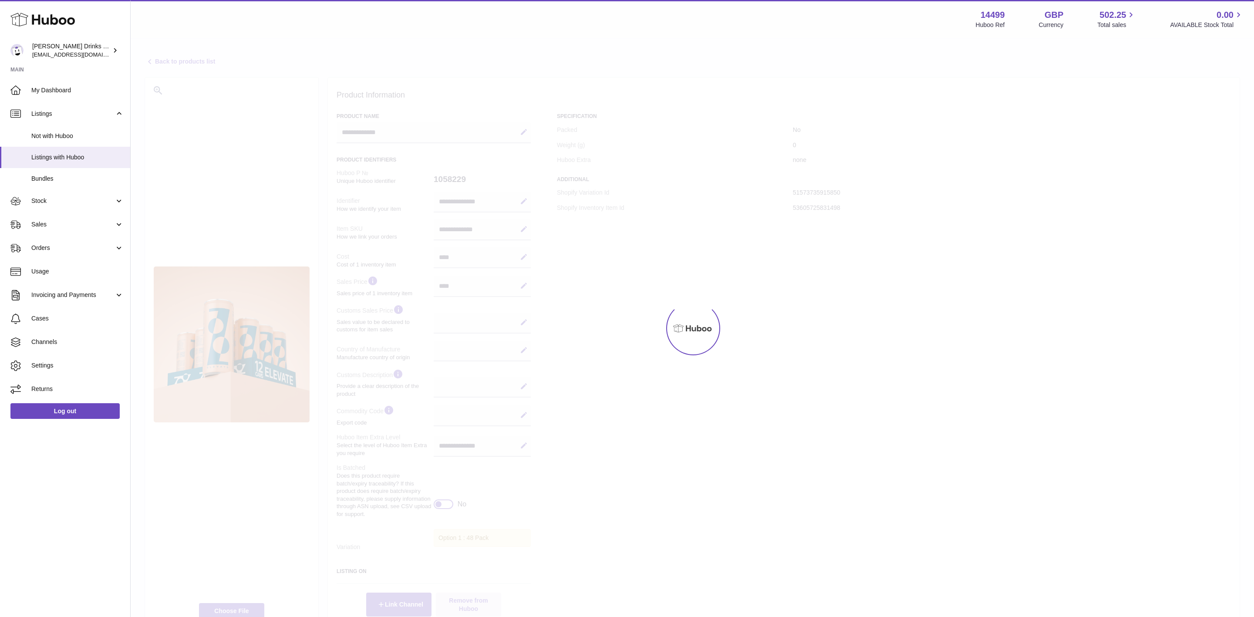
select select
select select "****"
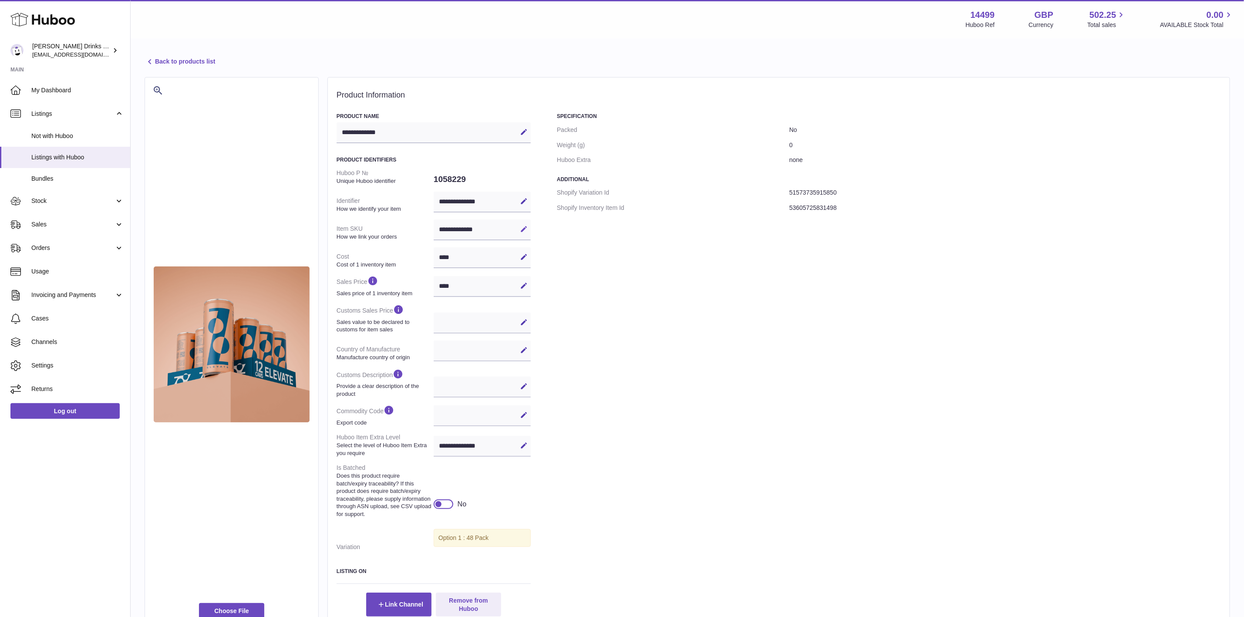
click at [518, 230] on button "Edit" at bounding box center [524, 229] width 14 height 14
drag, startPoint x: 486, startPoint y: 233, endPoint x: 384, endPoint y: 230, distance: 101.9
click at [383, 230] on dl "**********" at bounding box center [434, 359] width 194 height 389
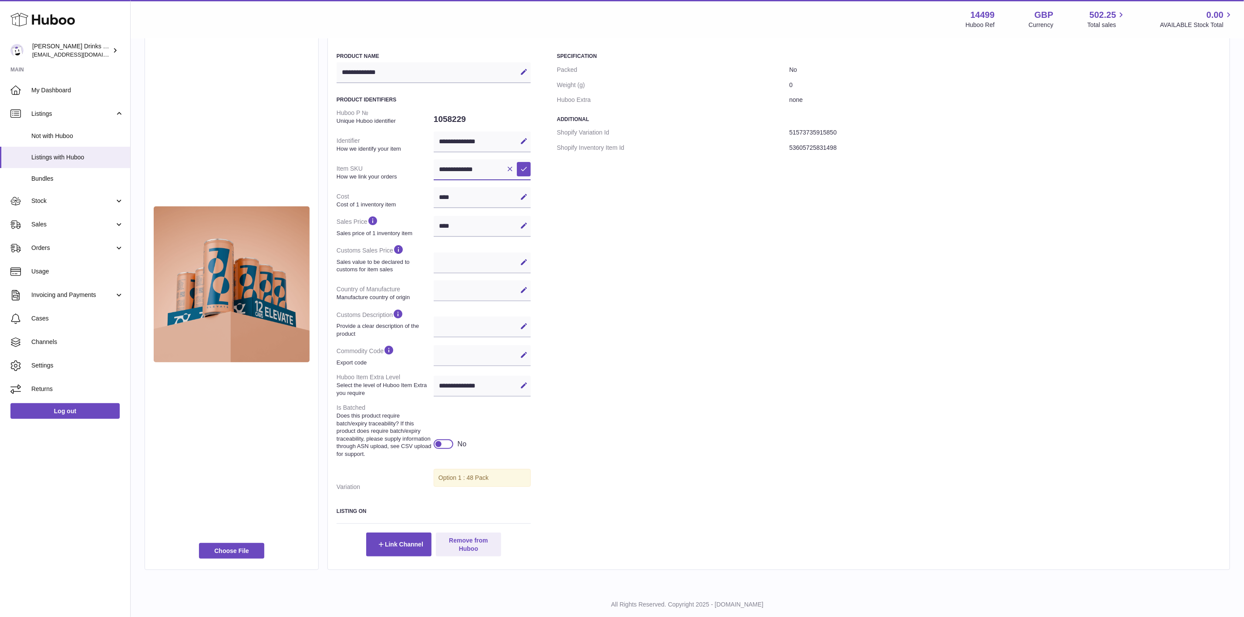
scroll to position [89, 0]
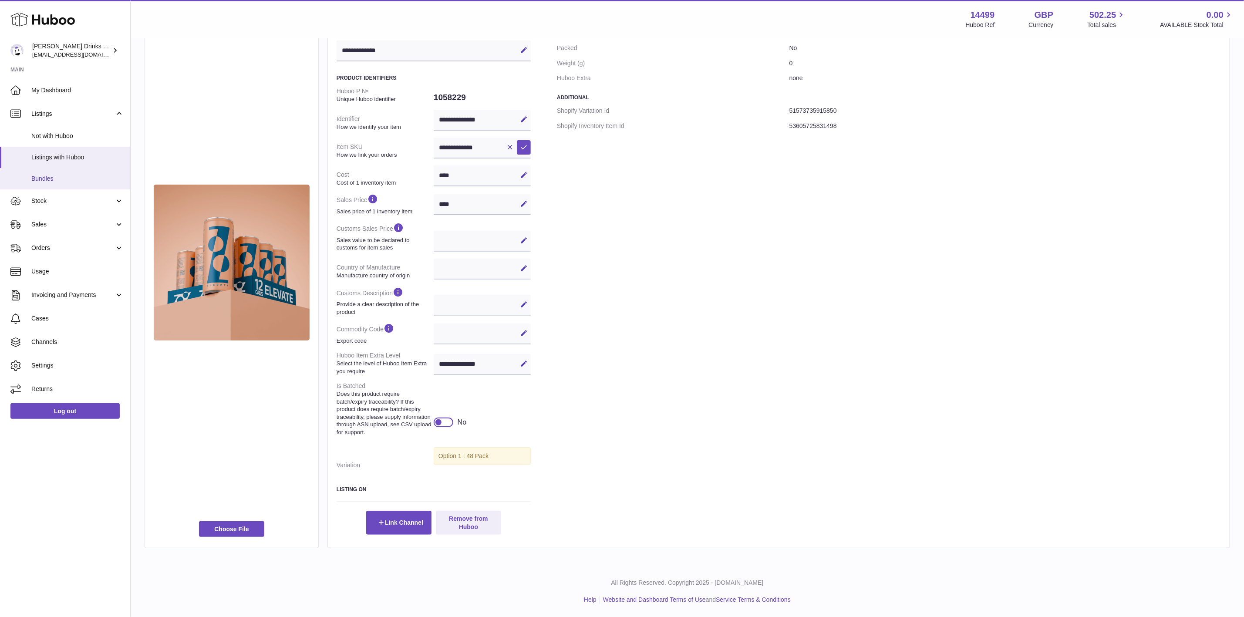
click at [61, 180] on span "Bundles" at bounding box center [77, 179] width 92 height 8
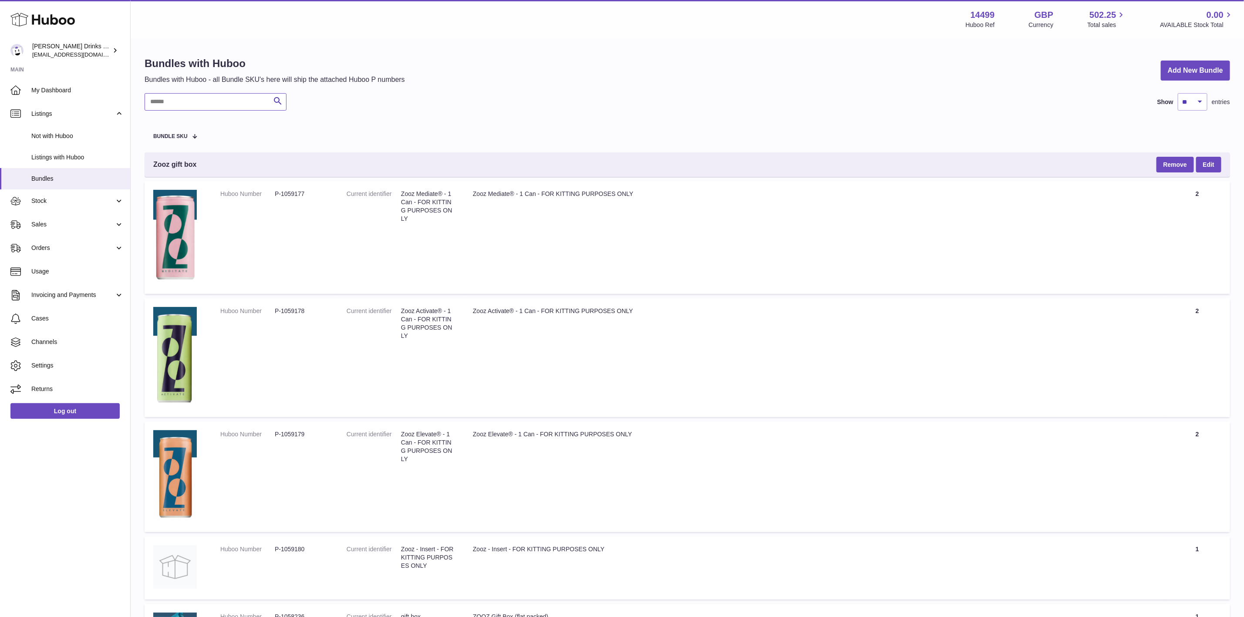
click at [203, 104] on input "text" at bounding box center [216, 101] width 142 height 17
click at [79, 154] on span "Listings with Huboo" at bounding box center [77, 157] width 92 height 8
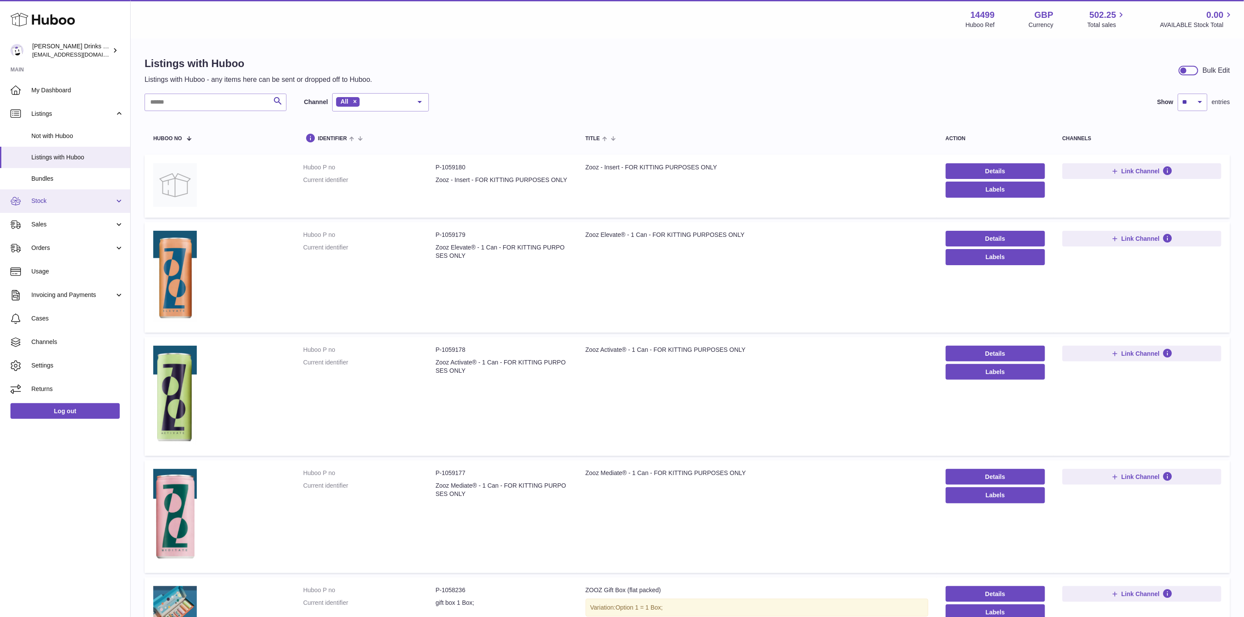
click at [51, 208] on link "Stock" at bounding box center [65, 201] width 130 height 24
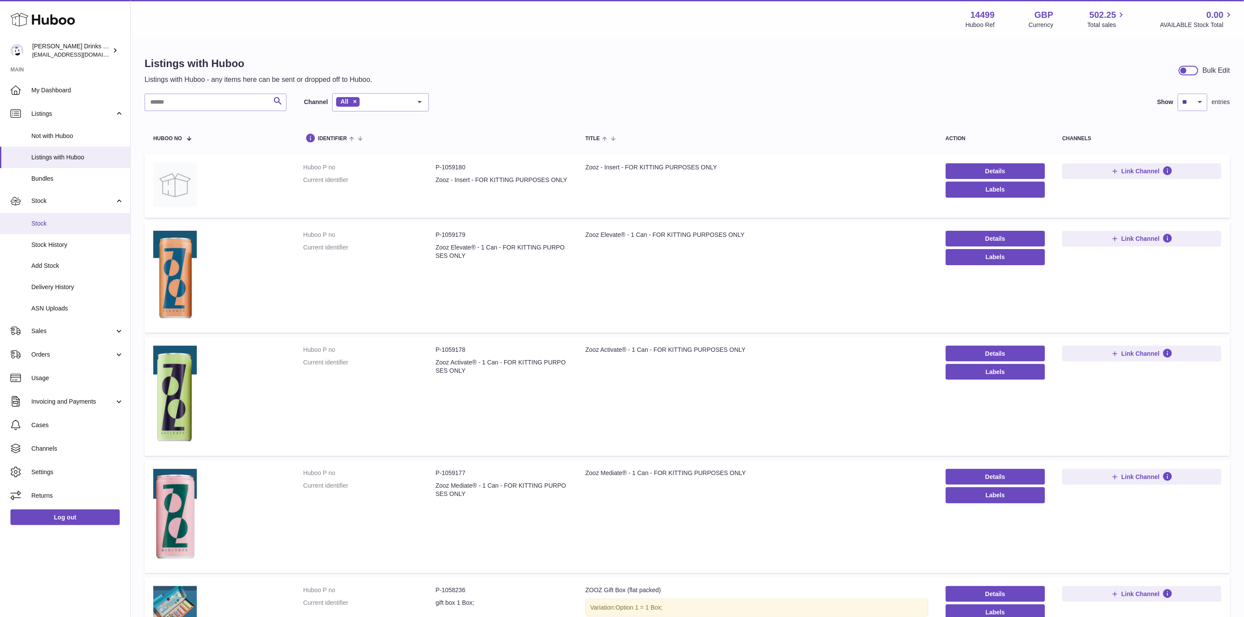
drag, startPoint x: 54, startPoint y: 222, endPoint x: 54, endPoint y: 230, distance: 8.3
click at [54, 224] on span "Stock" at bounding box center [77, 223] width 92 height 8
click at [55, 331] on span "Sales" at bounding box center [72, 331] width 83 height 8
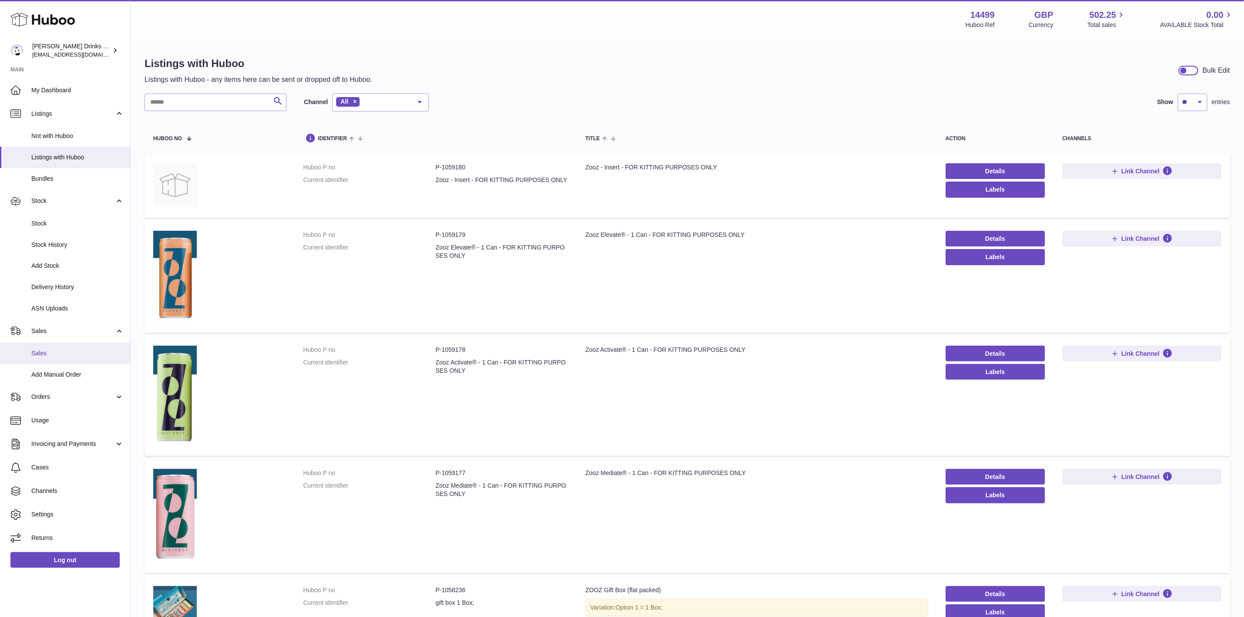
click at [63, 357] on span "Sales" at bounding box center [77, 353] width 92 height 8
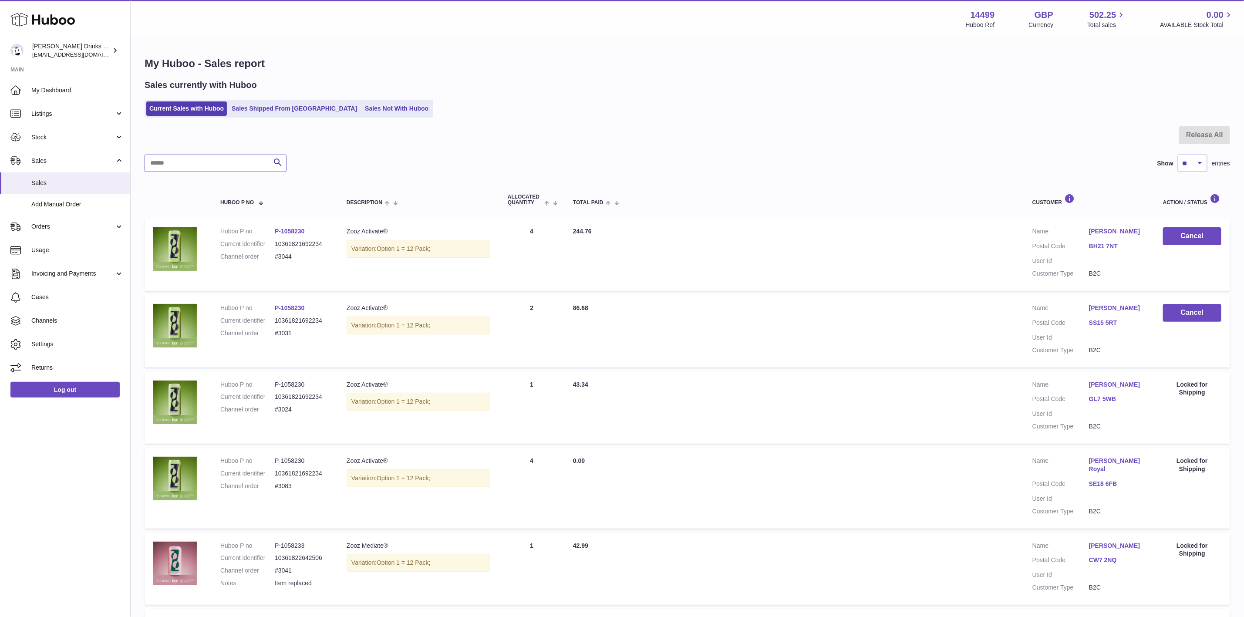
click at [239, 158] on input "text" at bounding box center [216, 163] width 142 height 17
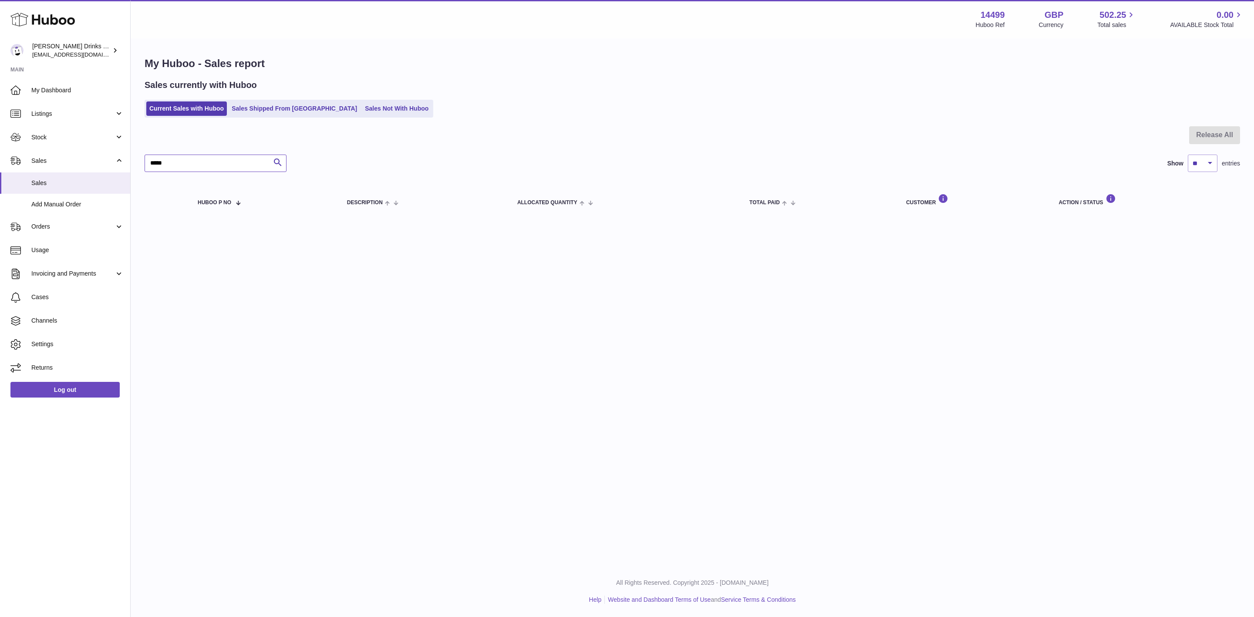
click at [152, 161] on input "*****" at bounding box center [216, 163] width 142 height 17
click at [154, 162] on input "*****" at bounding box center [216, 163] width 142 height 17
drag, startPoint x: 174, startPoint y: 162, endPoint x: 109, endPoint y: 172, distance: 65.6
click at [109, 172] on div "Huboo Soos Drinks LTD (t/a Zooz) internalAdmin-14499@internal.huboo.com Main My…" at bounding box center [627, 308] width 1254 height 617
type input "****"
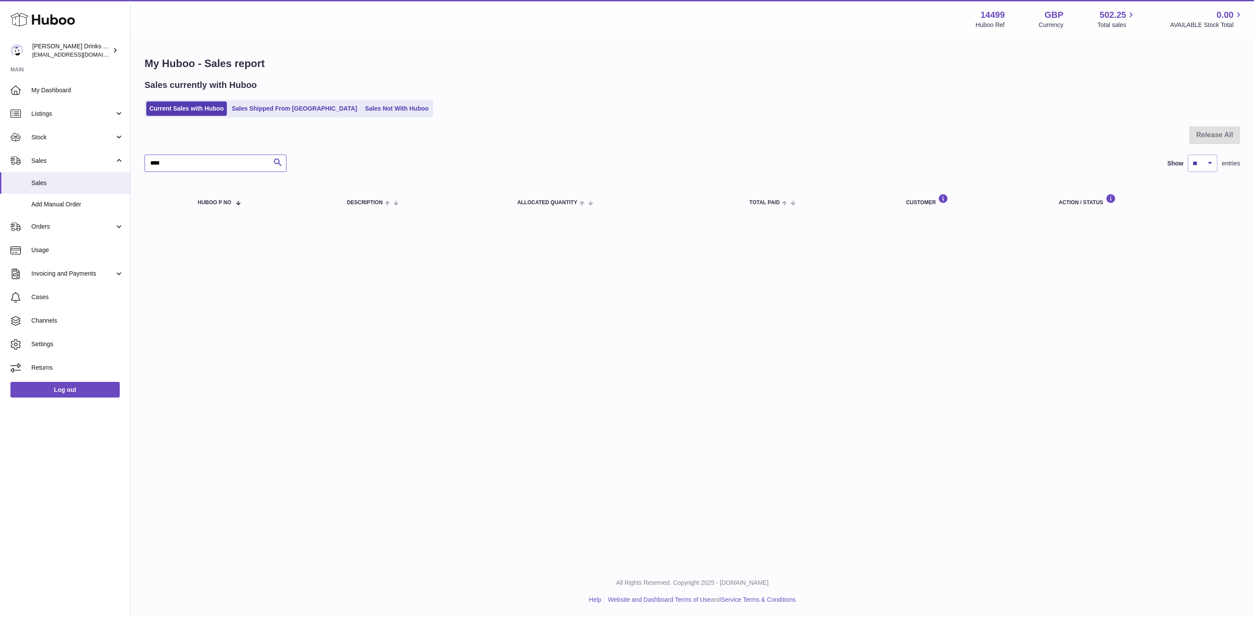
click at [216, 166] on input "****" at bounding box center [216, 163] width 142 height 17
click at [362, 102] on link "Sales Not With Huboo" at bounding box center [397, 108] width 70 height 14
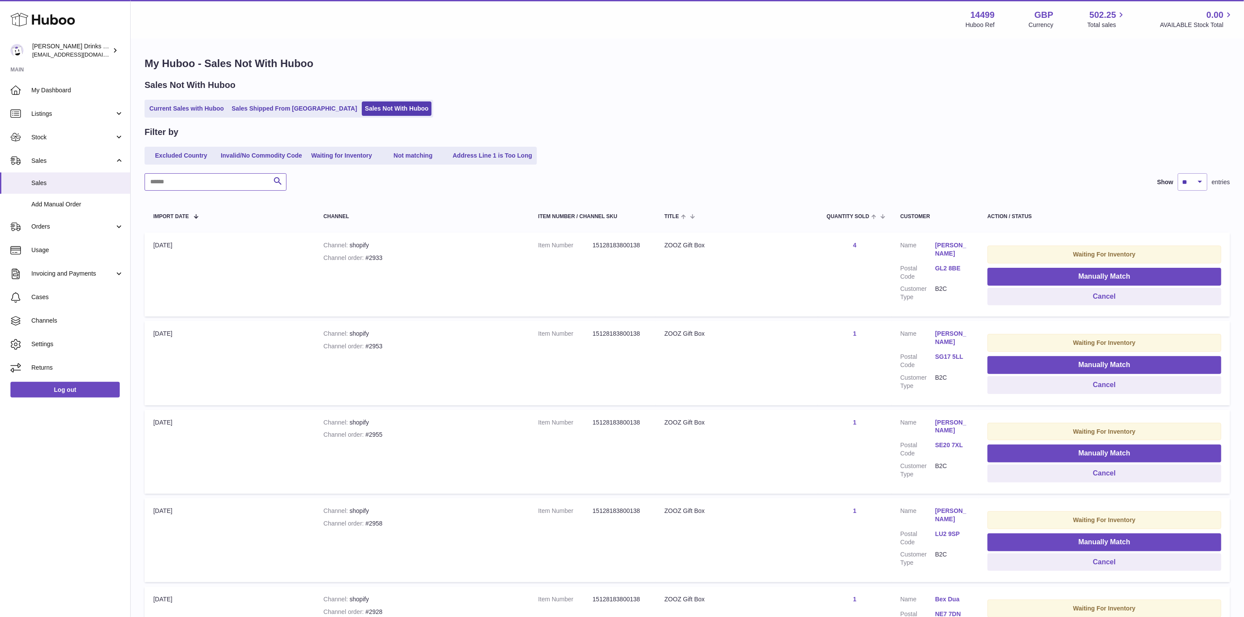
click at [213, 185] on input "text" at bounding box center [216, 181] width 142 height 17
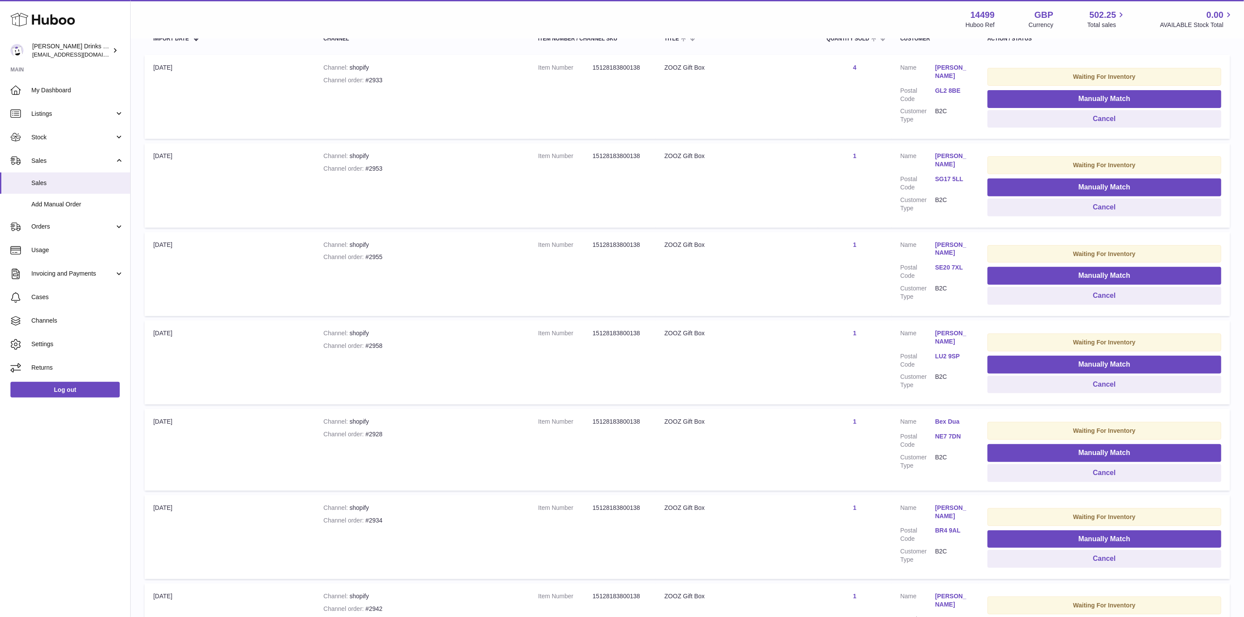
scroll to position [196, 0]
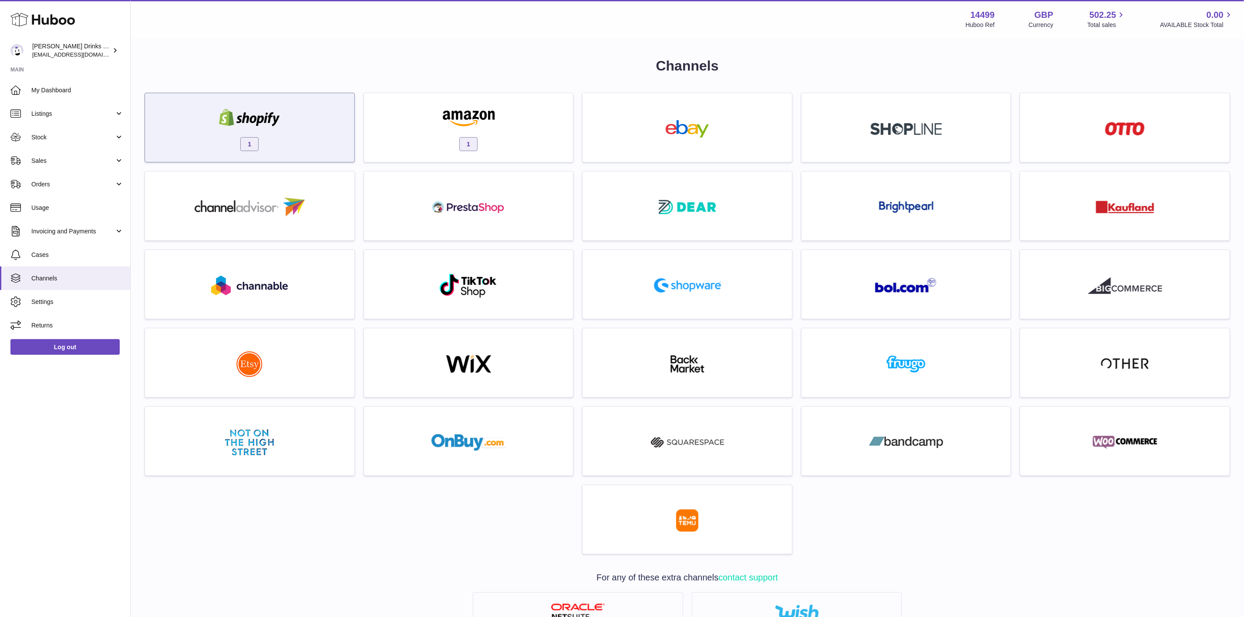
click at [276, 127] on div at bounding box center [249, 119] width 74 height 20
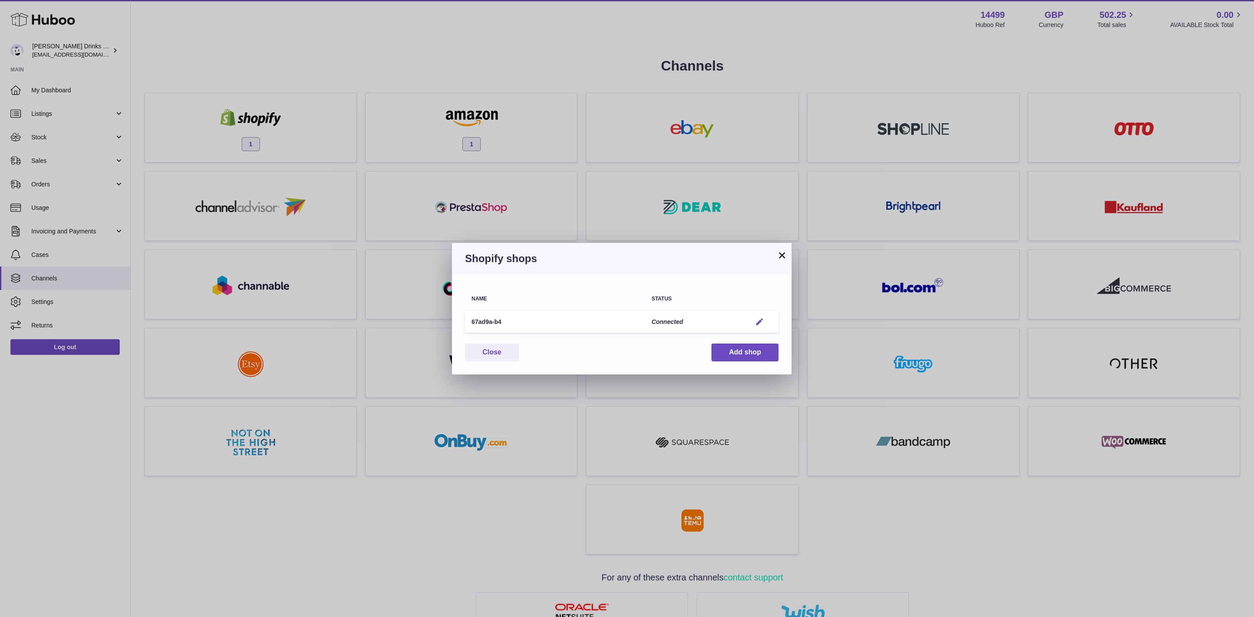
click at [762, 320] on em "button" at bounding box center [759, 321] width 9 height 9
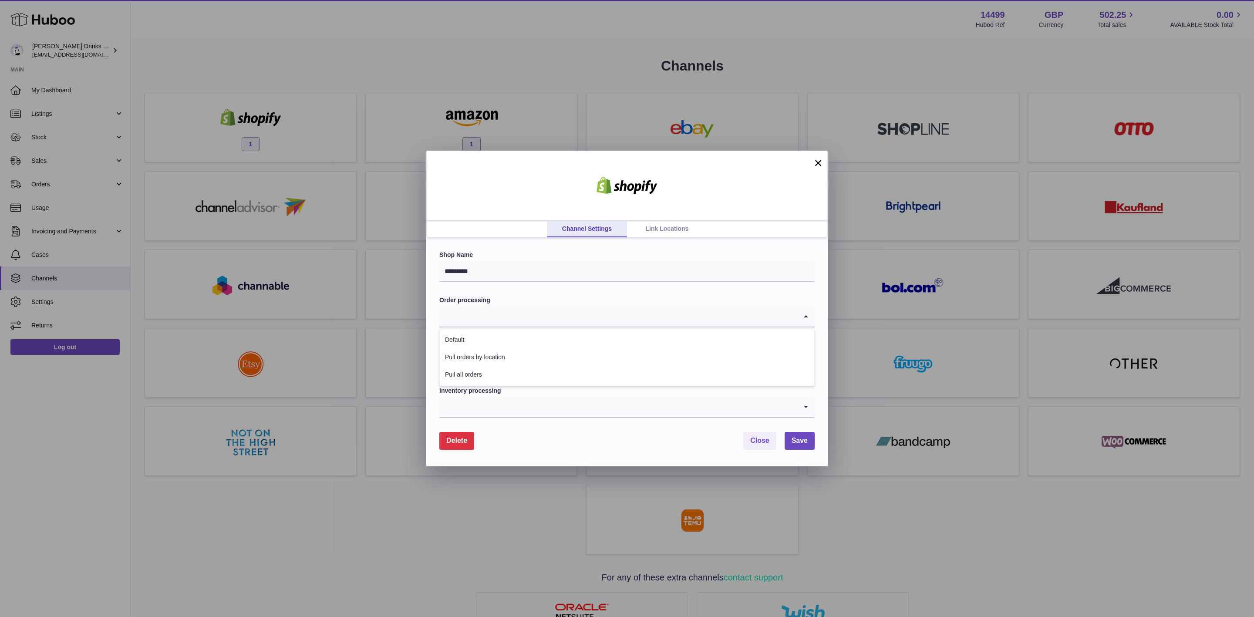
click at [523, 311] on input "Search for option" at bounding box center [618, 317] width 358 height 20
click at [730, 189] on div at bounding box center [626, 186] width 401 height 70
click at [660, 225] on link "Link Locations" at bounding box center [667, 229] width 80 height 17
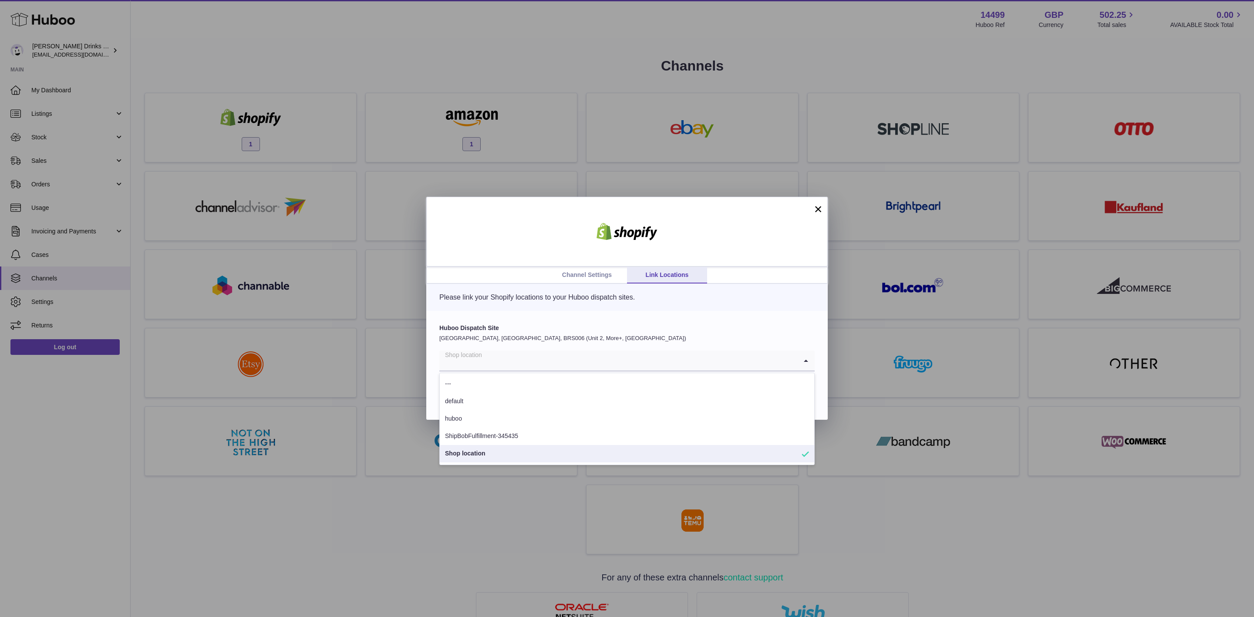
click at [540, 364] on input "Search for option" at bounding box center [618, 361] width 358 height 20
click at [694, 306] on div "Please link your Shopify locations to your Huboo dispatch sites." at bounding box center [626, 297] width 401 height 27
